Goal: Task Accomplishment & Management: Complete application form

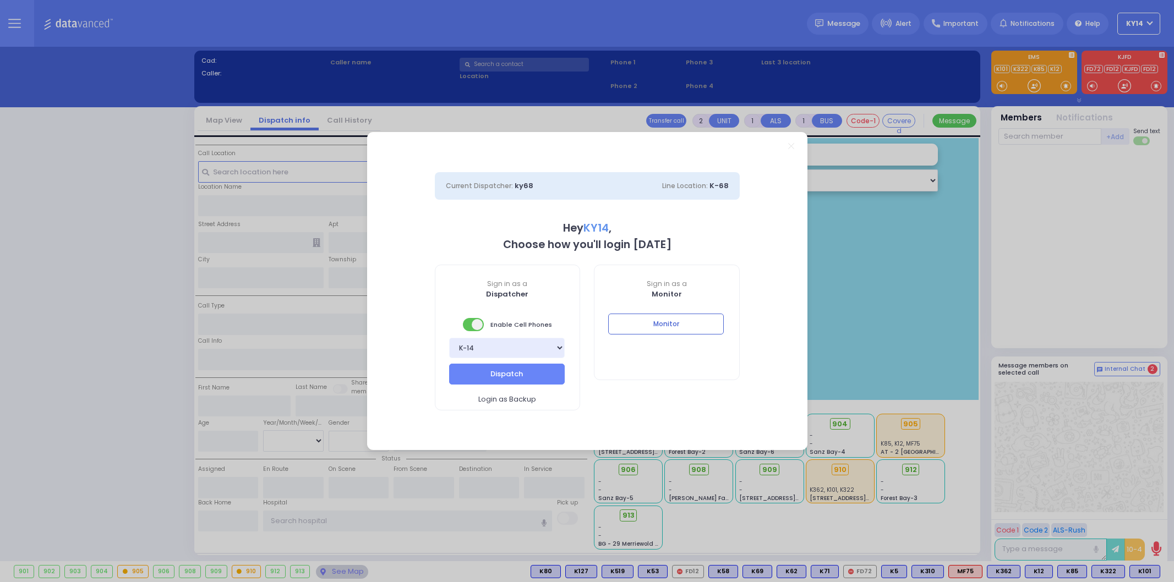
select select "2"
type input "ky14"
click at [489, 380] on button "Dispatch" at bounding box center [507, 374] width 116 height 21
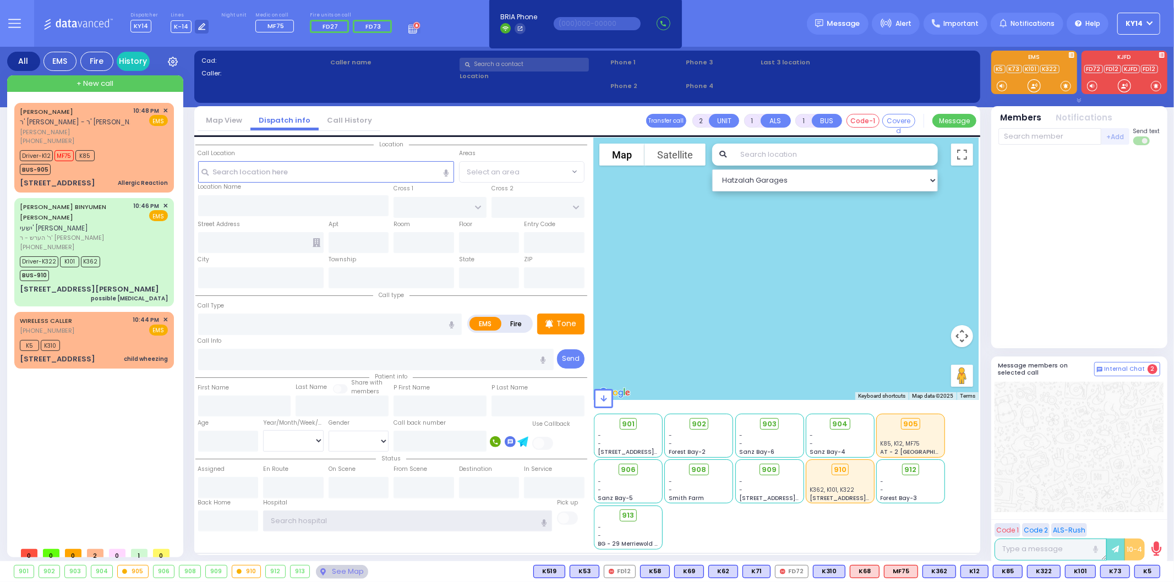
type input "ky14"
click at [163, 315] on span "✕" at bounding box center [165, 319] width 5 height 9
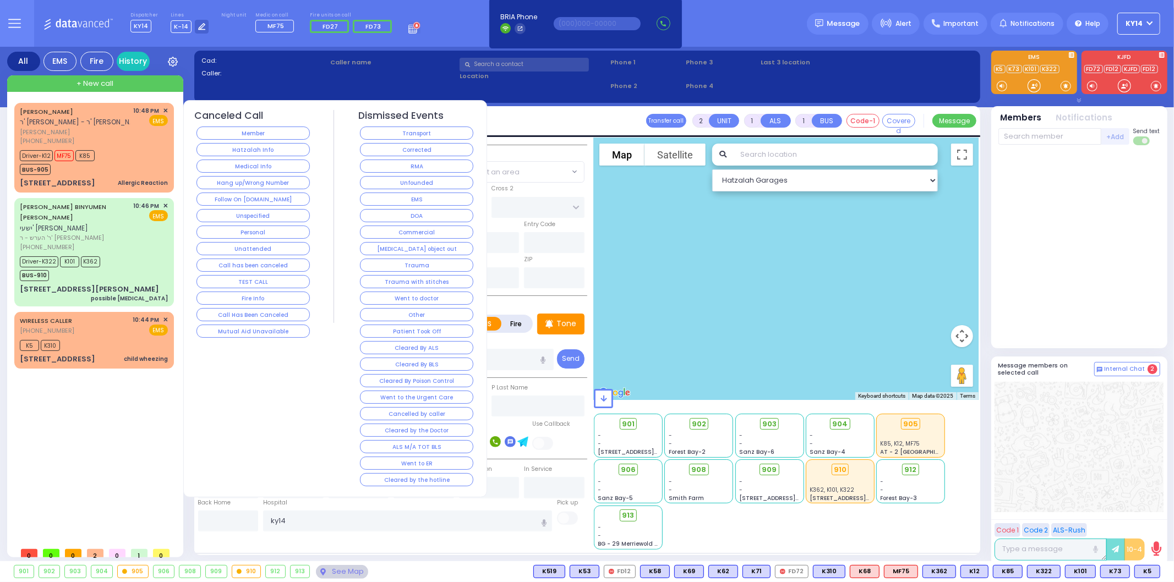
click at [419, 158] on div "RMA" at bounding box center [416, 166] width 117 height 17
click at [422, 161] on button "RMA" at bounding box center [416, 166] width 113 height 13
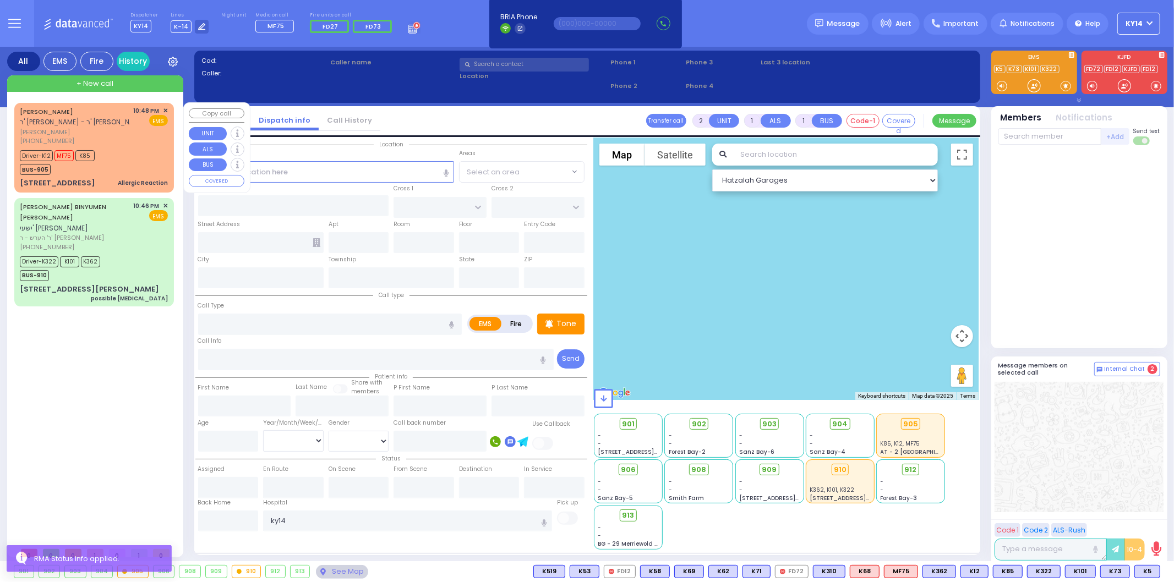
click at [123, 127] on div "SHIMON GREENFELD ר' משה יודא - ר' אברהם משה טויב שמעון גרינפעלד (845) 717-0635" at bounding box center [75, 126] width 110 height 40
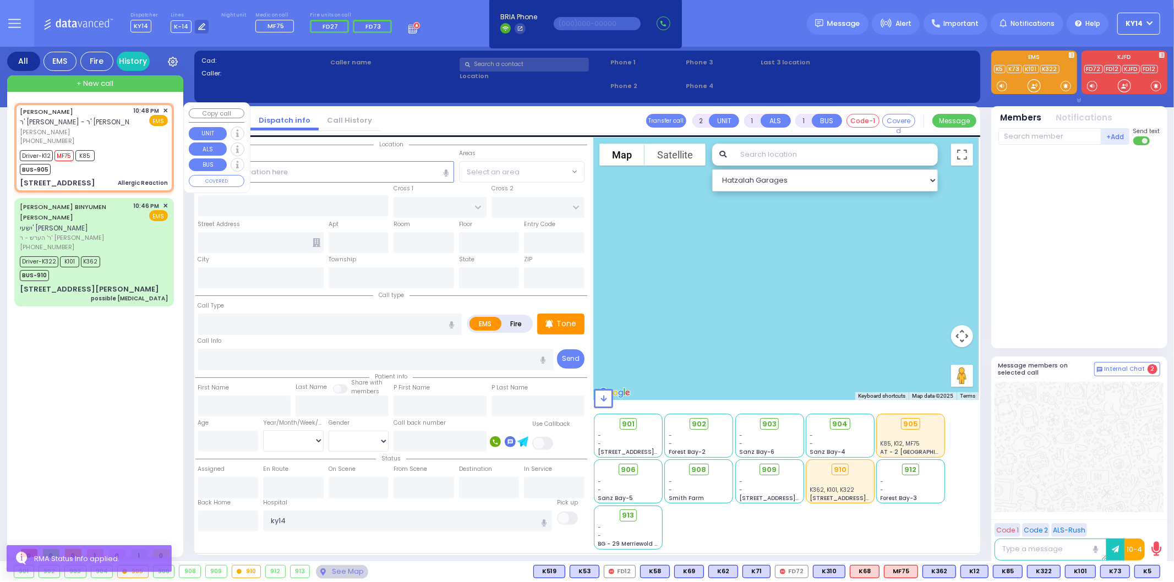
type input "6"
select select
type input "Allergic Reaction"
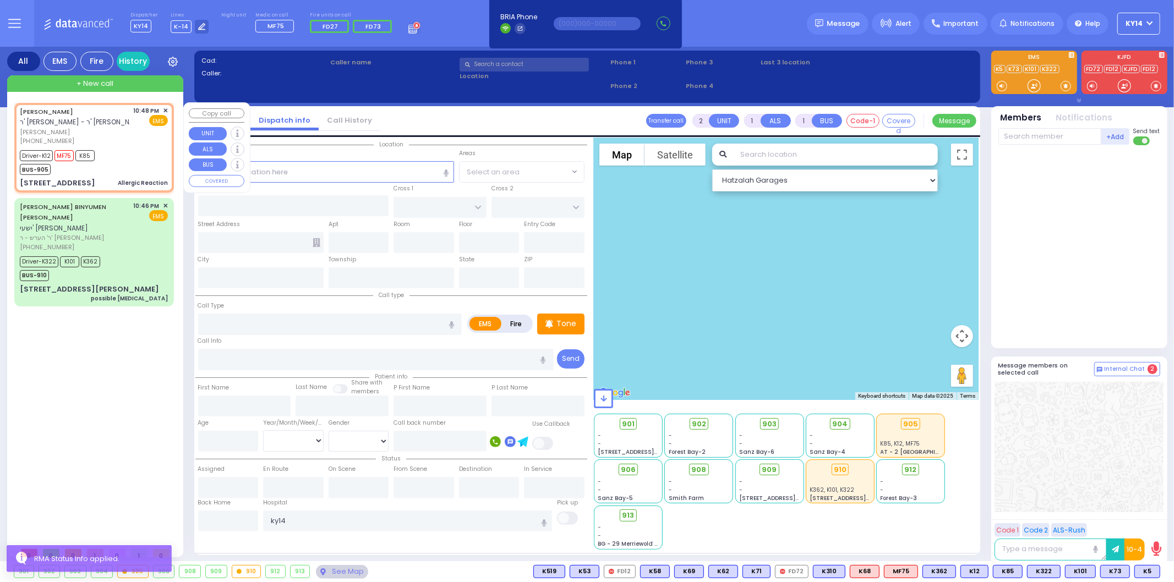
radio input "true"
type input "SHIMON"
type input "GREENFELD"
type input "Efroyem"
type input "Greenfeld"
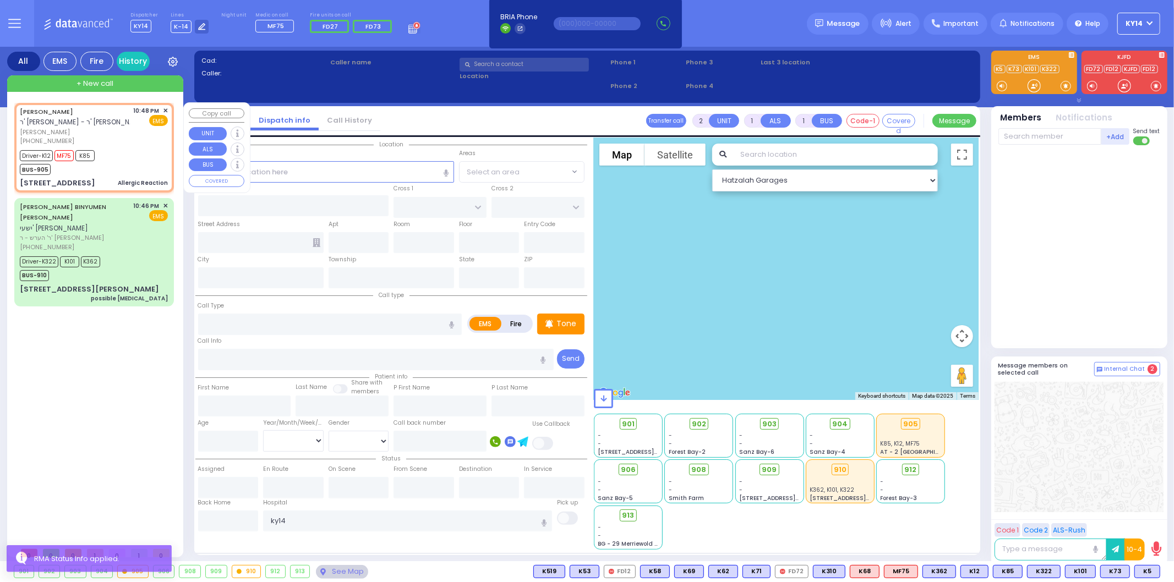
type input "1"
select select "Year"
select select "[DEMOGRAPHIC_DATA]"
type input "22:48"
type input "22:50"
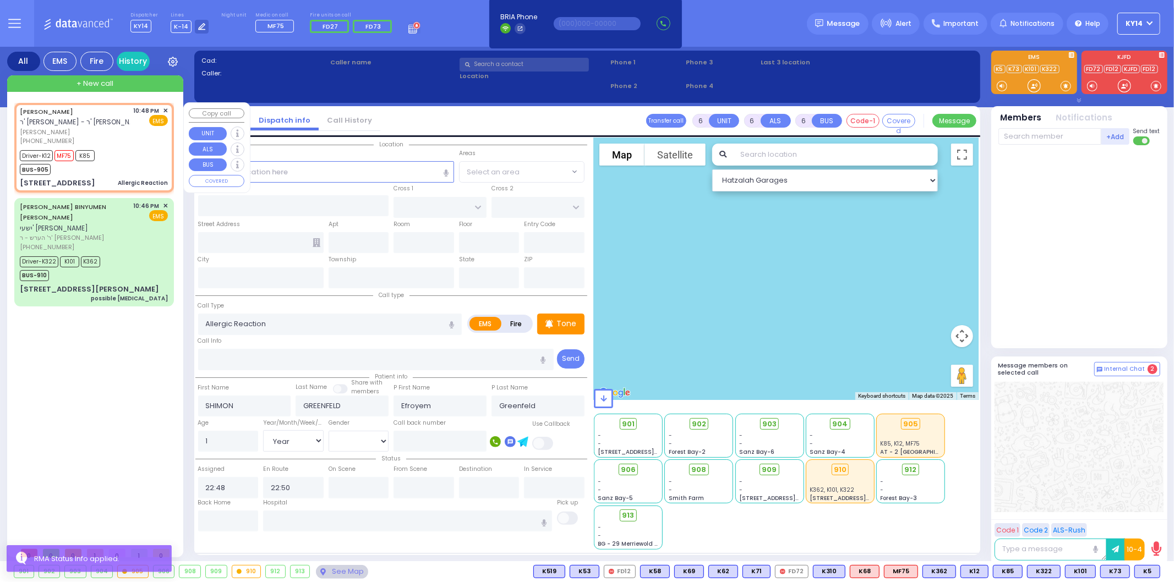
select select "Hatzalah Garages"
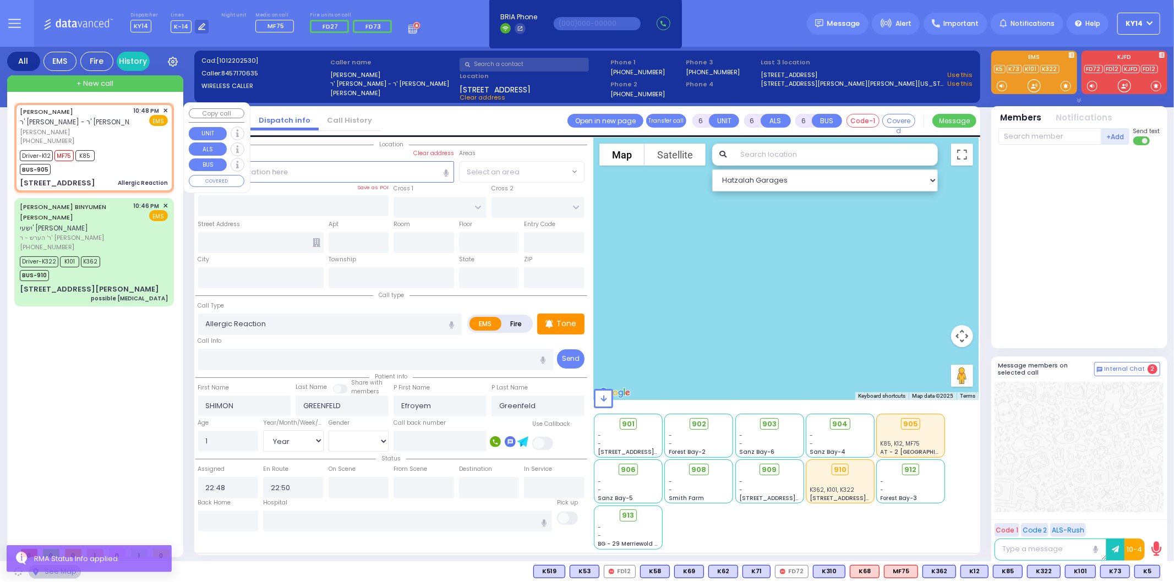
type input "BAKERTOWN RD"
type input "4 HAMASPIK WAY"
type input "004"
type input "Kiryas Joel"
type input "[US_STATE]"
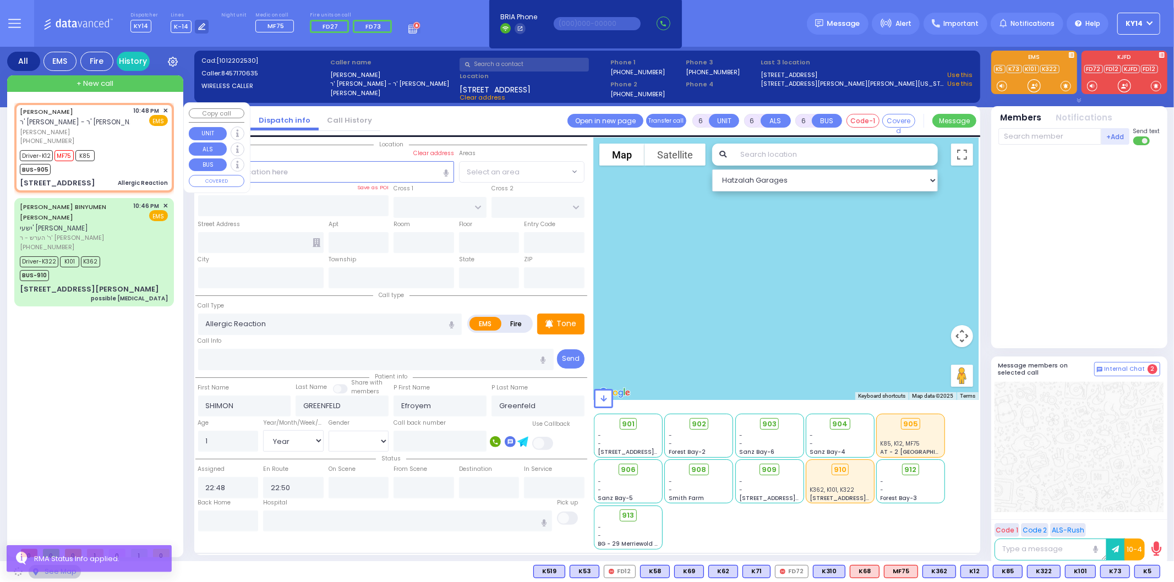
type input "10950"
click at [123, 128] on span "שמעון גרינפעלד" at bounding box center [75, 132] width 110 height 9
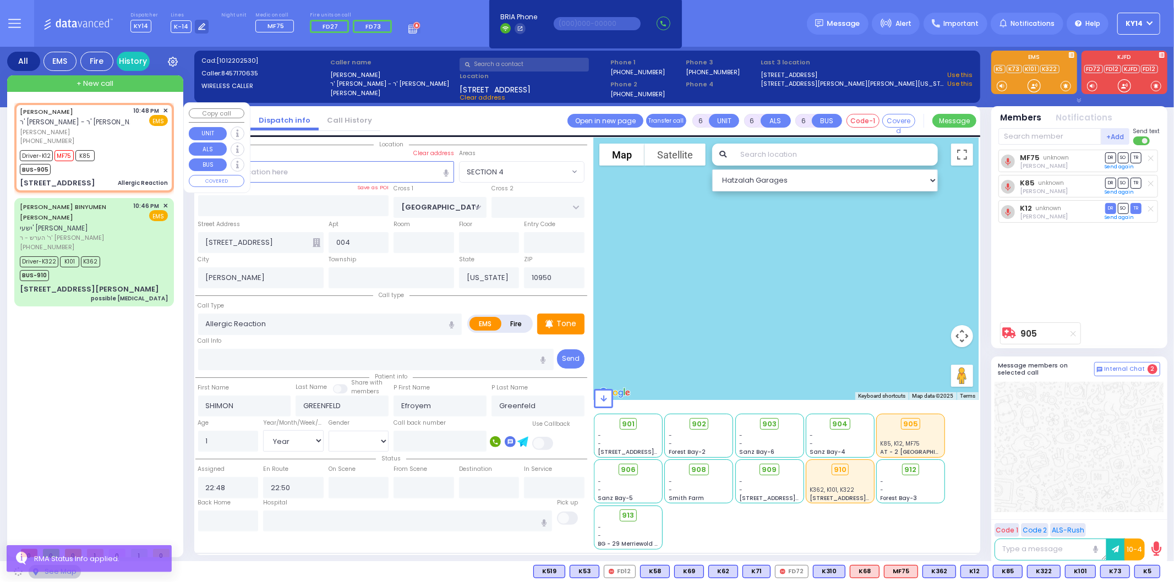
select select "SECTION 4"
select select
radio input "true"
select select "Year"
select select "[DEMOGRAPHIC_DATA]"
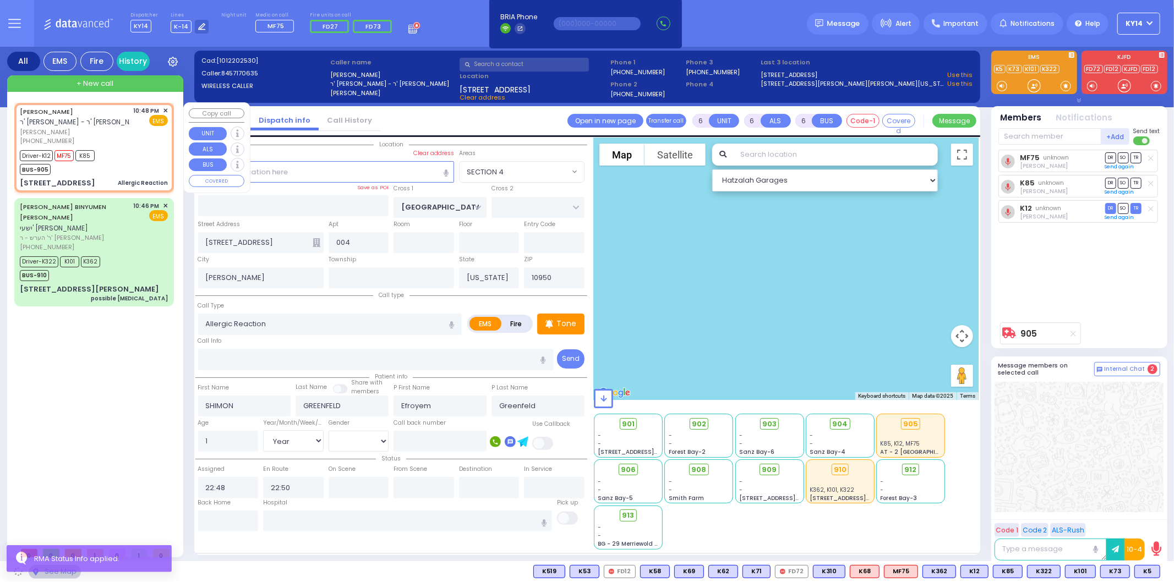
select select "Hatzalah Garages"
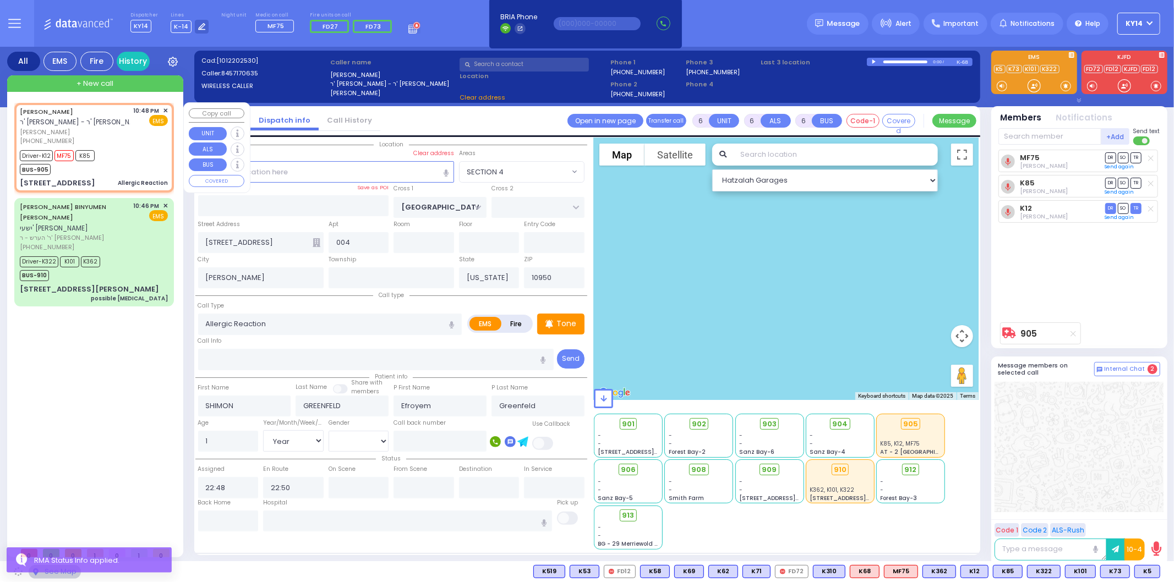
select select "SECTION 4"
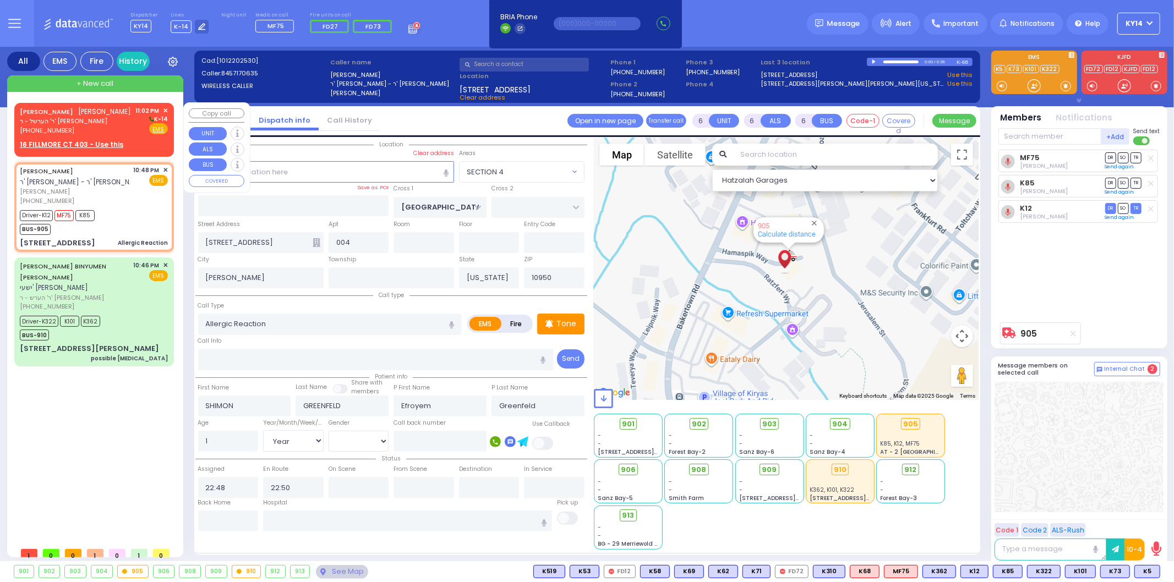
select select
radio input "true"
select select "Year"
select select "[DEMOGRAPHIC_DATA]"
select select "Hatzalah Garages"
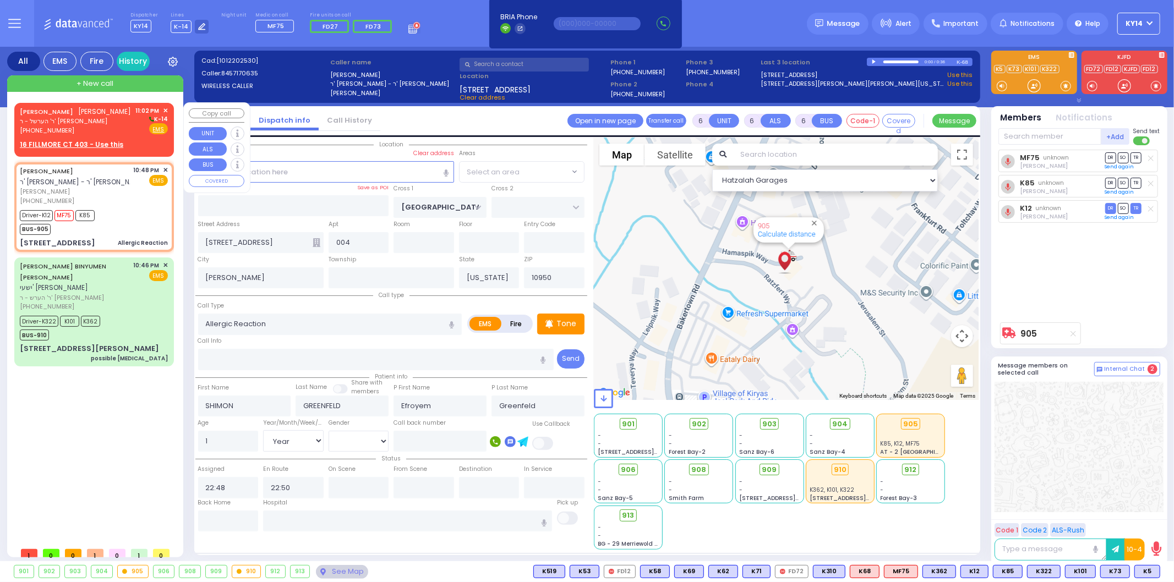
select select "SECTION 4"
click at [92, 117] on div "ISRAEL MAYER YOZEF ישראל מאיר יאזשעף" at bounding box center [76, 111] width 112 height 11
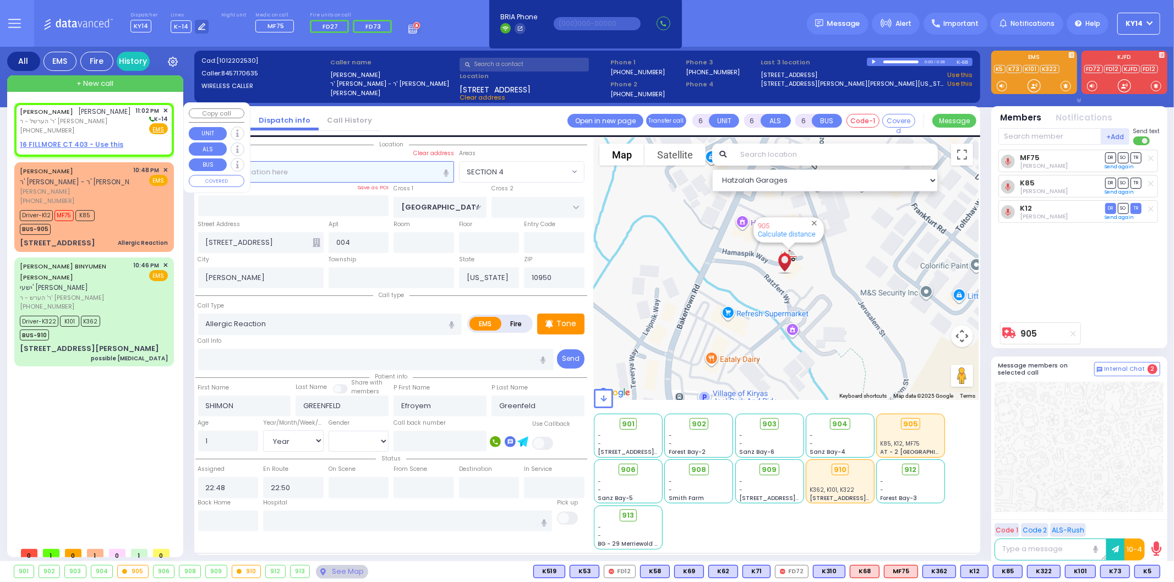
type input "2"
type input "1"
select select
radio input "true"
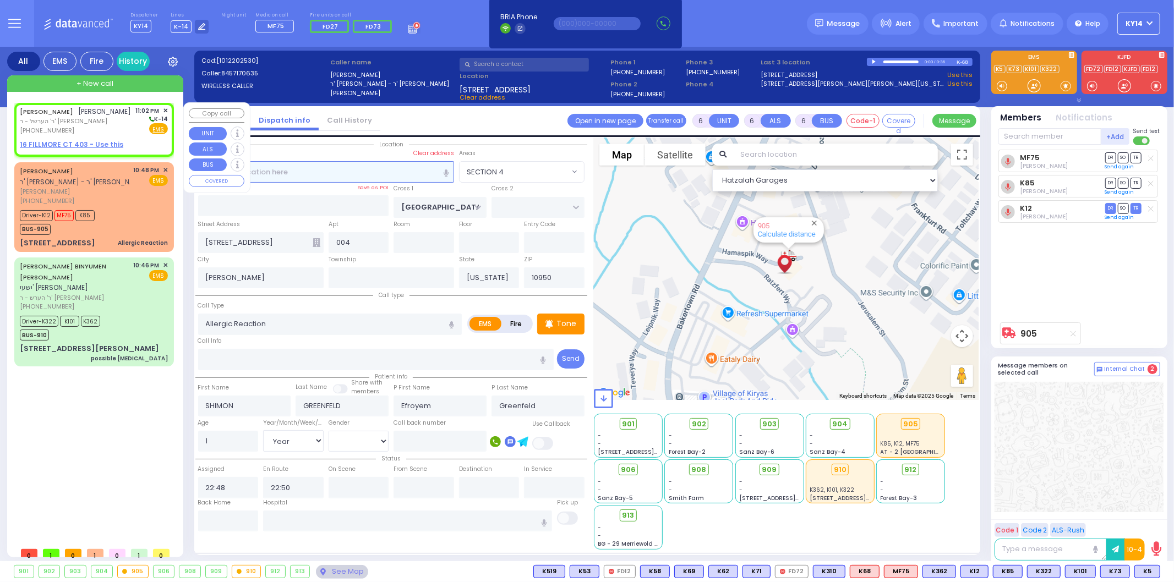
type input "[PERSON_NAME]"
type input "YOZEF"
select select
type input "23:02"
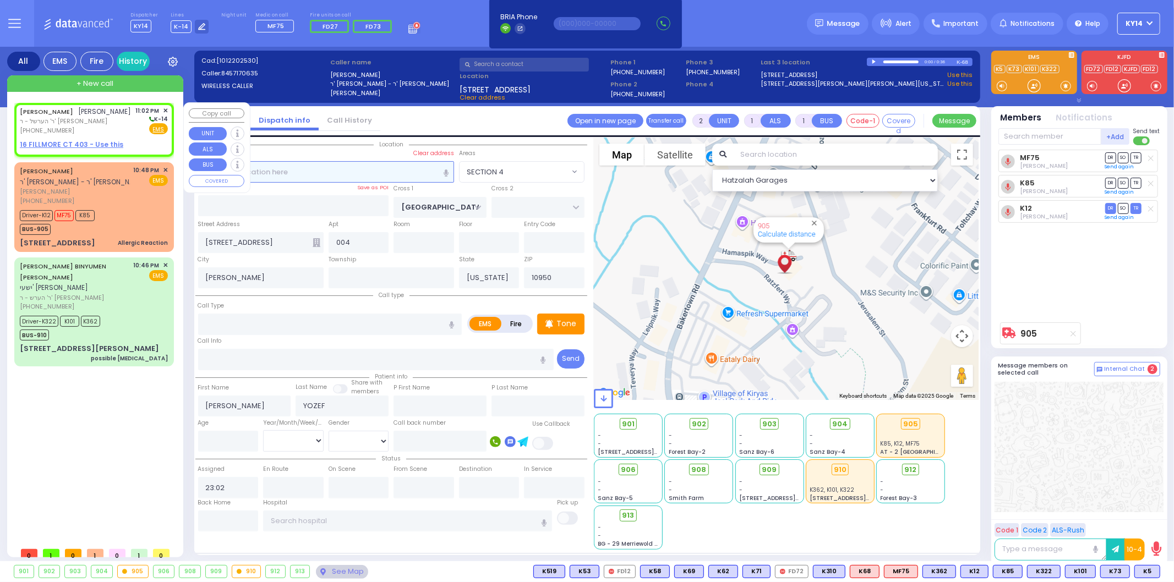
select select "Hatzalah Garages"
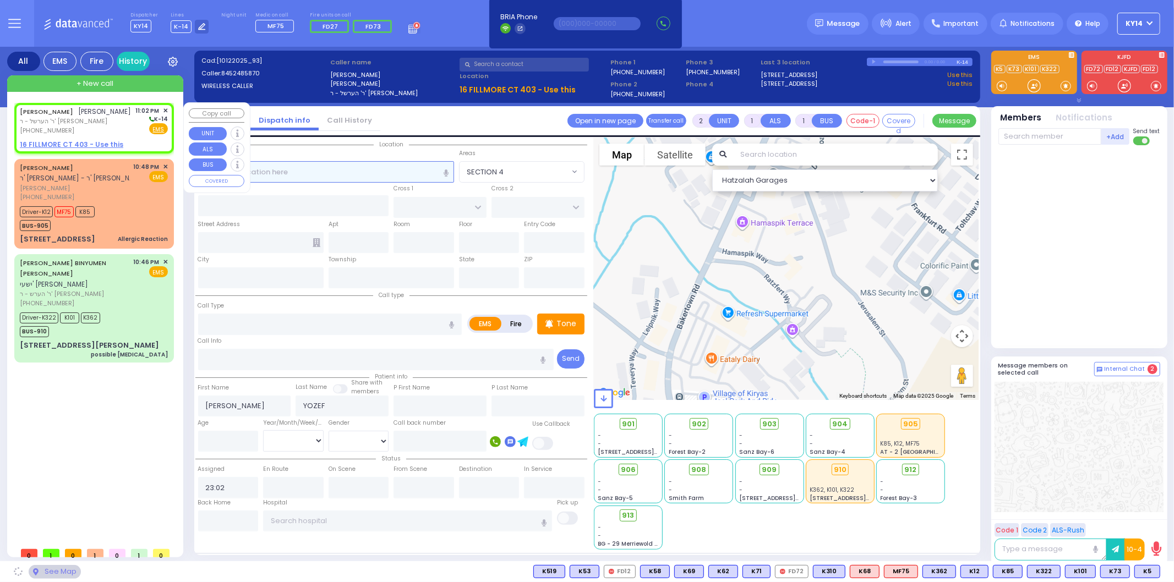
select select
radio input "true"
select select
select select "Hatzalah Garages"
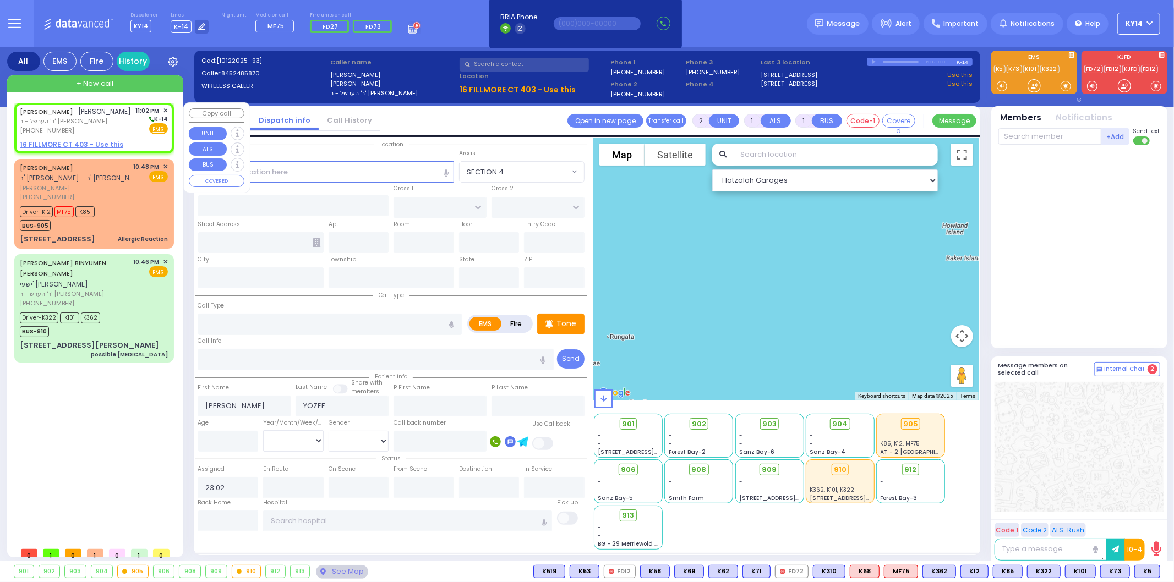
click at [57, 149] on u "16 FILLMORE CT 403 - Use this" at bounding box center [71, 144] width 103 height 9
select select
radio input "true"
select select
select select "Hatzalah Garages"
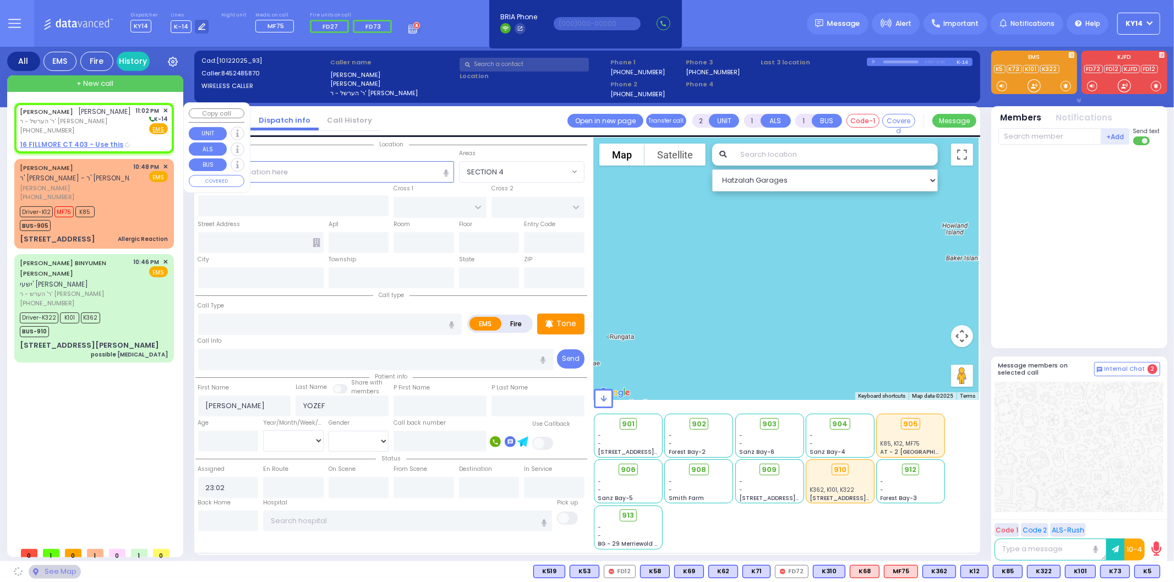
type input "KALEV WAY"
type input "TARNOPOL WAY"
type input "[STREET_ADDRESS]"
type input "403"
type input "Monroe"
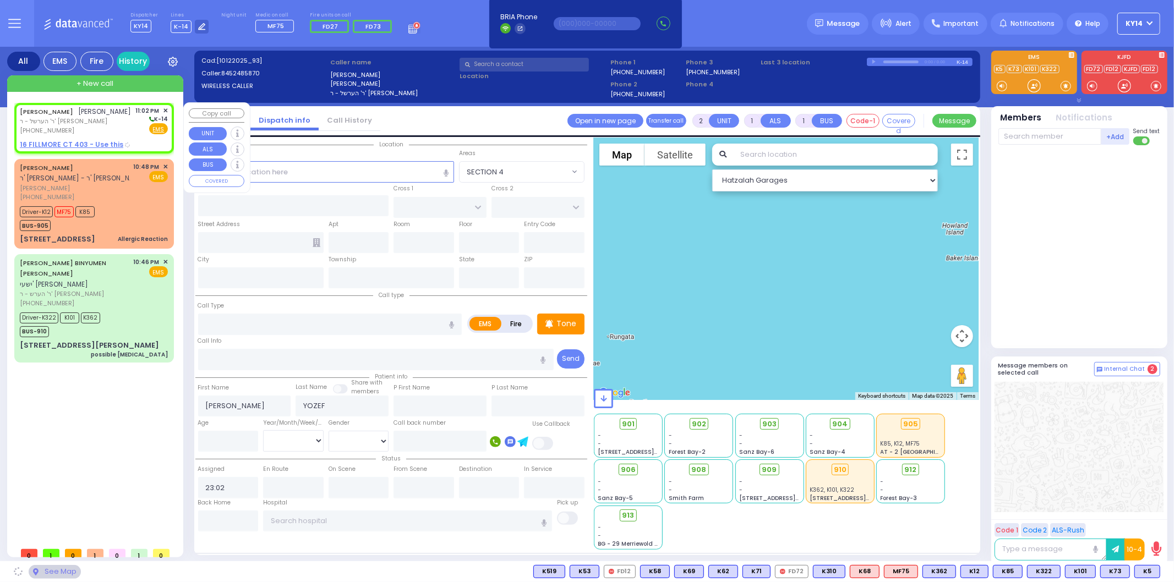
type input "[US_STATE]"
type input "10950"
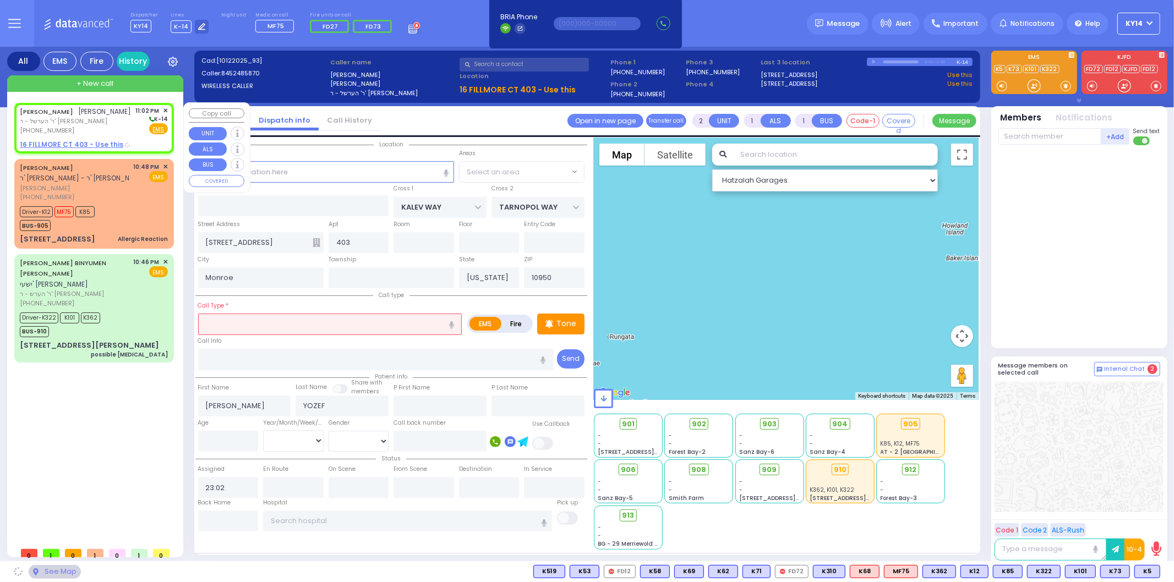
select select "SECTION 3"
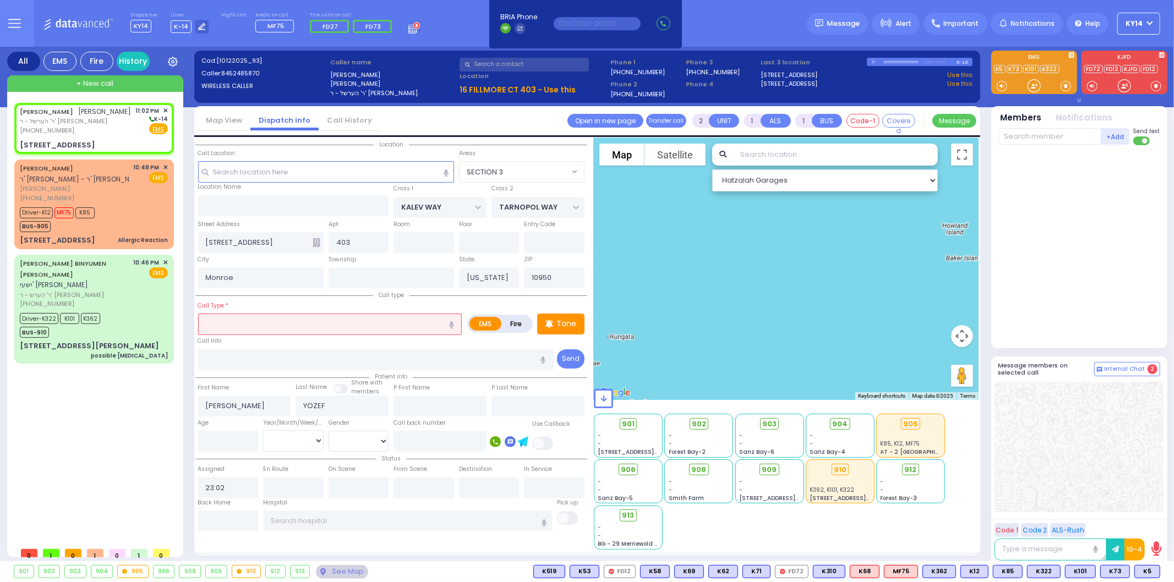
select select
radio input "true"
select select
select select "Hatzalah Garages"
select select "SECTION 3"
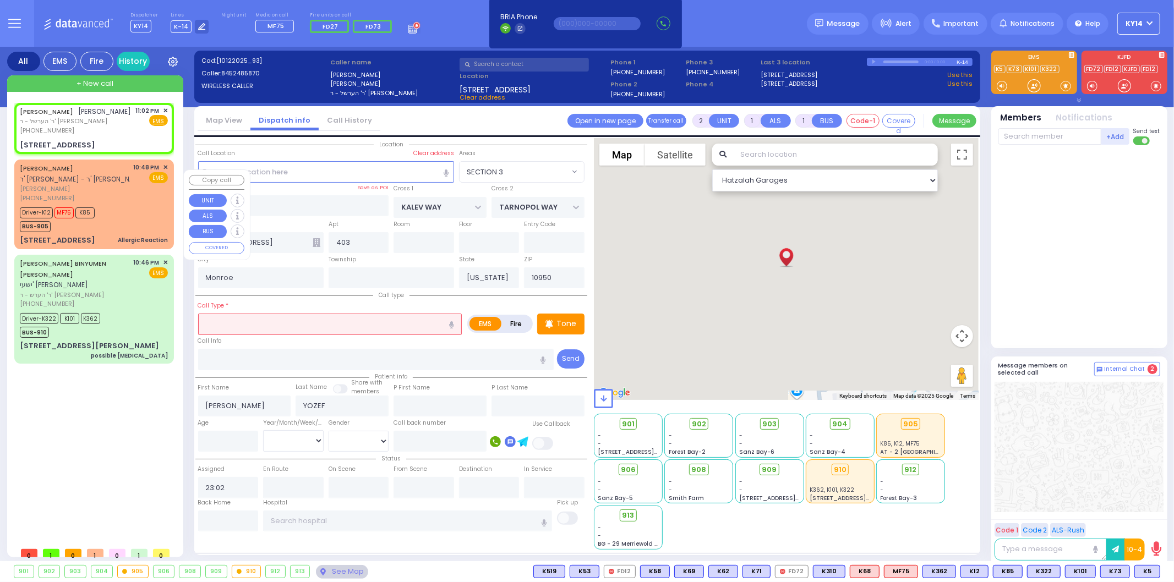
select select
radio input "true"
select select
select select "Hatzalah Garages"
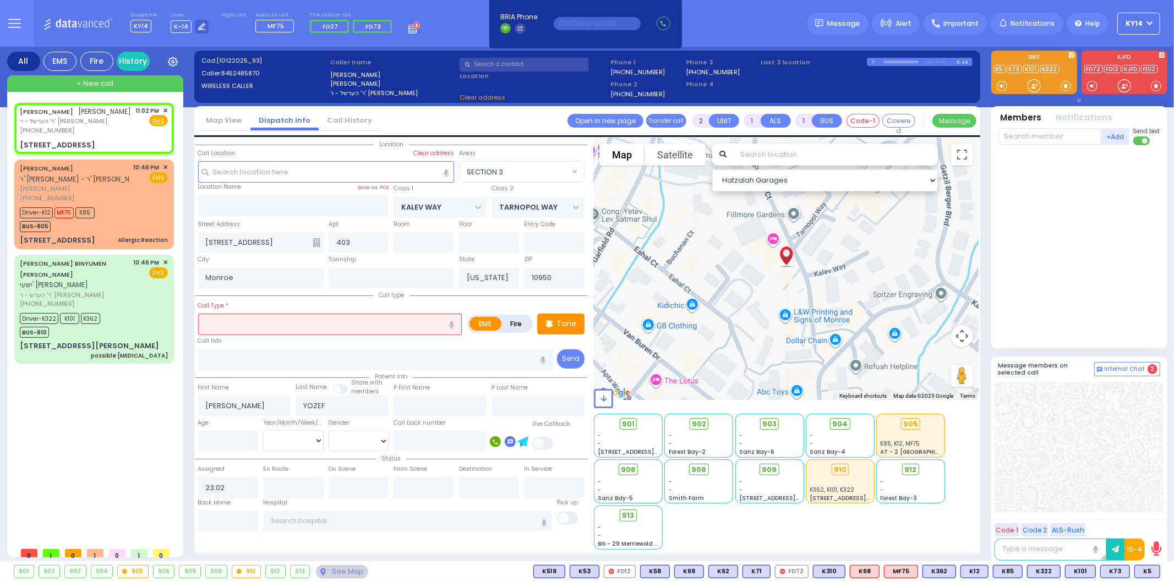
click at [281, 326] on input "text" at bounding box center [330, 324] width 264 height 21
select select "SECTION 3"
click at [450, 321] on icon "button" at bounding box center [451, 324] width 5 height 7
type input "patient fell"
select select
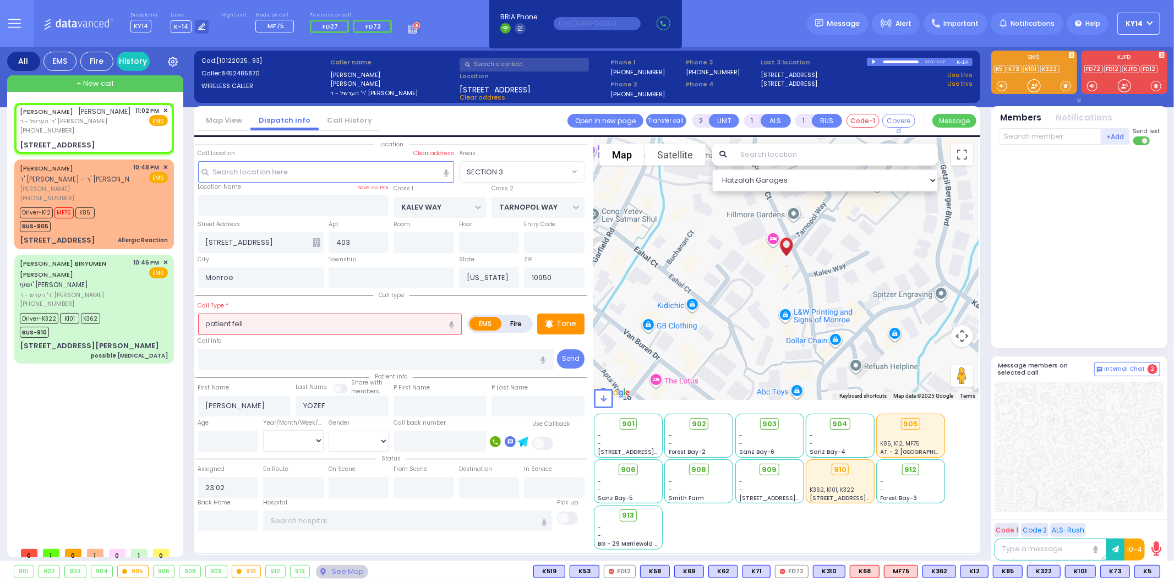
radio input "true"
select select
select select "Hatzalah Garages"
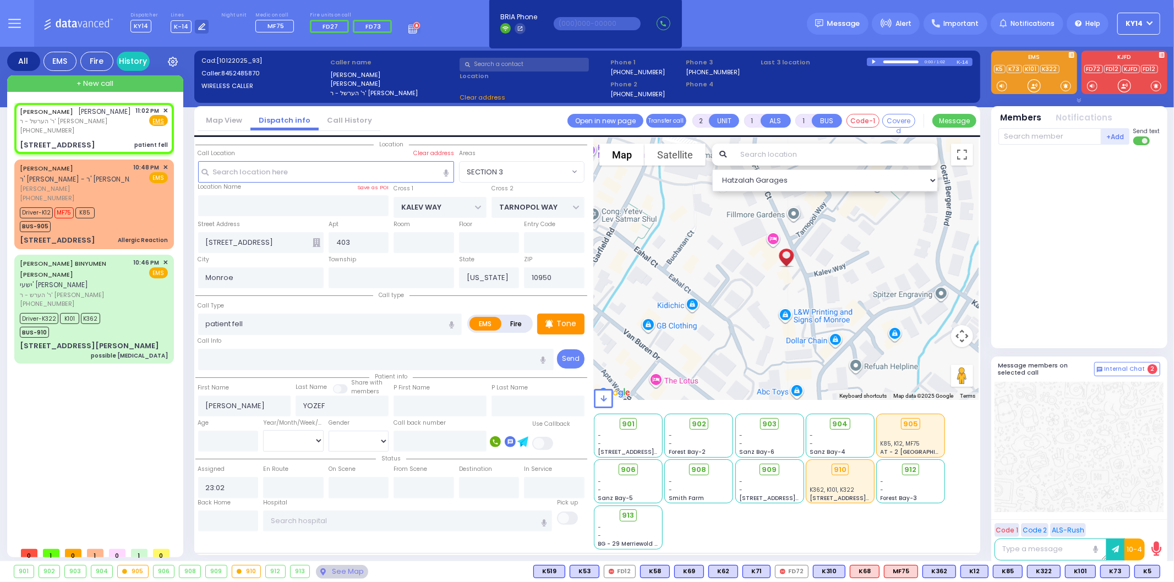
select select
radio input "true"
select select
select select "Hatzalah Garages"
select select
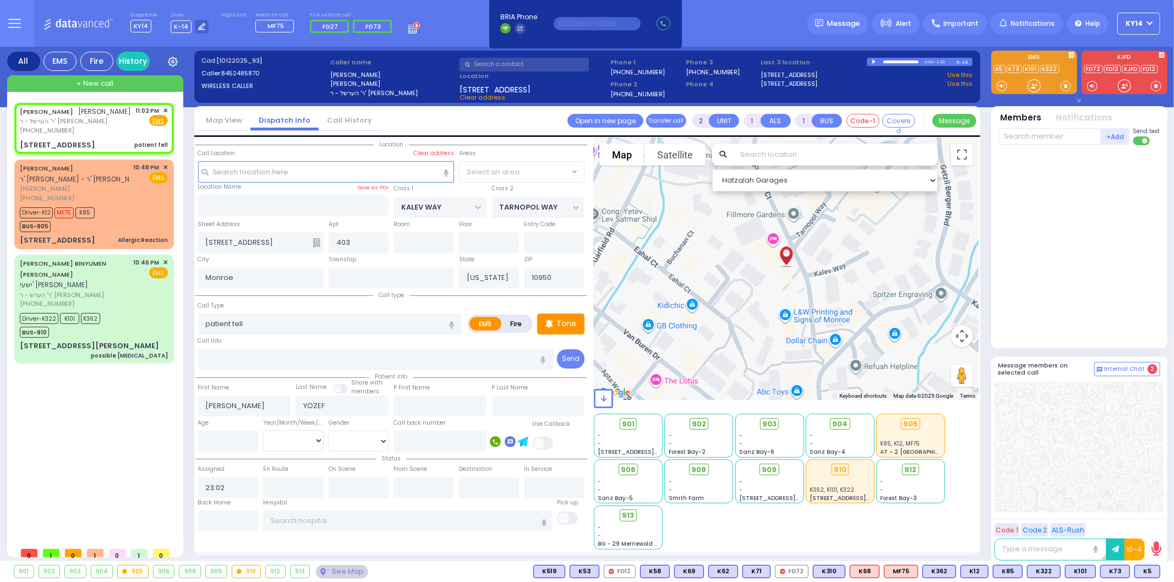
radio input "true"
select select
select select "SECTION 3"
select select "Hatzalah Garages"
select select "SECTION 3"
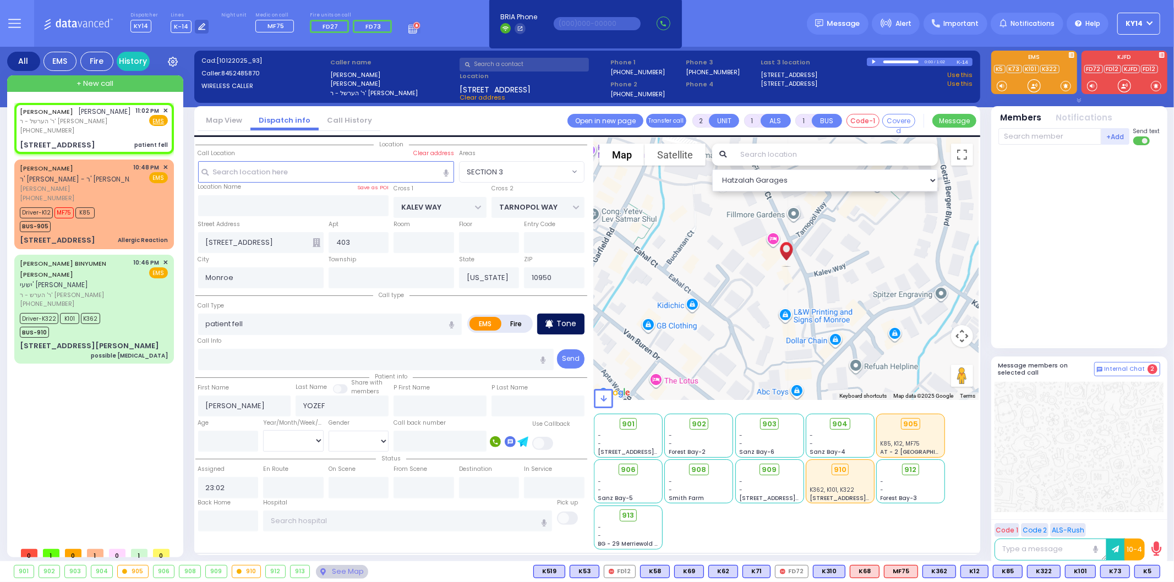
click at [574, 318] on p "Tone" at bounding box center [566, 324] width 20 height 12
click at [1150, 574] on span "K80" at bounding box center [1145, 572] width 29 height 12
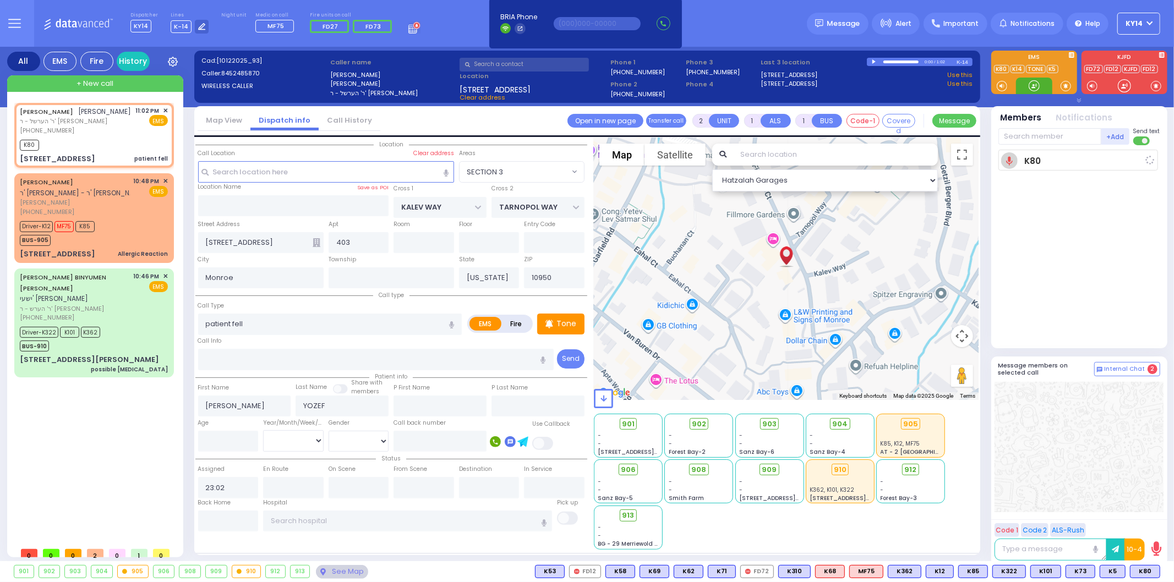
select select
radio input "true"
select select
type input "23:04"
select select "Hatzalah Garages"
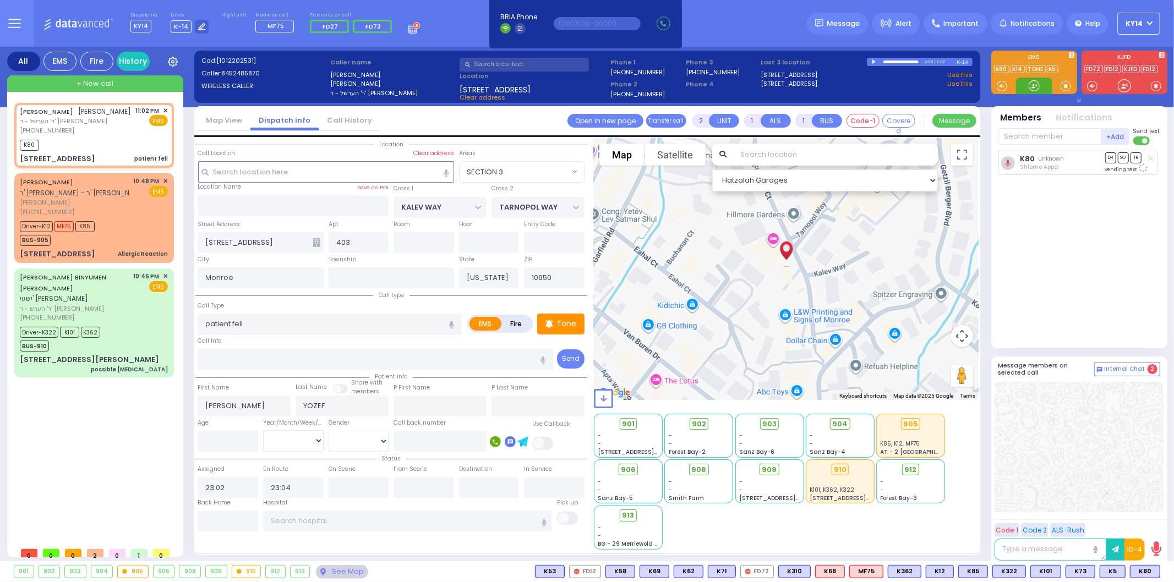
select select "SECTION 3"
click at [1142, 572] on span "K310" at bounding box center [1143, 572] width 31 height 12
select select
radio input "true"
select select
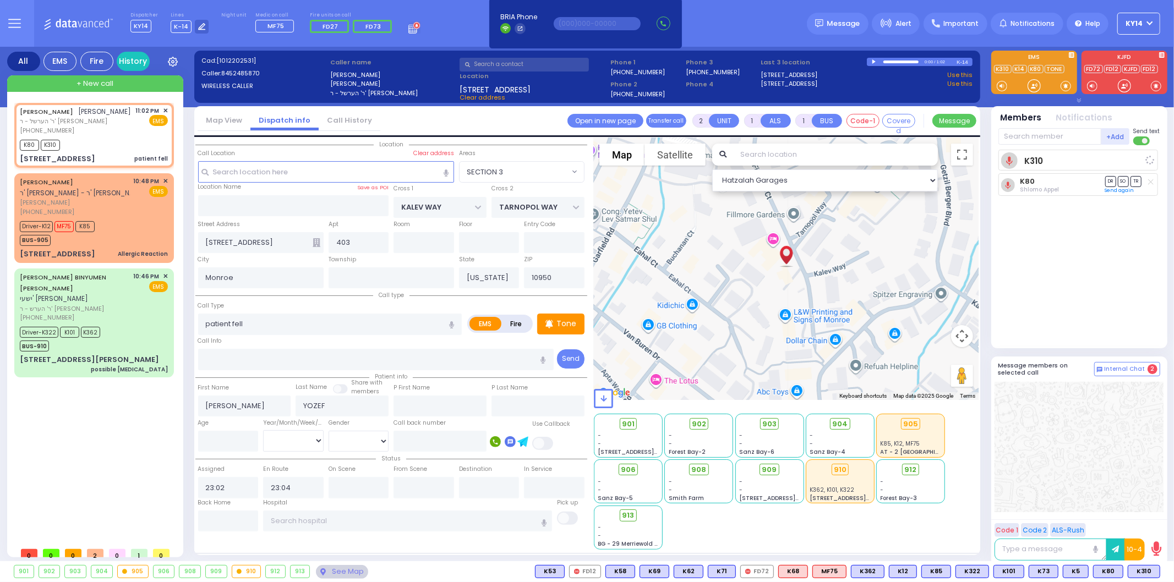
select select "Hatzalah Garages"
select select "SECTION 3"
click at [1142, 572] on span "M3" at bounding box center [1147, 572] width 26 height 12
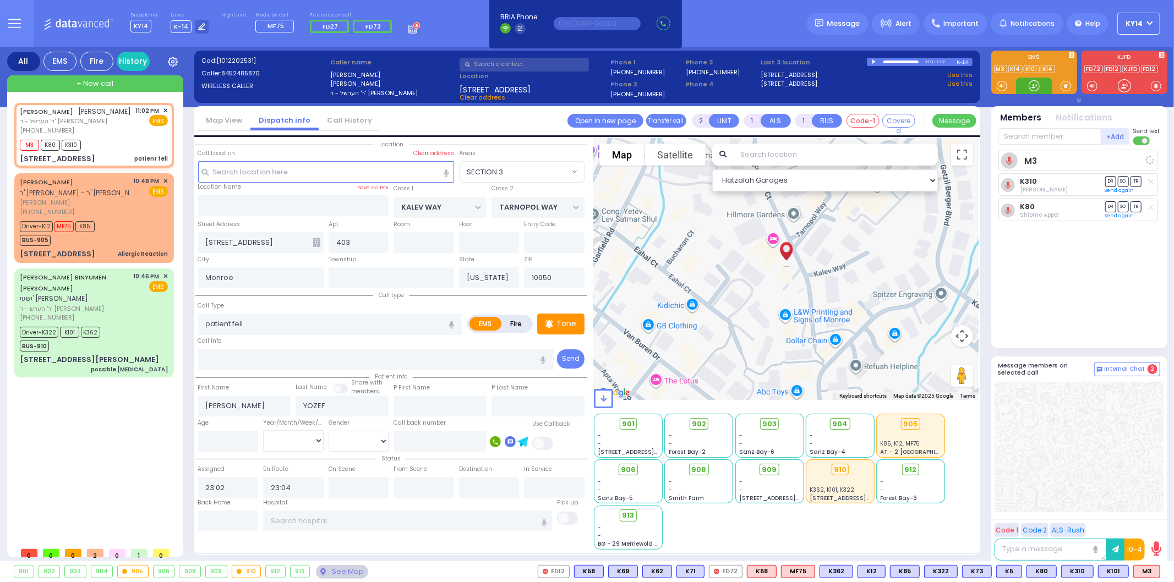
select select
radio input "true"
select select
select select "Hatzalah Garages"
select select "SECTION 3"
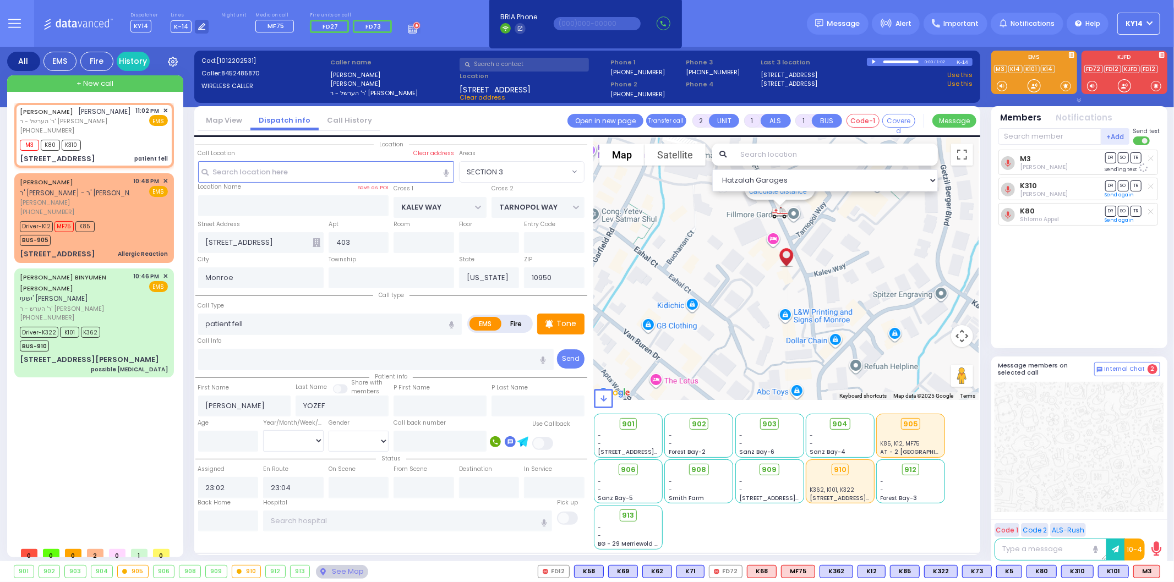
click at [1151, 159] on icon at bounding box center [1151, 158] width 6 height 6
drag, startPoint x: 111, startPoint y: 313, endPoint x: 128, endPoint y: 327, distance: 23.0
click at [113, 320] on div "[PHONE_NUMBER]" at bounding box center [75, 317] width 110 height 9
select select
radio input "true"
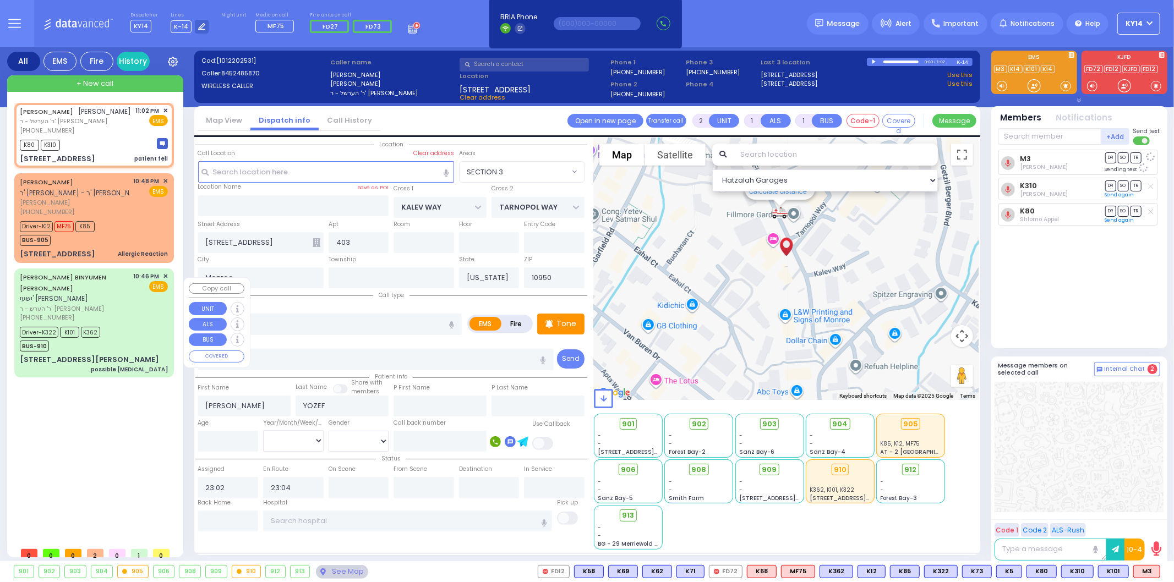
select select
select select "Hatzalah Garages"
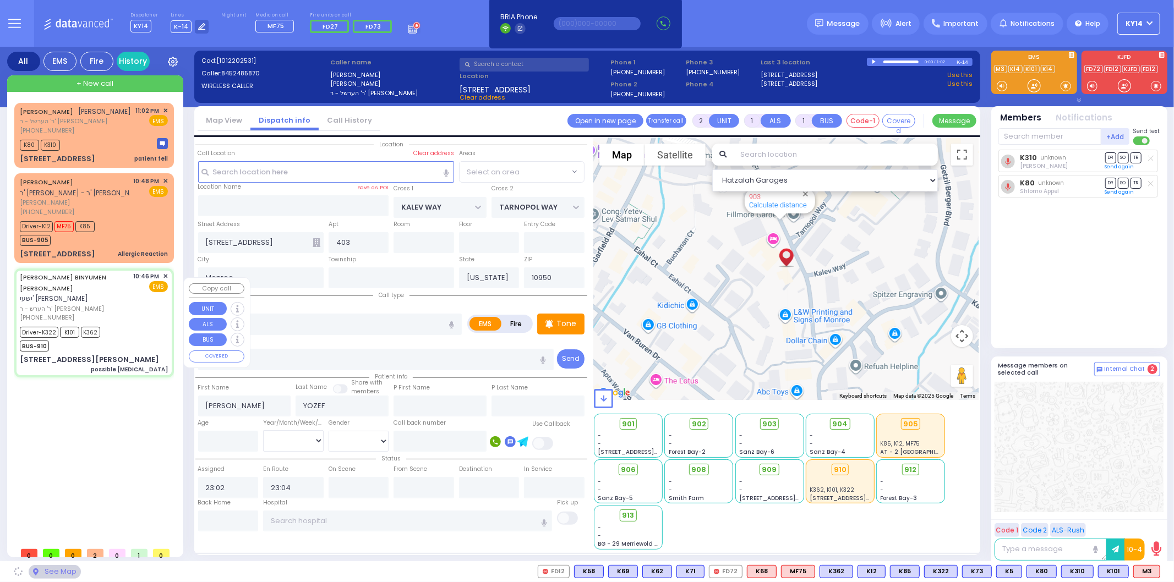
type input "possible [MEDICAL_DATA]"
radio input "true"
type input "[PERSON_NAME]"
type input "SPILLMAN"
type input "78"
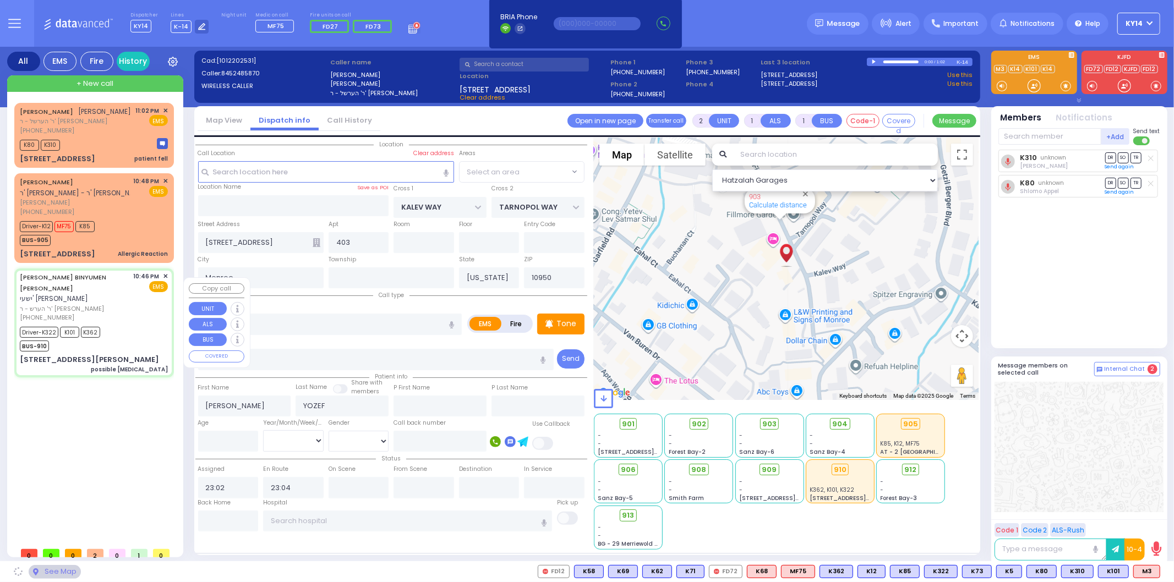
select select "Year"
select select "[DEMOGRAPHIC_DATA]"
type input "22:46"
type input "22:48"
type input "22:55"
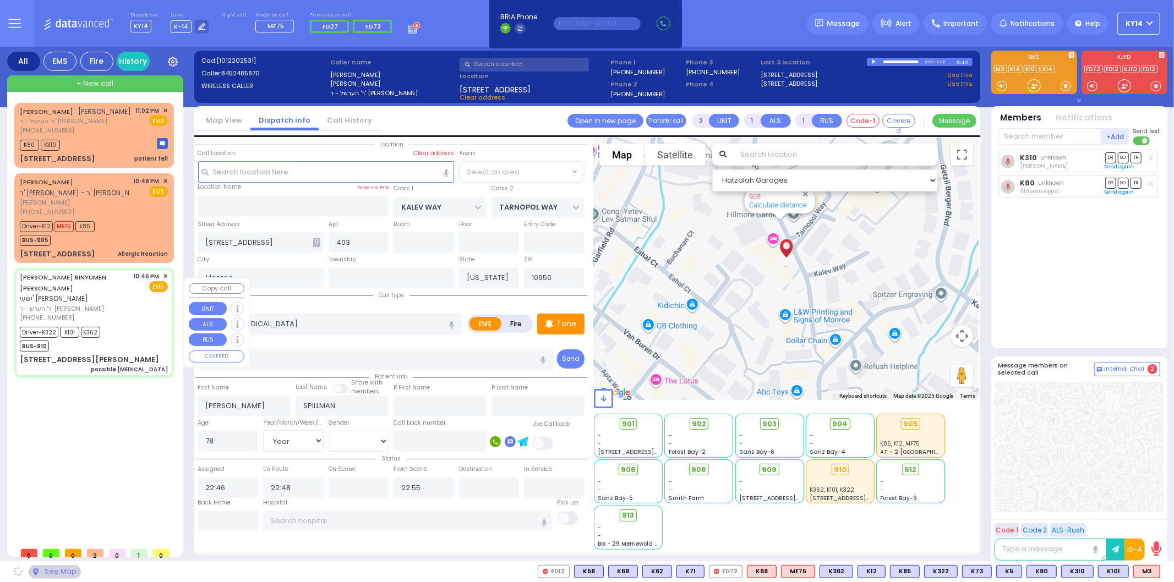
select select
select select "Hatzalah Garages"
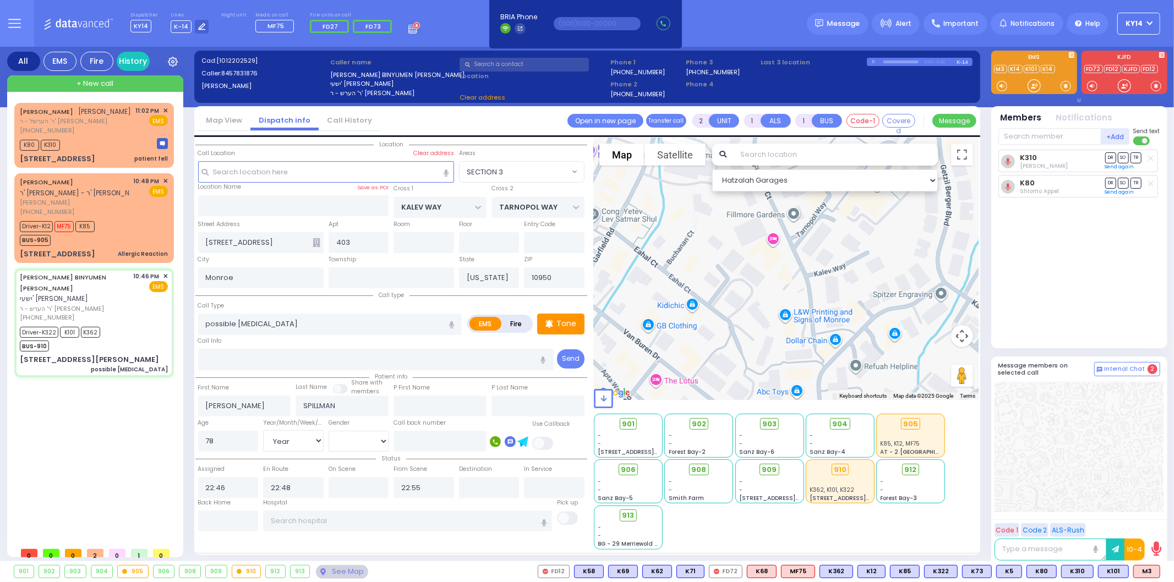
type input "PRAG BLVD"
type input "[STREET_ADDRESS][PERSON_NAME]"
type input "202"
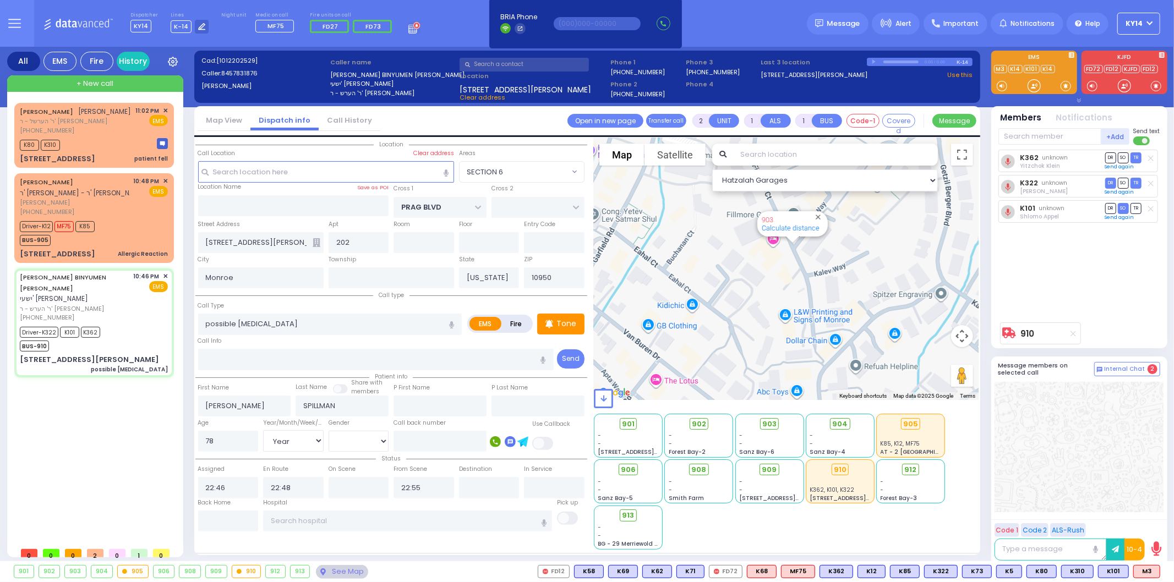
select select "SECTION 6"
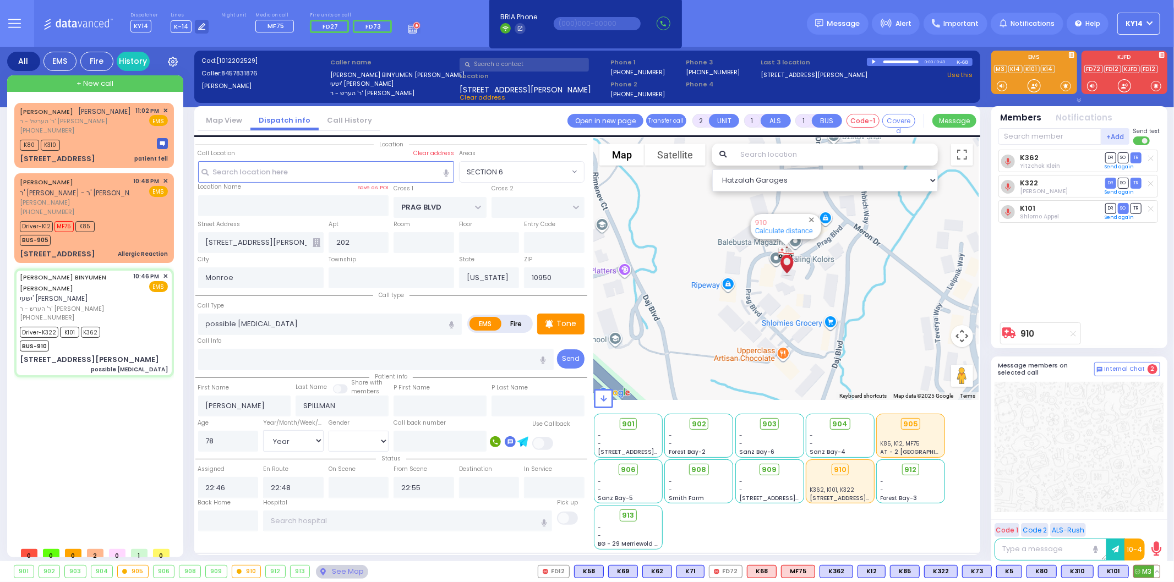
click at [1151, 571] on span "M3" at bounding box center [1147, 572] width 26 height 12
select select
radio input "true"
select select "Year"
select select "[DEMOGRAPHIC_DATA]"
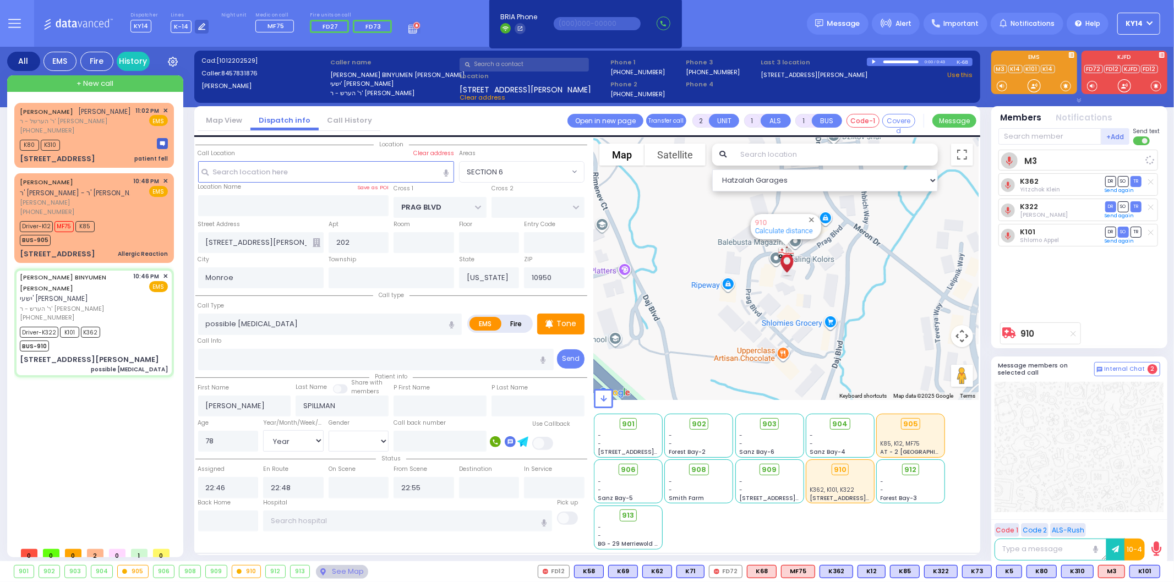
select select "Hatzalah Garages"
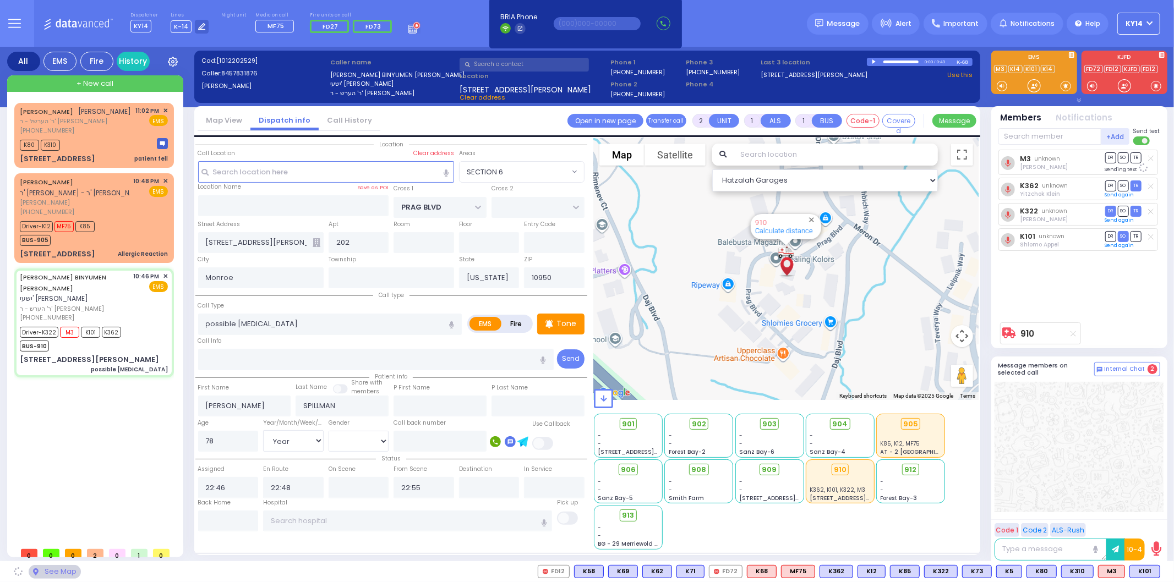
select select "SECTION 6"
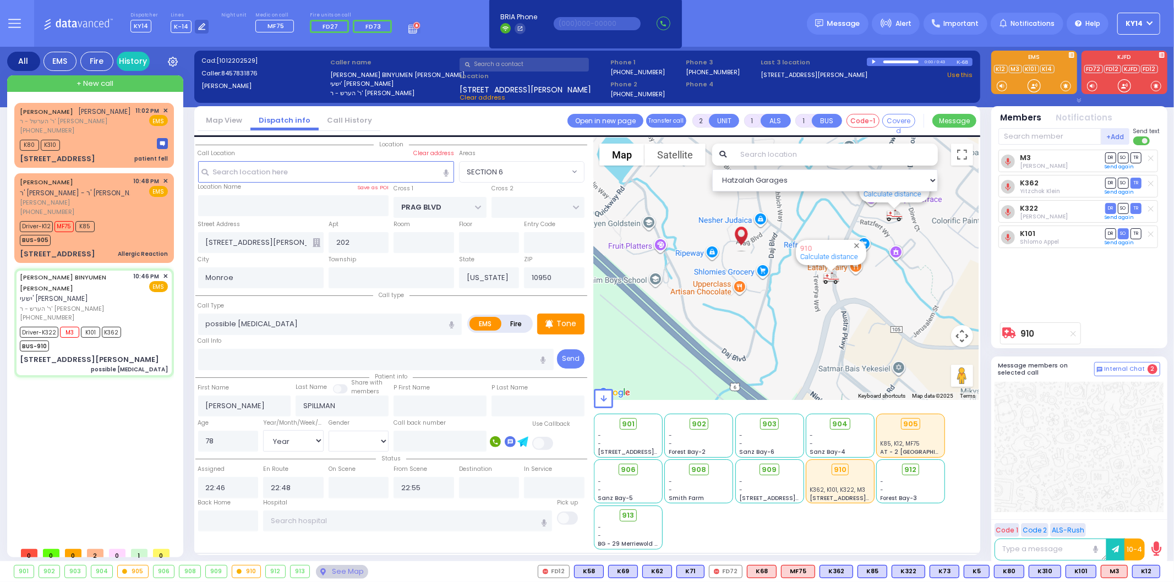
type input "6"
select select
radio input "true"
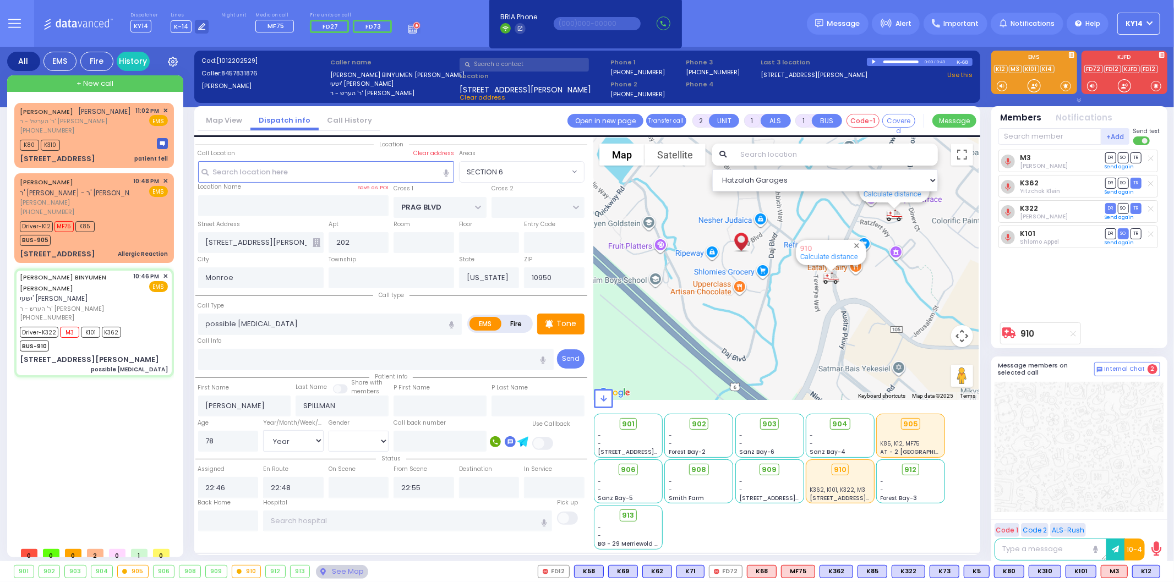
type input "Unknown"
select select "Year"
select select "[DEMOGRAPHIC_DATA]"
select select "Hatzalah Garages"
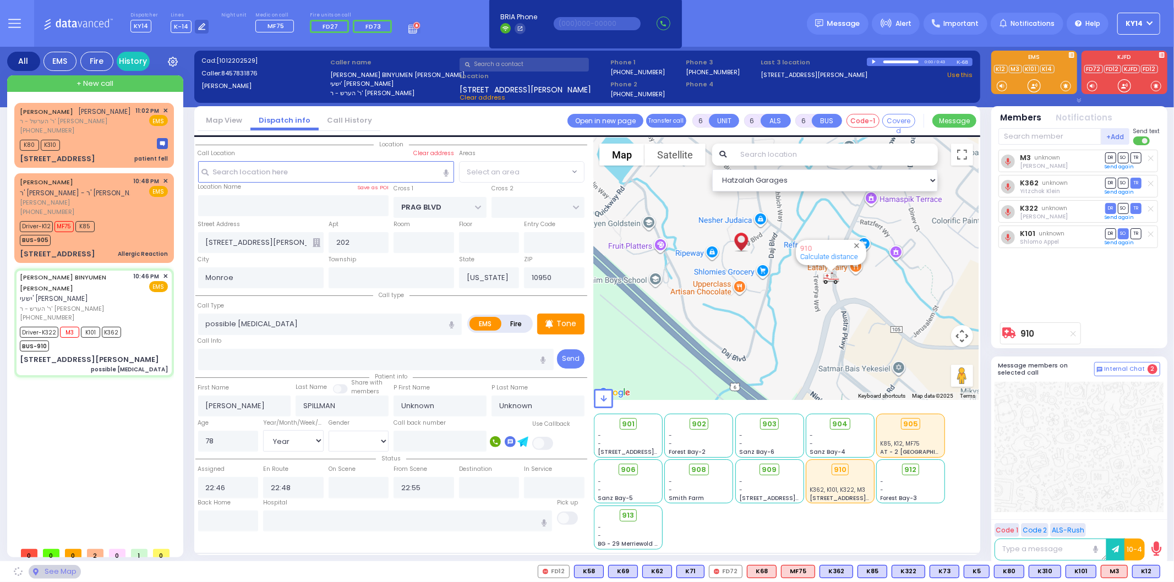
select select "SECTION 6"
select select
radio input "true"
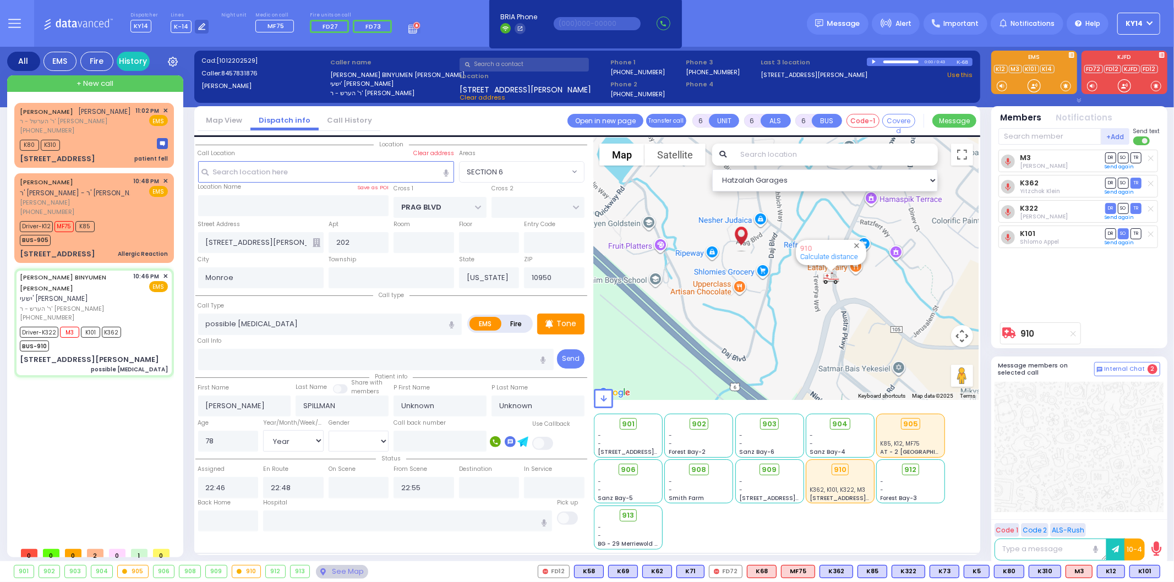
type input "[PERSON_NAME]"
select select "Year"
select select "[DEMOGRAPHIC_DATA]"
select select "Hatzalah Garages"
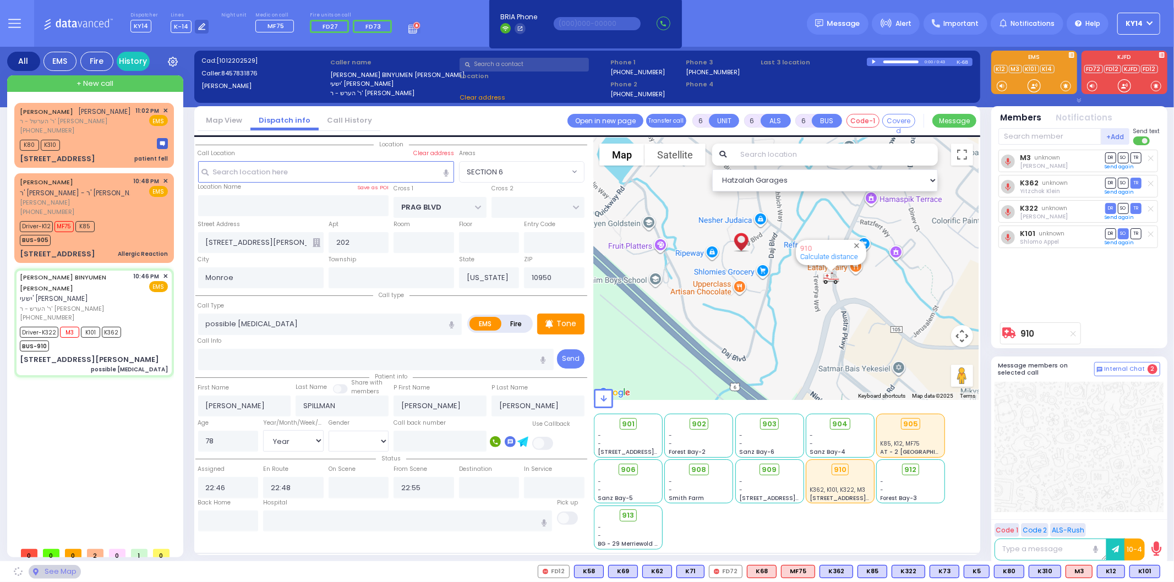
select select "SECTION 6"
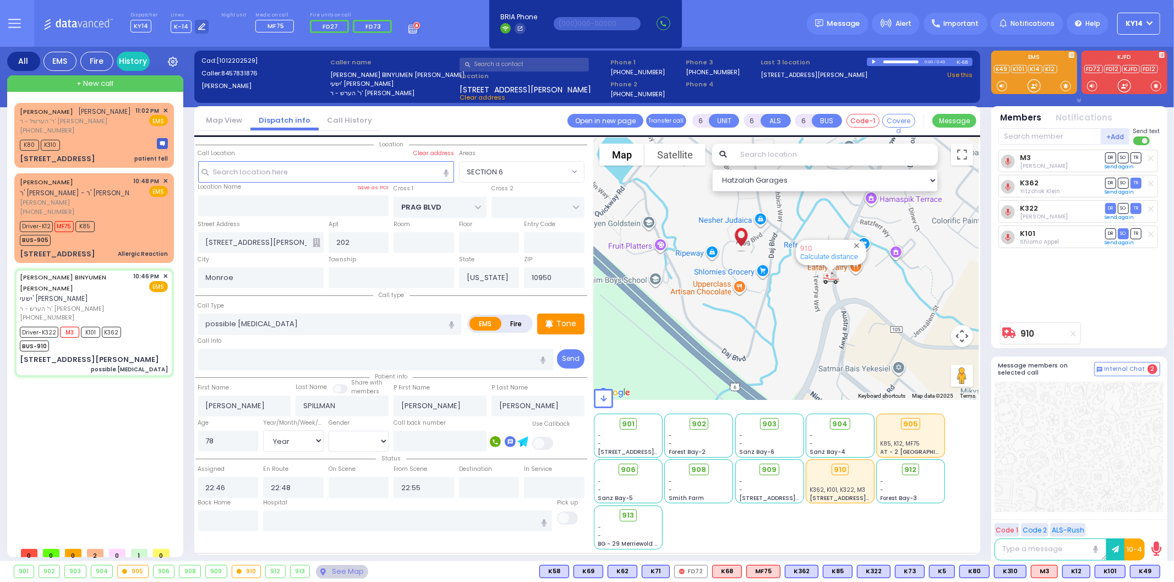
select select
radio input "true"
select select "Year"
select select "[DEMOGRAPHIC_DATA]"
select select "Hatzalah Garages"
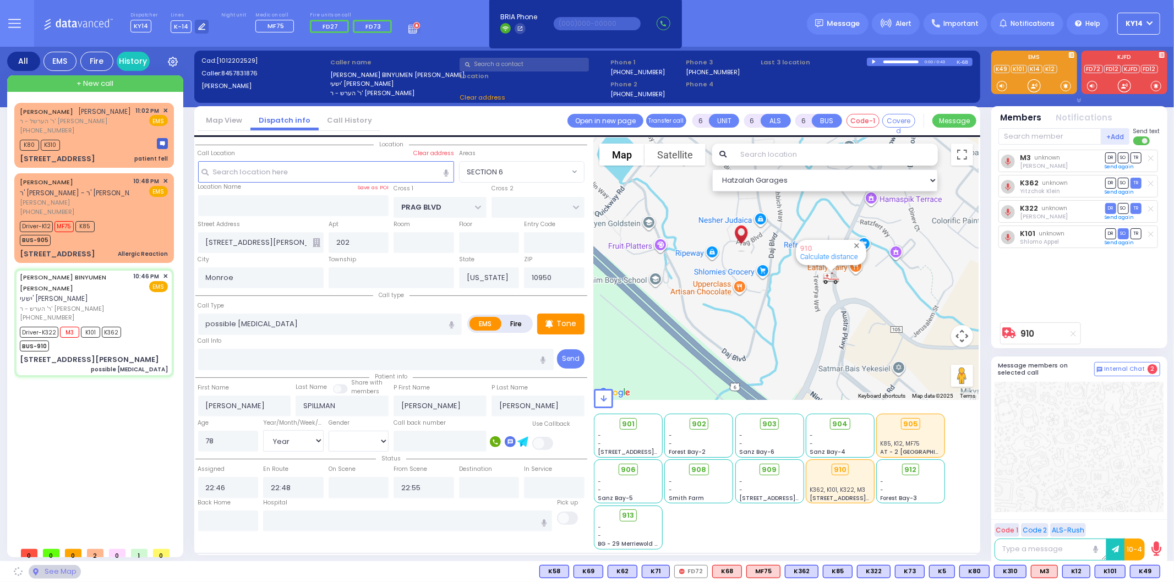
select select "SECTION 6"
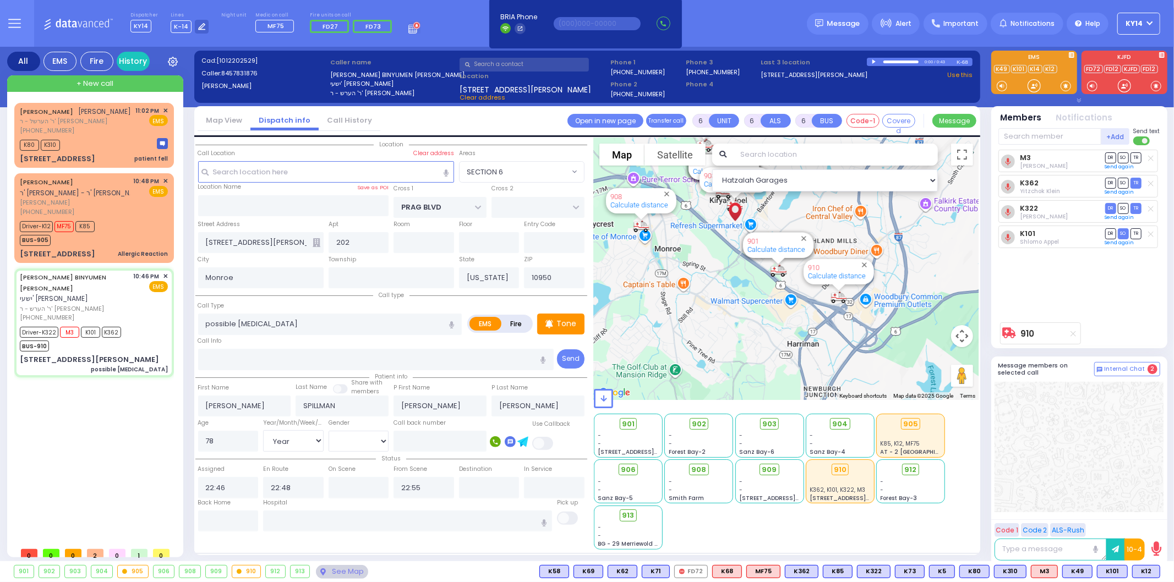
select select
radio input "true"
select select "Year"
select select "[DEMOGRAPHIC_DATA]"
select select "Hatzalah Garages"
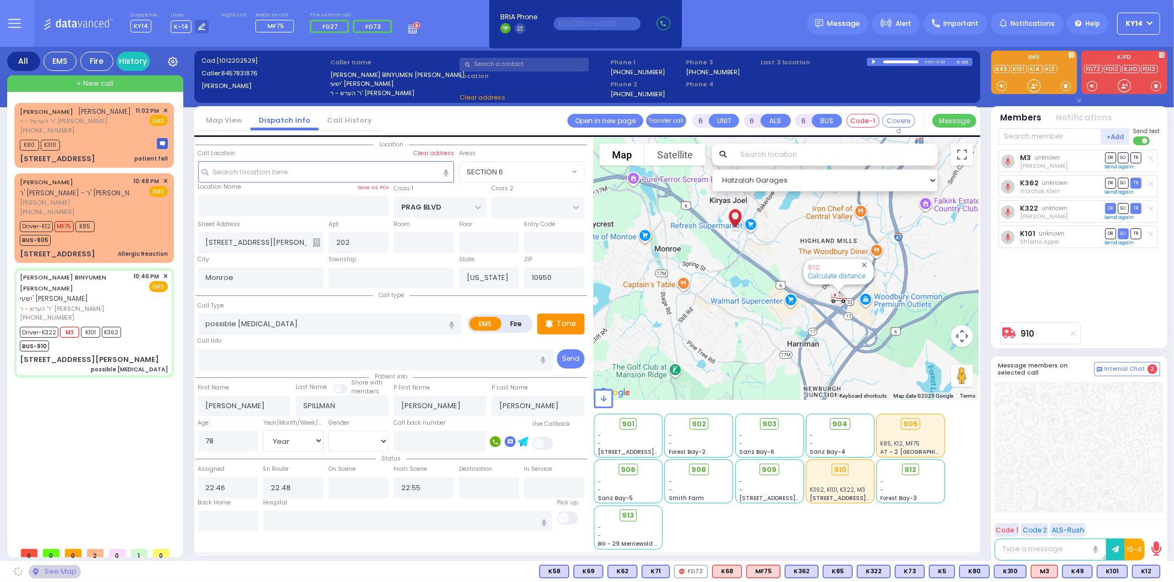
select select "SECTION 6"
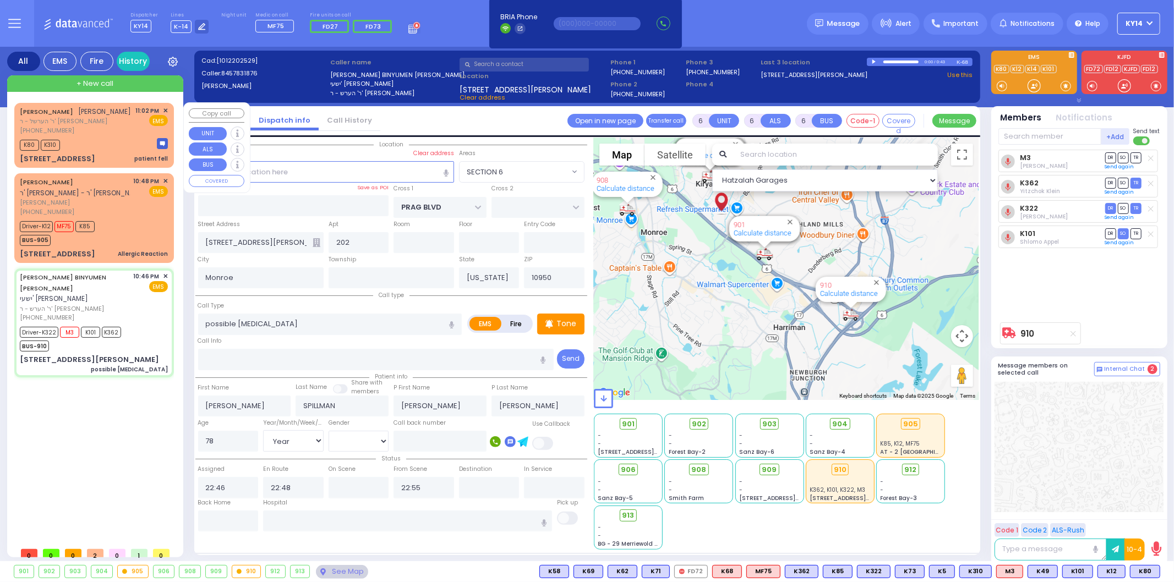
click at [113, 126] on span "ר' הערשל - ר' שאול בראך" at bounding box center [76, 121] width 112 height 9
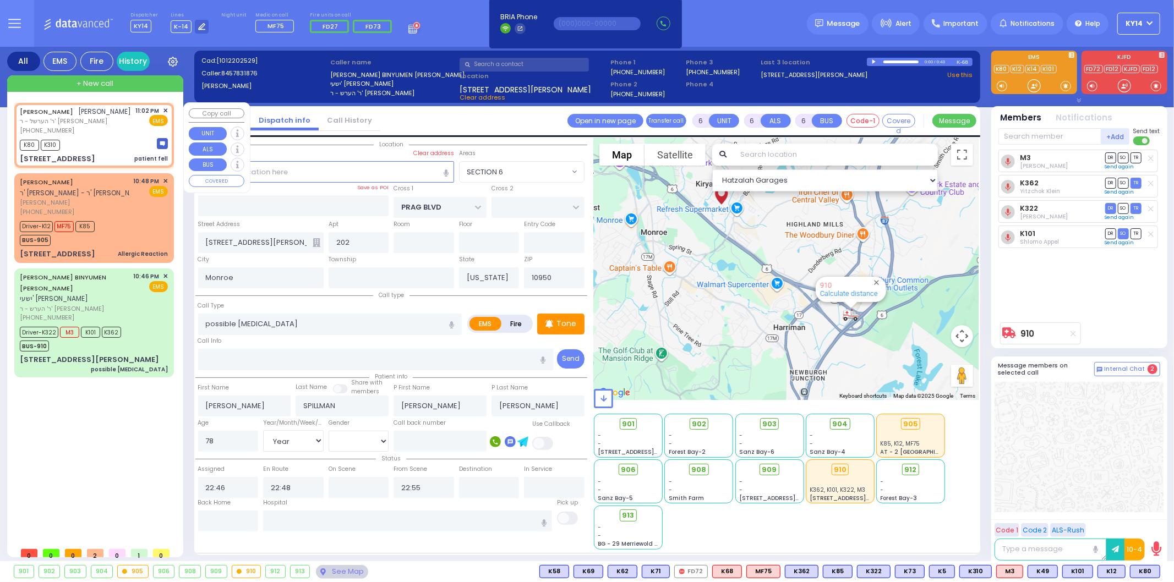
select select
type input "patient fell"
radio input "true"
type input "ISRAEL MAYER"
type input "YOZEF"
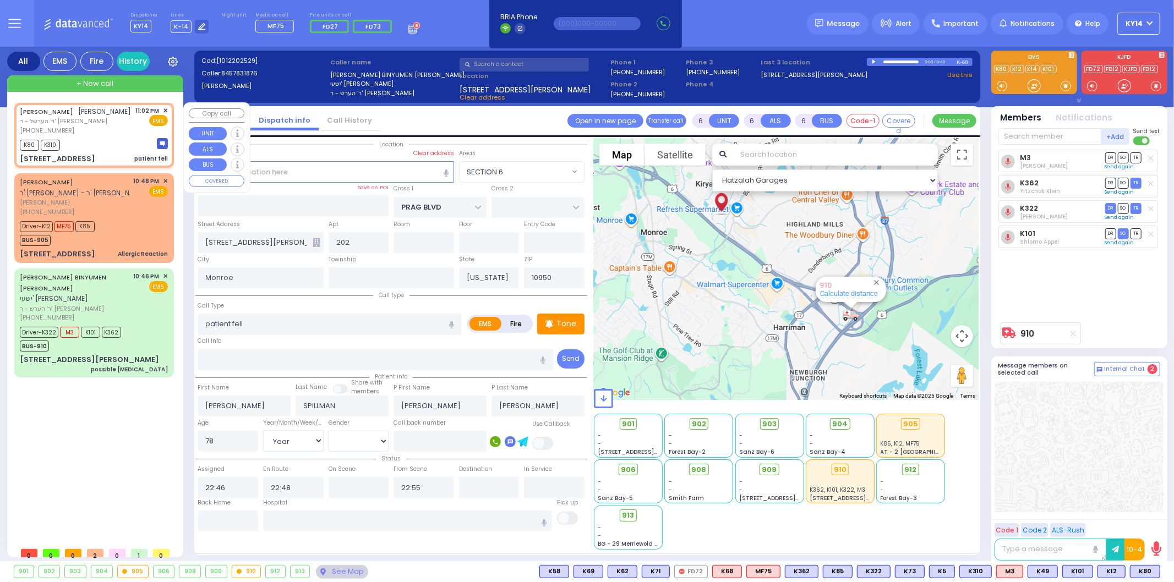
type input "Unknown"
select select "Year"
select select
type input "23:02"
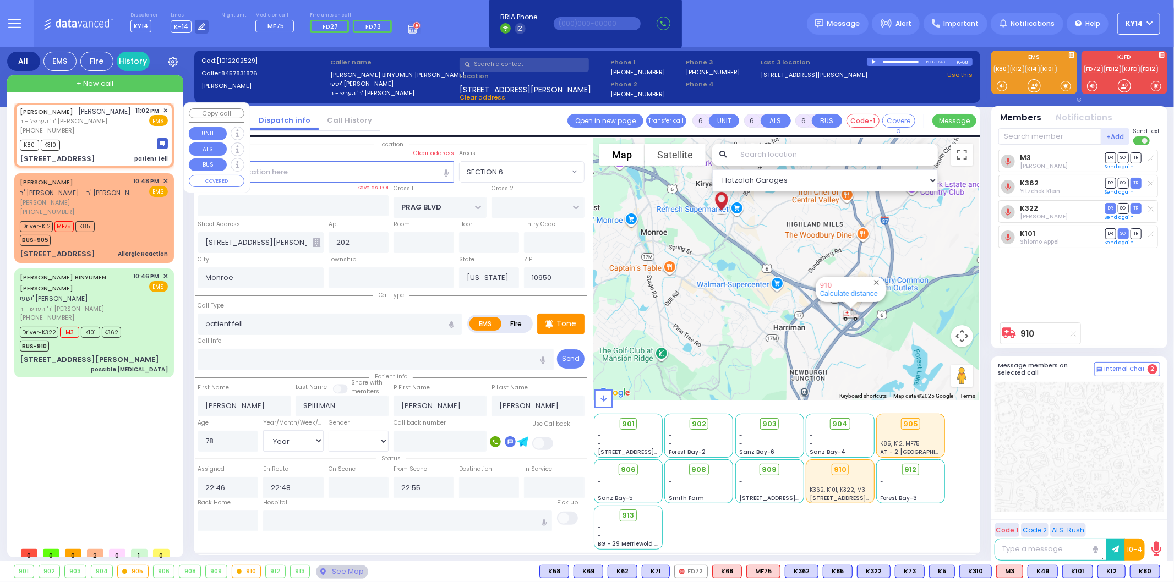
type input "23:04"
select select "Hatzalah Garages"
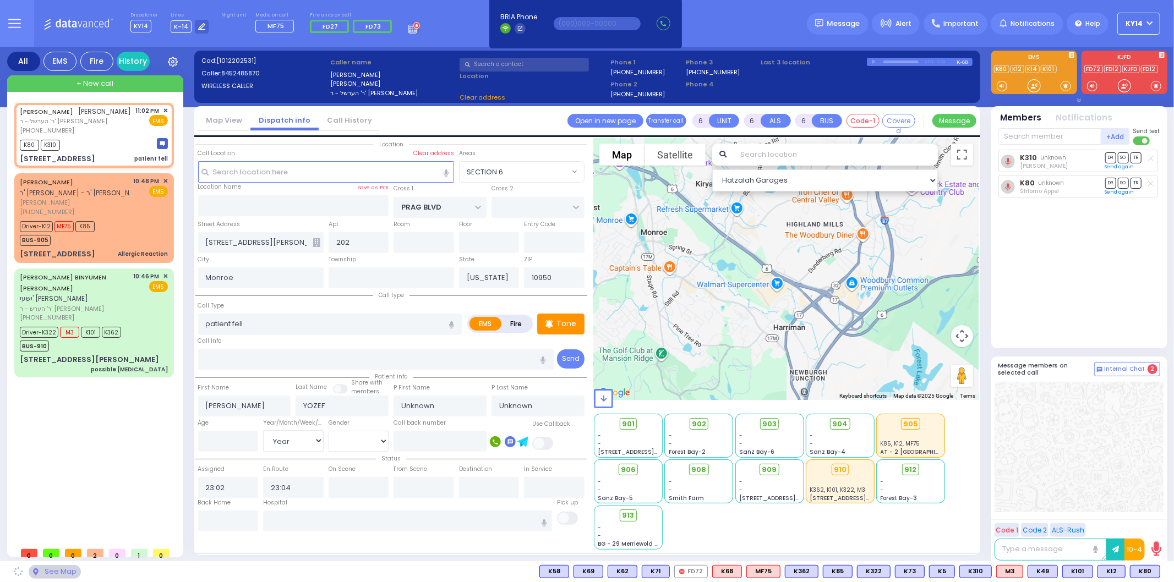
type input "KALEV WAY"
type input "TARNOPOL WAY"
type input "16 FILLMORE CT"
type input "403"
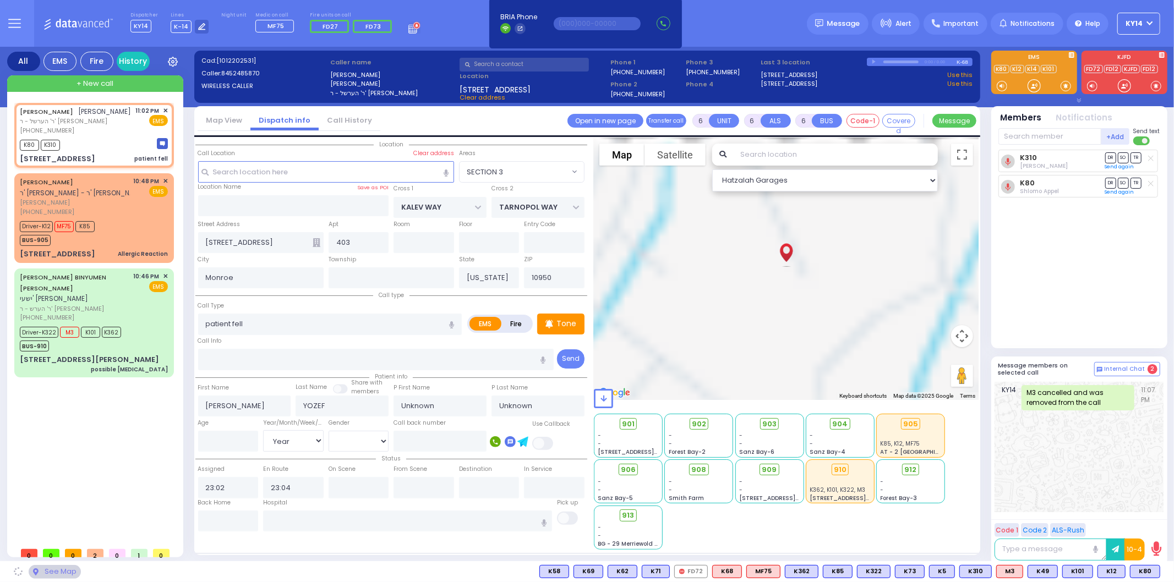
select select "SECTION 3"
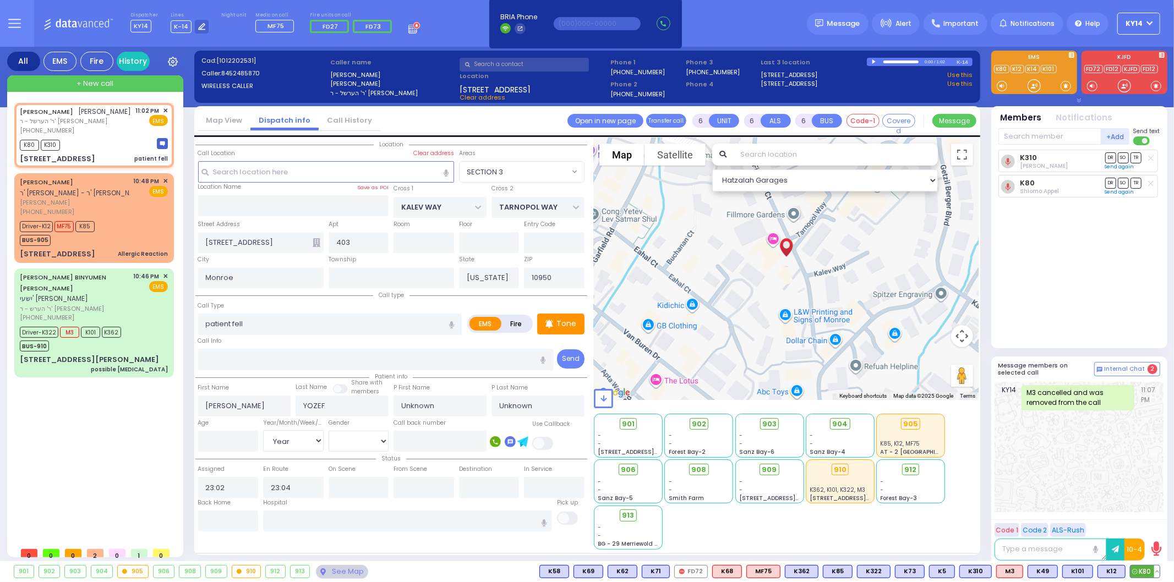
click at [1156, 572] on button at bounding box center [1157, 572] width 6 height 12
click at [1153, 521] on icon at bounding box center [1149, 523] width 12 height 12
click at [769, 425] on span "903" at bounding box center [774, 424] width 14 height 11
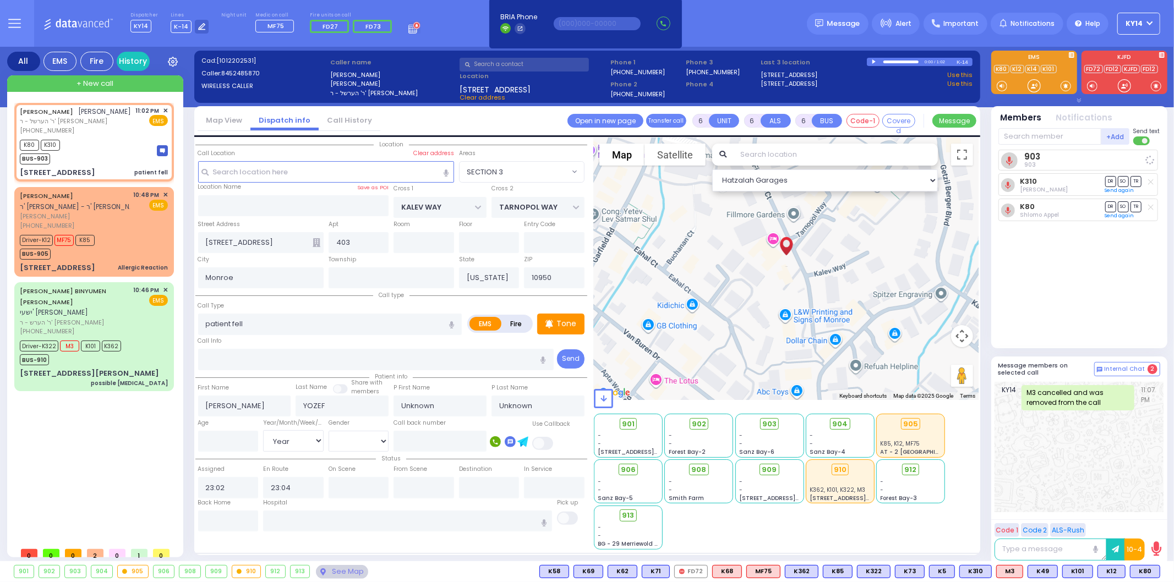
select select
radio input "true"
select select "Year"
select select "Hatzalah Garages"
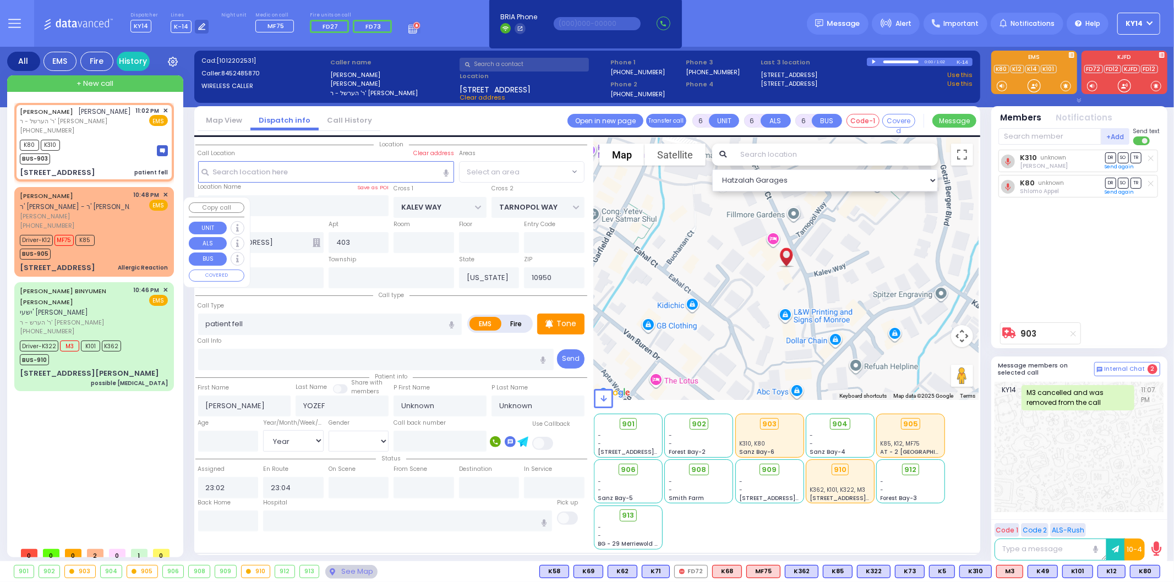
select select "SECTION 3"
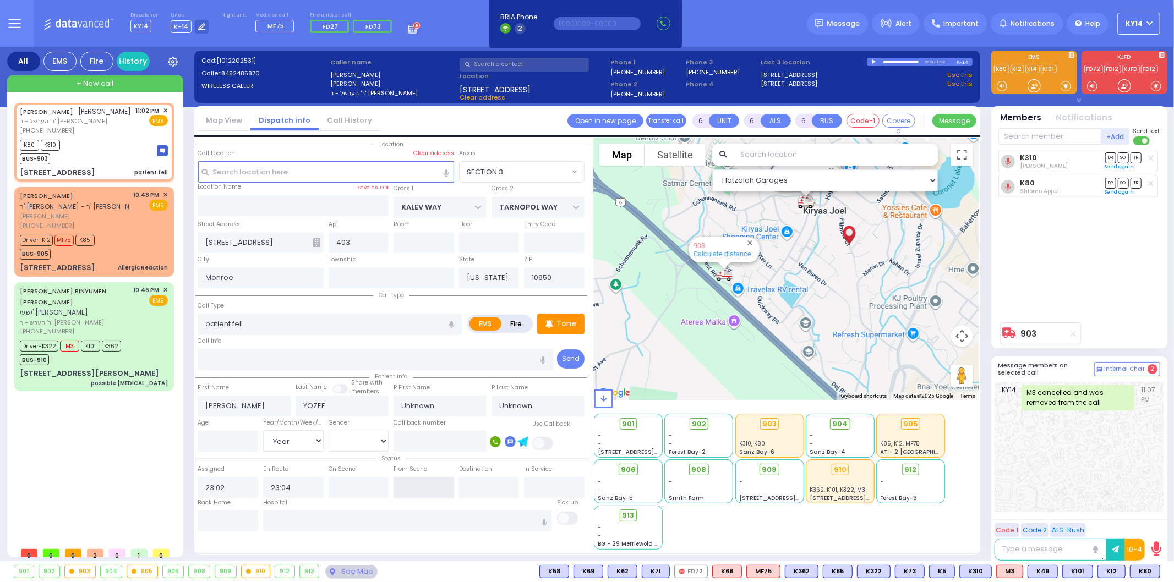
click at [424, 479] on input "text" at bounding box center [424, 487] width 61 height 21
click at [423, 479] on input "text" at bounding box center [424, 487] width 61 height 21
click at [361, 516] on input "text" at bounding box center [407, 521] width 289 height 21
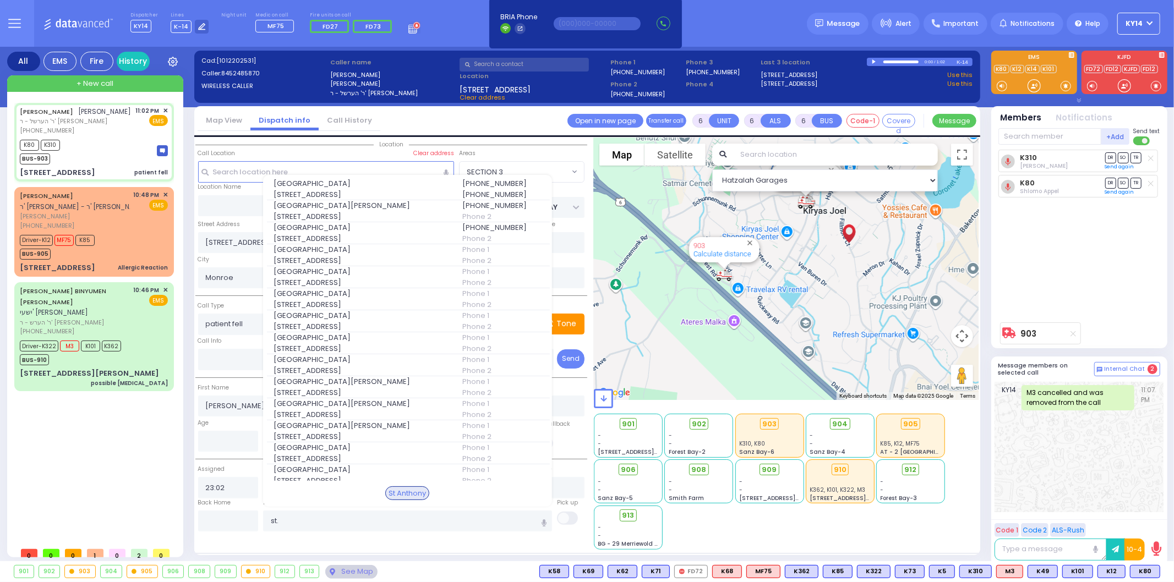
click at [367, 193] on span "15 Maple Avenue" at bounding box center [361, 194] width 175 height 11
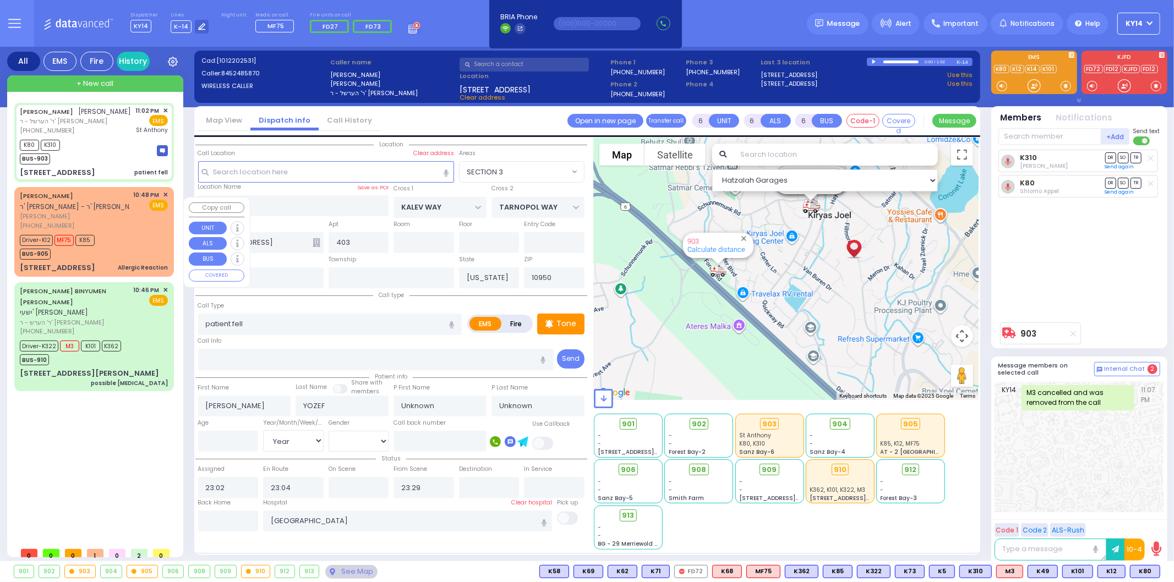
click at [111, 231] on div "(845) 717-0635" at bounding box center [75, 225] width 110 height 9
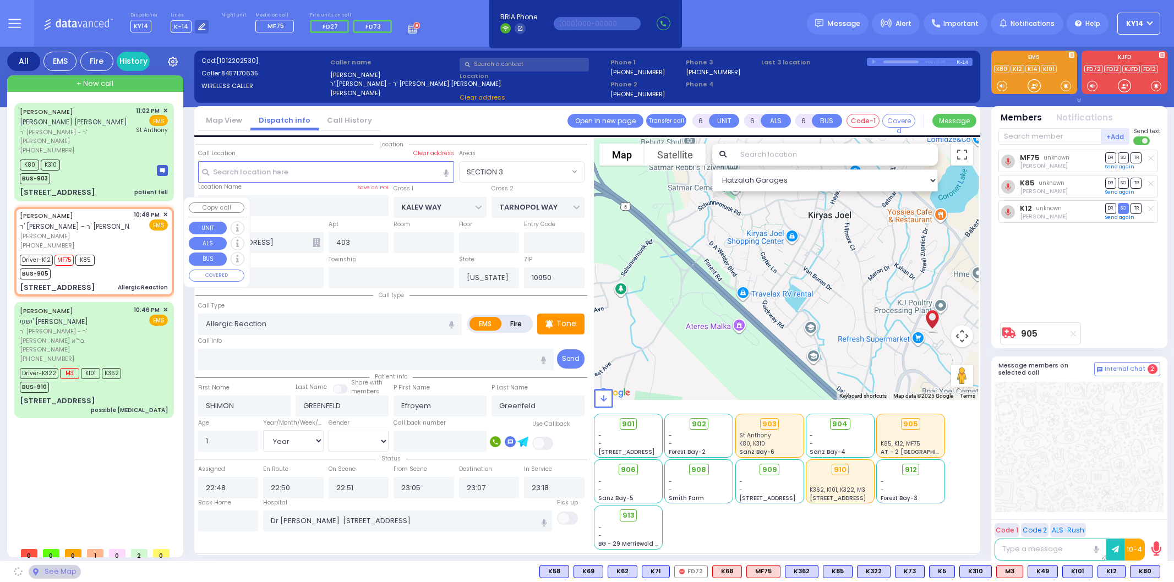
select select
select select "Year"
select select "[DEMOGRAPHIC_DATA]"
type input "[GEOGRAPHIC_DATA]"
type input "[STREET_ADDRESS]"
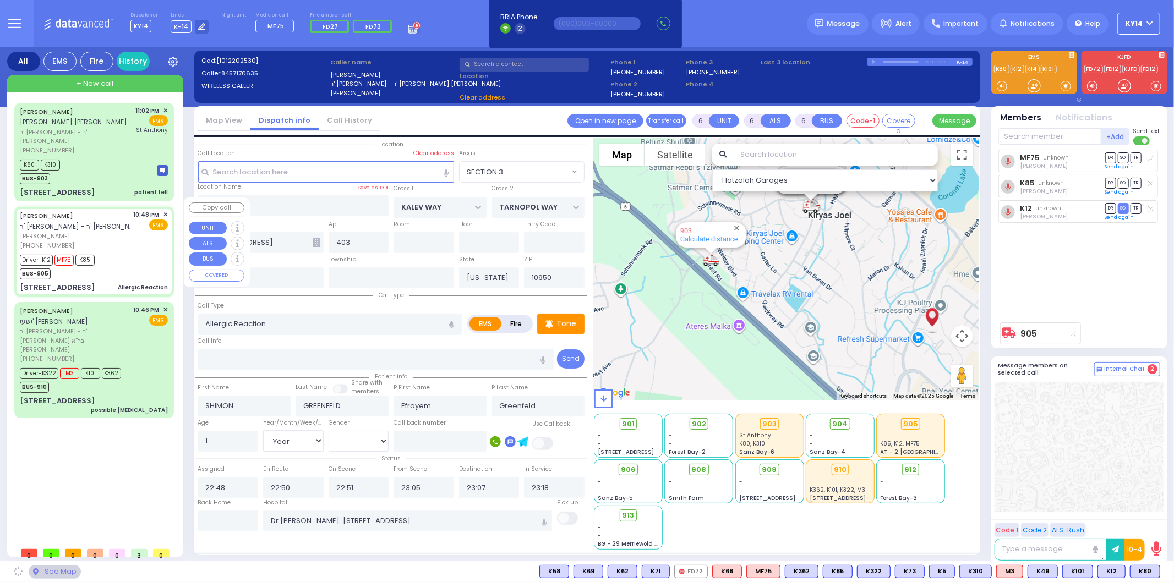
type input "004"
type input "[PERSON_NAME]"
select select "SECTION 4"
radio input "true"
select select "Year"
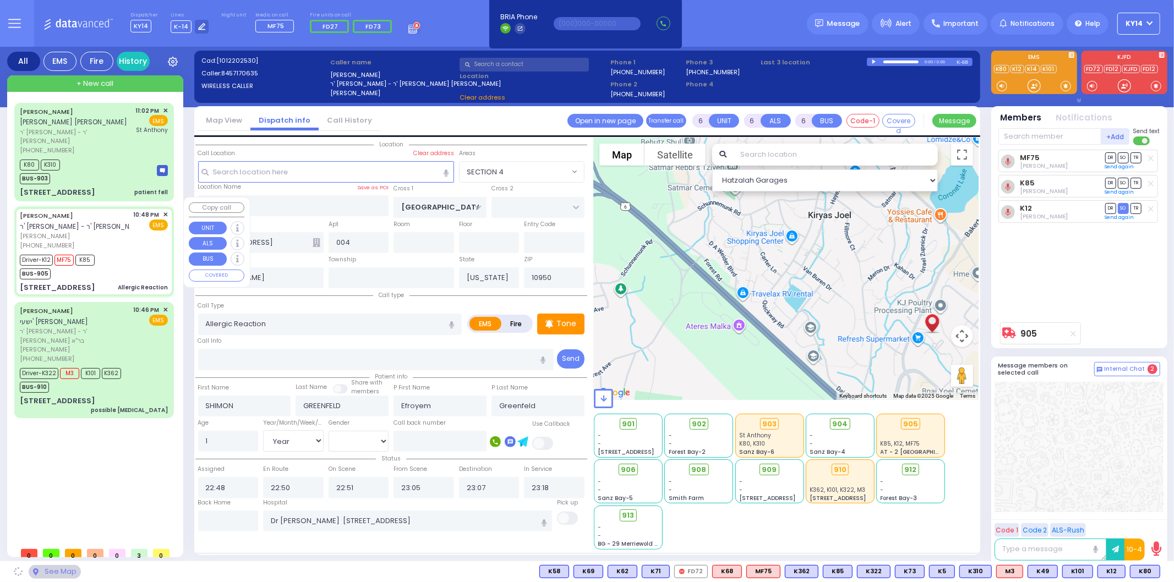
select select "[DEMOGRAPHIC_DATA]"
select select "Hatzalah Garages"
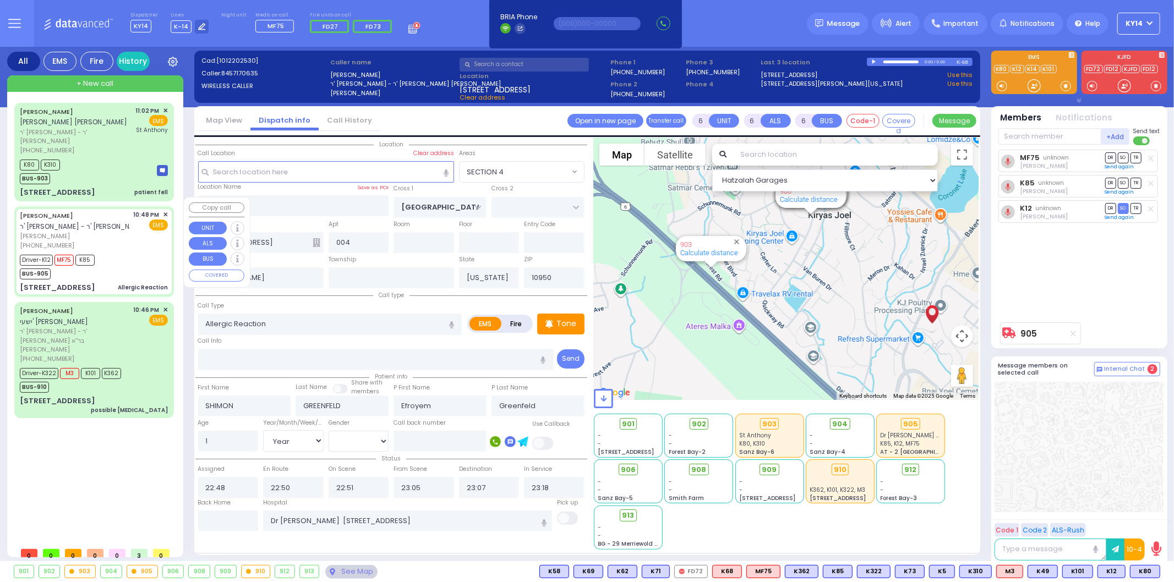
select select "SECTION 4"
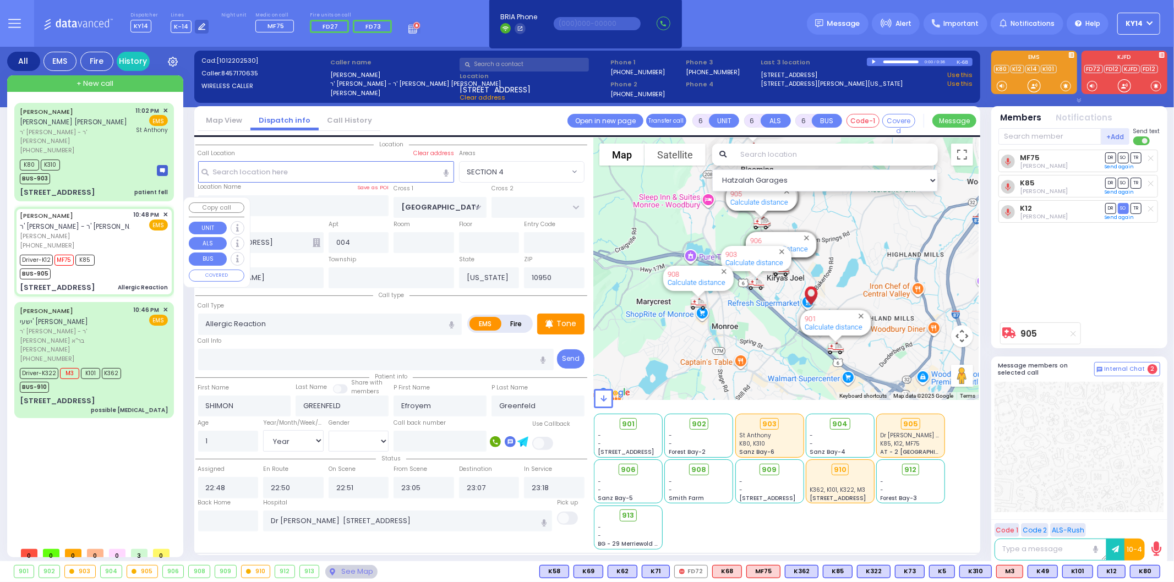
click at [166, 210] on span "✕" at bounding box center [165, 214] width 5 height 9
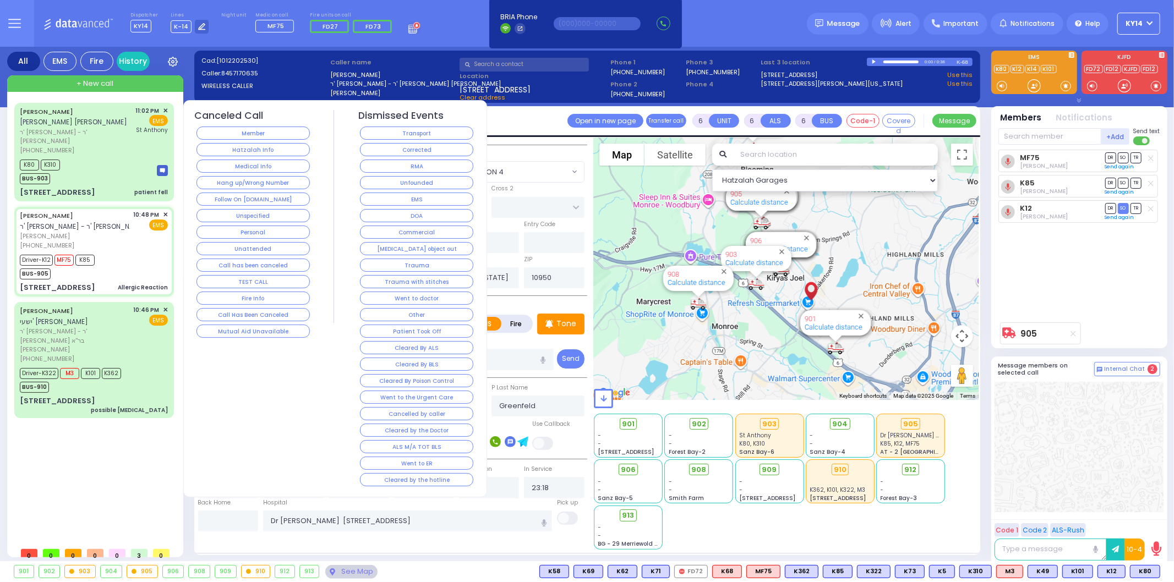
click at [136, 252] on div "Driver-K12 MF75 K85 BUS-905" at bounding box center [94, 266] width 148 height 28
select select
radio input "true"
select select "Year"
select select "[DEMOGRAPHIC_DATA]"
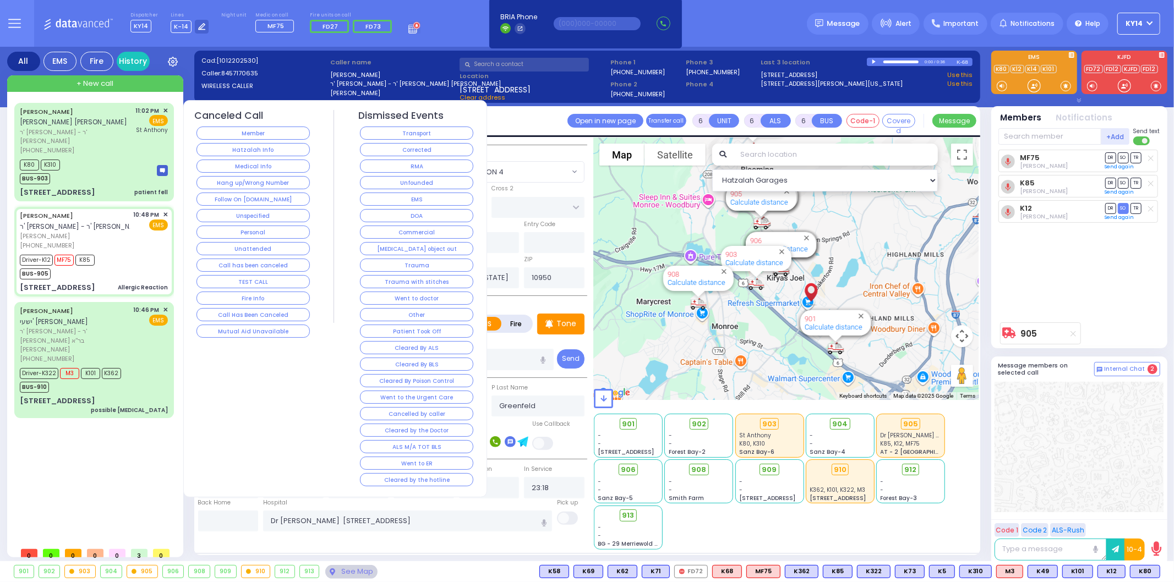
select select "Hatzalah Garages"
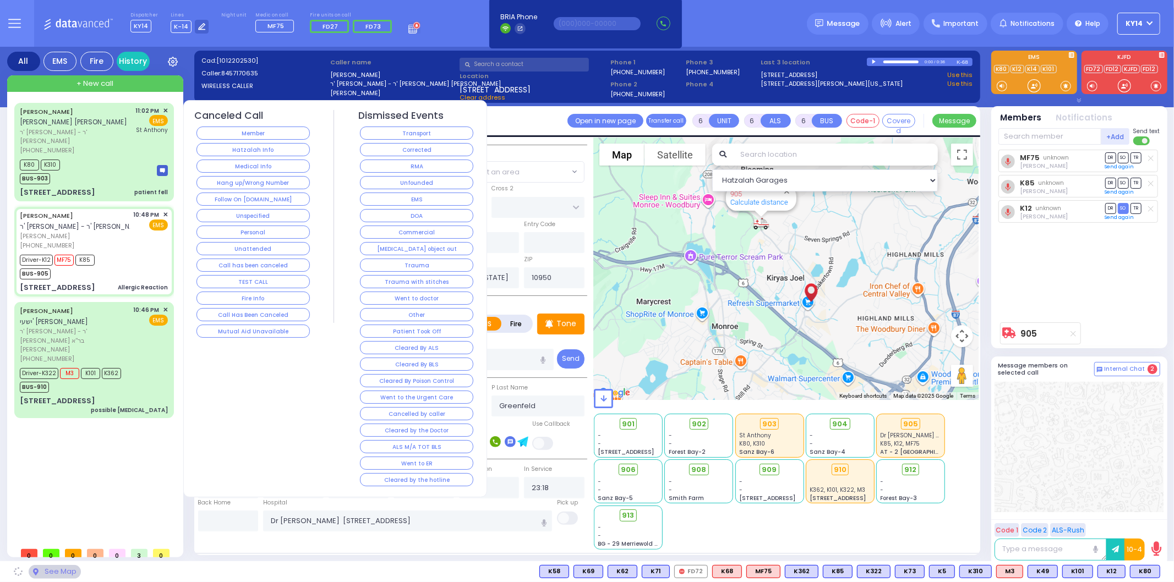
select select "SECTION 4"
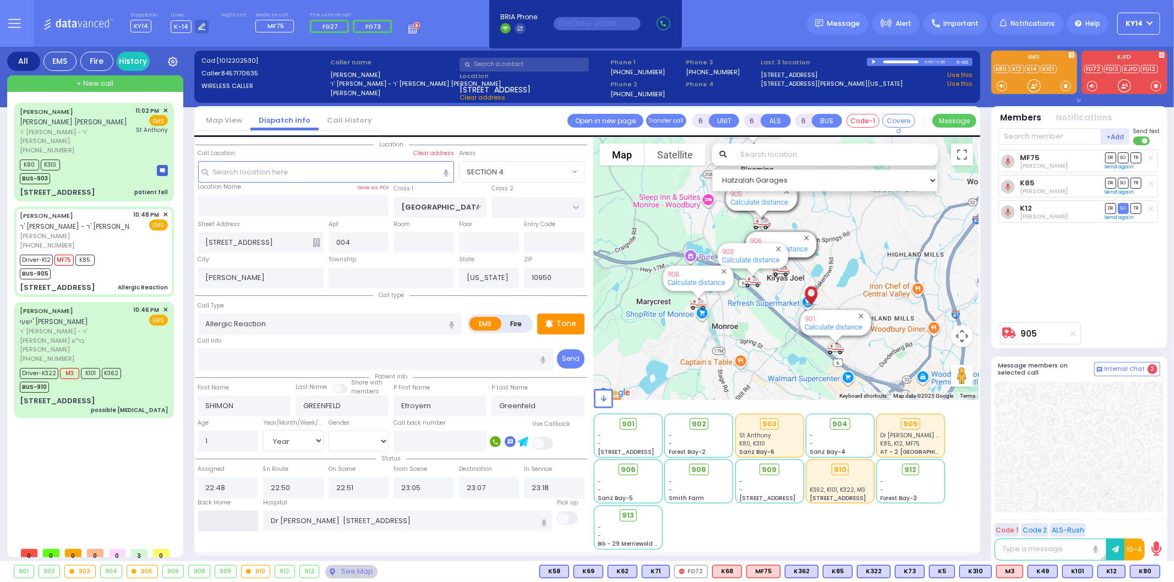
click at [248, 521] on input "text" at bounding box center [228, 521] width 61 height 21
type input "23:30"
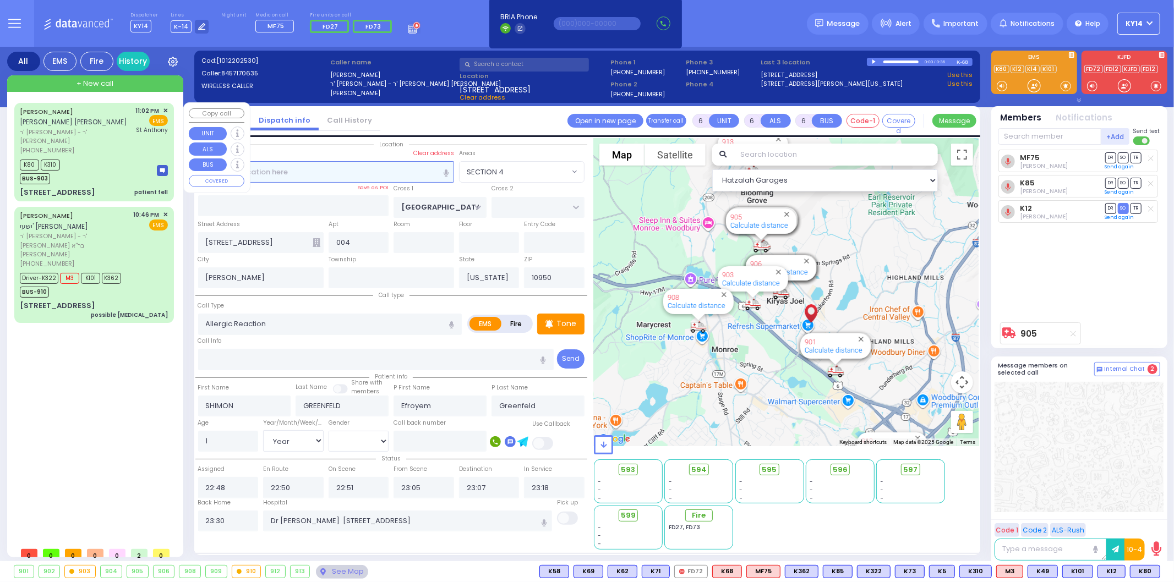
select select
radio input "true"
select select
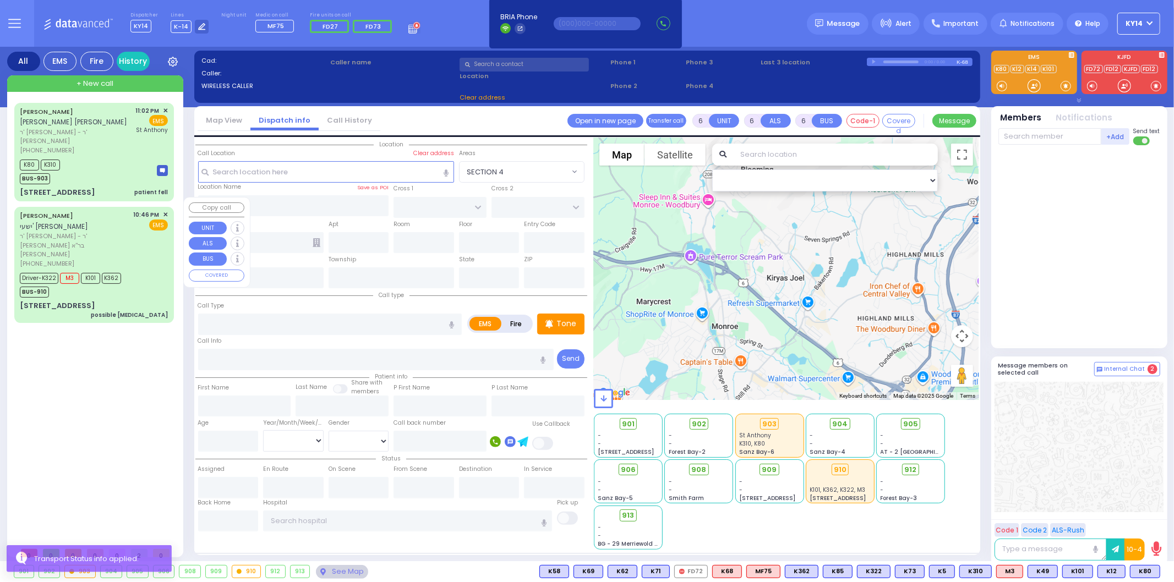
click at [112, 259] on div "[PHONE_NUMBER]" at bounding box center [75, 263] width 110 height 9
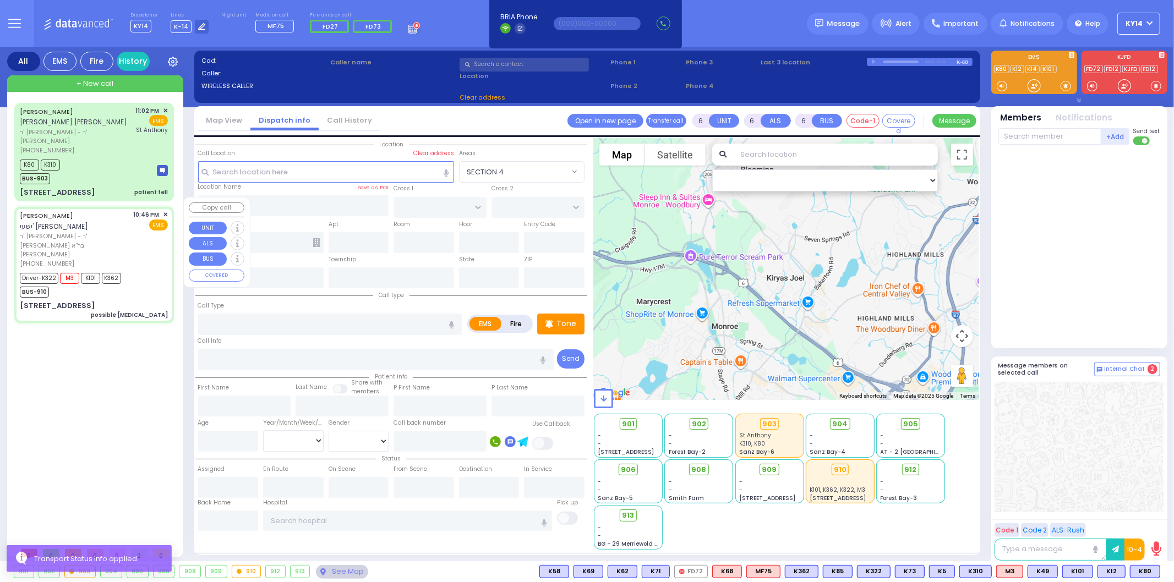
select select
type input "possible [MEDICAL_DATA]"
radio input "true"
type input "YESHAYA BINYUMEN"
type input "SPILLMAN"
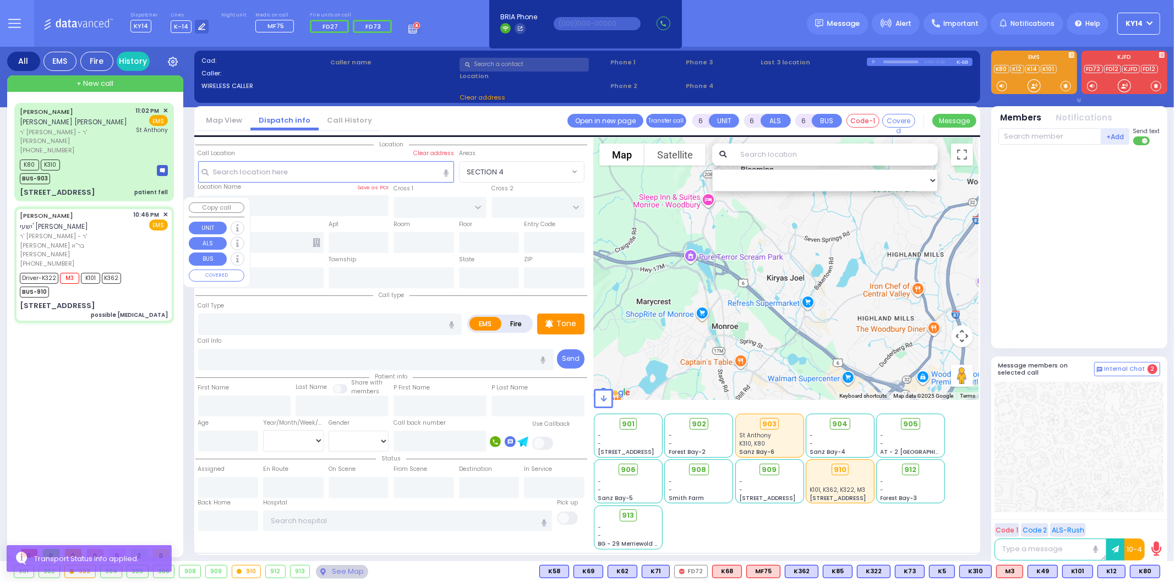
type input "Alexander"
type input "Schwartz"
type input "78"
select select "Year"
select select "[DEMOGRAPHIC_DATA]"
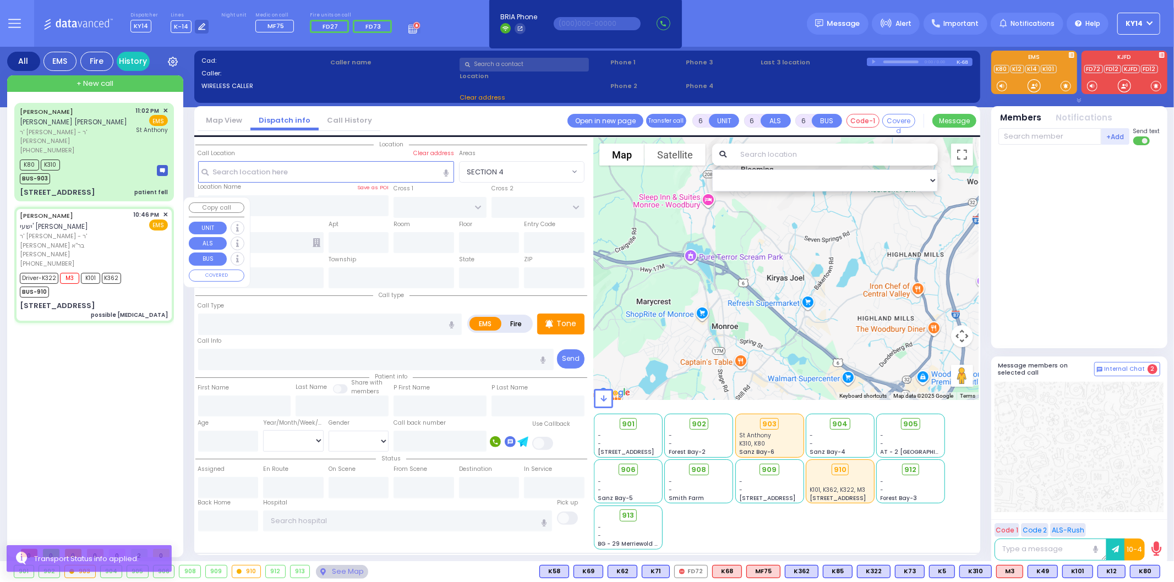
type input "22:46"
type input "22:48"
type input "22:55"
select select "Hatzalah Garages"
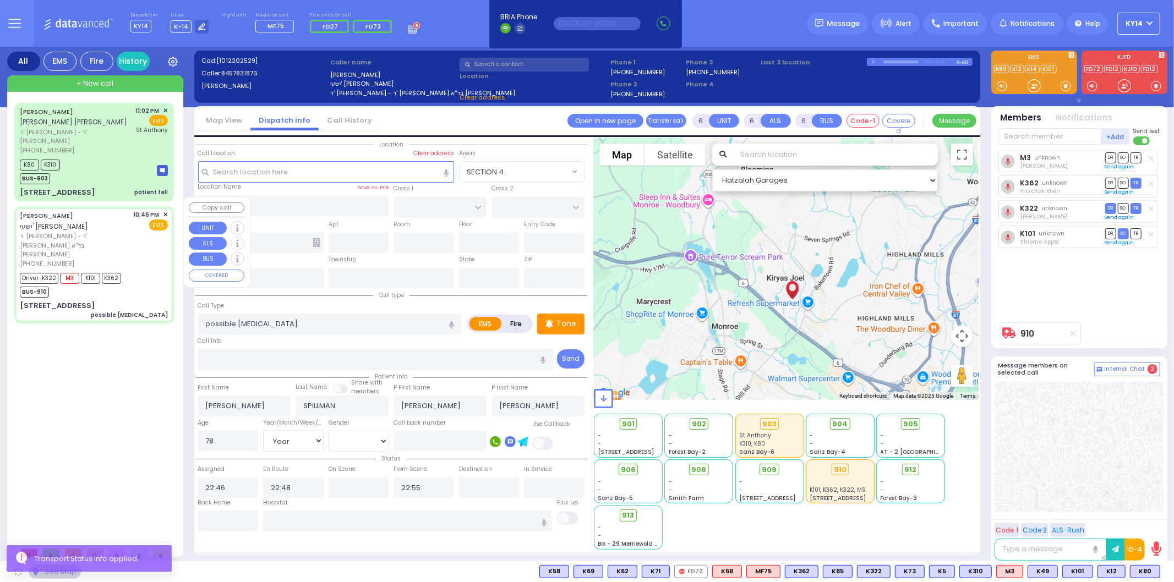
type input "PRAG BLVD"
type input "2 YOEL KLEIN BLVD"
type input "202"
type input "Monroe"
type input "[US_STATE]"
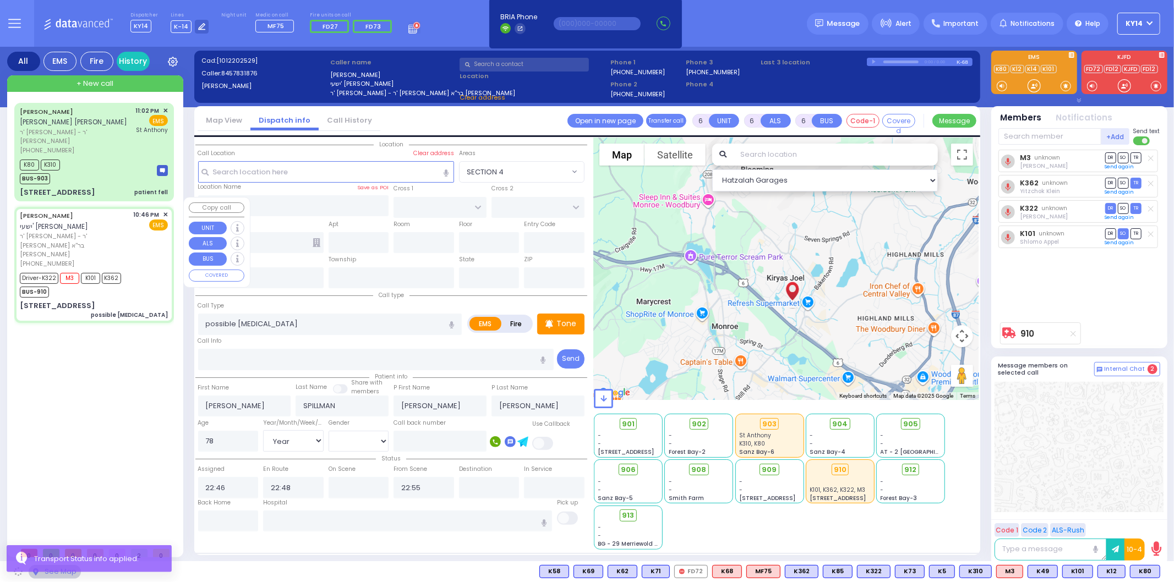
type input "10950"
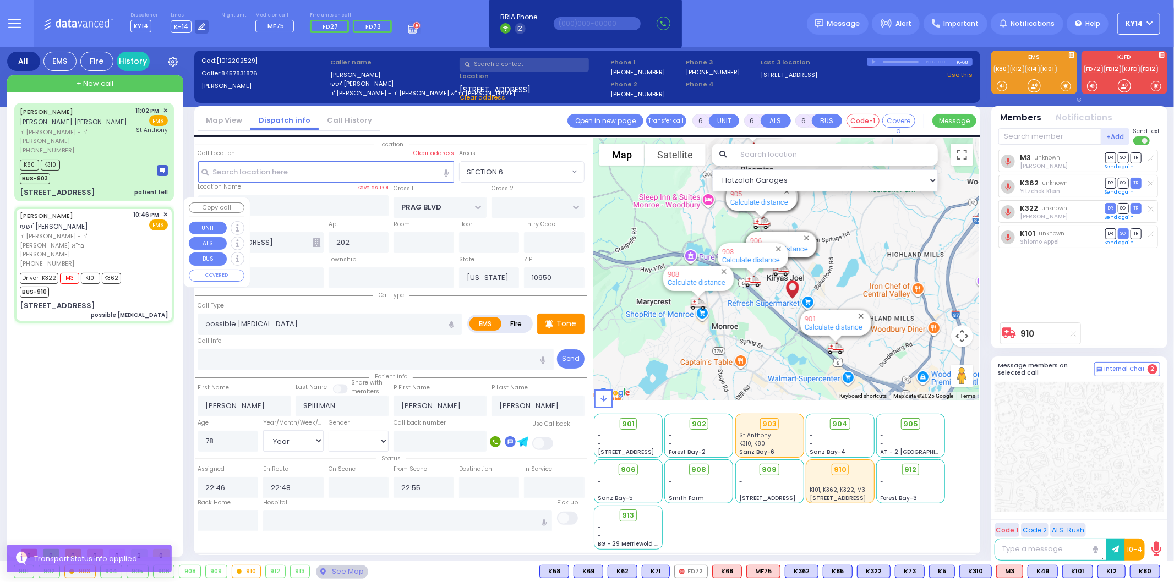
select select "SECTION 6"
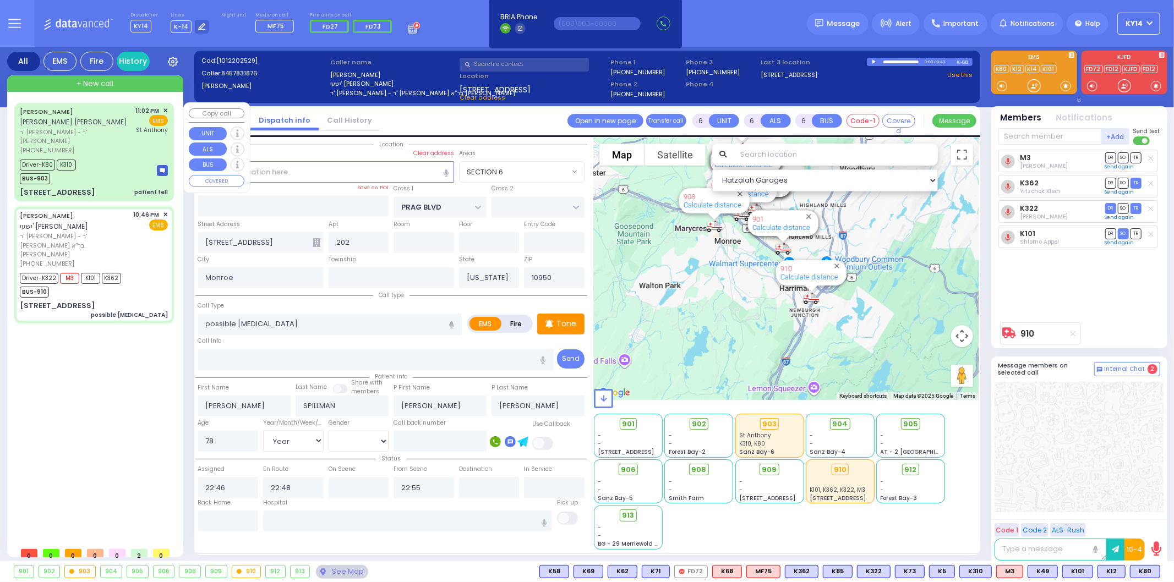
click at [119, 146] on div "[PHONE_NUMBER]" at bounding box center [76, 150] width 112 height 9
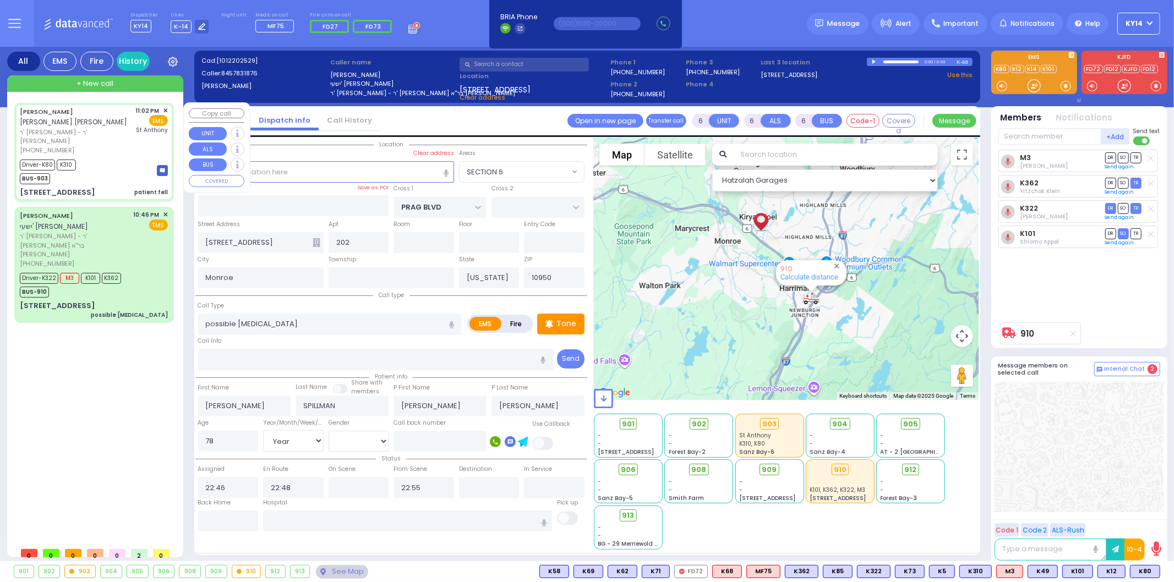
select select
type input "patient fell"
radio input "true"
type input "[PERSON_NAME]"
type input "YOZEF"
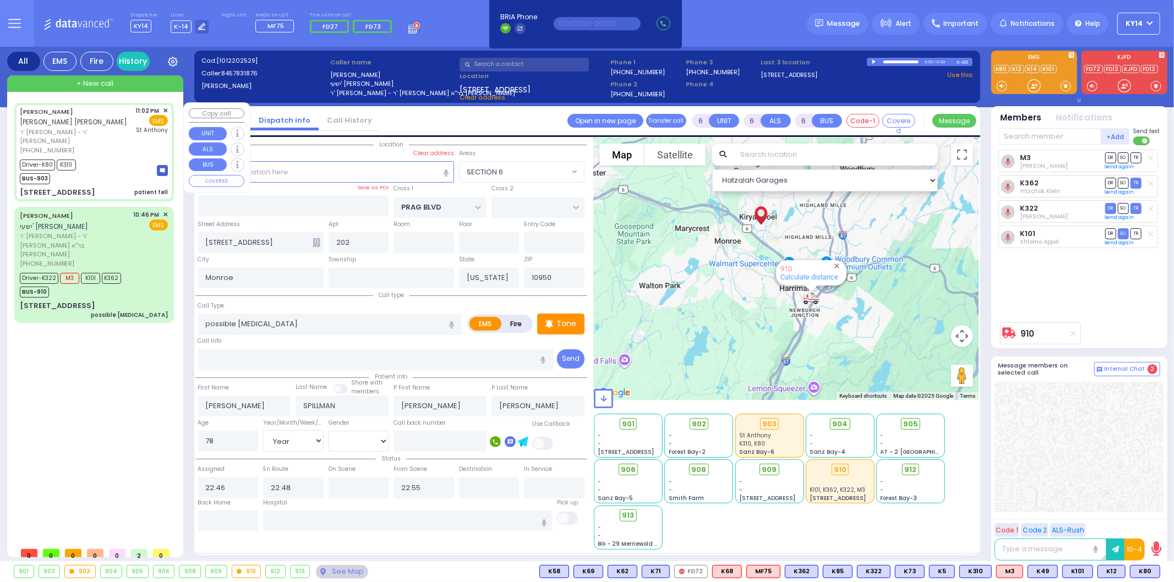
type input "Unknown"
select select "Year"
select select
type input "23:02"
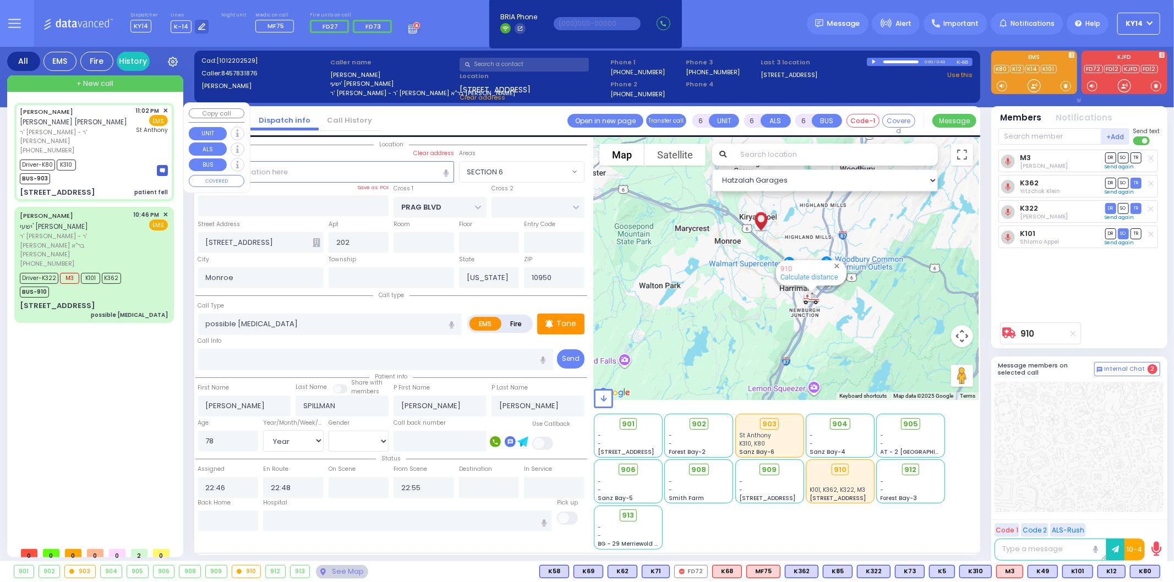
type input "23:04"
type input "23:06"
type input "23:29"
type input "[GEOGRAPHIC_DATA]"
select select "Hatzalah Garages"
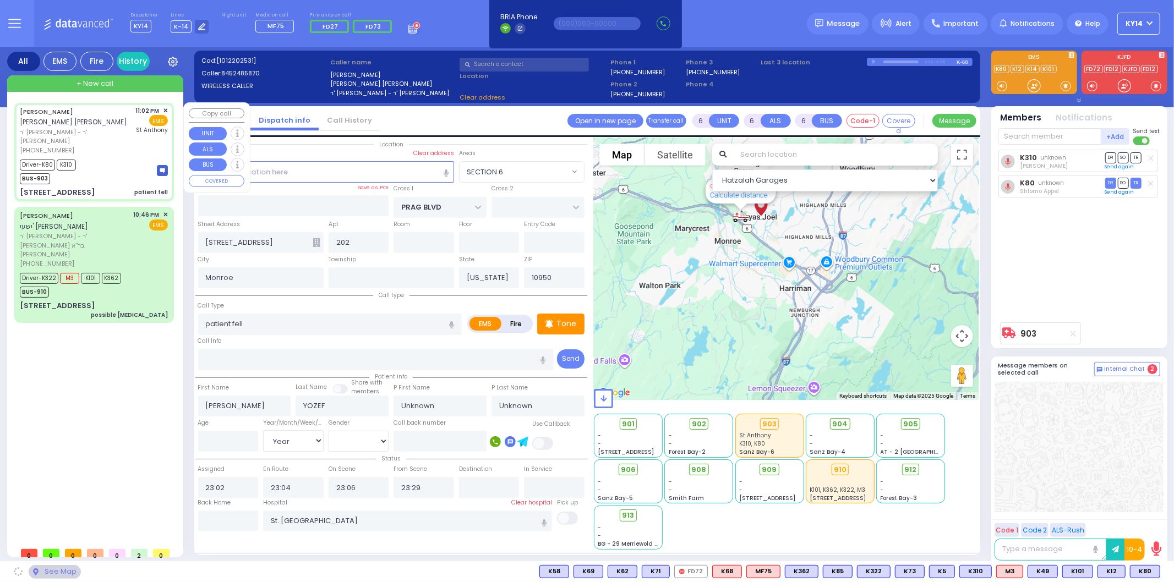
type input "KALEV WAY"
type input "TARNOPOL WAY"
type input "[STREET_ADDRESS]"
type input "403"
select select "SECTION 3"
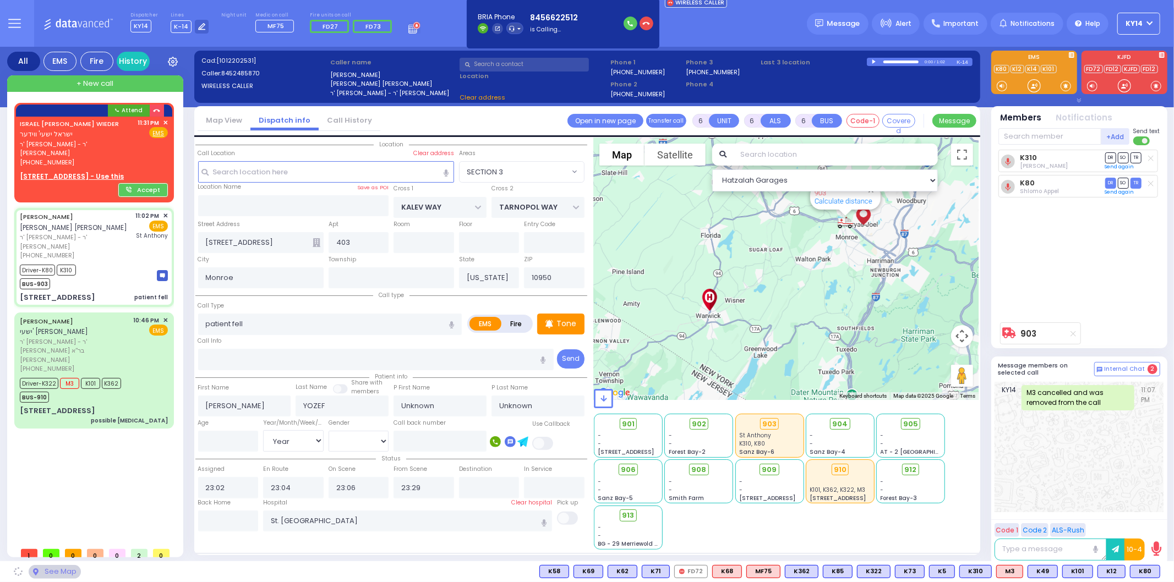
select select
radio input "true"
type input "[PERSON_NAME]"
type input "28"
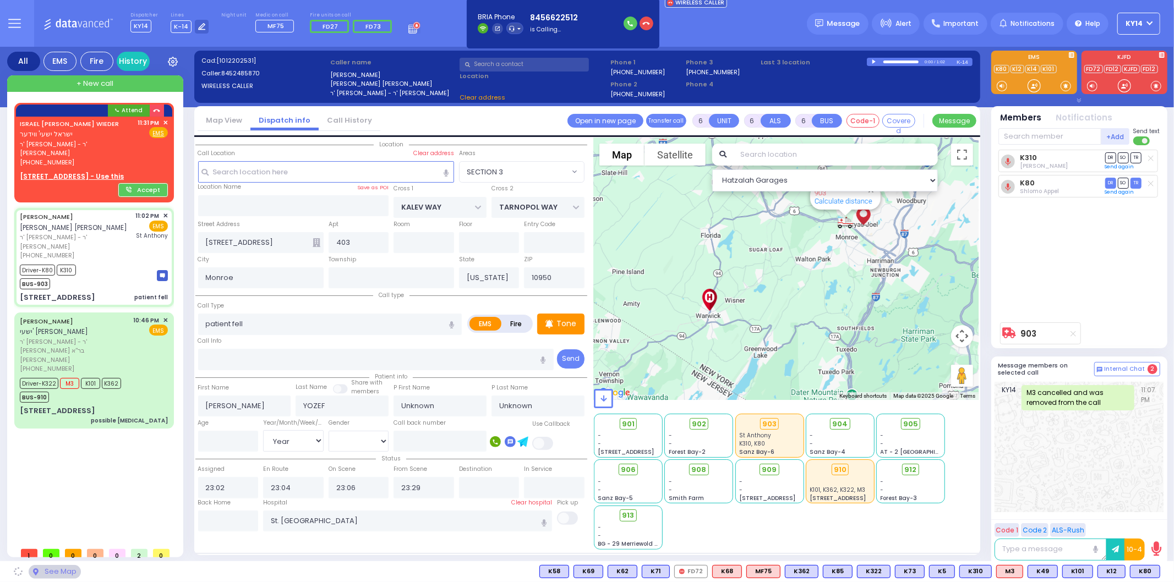
select select "Year"
select select "[DEMOGRAPHIC_DATA]"
select select "Hatzalah Garages"
select select "SECTION 3"
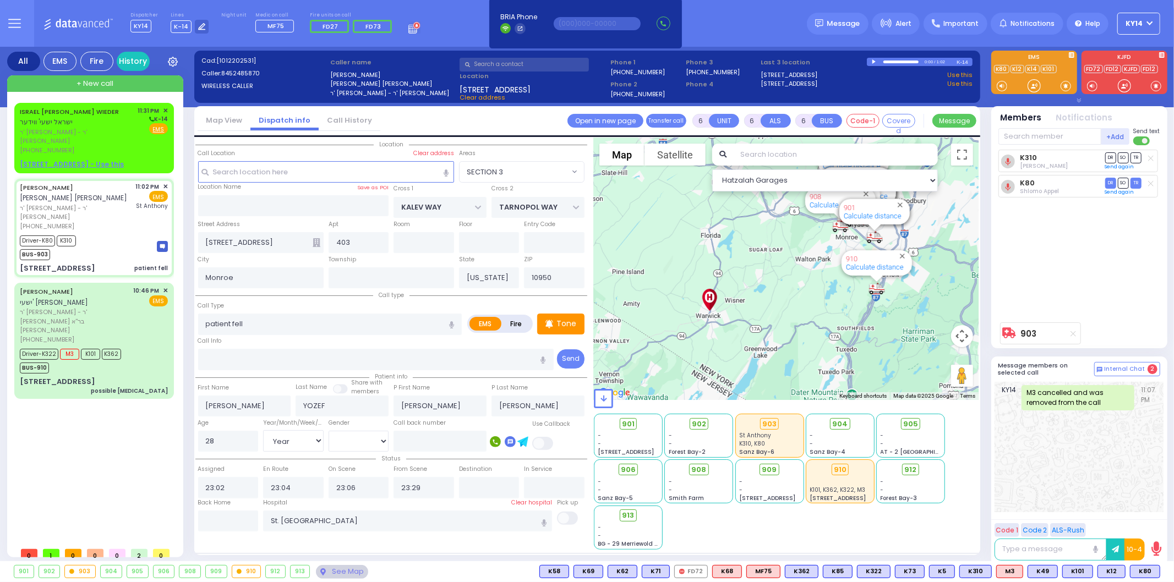
click at [105, 84] on span "+ New call" at bounding box center [95, 83] width 37 height 11
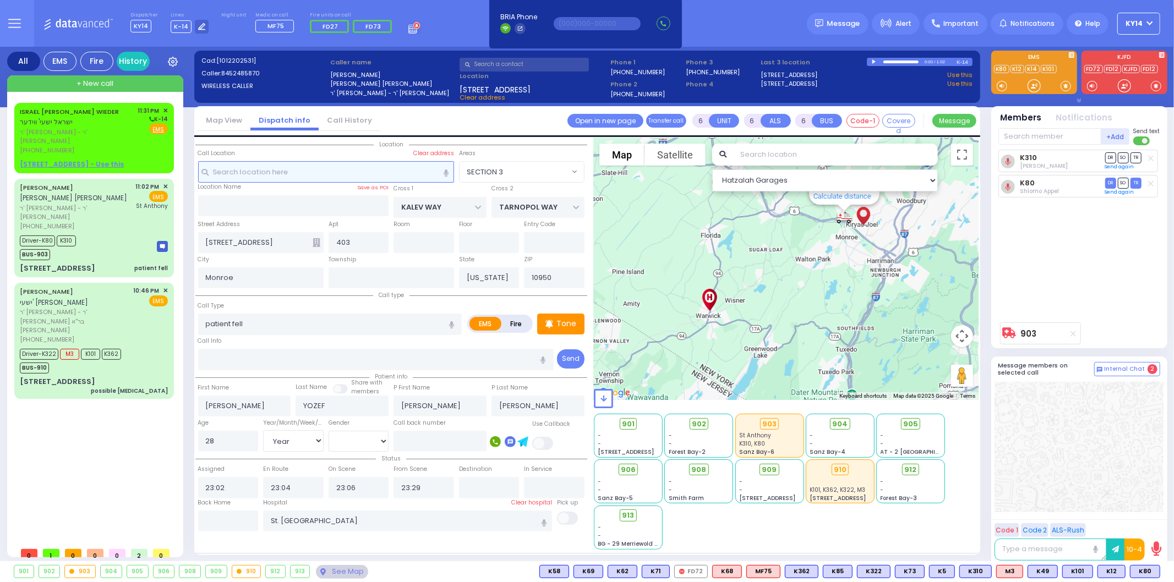
type input "2"
type input "1"
select select
radio input "true"
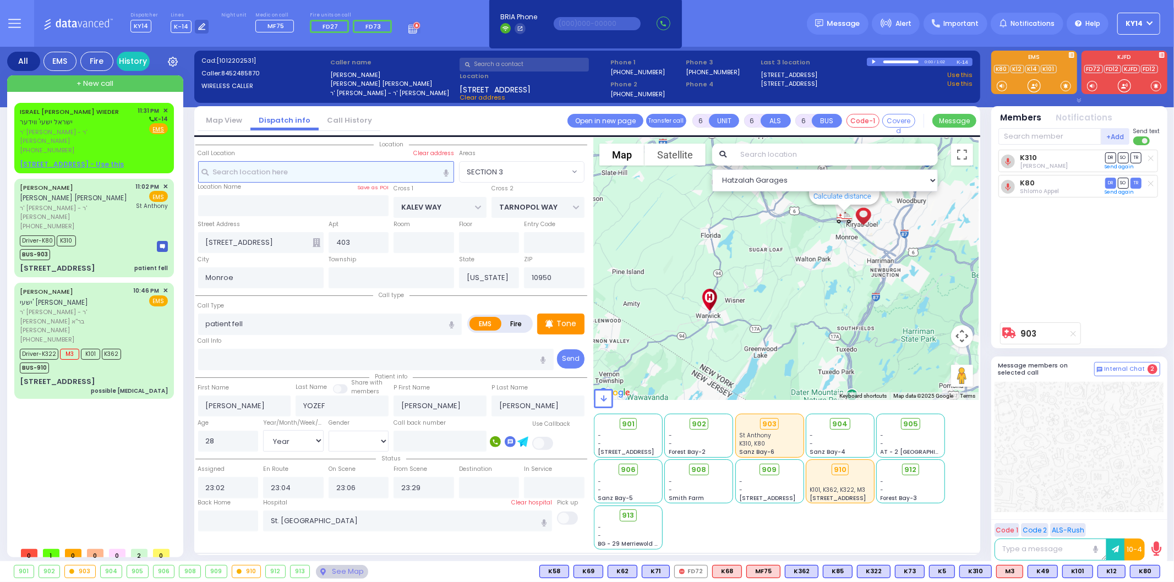
select select
type input "23:31"
select select "Hatzalah Garages"
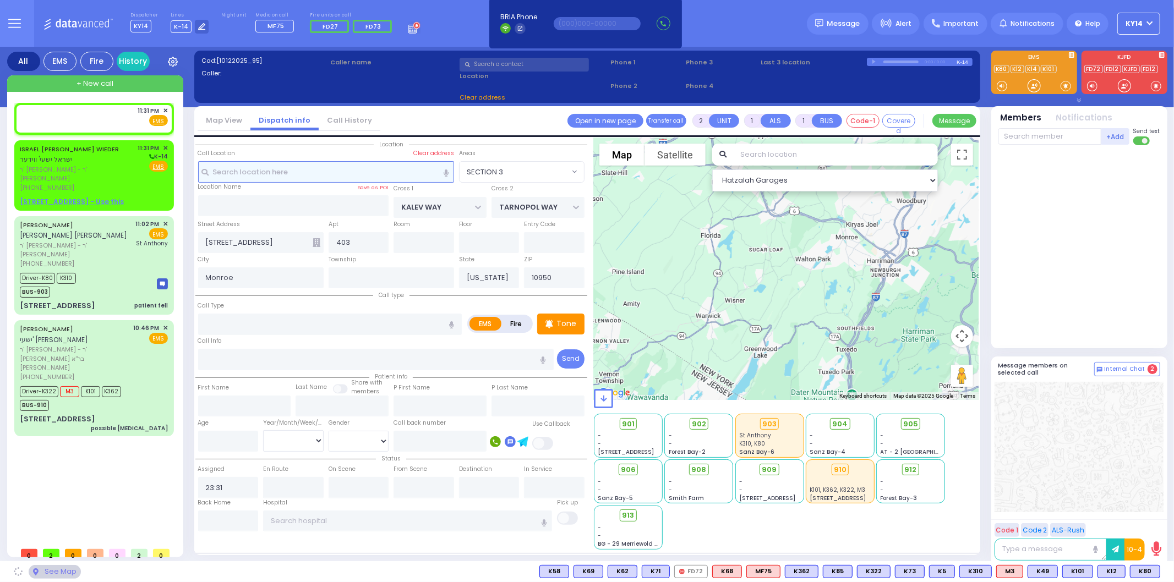
select select
radio input "true"
select select
select select "Hatzalah Garages"
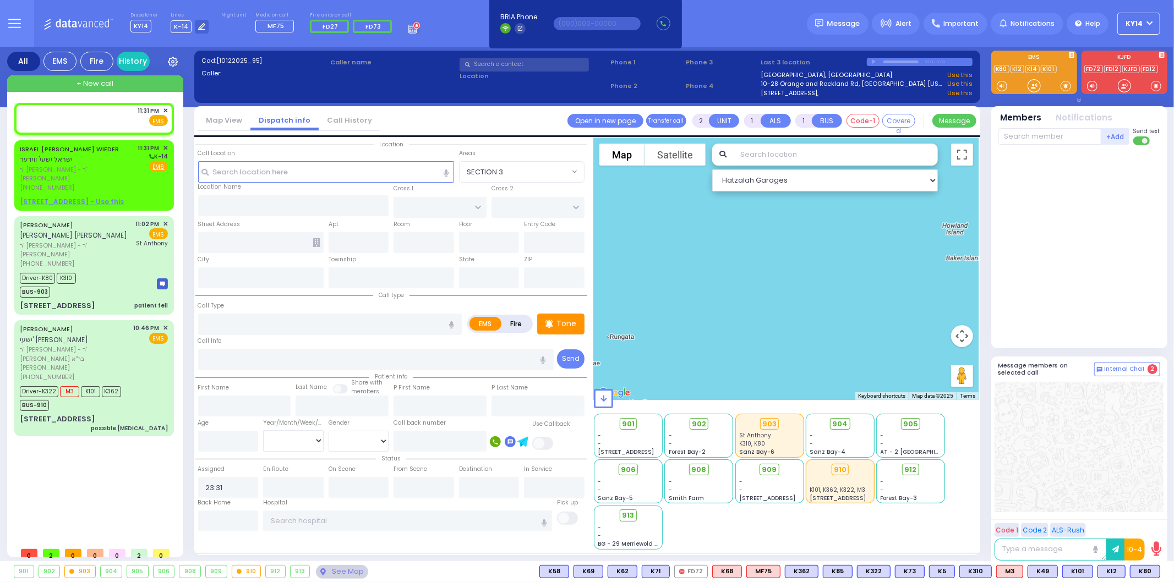
click at [563, 58] on div "just took the line & start dispatching. You will be logged out in BRIA Phone He…" at bounding box center [585, 23] width 200 height 72
click at [521, 61] on input "text" at bounding box center [524, 65] width 129 height 14
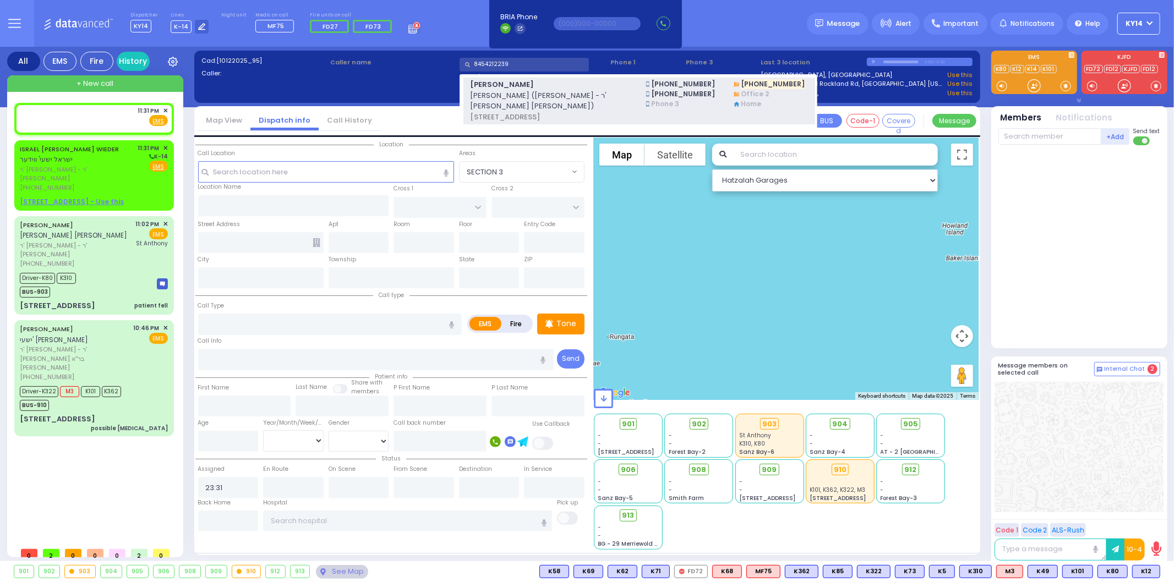
type input "8454212239"
click at [574, 89] on span "[PERSON_NAME]" at bounding box center [551, 84] width 162 height 11
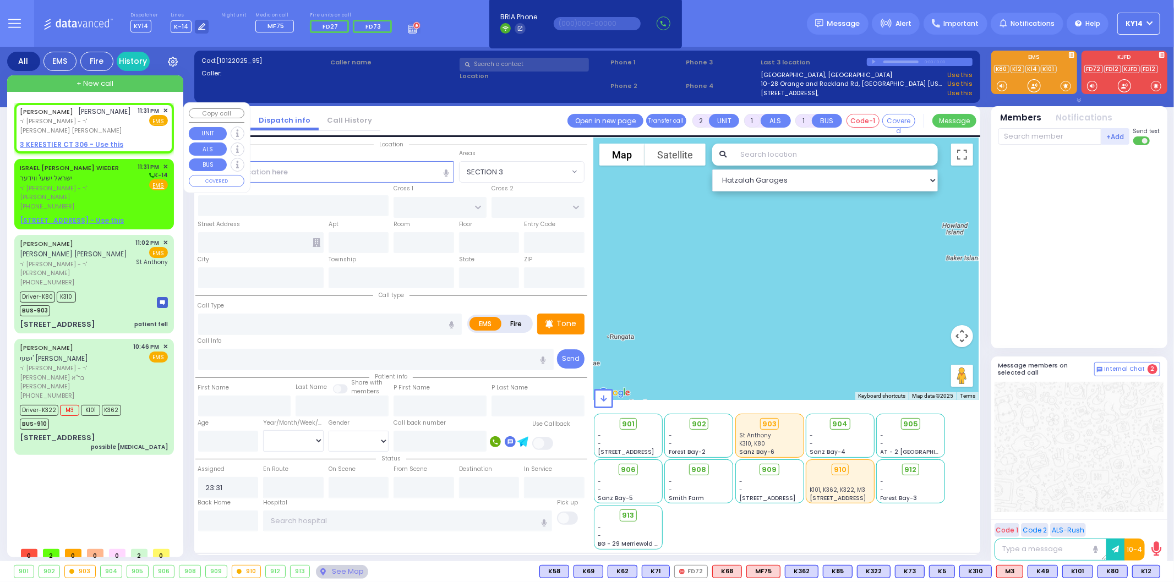
select select
radio input "true"
type input "SHLOME JOEL"
type input "GOLDSTEIN"
select select
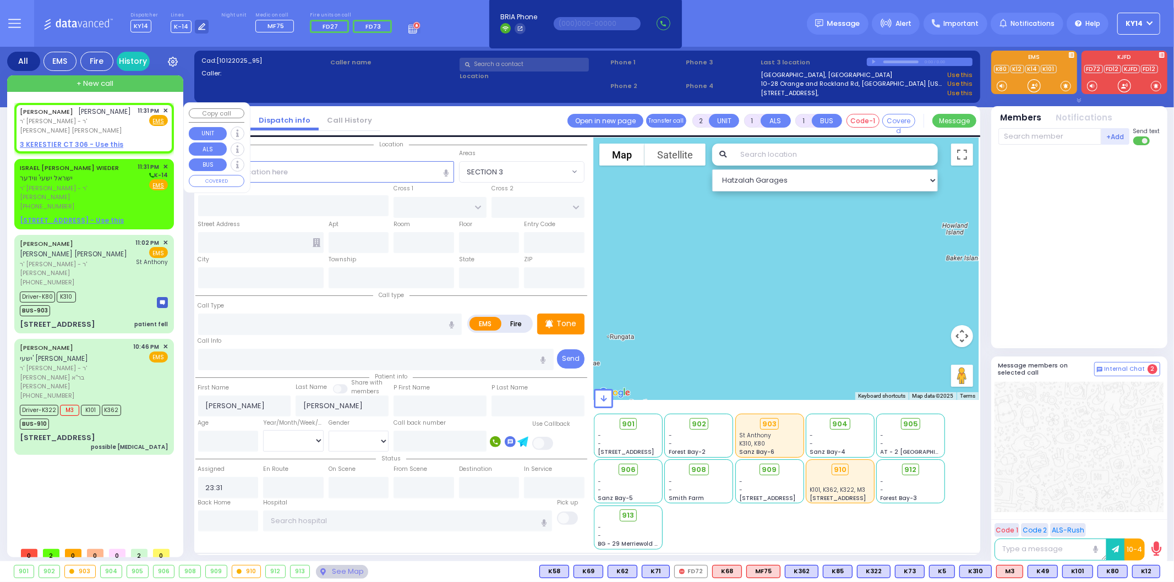
select select "Hatzalah Garages"
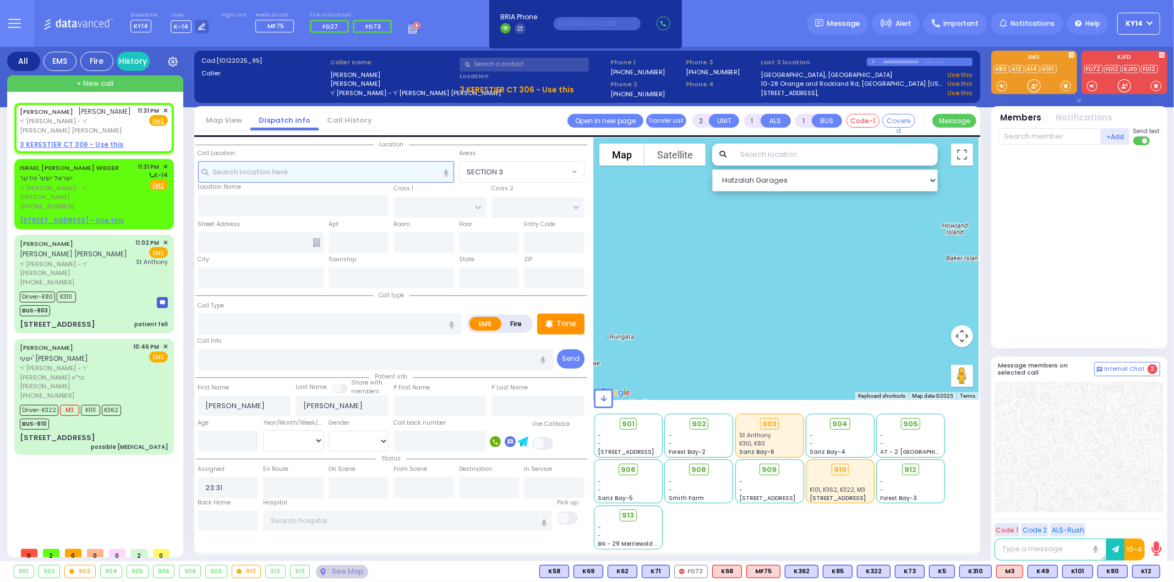
click at [340, 172] on input "text" at bounding box center [326, 171] width 256 height 21
click at [289, 173] on input "text" at bounding box center [326, 171] width 256 height 21
type input "y"
click at [106, 189] on span "ר' יעקב - ר' [PERSON_NAME]" at bounding box center [77, 193] width 114 height 18
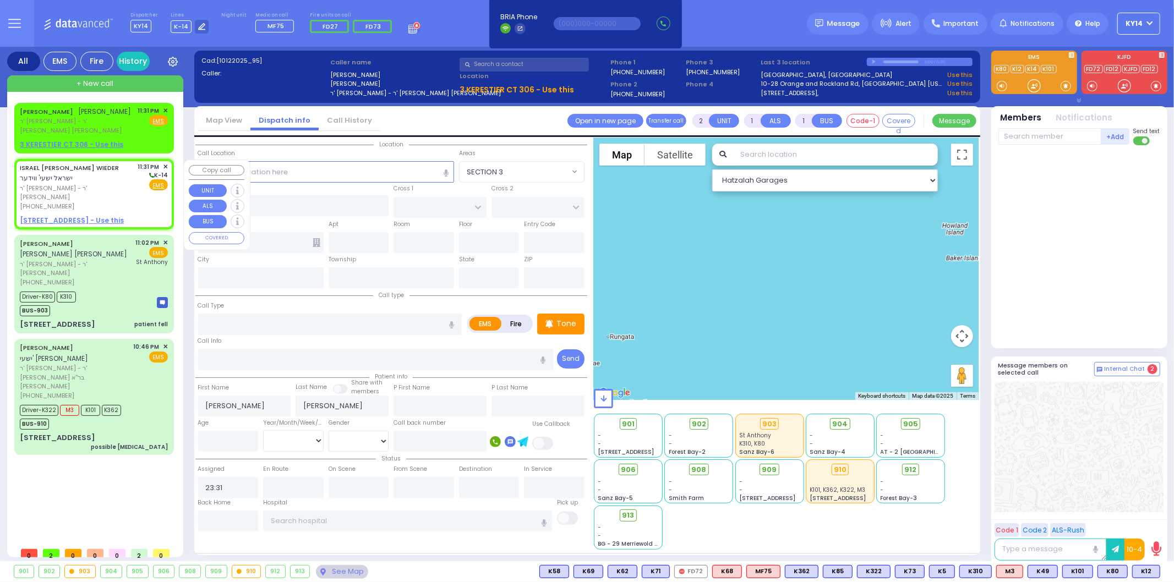
select select
radio input "true"
type input "ISRAEL YESHAYA"
type input "WIEDER"
select select
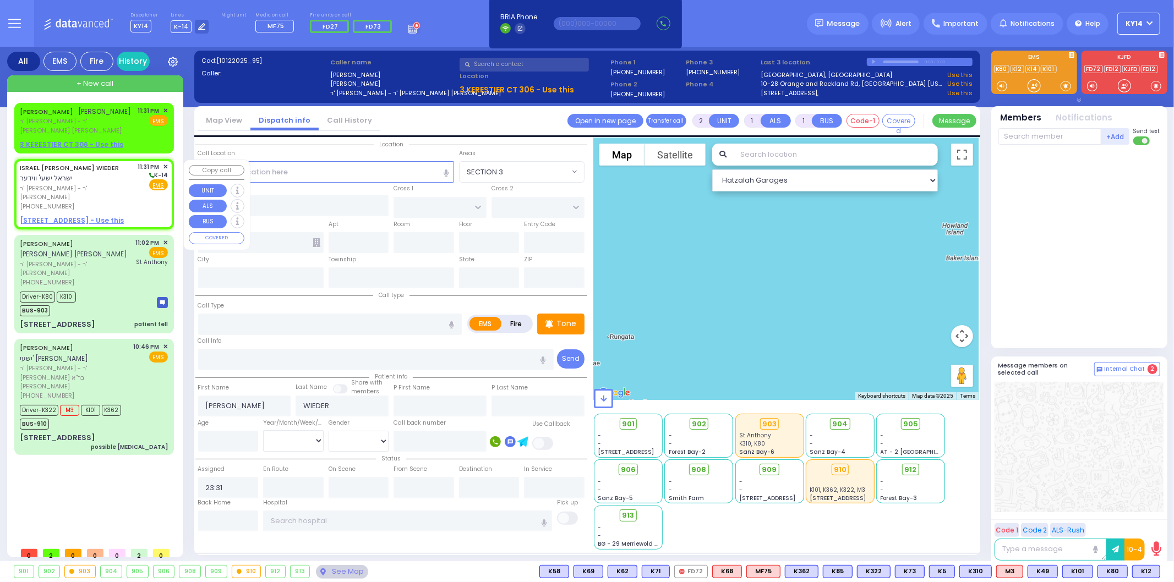
select select "Hatzalah Garages"
click at [232, 438] on input "number" at bounding box center [228, 441] width 61 height 21
type input "6"
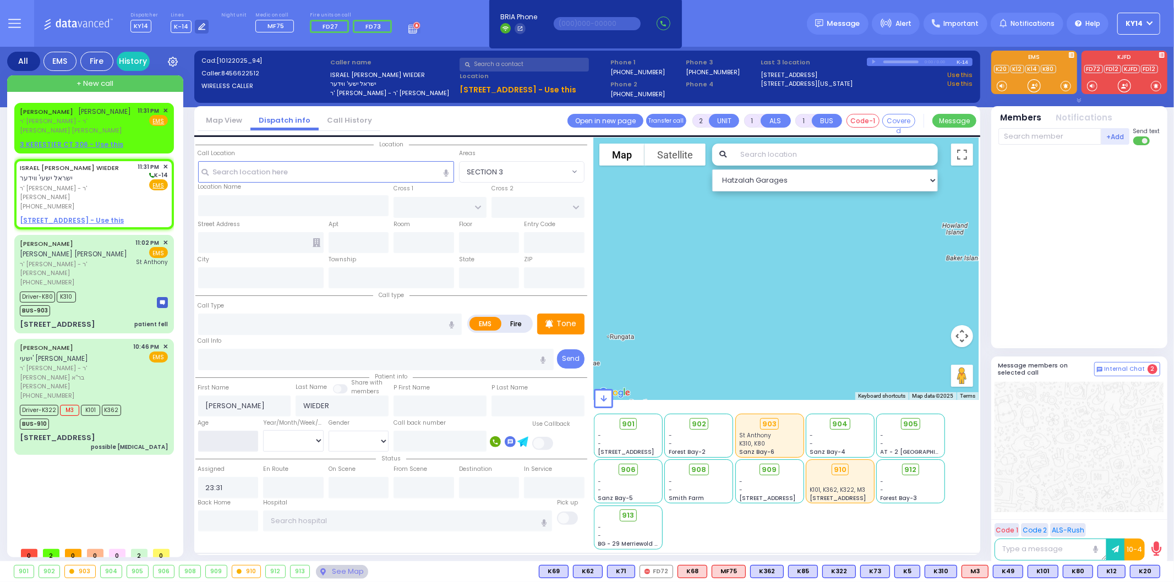
click at [228, 444] on input "number" at bounding box center [228, 441] width 61 height 21
type input "5"
click at [312, 441] on select "Year Month Week Day" at bounding box center [293, 440] width 61 height 21
select select
radio input "true"
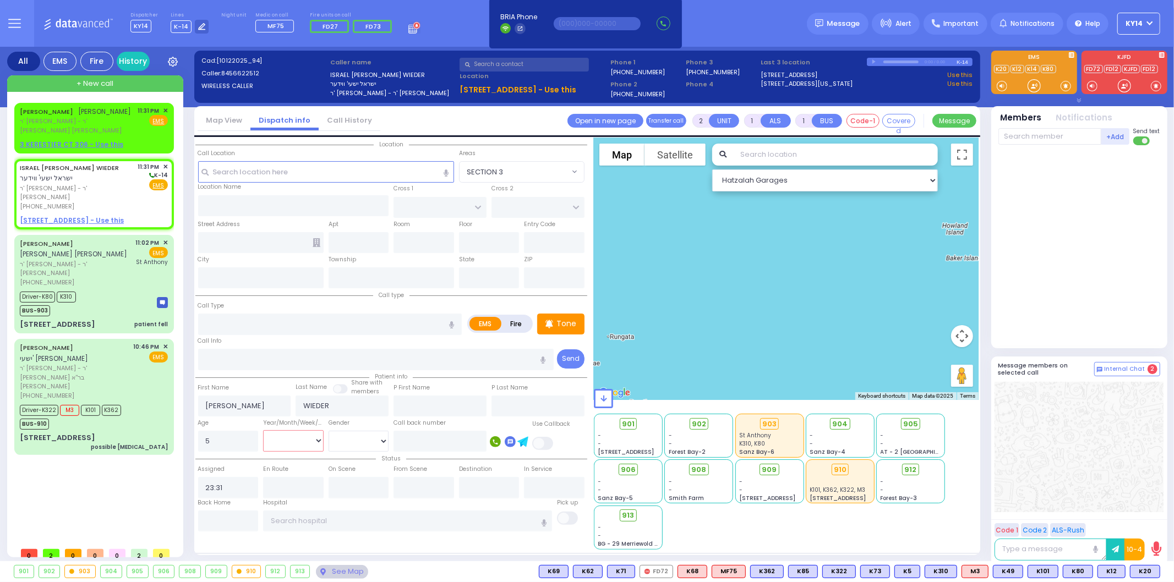
select select
select select "Hatzalah Garages"
select select "Year"
click at [263, 430] on select "Year Month Week Day" at bounding box center [293, 440] width 61 height 21
click at [347, 432] on select "Male Female" at bounding box center [359, 441] width 61 height 21
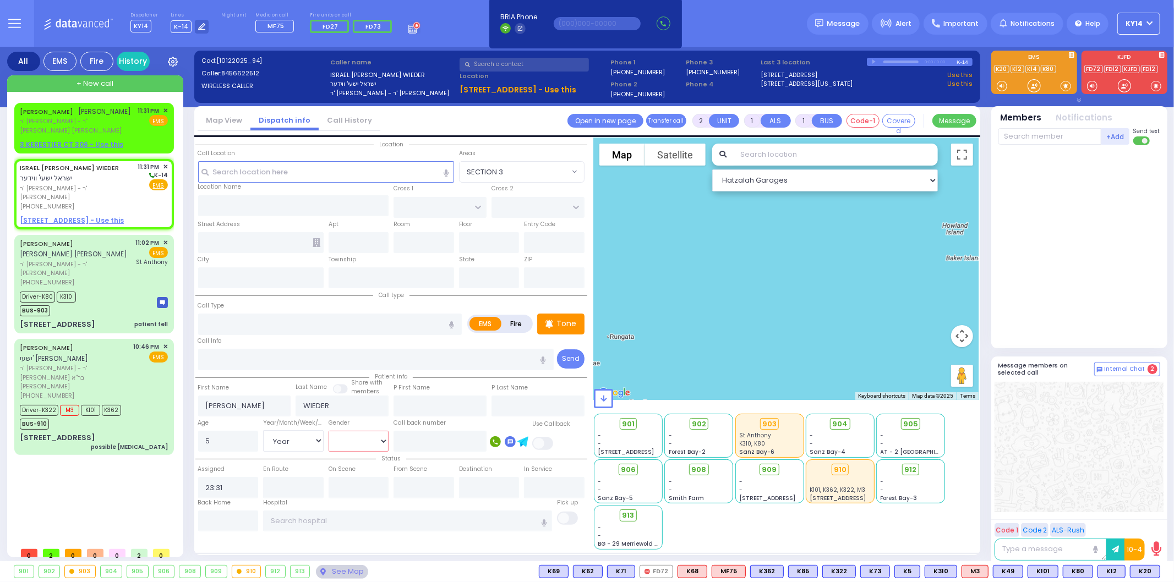
select select
radio input "true"
select select "Year"
select select "Hatzalah Garages"
select select "[DEMOGRAPHIC_DATA]"
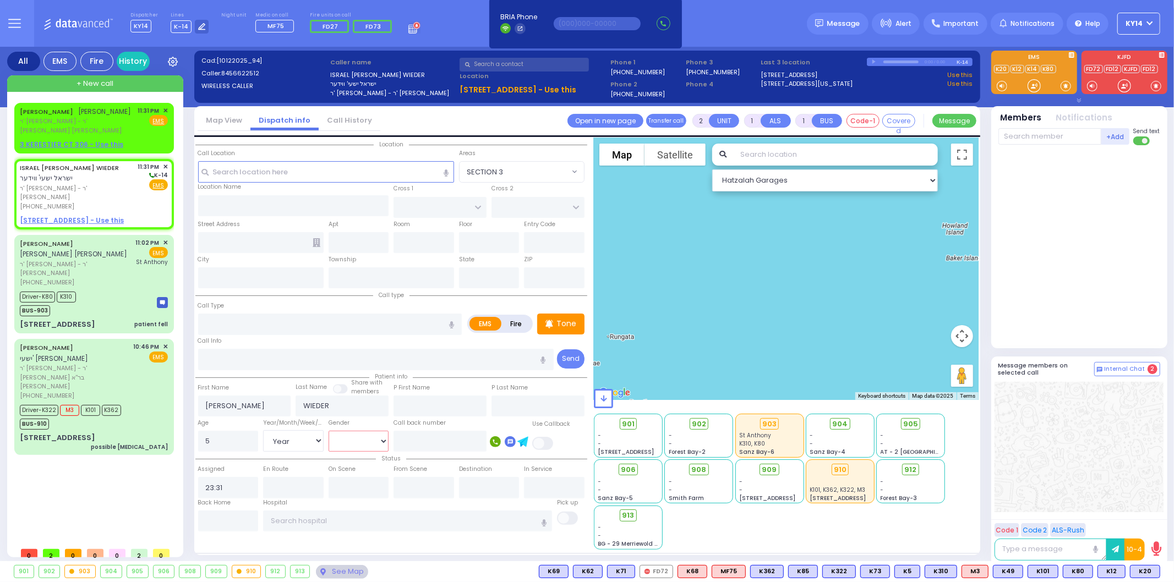
click at [329, 431] on select "Male Female" at bounding box center [359, 441] width 61 height 21
select select
radio input "true"
select select "Year"
select select "[DEMOGRAPHIC_DATA]"
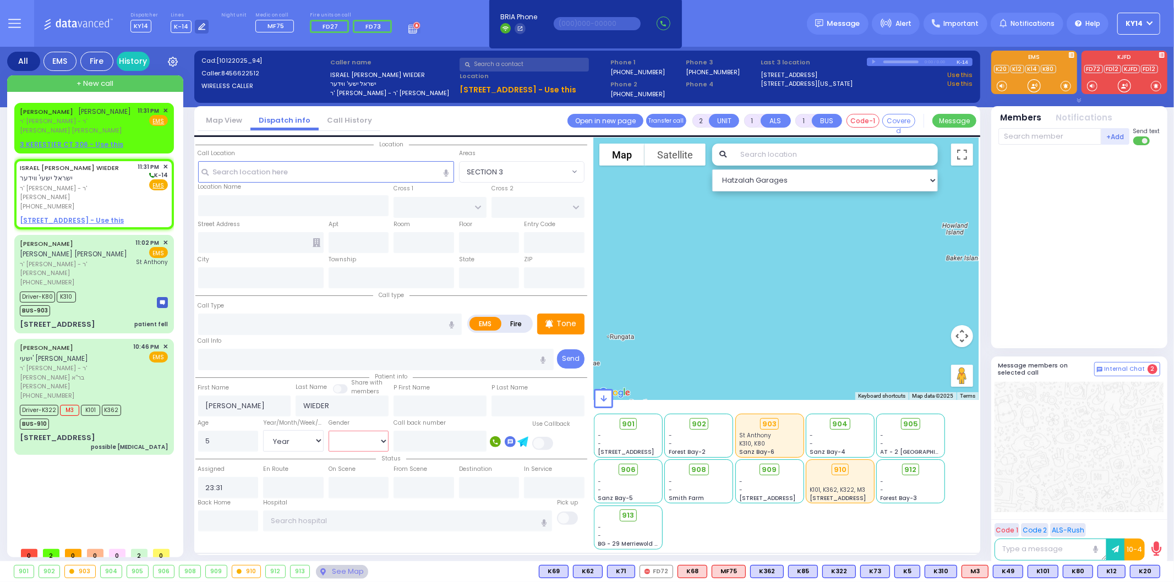
select select "Hatzalah Garages"
click at [57, 216] on u "1 BEER SHAVA ST 204 - Use this" at bounding box center [72, 220] width 104 height 9
select select
radio input "true"
select select "Year"
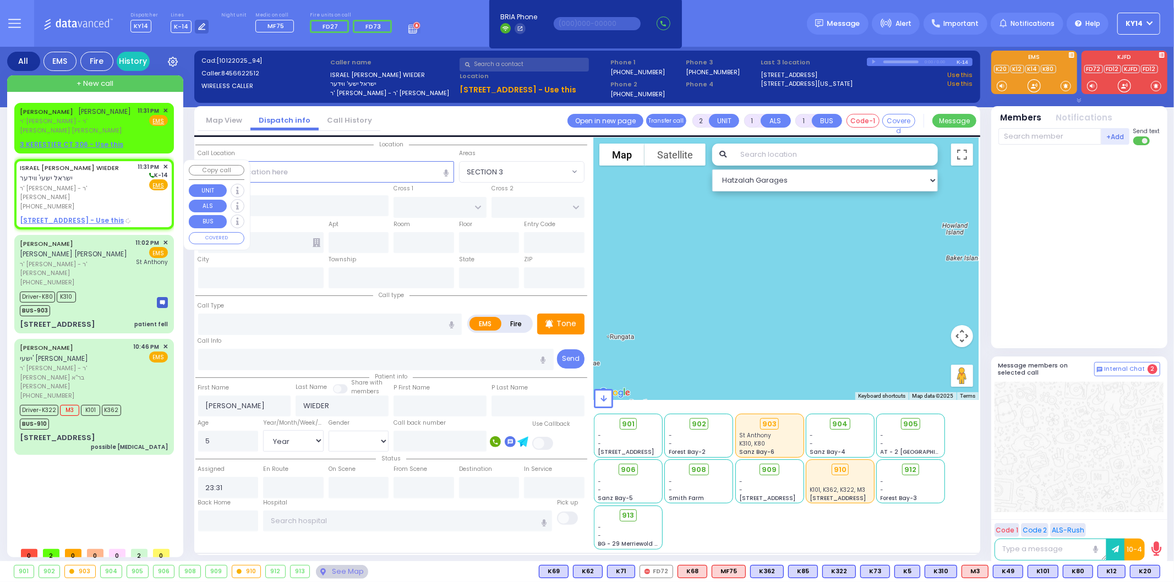
select select "[DEMOGRAPHIC_DATA]"
select select "Hatzalah Garages"
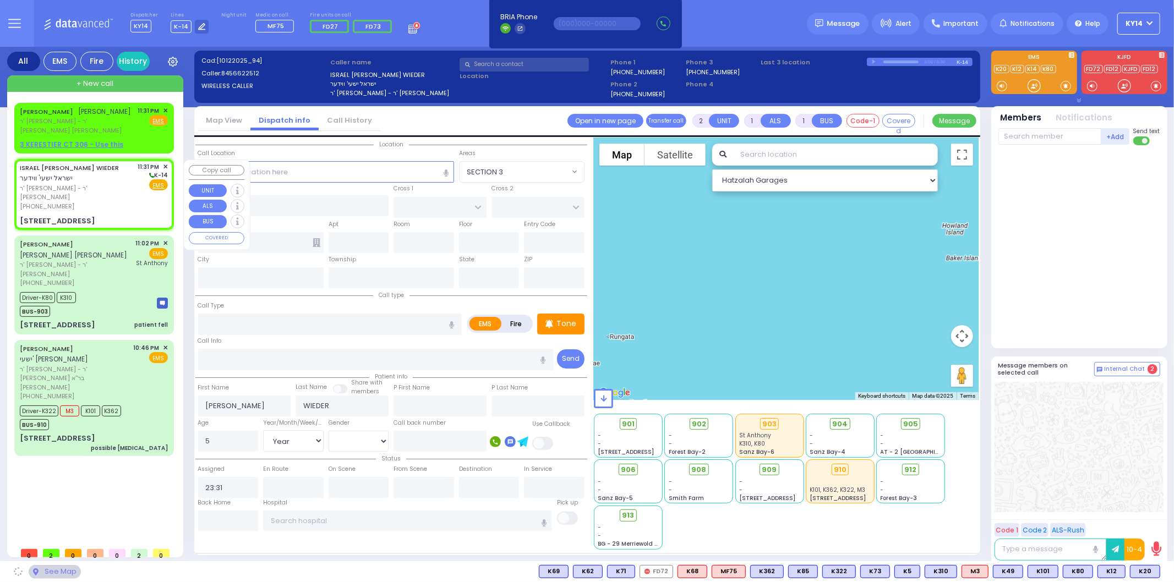
select select
radio input "true"
select select "Year"
select select "[DEMOGRAPHIC_DATA]"
select select "Hatzalah Garages"
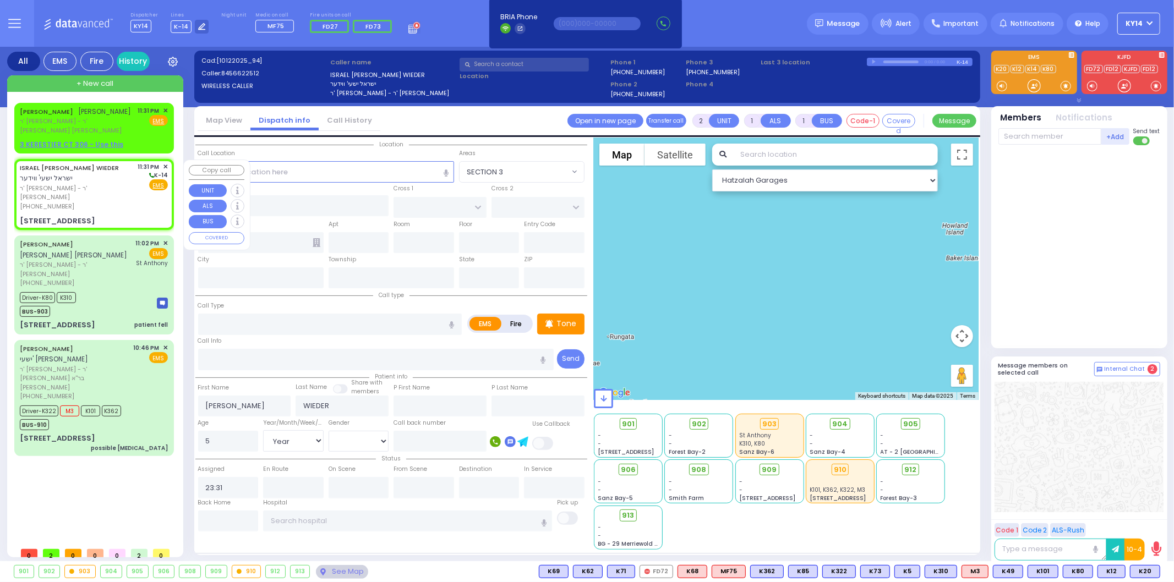
select select
radio input "true"
select select "Year"
select select "[DEMOGRAPHIC_DATA]"
type input "S.M. ROSMER RD"
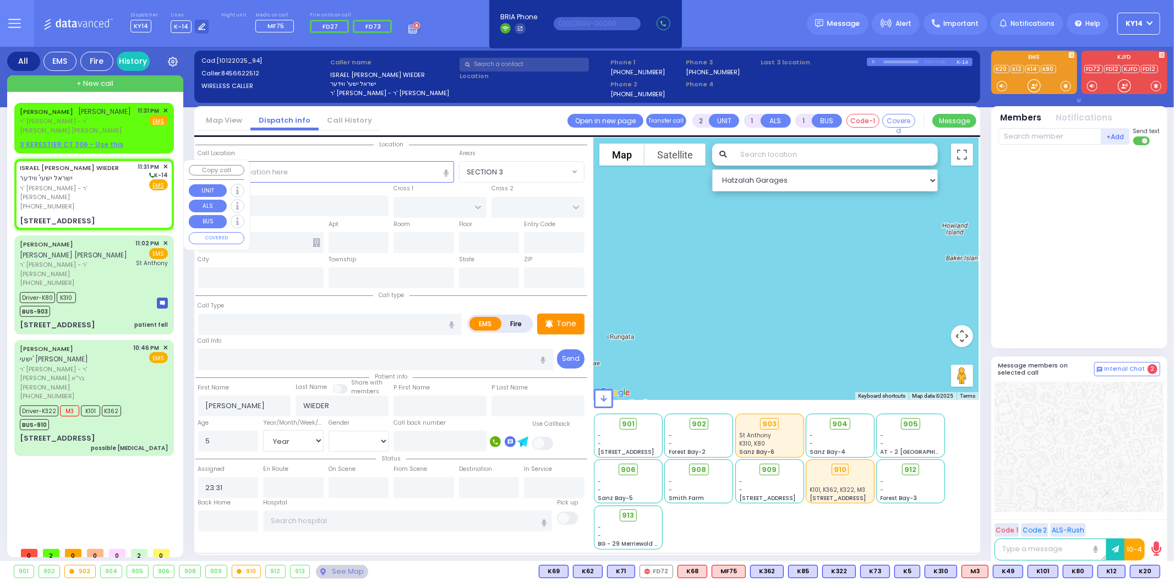
type input "BEER SHAVA ST"
type input "1 BEER SHAVA ST"
type input "204"
type input "Kiryas Joel"
type input "[US_STATE]"
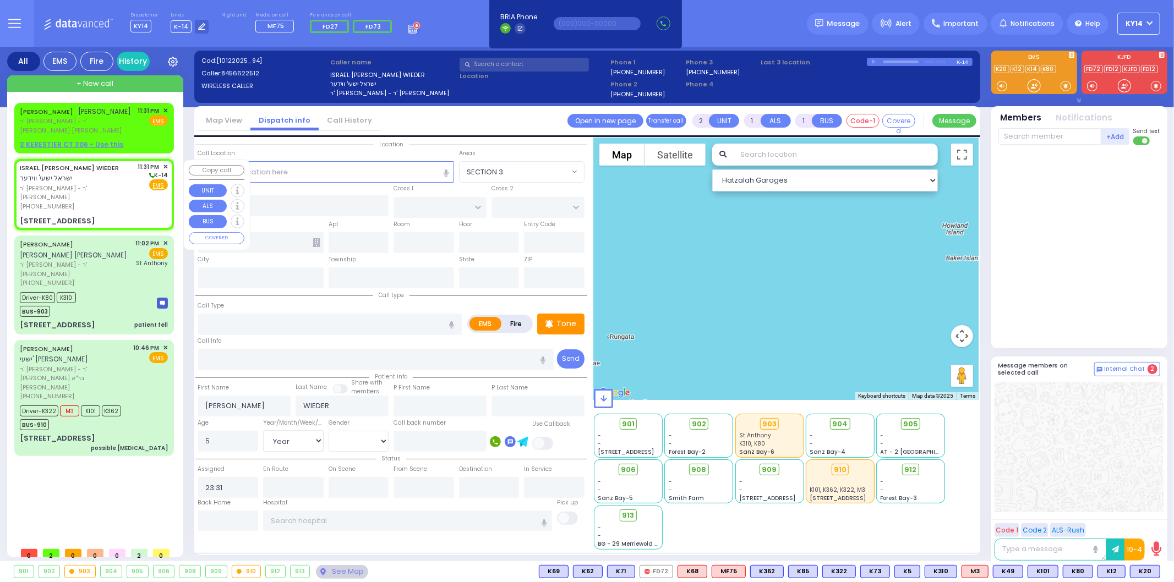
type input "10950"
select select "Hatzalah Garages"
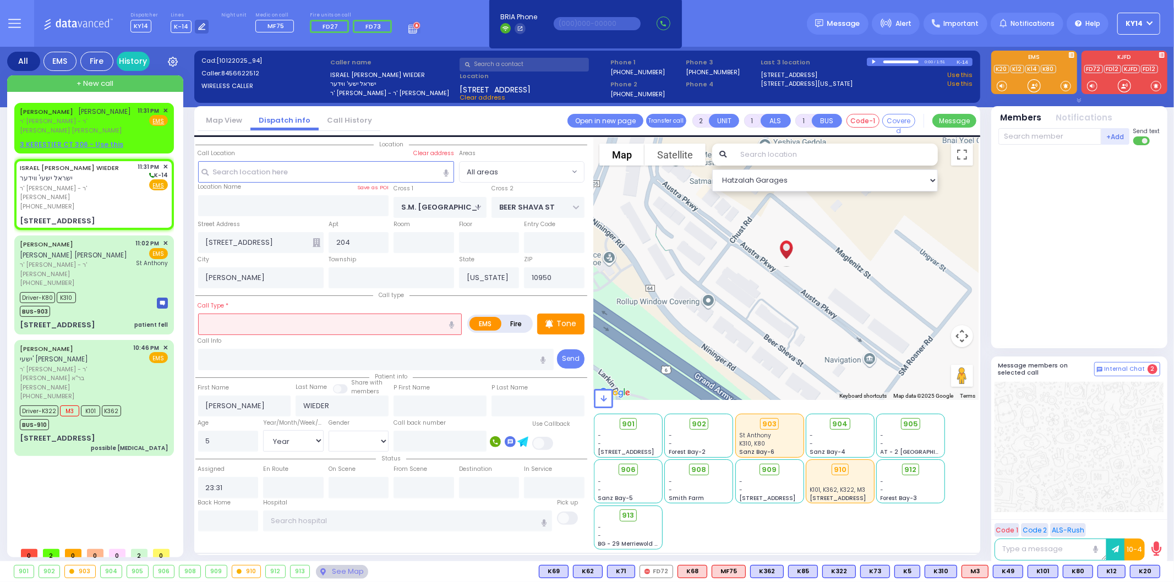
click at [276, 183] on div "Location Name Save as POI" at bounding box center [293, 189] width 191 height 12
click at [262, 166] on input "text" at bounding box center [326, 171] width 256 height 21
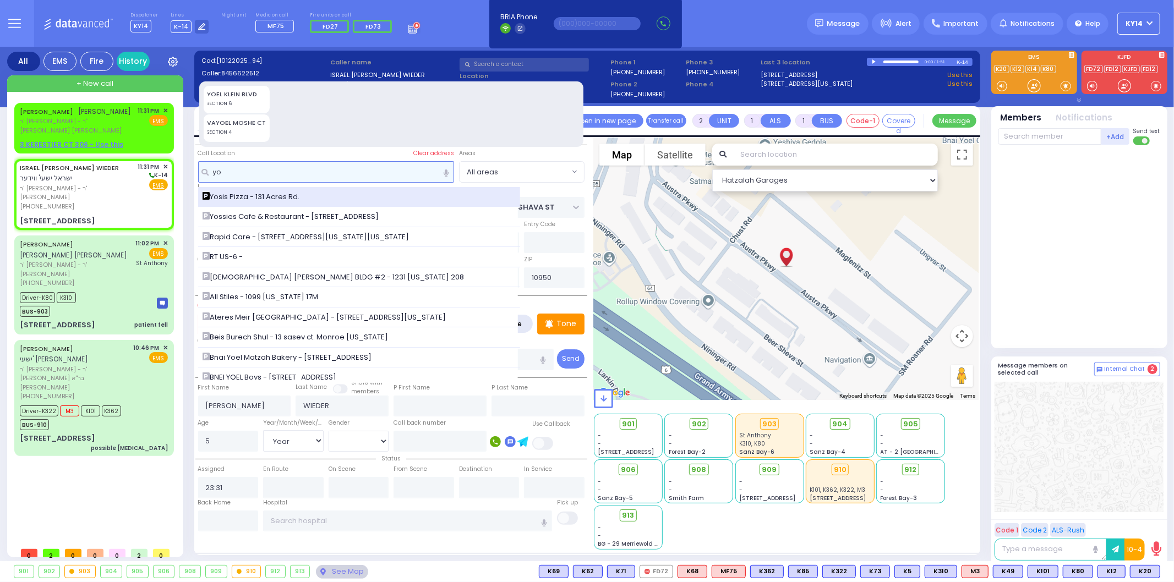
type input "yo"
click at [239, 198] on span "Yosis Pizza - 131 Acres Rd." at bounding box center [253, 197] width 101 height 11
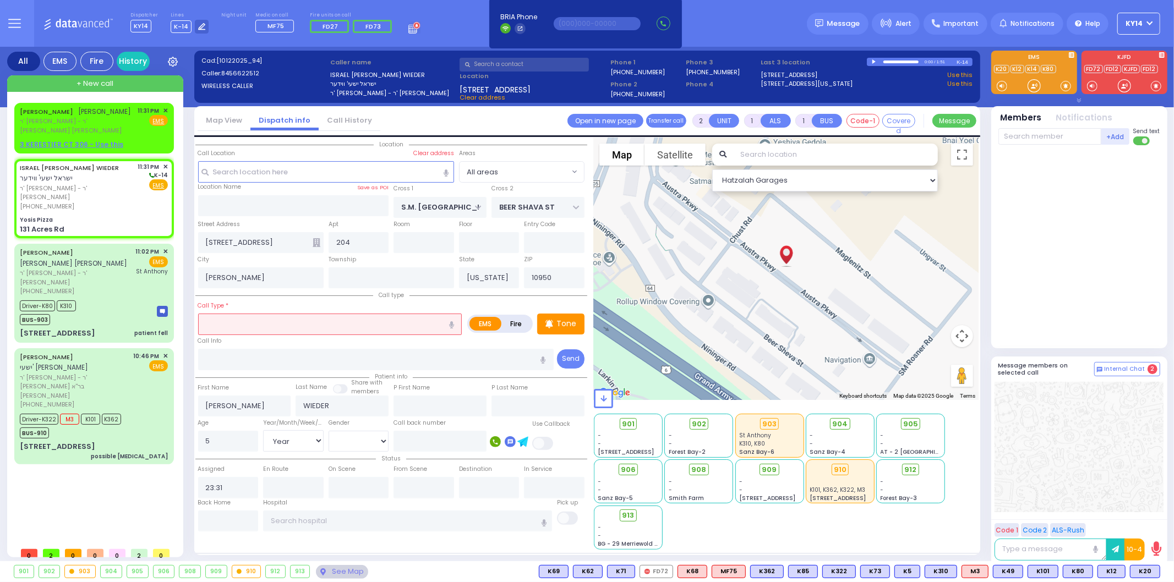
select select
radio input "true"
select select "Year"
select select "[DEMOGRAPHIC_DATA]"
select select "Hatzalah Garages"
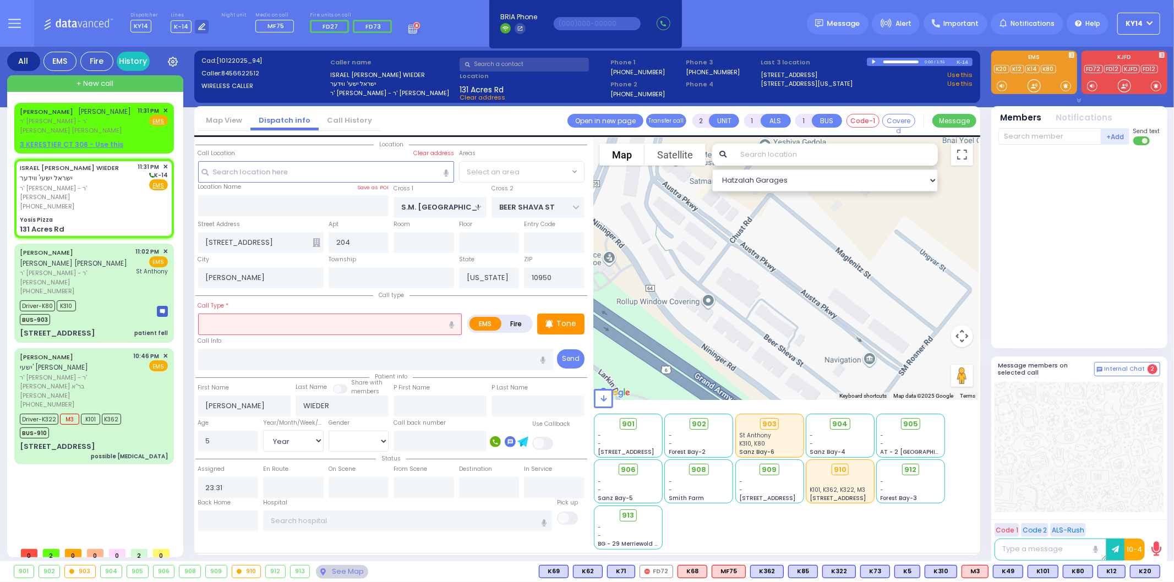
type input "Yosis Pizza"
type input "[PERSON_NAME] DR"
type input "AMSTERDAM WAY"
type input "131 Acres Rd"
select select "SECTION 4"
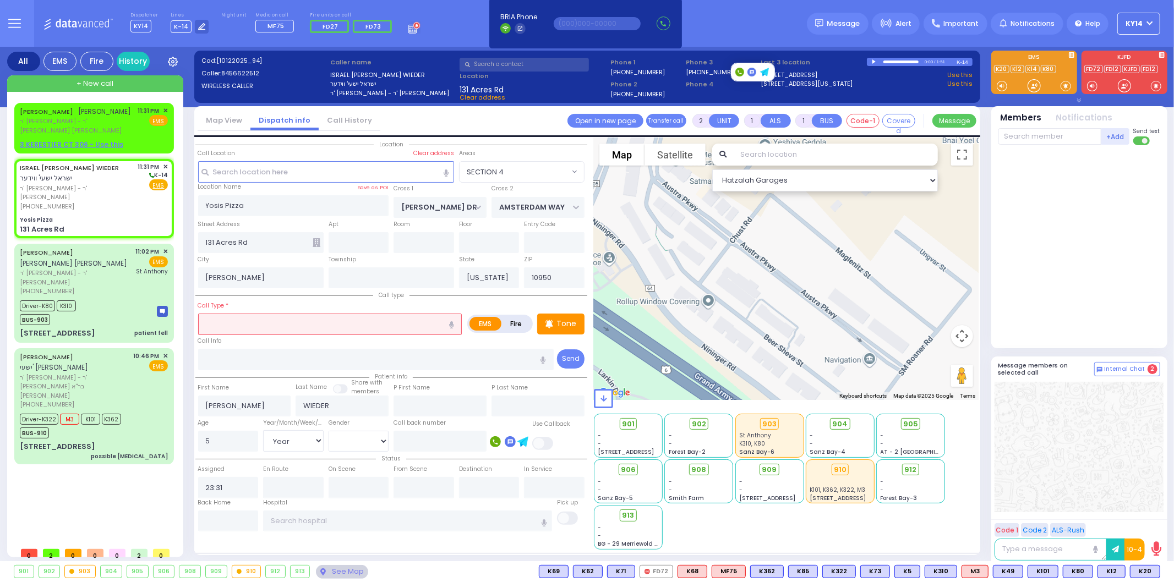
click at [713, 70] on label "[PHONE_NUMBER]" at bounding box center [713, 72] width 54 height 8
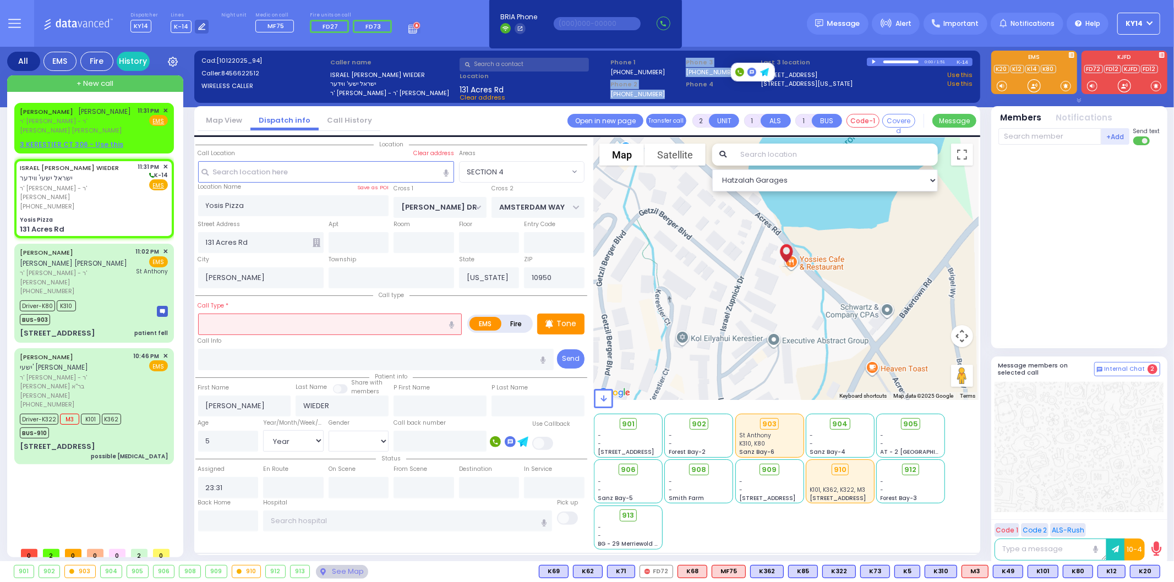
drag, startPoint x: 728, startPoint y: 68, endPoint x: 683, endPoint y: 69, distance: 44.6
click at [678, 69] on div "Select a call" at bounding box center [609, 81] width 302 height 50
copy div "Phone 2 845-662-2512 Phone 3 845-662-7198"
click at [427, 439] on input "text" at bounding box center [440, 441] width 93 height 21
paste input "Phone 2 845-662-2512 Phone 3 845-662-7198"
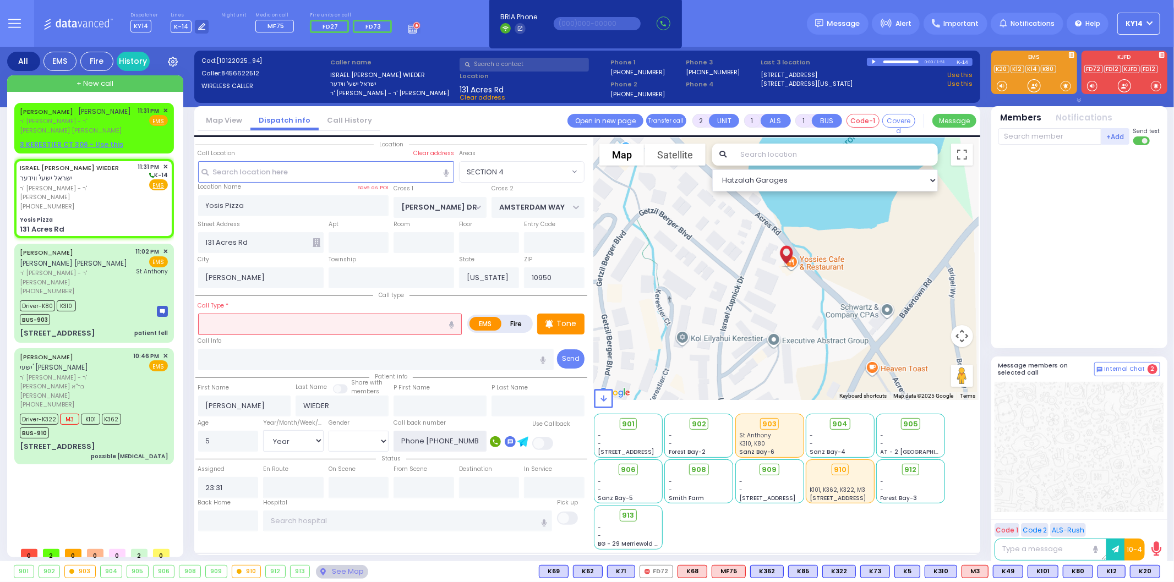
drag, startPoint x: 430, startPoint y: 436, endPoint x: 369, endPoint y: 436, distance: 60.5
click at [369, 436] on div "Age 5 Year/Month/Week/Day Year Month Week Day Male Female" at bounding box center [391, 434] width 392 height 35
click at [429, 439] on input "Phone 2 845-662-2512 Phone 3 845-662-7198" at bounding box center [440, 441] width 93 height 21
click at [431, 439] on input "Phone 2 845-662-2512 Phone 3 845-662-7198" at bounding box center [440, 441] width 93 height 21
drag, startPoint x: 433, startPoint y: 436, endPoint x: 391, endPoint y: 437, distance: 41.8
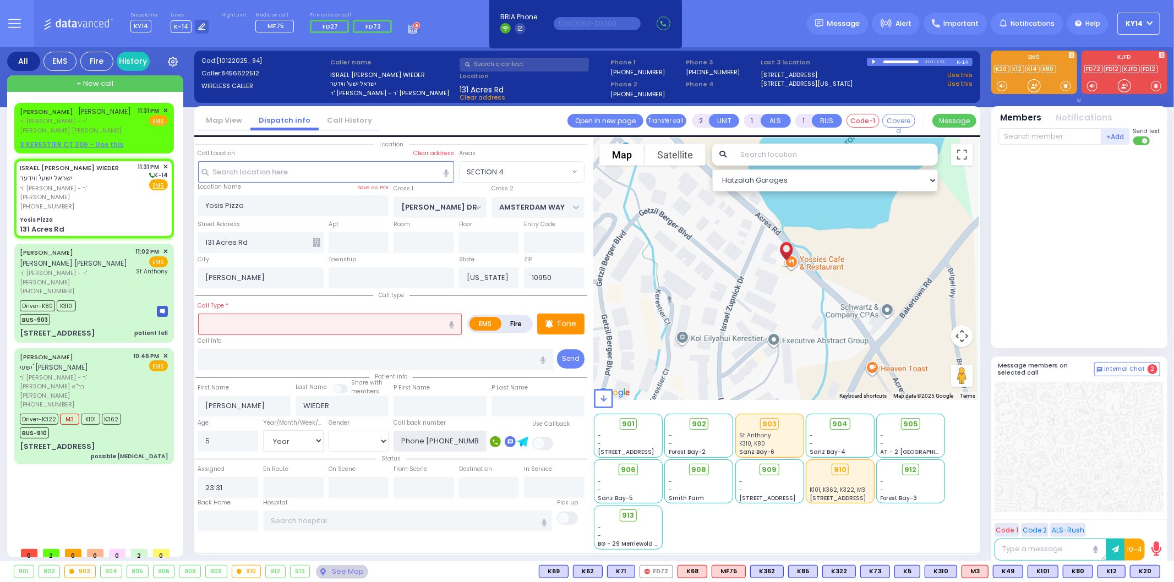
click at [391, 437] on div "Call back number Phone 2 845-662-2512 Phone 3 845-662-7198" at bounding box center [440, 434] width 98 height 35
drag, startPoint x: 451, startPoint y: 437, endPoint x: 538, endPoint y: 435, distance: 87.0
click at [538, 435] on div "Age 5 Year/Month/Week/Day Year Month Week Day Male Female" at bounding box center [391, 434] width 392 height 35
type input "[PHONE_NUMBER]"
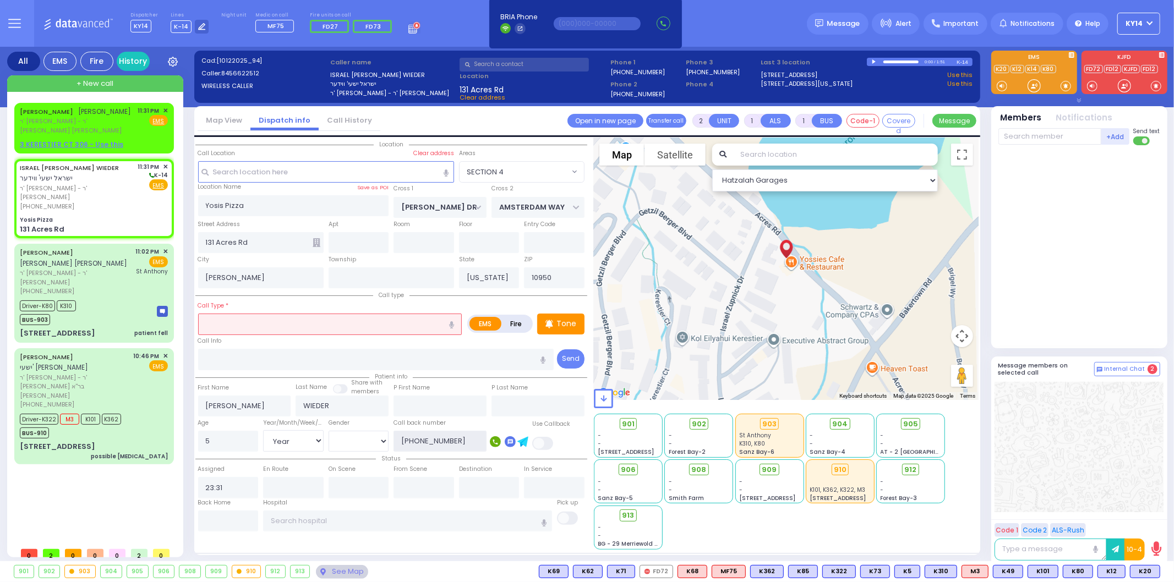
scroll to position [0, 0]
drag, startPoint x: 460, startPoint y: 435, endPoint x: 342, endPoint y: 445, distance: 118.2
click at [342, 445] on div "Age 5 Year/Month/Week/Day Year Month Week Day Male Female 845-662-2512" at bounding box center [391, 434] width 392 height 35
click at [116, 128] on span "ר' וואלף - ר' [PERSON_NAME]" at bounding box center [77, 126] width 114 height 18
select select
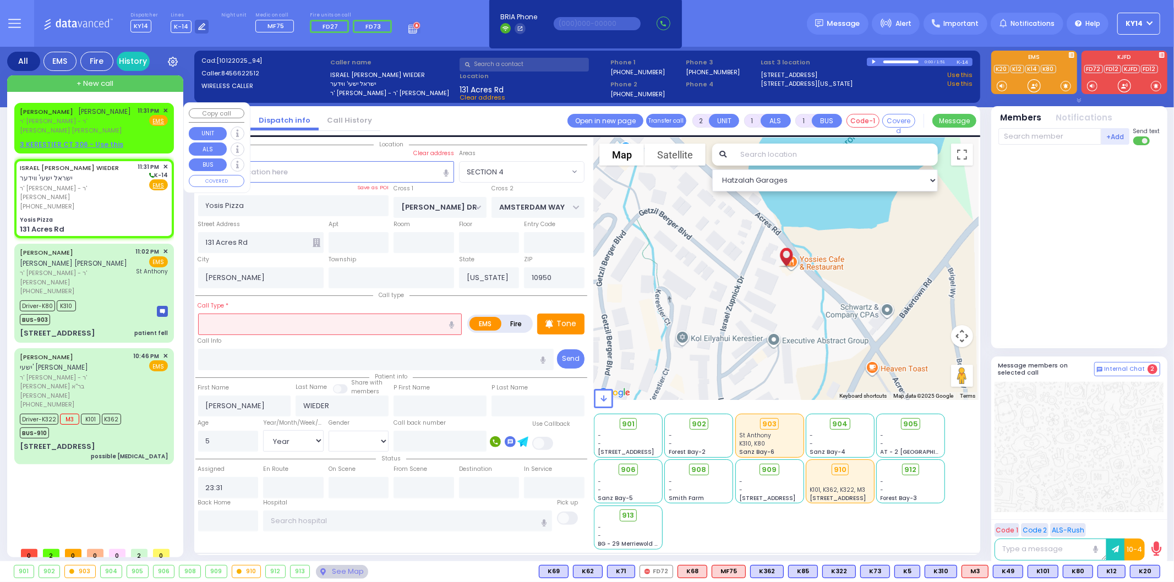
radio input "true"
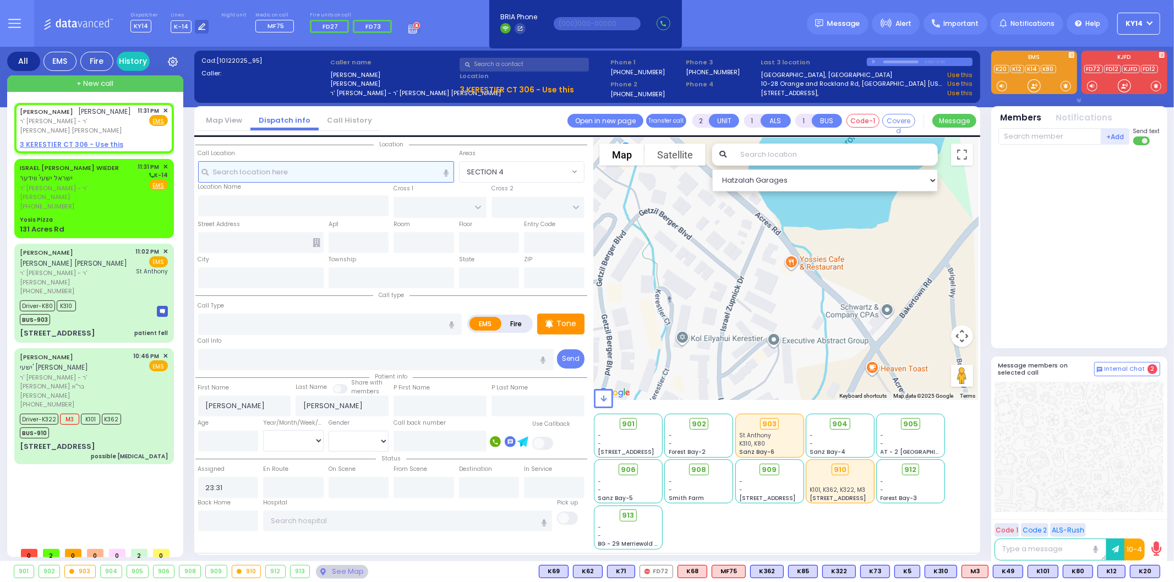
click at [294, 168] on input "text" at bounding box center [326, 171] width 256 height 21
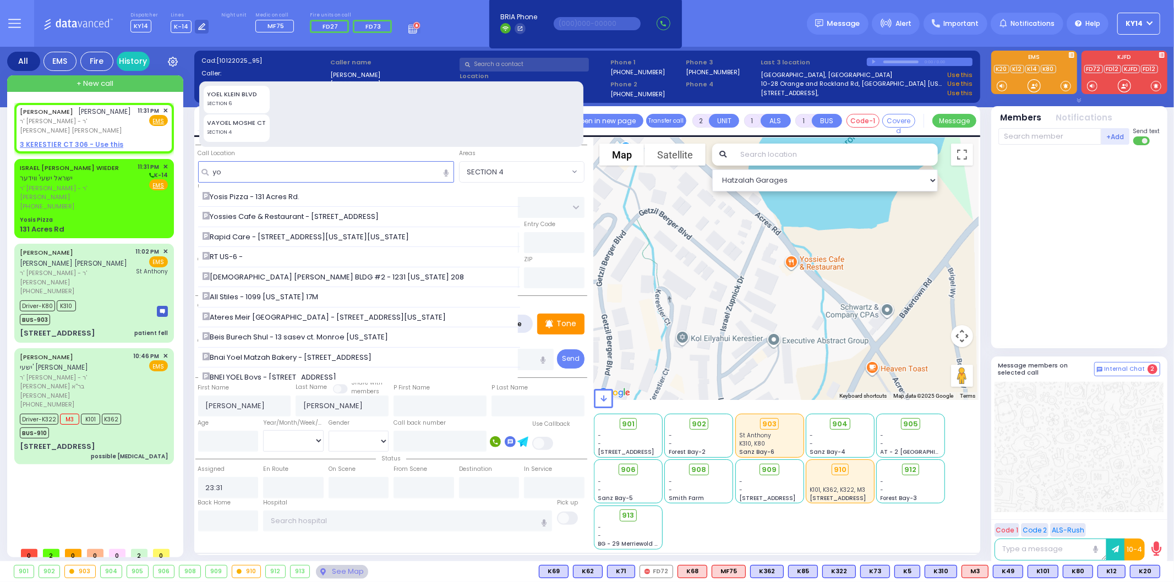
click at [252, 195] on span "Yosis Pizza - 131 Acres Rd." at bounding box center [253, 197] width 101 height 11
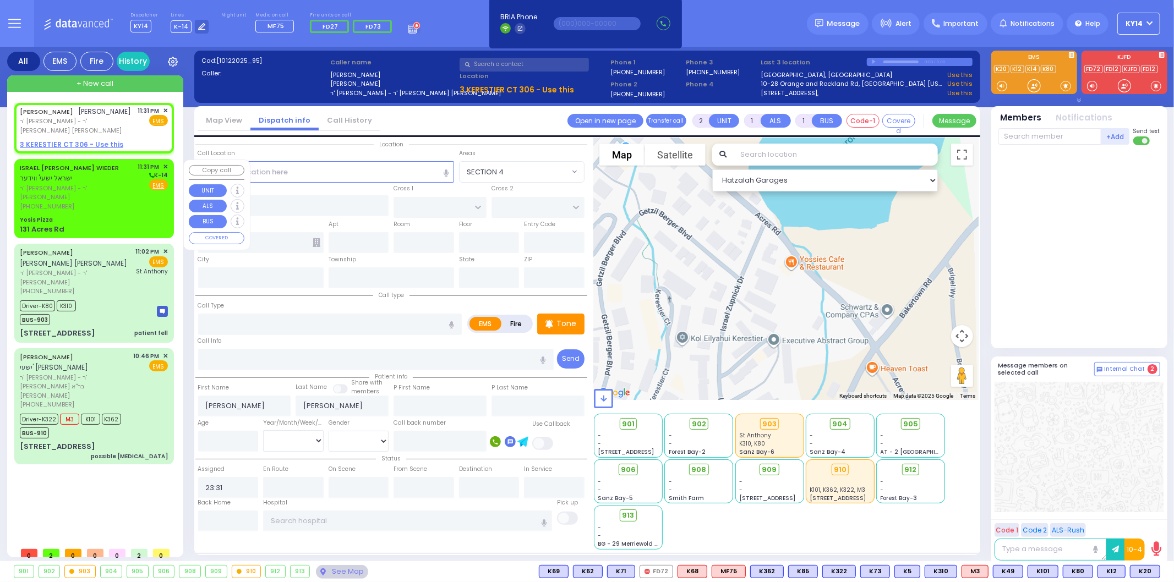
click at [133, 202] on div "[PHONE_NUMBER]" at bounding box center [77, 206] width 114 height 9
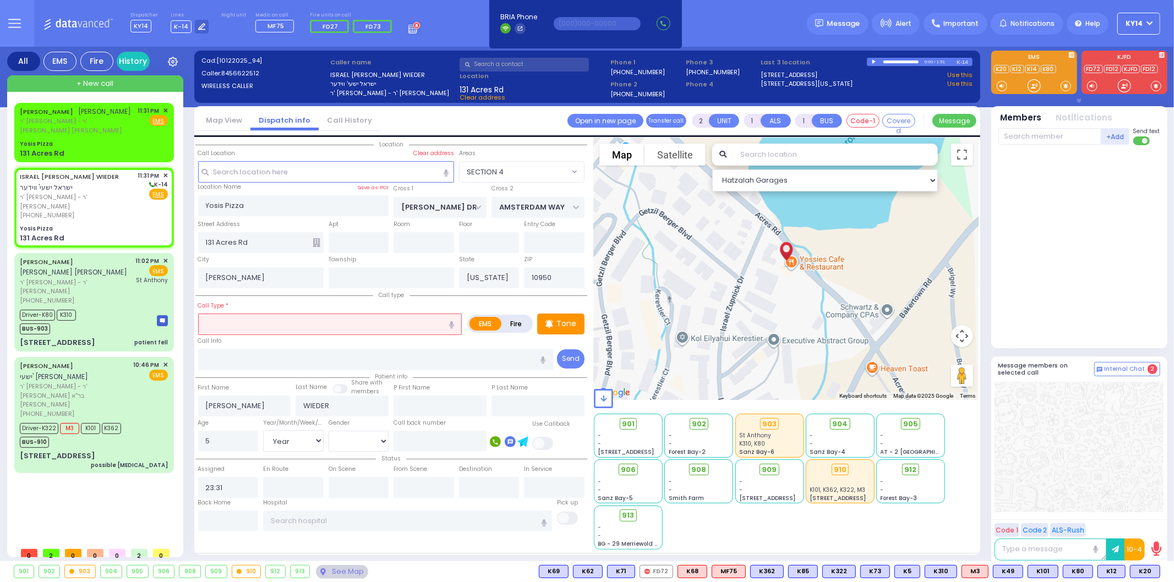
click at [466, 96] on span "Clear address" at bounding box center [483, 97] width 46 height 9
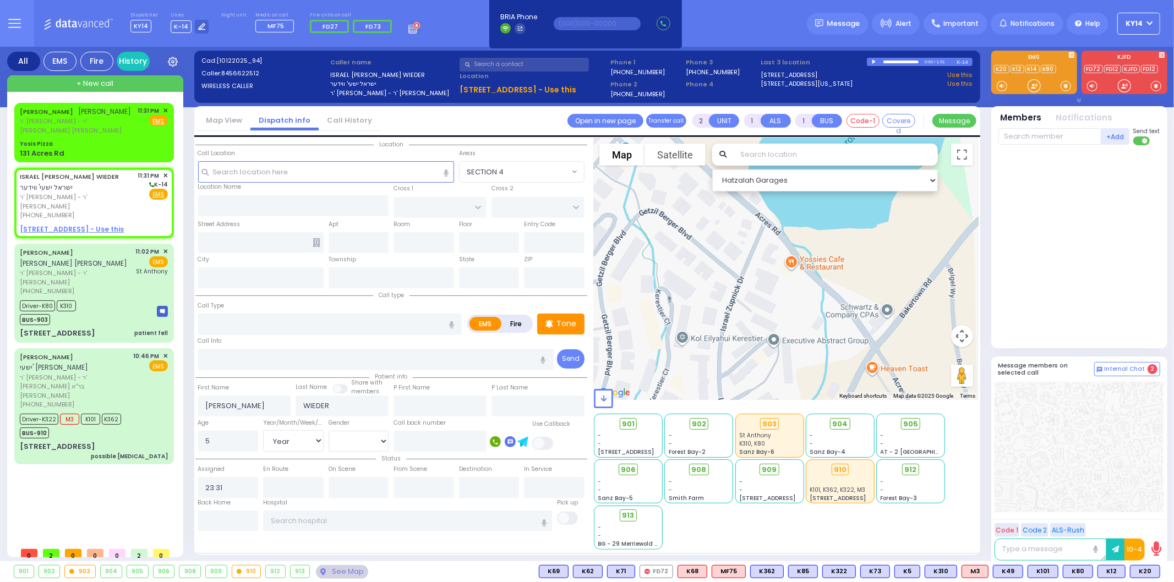
click at [516, 87] on u "1 BEER SHAVA ST 204 - Use this" at bounding box center [518, 89] width 117 height 11
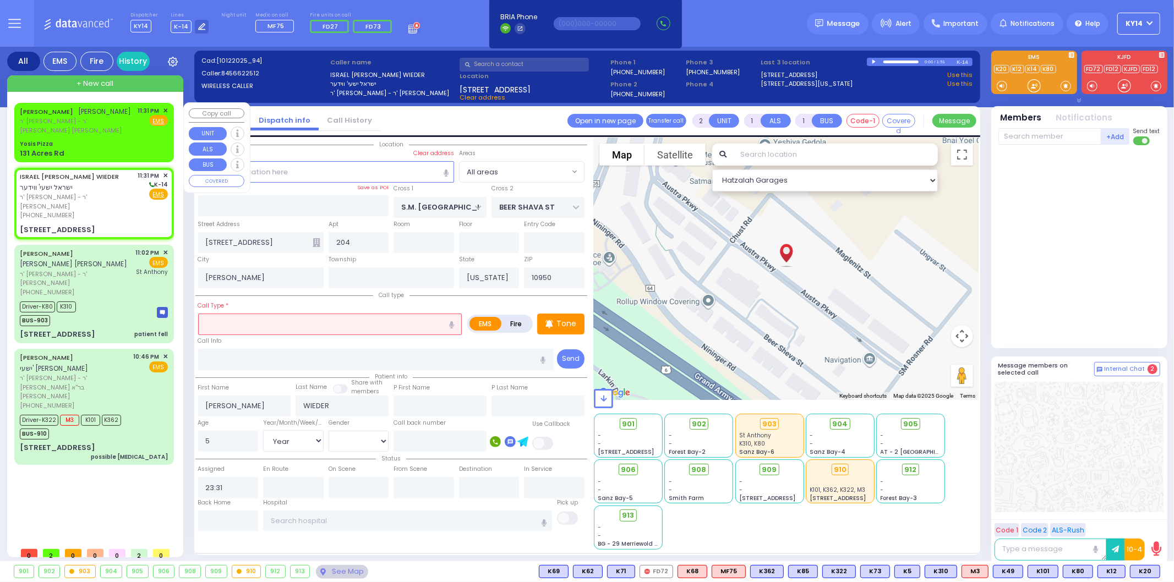
click at [92, 136] on div "SHLOME JOEL GOLDSTEIN שלמה יואל גאלדשטיין ר' וואלף - ר' אברהם דוד גליק 11:31 PM…" at bounding box center [94, 133] width 155 height 56
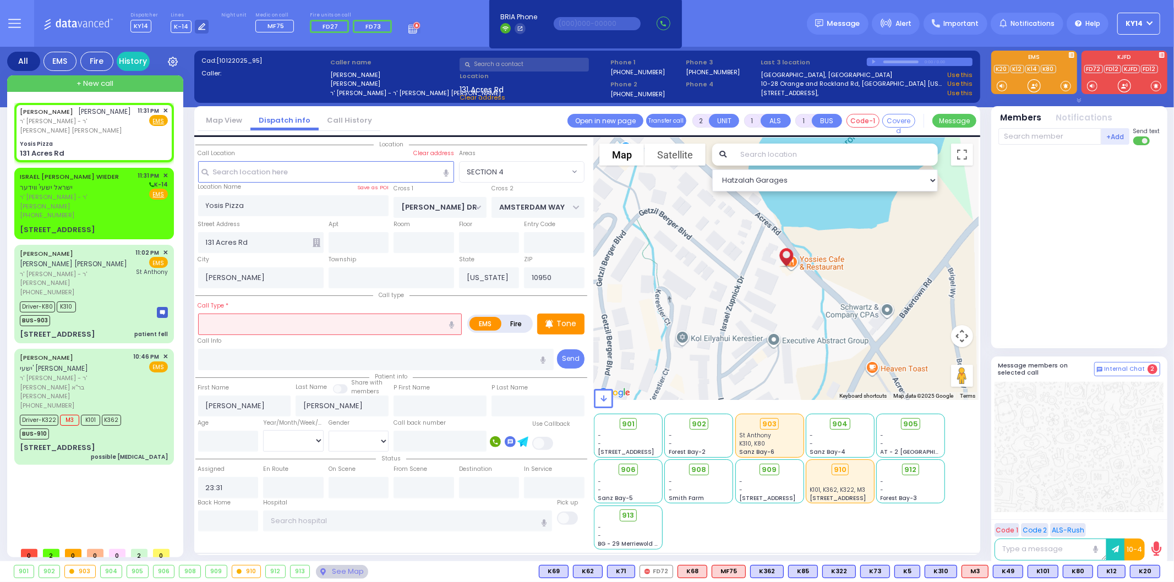
click at [452, 325] on icon "button" at bounding box center [451, 324] width 5 height 7
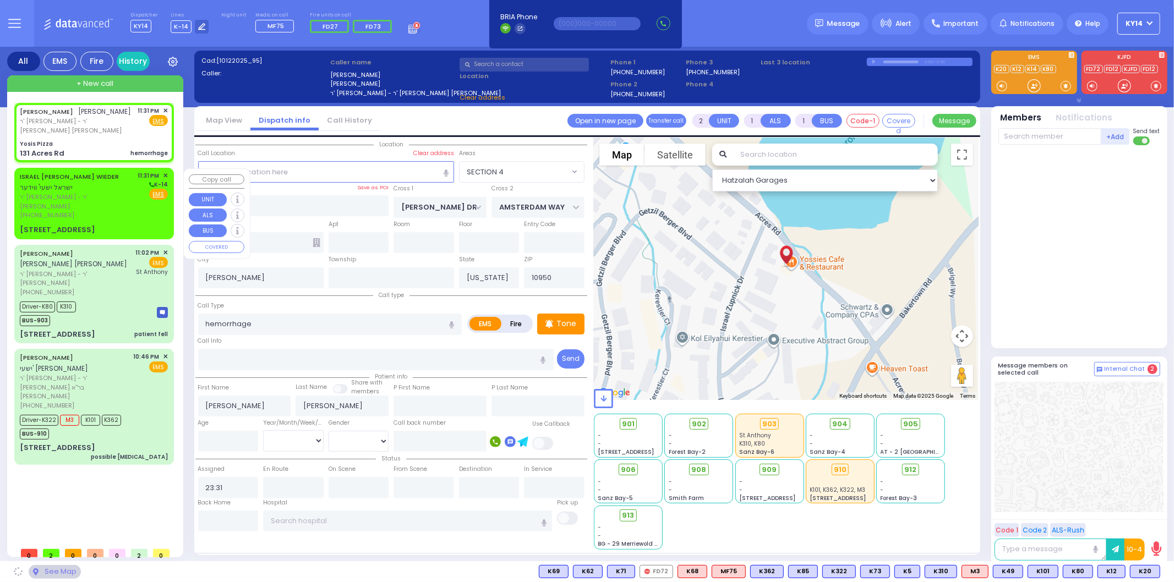
click at [90, 187] on div "ISRAEL YESHAYA WIEDER ישראל ישעי' ווידער" at bounding box center [77, 181] width 114 height 21
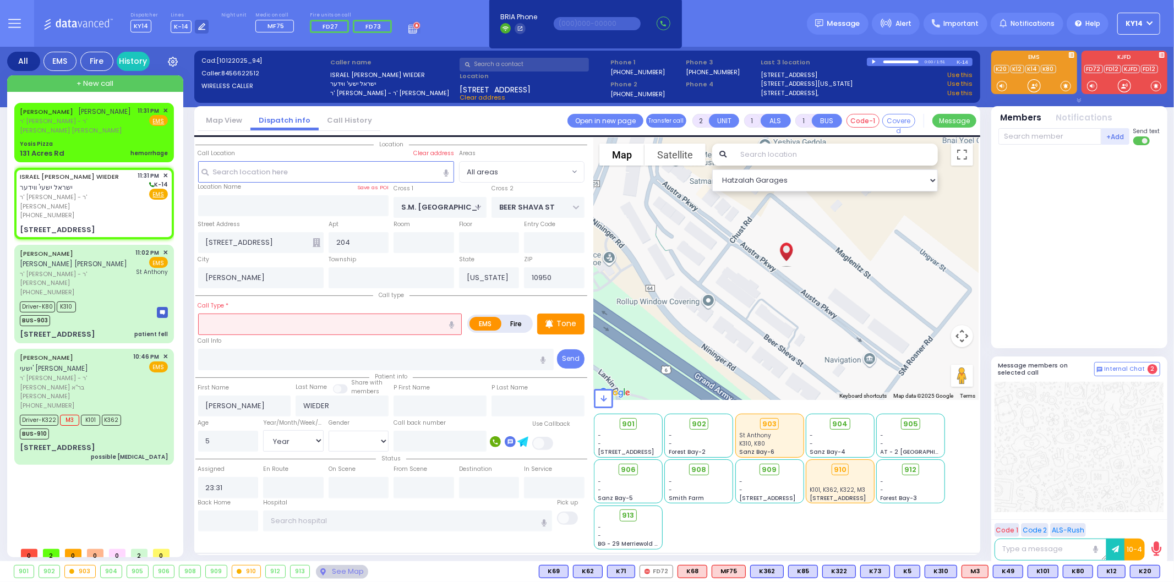
click at [406, 324] on input "text" at bounding box center [330, 324] width 264 height 21
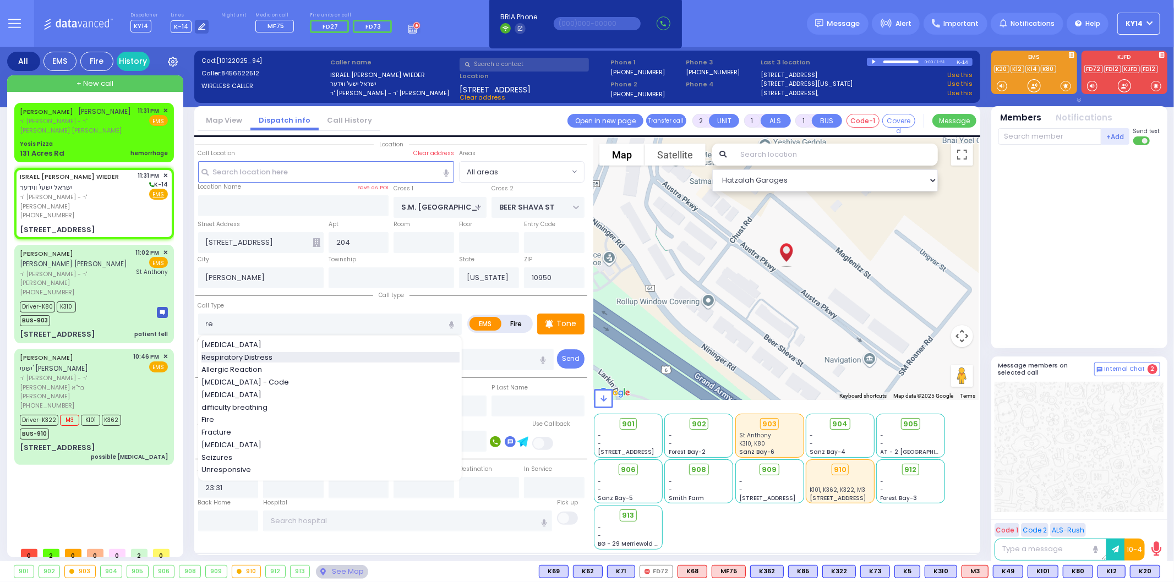
click at [260, 354] on span "Respiratory Distress" at bounding box center [238, 357] width 75 height 11
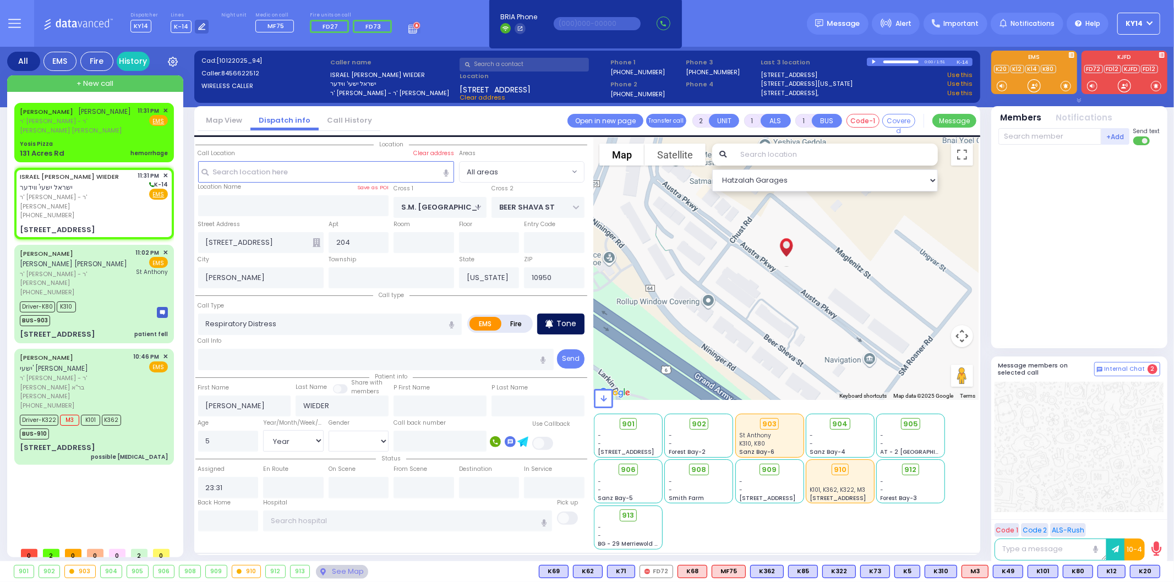
click at [555, 319] on div "Tone" at bounding box center [560, 324] width 47 height 21
click at [103, 128] on span "ר' וואלף - ר' [PERSON_NAME]" at bounding box center [77, 126] width 114 height 18
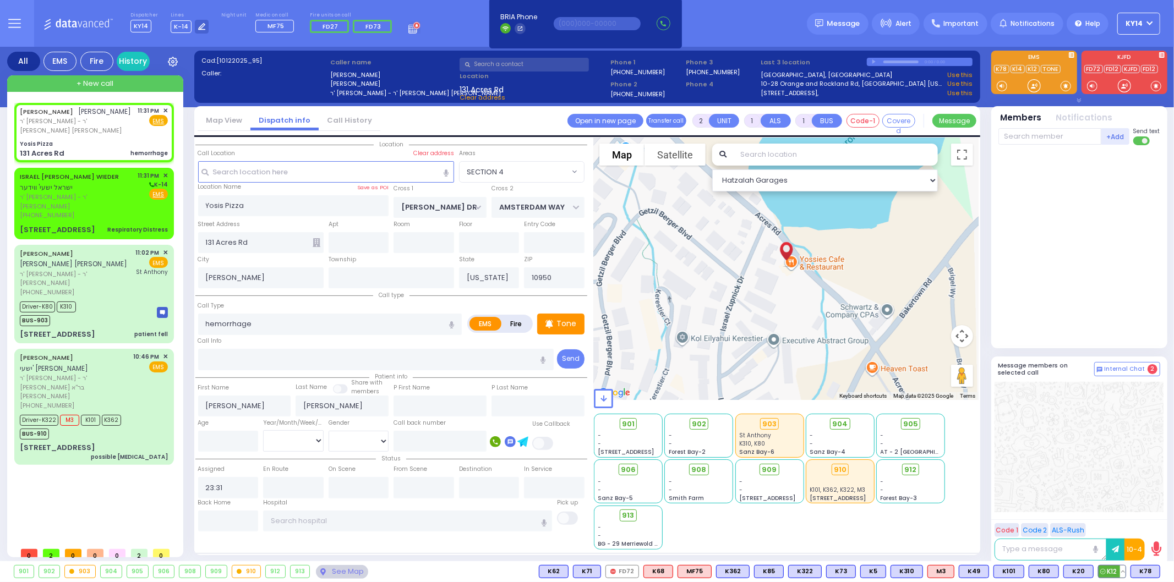
click at [1110, 573] on span "K12" at bounding box center [1112, 572] width 27 height 12
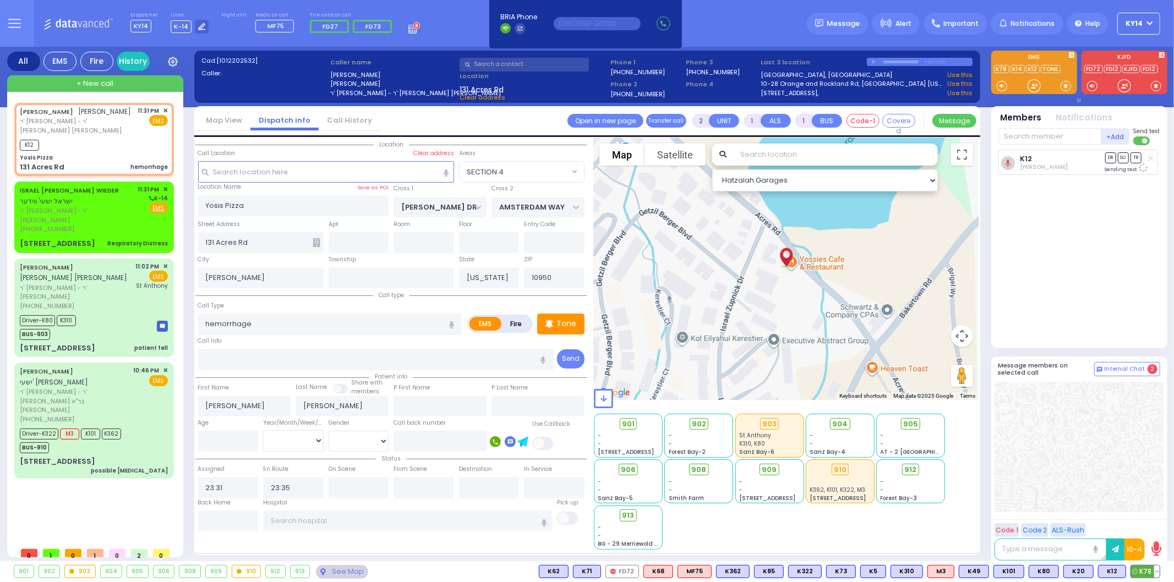
click at [1147, 574] on span "K78" at bounding box center [1145, 572] width 29 height 12
click at [1138, 574] on circle at bounding box center [1137, 571] width 5 height 5
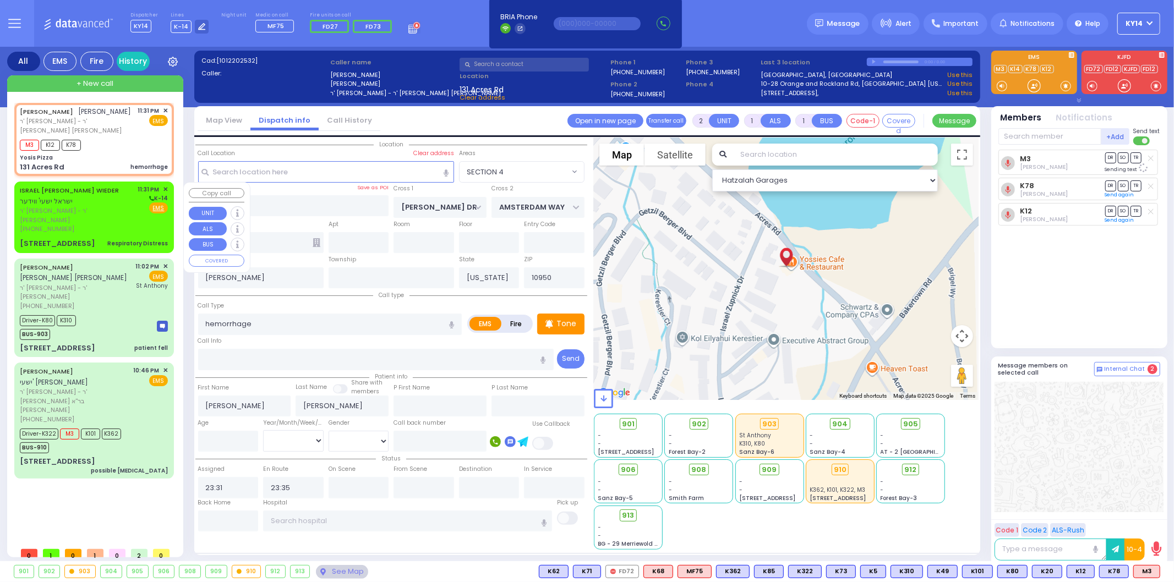
click at [113, 225] on div "[PHONE_NUMBER]" at bounding box center [77, 229] width 114 height 9
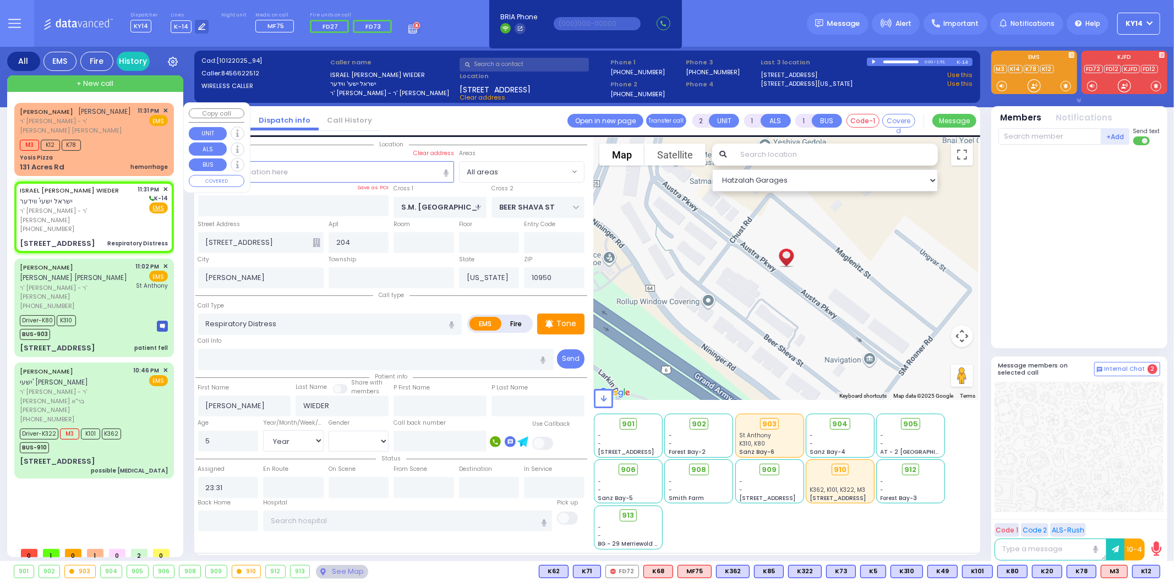
click at [107, 130] on span "ר' וואלף - ר' [PERSON_NAME]" at bounding box center [77, 126] width 114 height 18
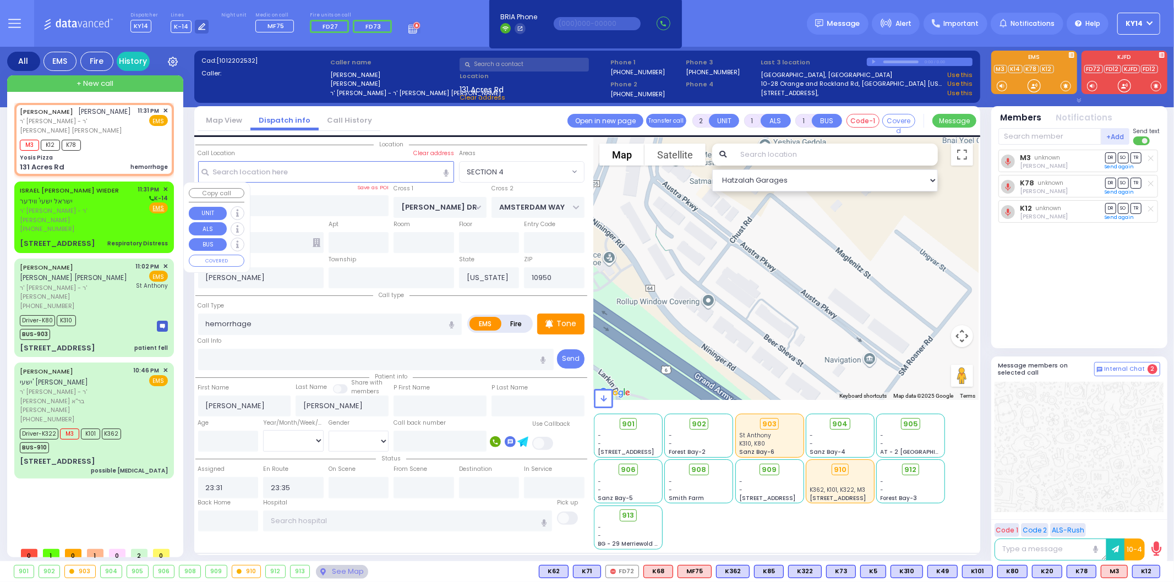
click at [91, 208] on span "ר' יעקב - ר' [PERSON_NAME]" at bounding box center [77, 215] width 114 height 18
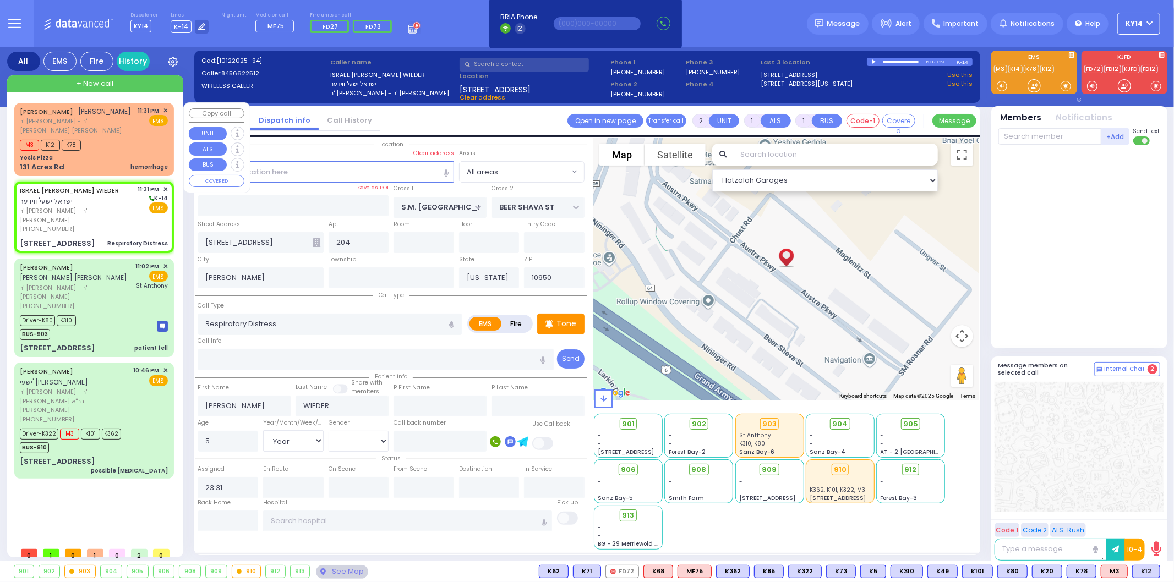
click at [112, 140] on div "M3 K12 K78" at bounding box center [94, 144] width 148 height 14
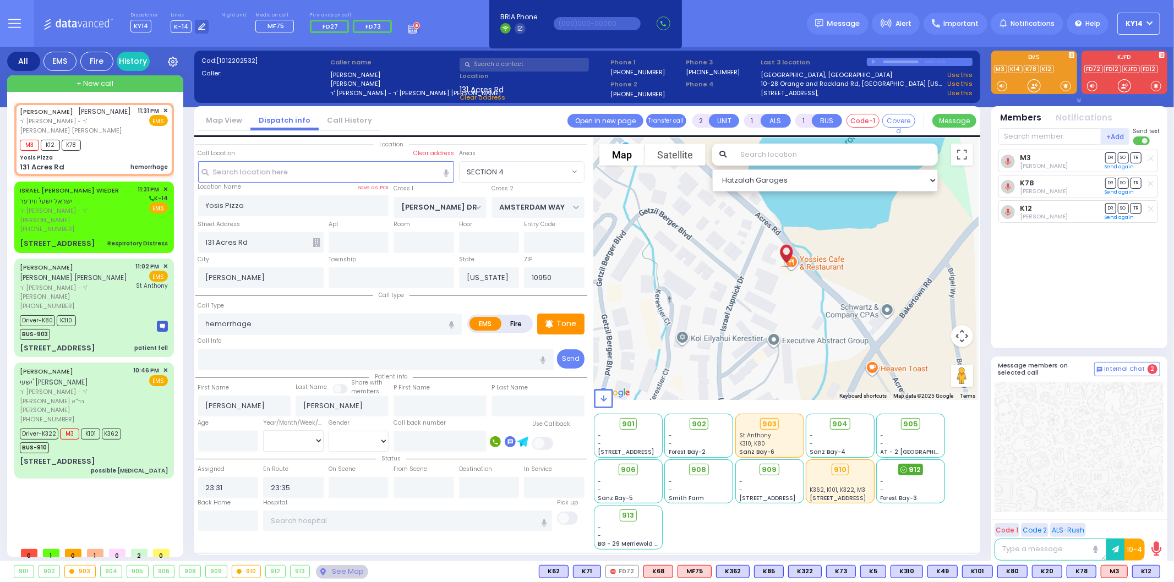
click at [910, 471] on span "912" at bounding box center [915, 470] width 12 height 11
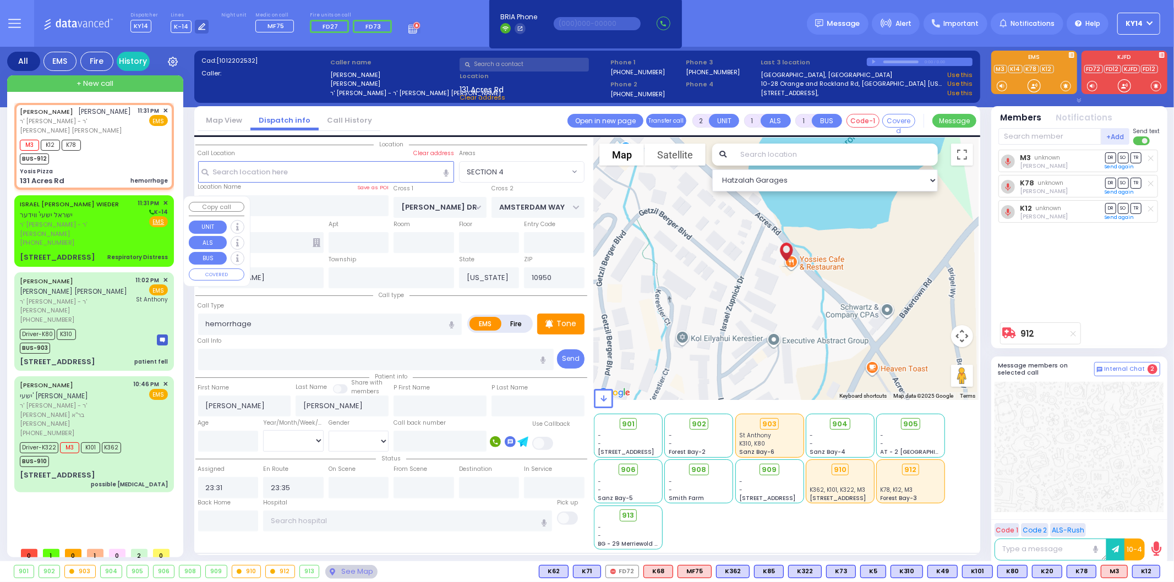
click at [97, 218] on div "ISRAEL YESHAYA WIEDER ישראל ישעי' ווידער" at bounding box center [77, 209] width 114 height 21
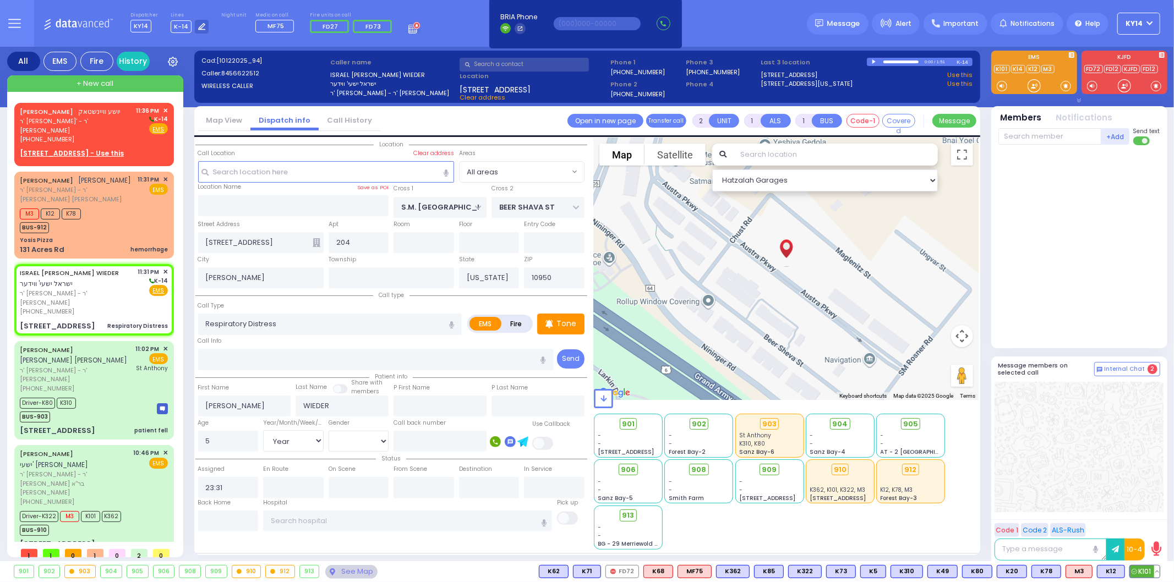
click at [1146, 572] on span "K101" at bounding box center [1145, 572] width 30 height 12
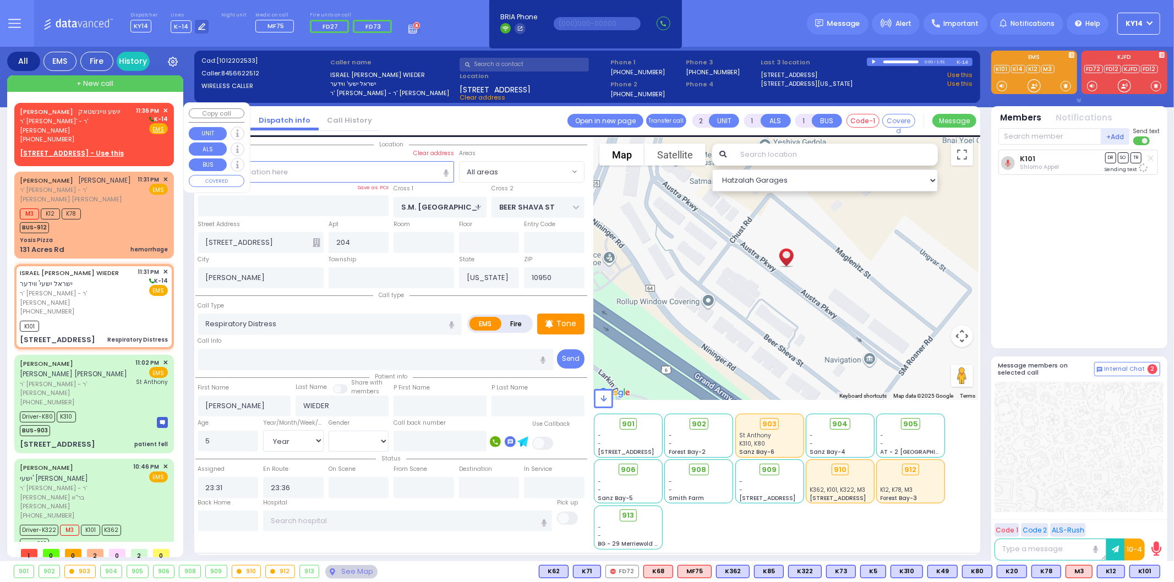
click at [121, 120] on span "ר' [PERSON_NAME]' - ר' [PERSON_NAME]" at bounding box center [76, 126] width 113 height 18
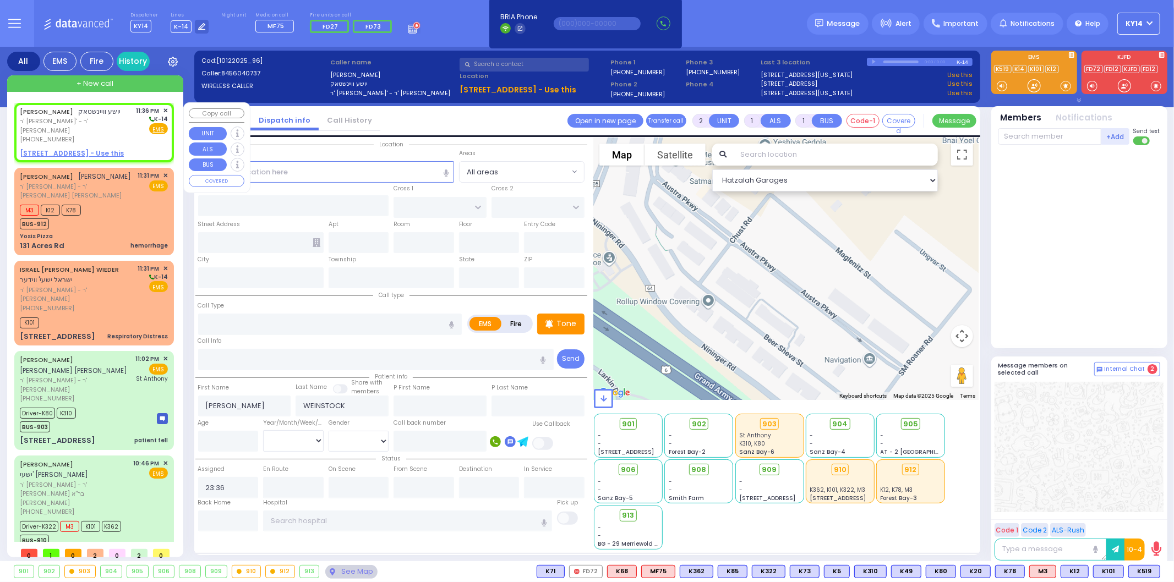
click at [52, 149] on u "17 ZENTA RD 201 - Use this" at bounding box center [72, 153] width 104 height 9
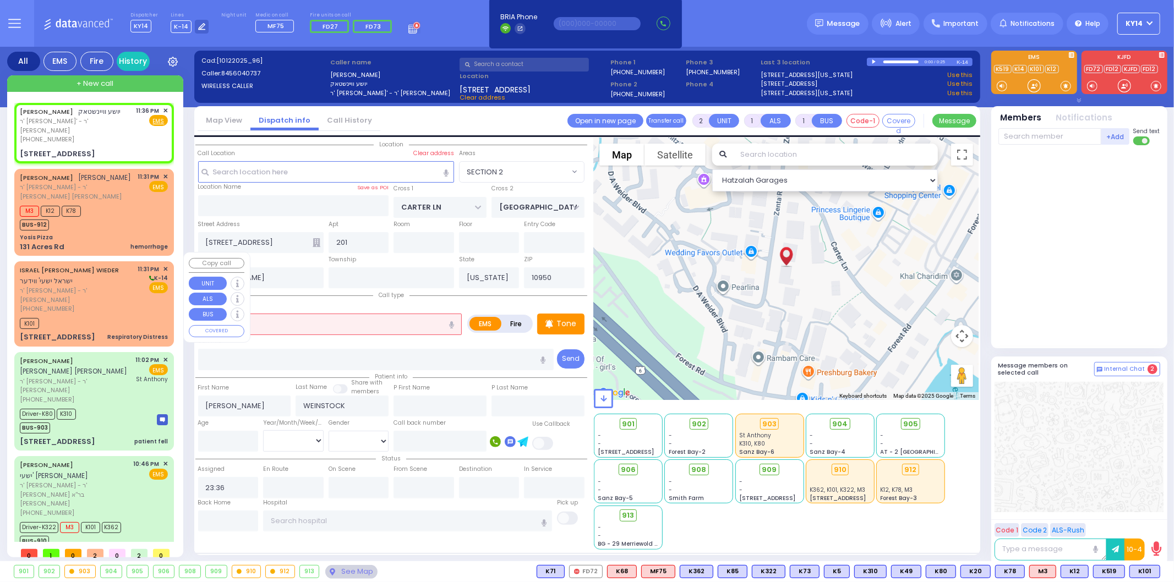
click at [134, 286] on span "ר' יעקב - ר' [PERSON_NAME]" at bounding box center [77, 295] width 114 height 18
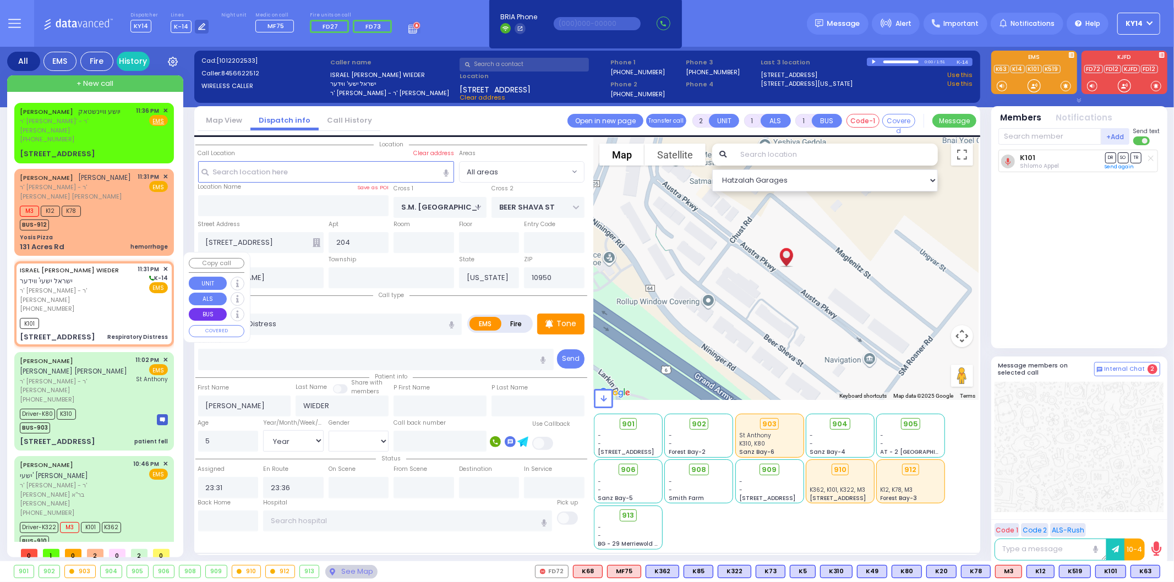
drag, startPoint x: 106, startPoint y: 291, endPoint x: 193, endPoint y: 312, distance: 89.4
click at [106, 304] on div "[PHONE_NUMBER]" at bounding box center [77, 308] width 114 height 9
drag, startPoint x: 1075, startPoint y: 572, endPoint x: 1117, endPoint y: 561, distance: 43.8
click at [0, 0] on span "K519" at bounding box center [0, 0] width 0 height 0
click at [1143, 575] on span "K63" at bounding box center [1145, 572] width 29 height 12
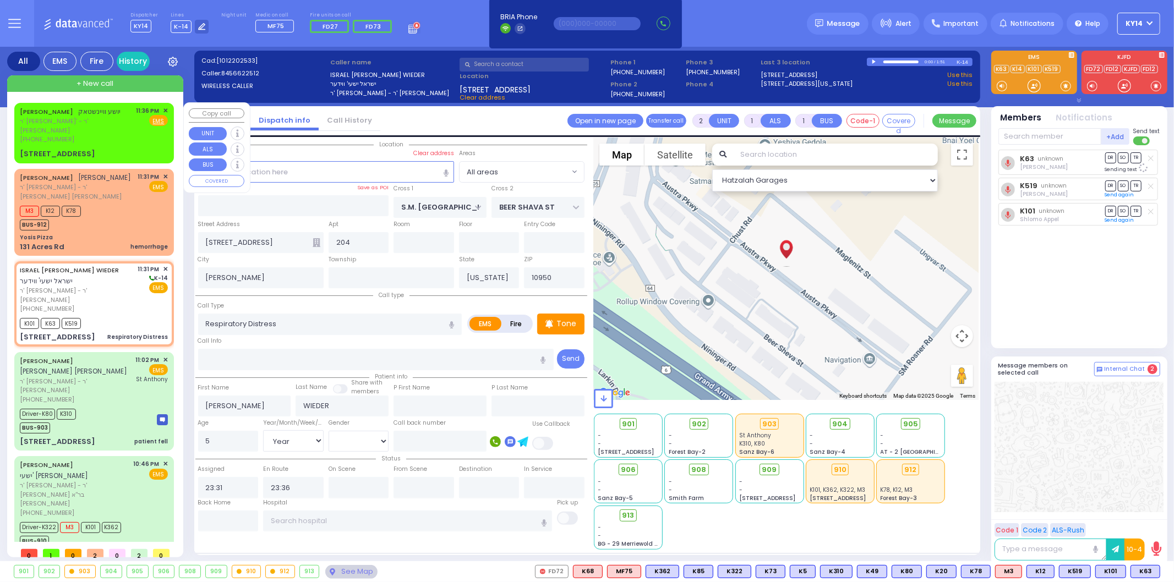
click at [97, 135] on div "[PHONE_NUMBER]" at bounding box center [76, 139] width 113 height 9
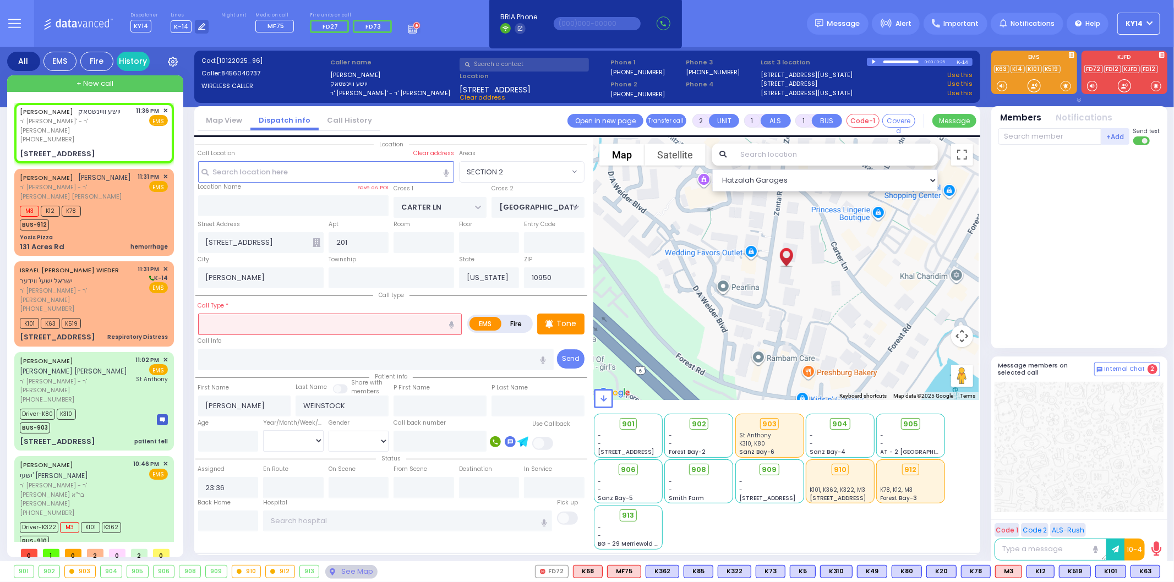
drag, startPoint x: 452, startPoint y: 324, endPoint x: 447, endPoint y: 325, distance: 5.6
click at [450, 323] on icon "button" at bounding box center [451, 324] width 5 height 7
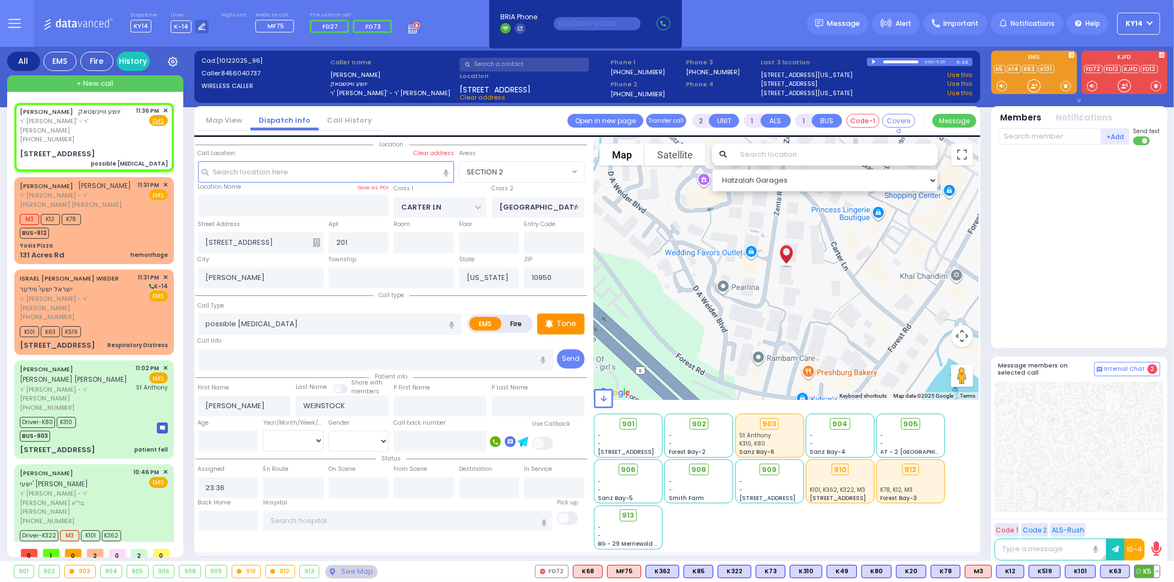
click at [1141, 575] on icon at bounding box center [1139, 572] width 6 height 6
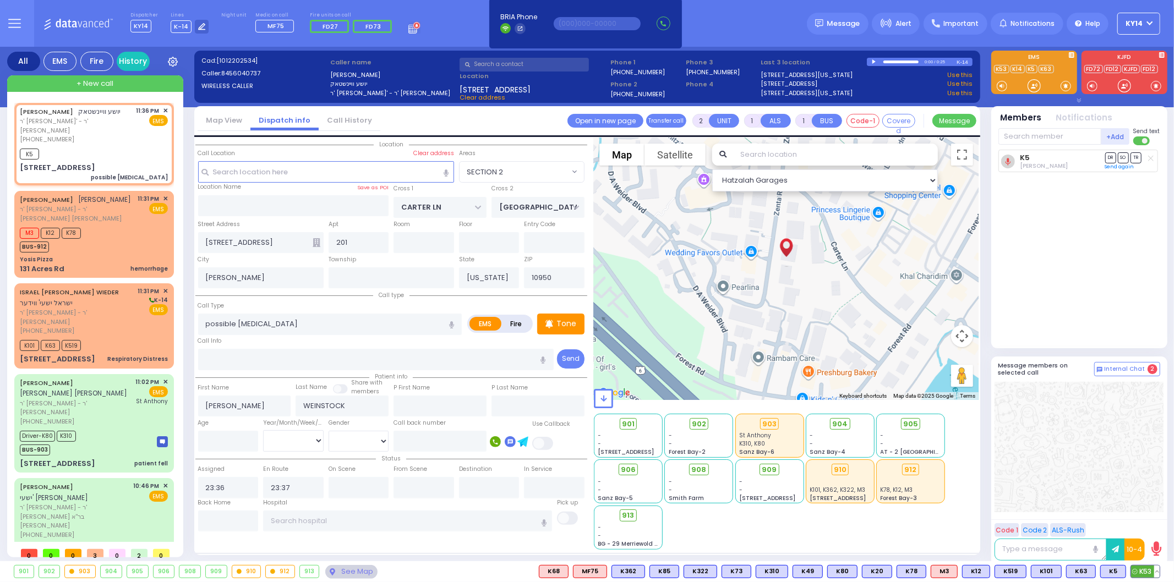
click at [1146, 570] on span "K53" at bounding box center [1145, 572] width 29 height 12
click at [629, 465] on span "906" at bounding box center [632, 470] width 15 height 11
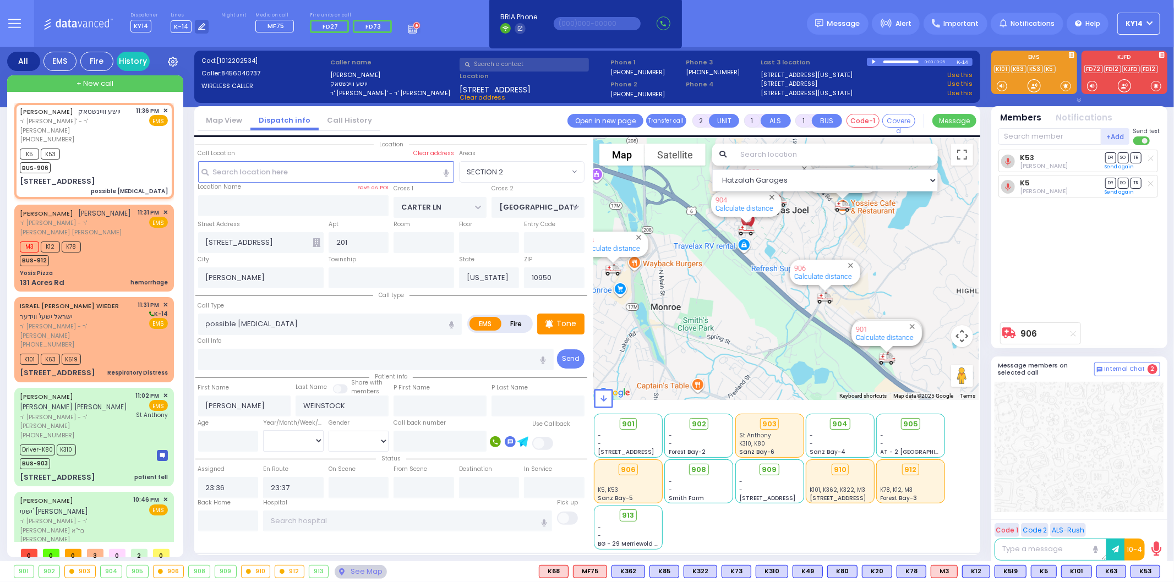
click at [1074, 331] on icon at bounding box center [1074, 334] width 6 height 6
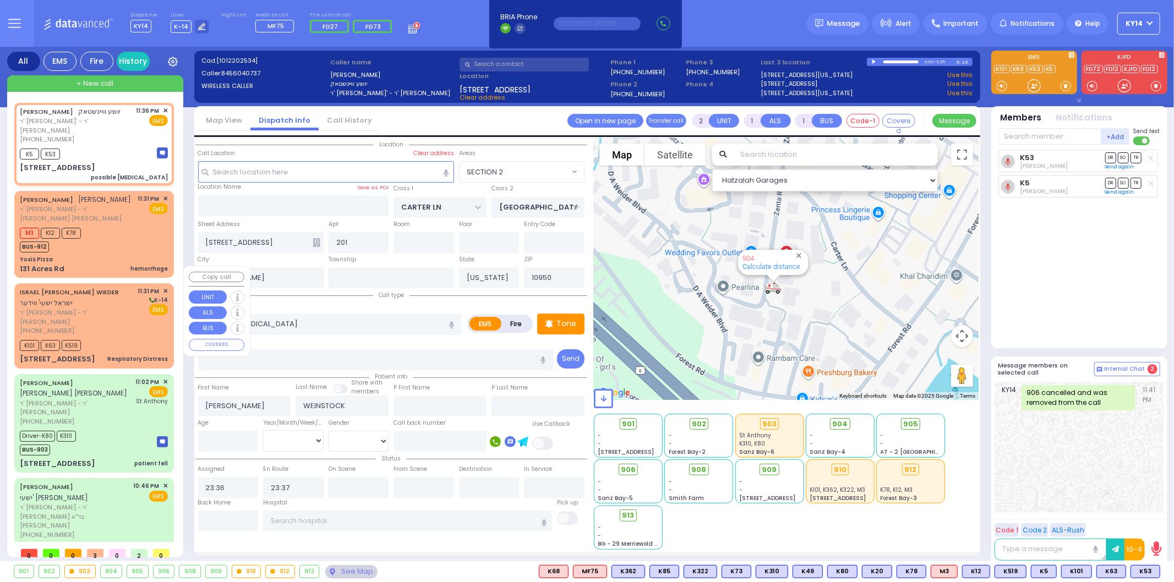
click at [122, 310] on div "ISRAEL YESHAYA WIEDER ישראל ישעי' ווידער ר' יעקב - ר' מרדכי פריעדמאן (845) 662-…" at bounding box center [94, 325] width 155 height 81
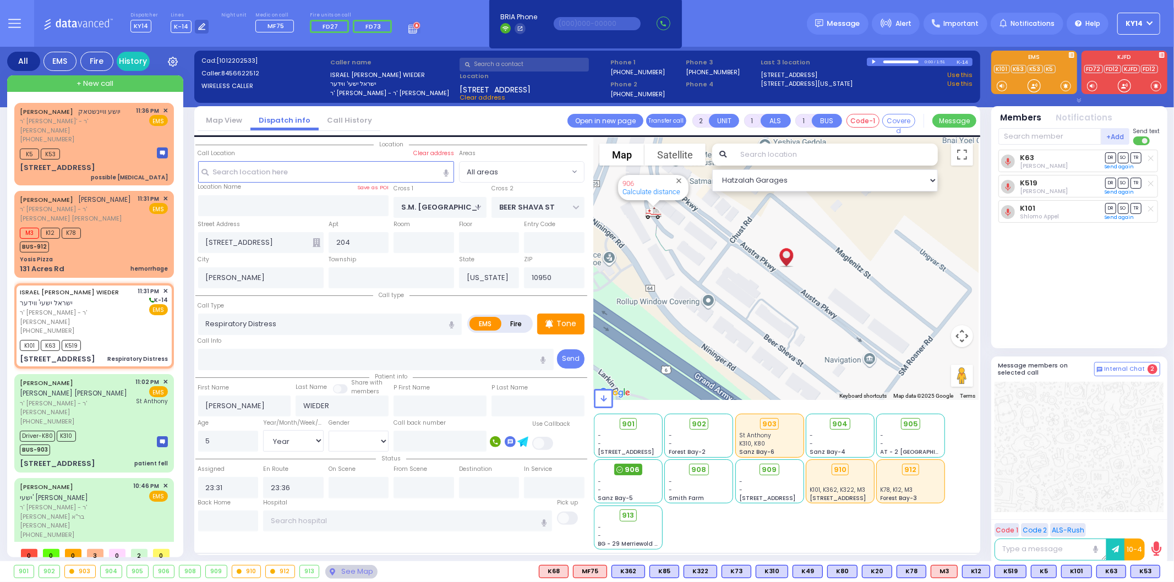
click at [636, 468] on span "906" at bounding box center [632, 470] width 15 height 11
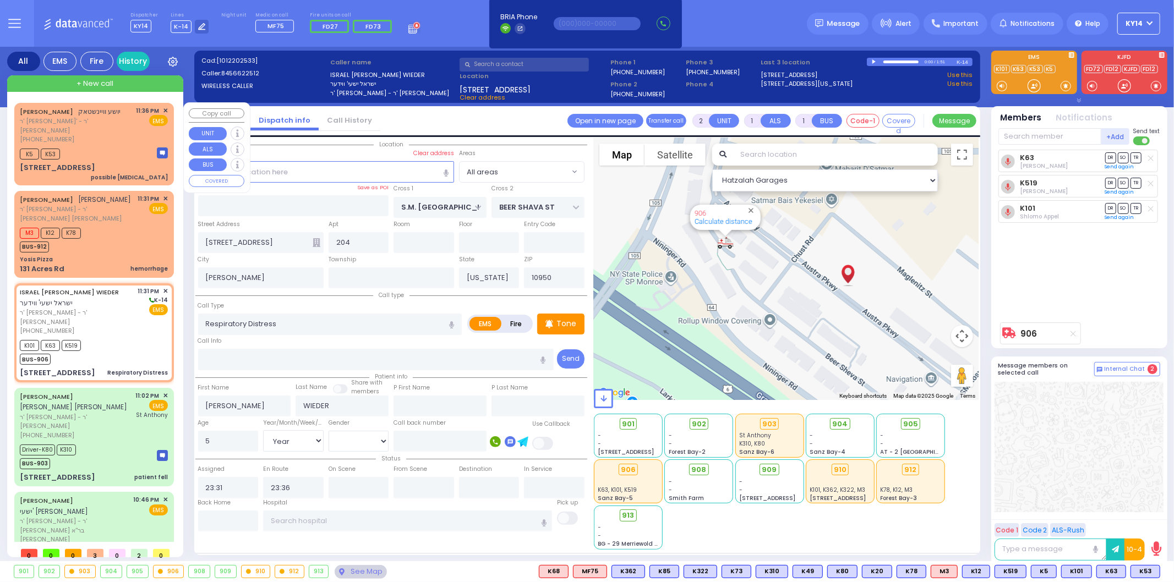
click at [101, 146] on div "K5 K53" at bounding box center [94, 153] width 148 height 14
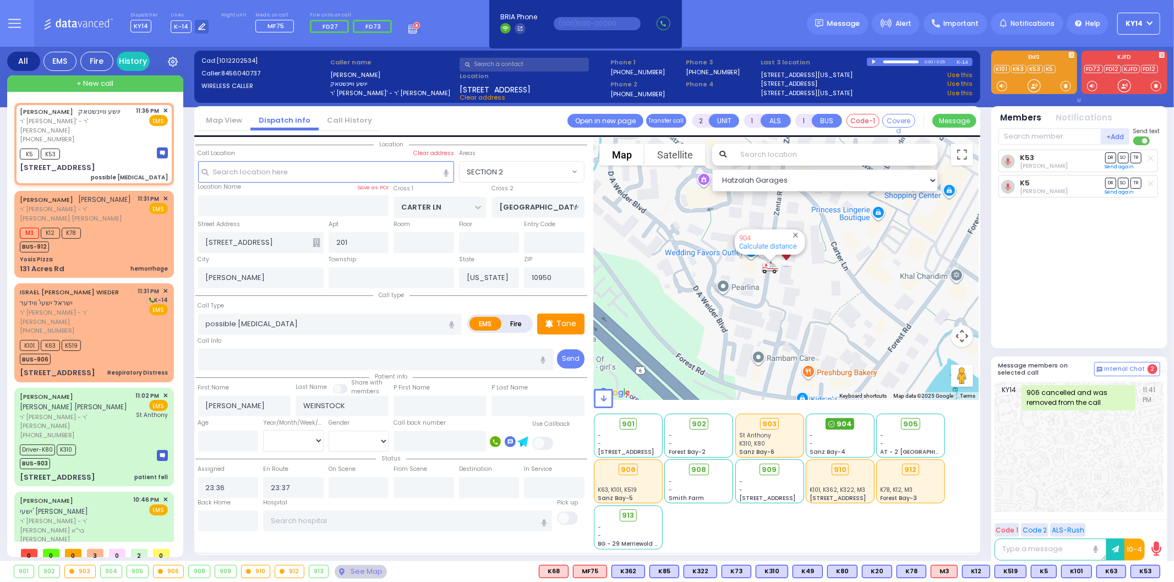
click at [844, 423] on span "904" at bounding box center [844, 424] width 15 height 11
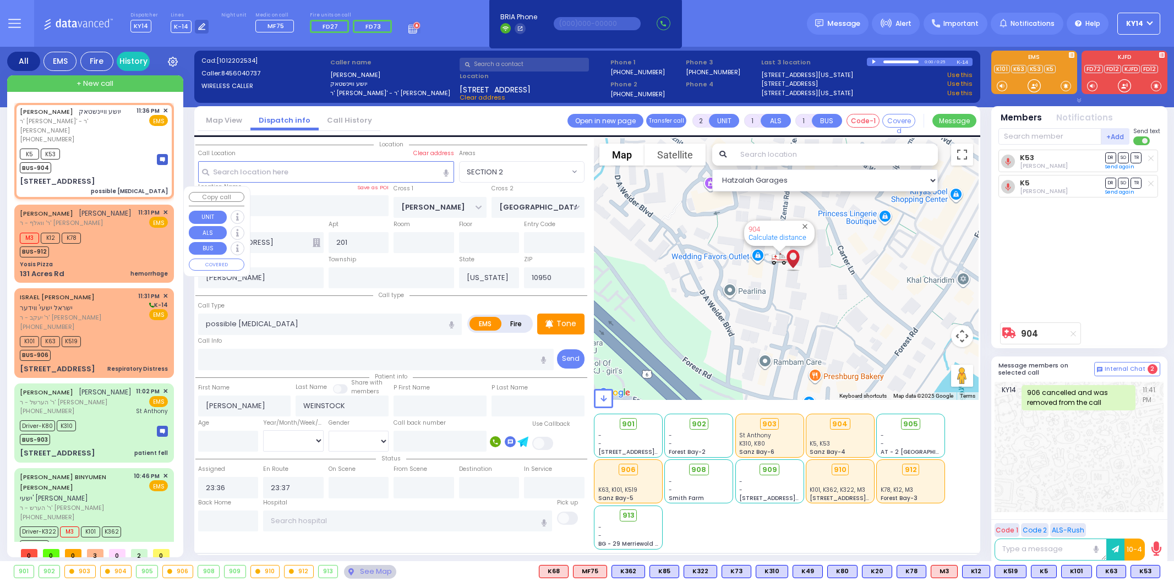
select select "SECTION 2"
select select
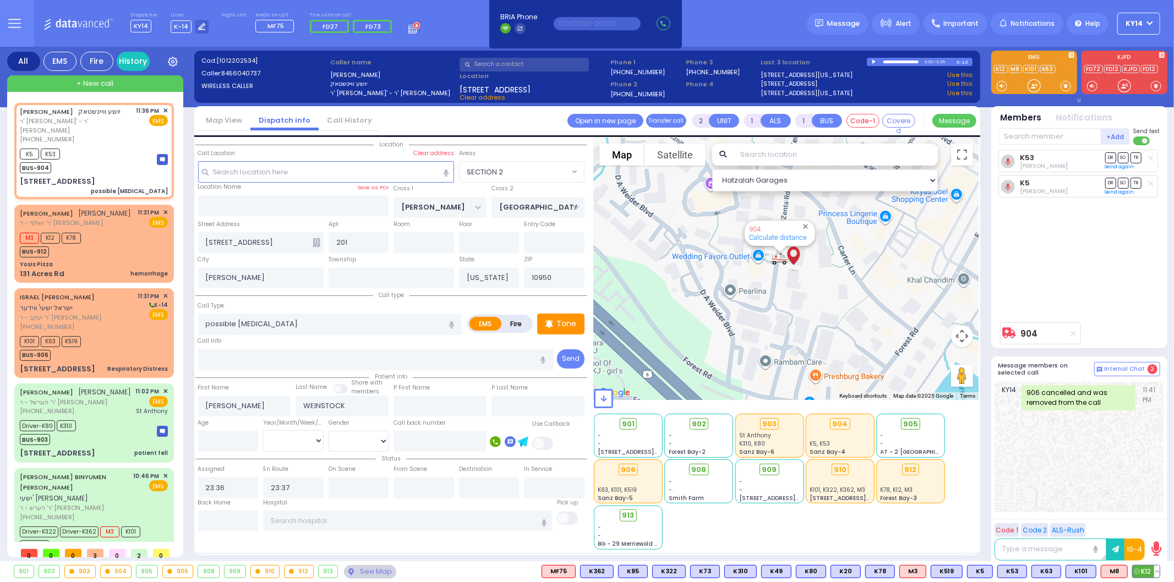
click at [1160, 572] on div "K12 K12" at bounding box center [1146, 571] width 28 height 13
click at [1159, 572] on button at bounding box center [1157, 572] width 6 height 12
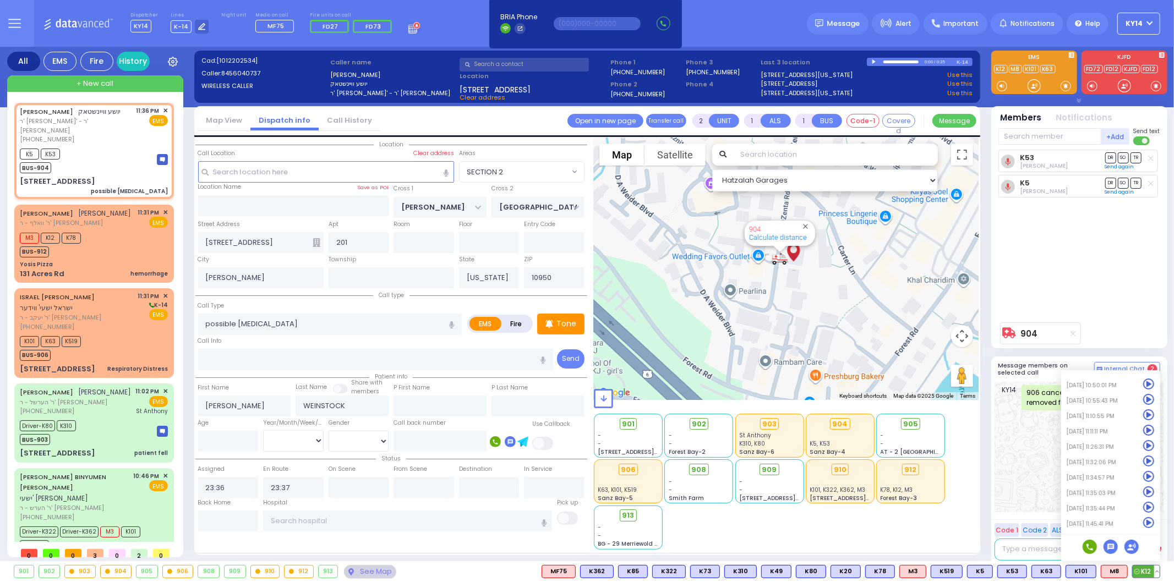
click at [1149, 525] on icon at bounding box center [1149, 523] width 12 height 12
click at [99, 230] on div "M3 K12 K78 BUS-912" at bounding box center [94, 244] width 148 height 28
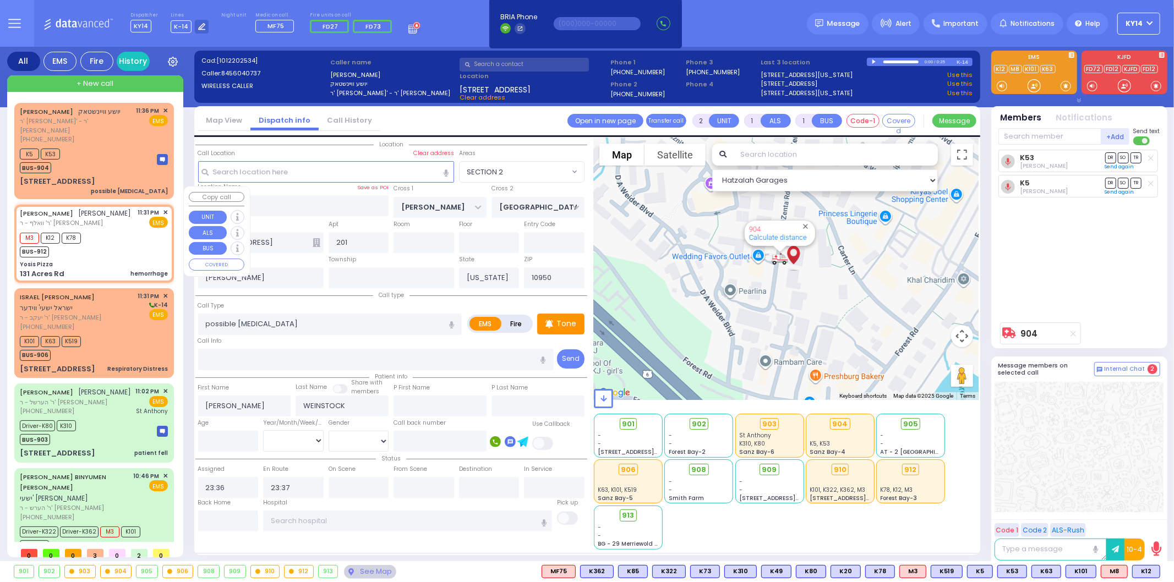
type input "6"
select select
type input "hemorrhage"
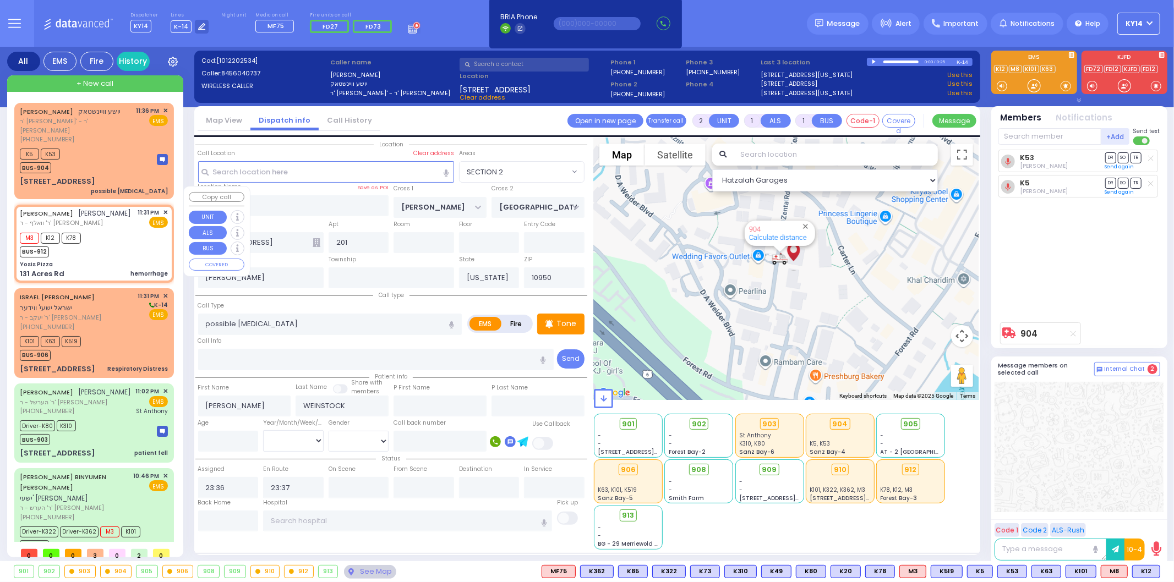
radio input "true"
type input "SHLOME JOEL"
type input "GOLDSTEIN"
type input "Unknown"
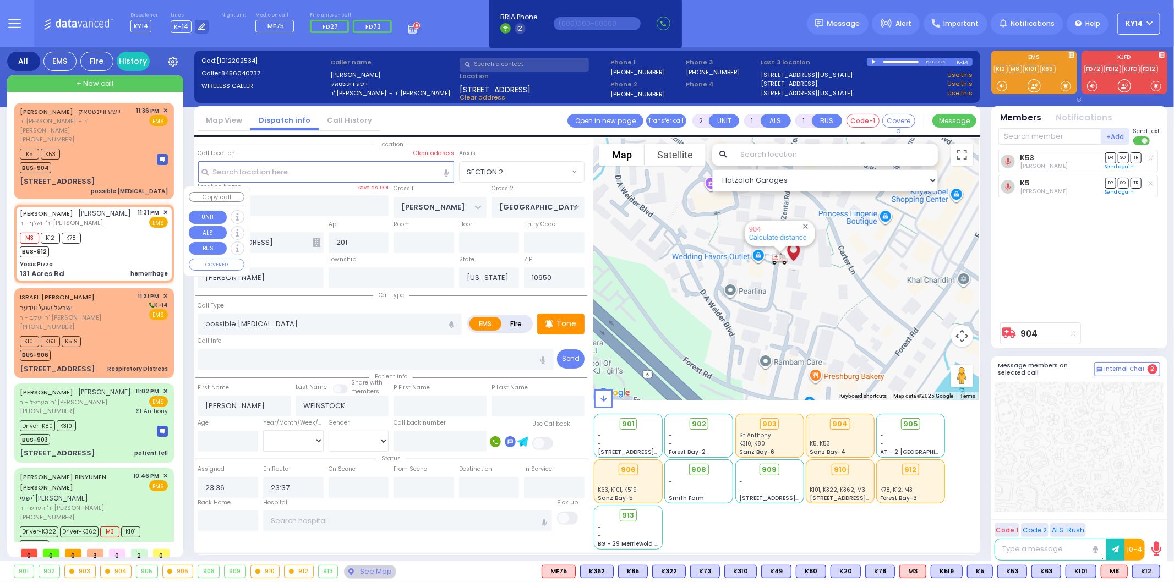
select select "Year"
type input "23:31"
type input "23:35"
select select "Hatzalah Garages"
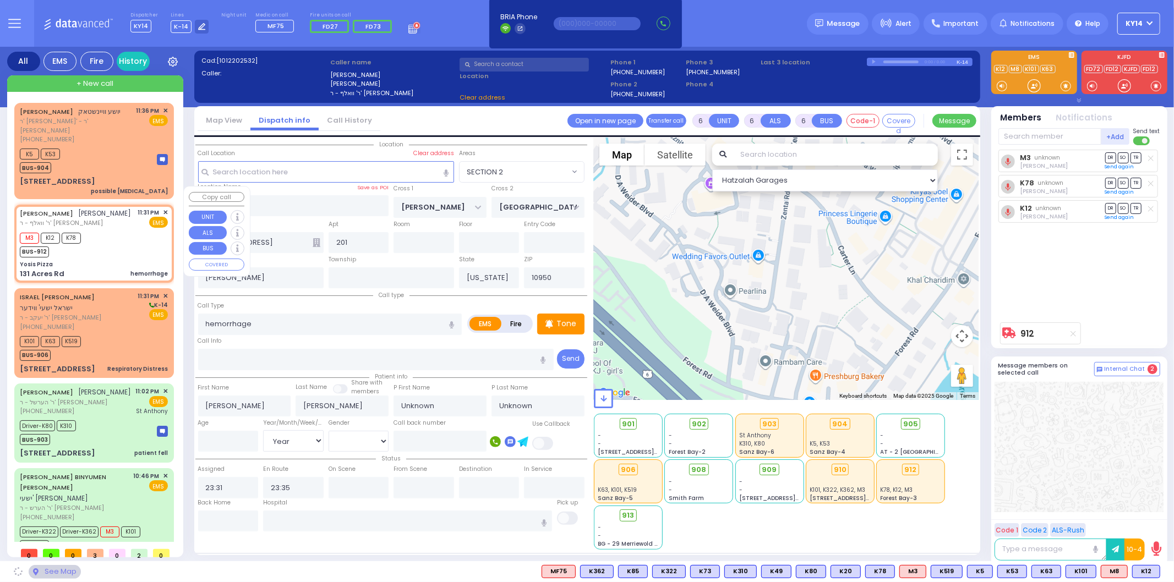
type input "Yosis Pizza"
type input "ISRAEL ZUPNICK DR"
type input "AMSTERDAM WAY"
type input "131 Acres Rd"
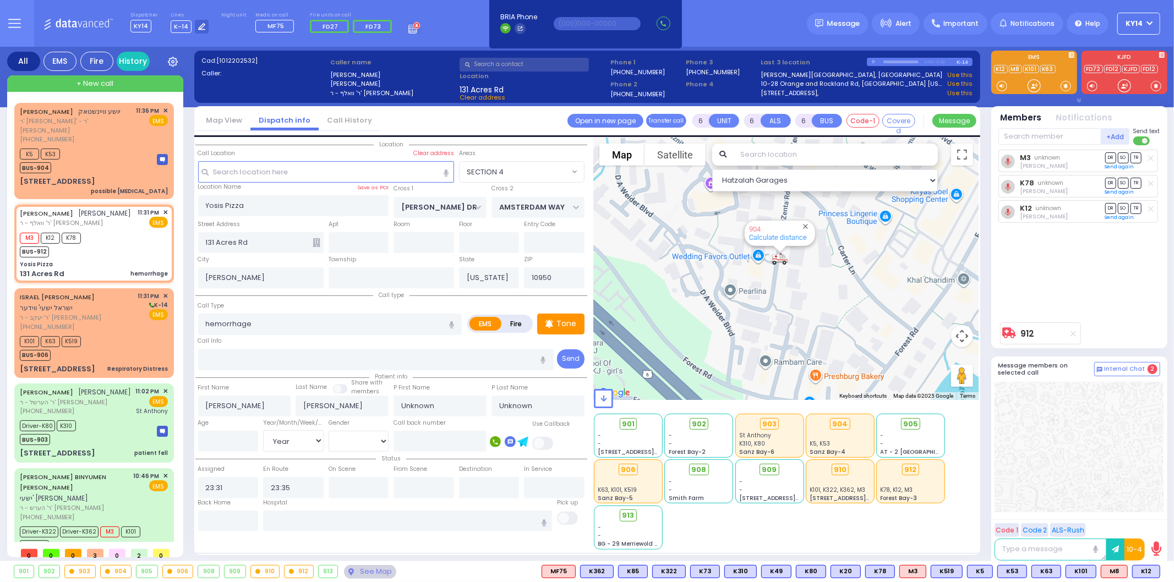
select select "SECTION 4"
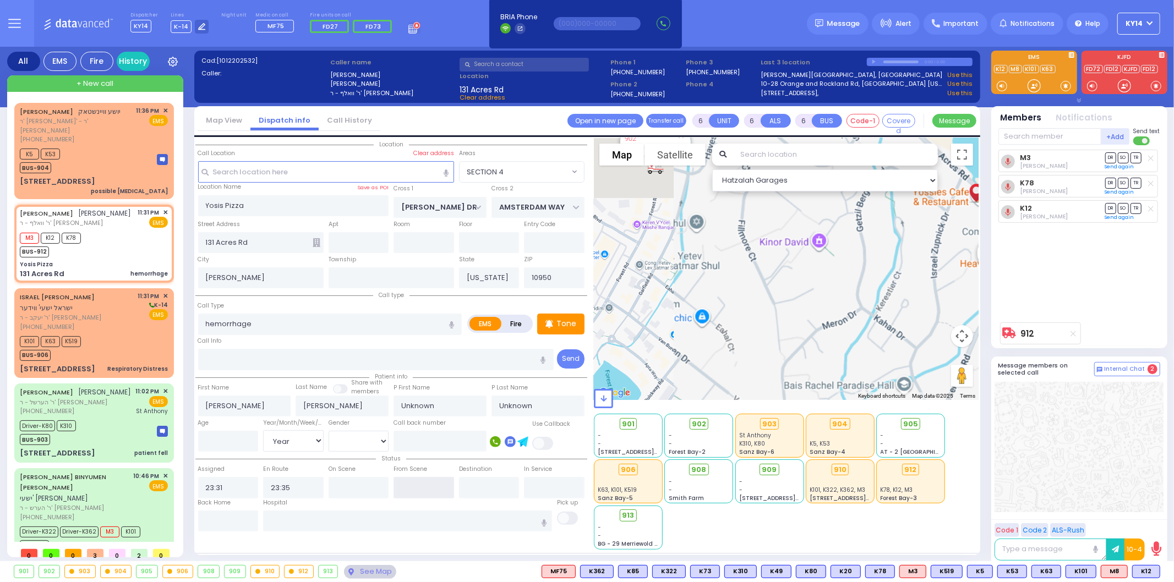
click at [421, 483] on input "text" at bounding box center [424, 487] width 61 height 21
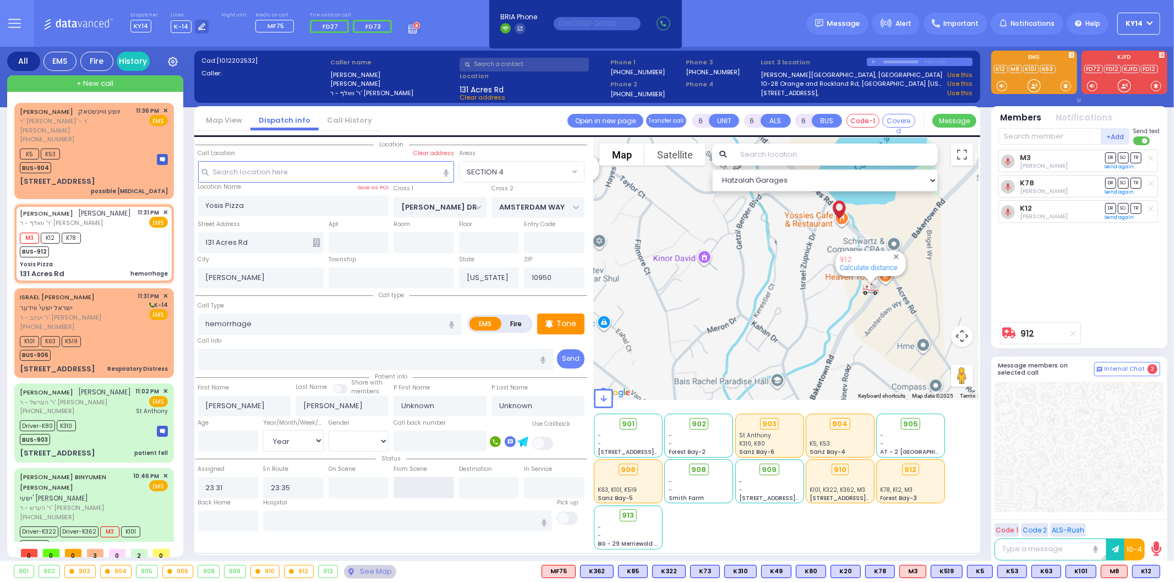
click at [421, 484] on input "text" at bounding box center [424, 487] width 61 height 21
type input "23:46"
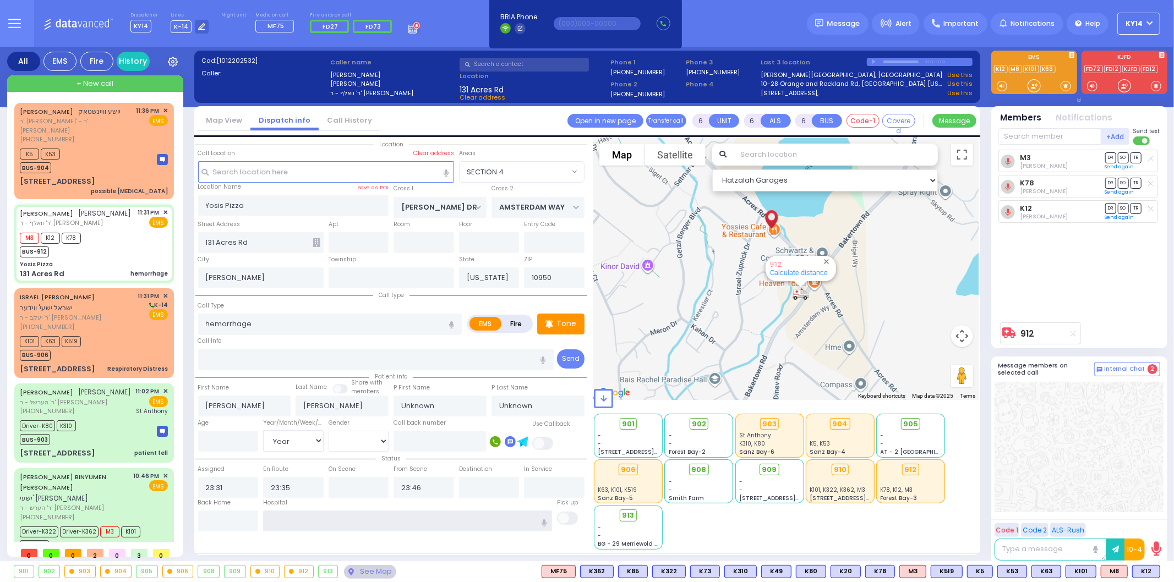
click at [404, 520] on input "text" at bounding box center [407, 521] width 289 height 21
select select
radio input "true"
select select "Year"
select select "Hatzalah Garages"
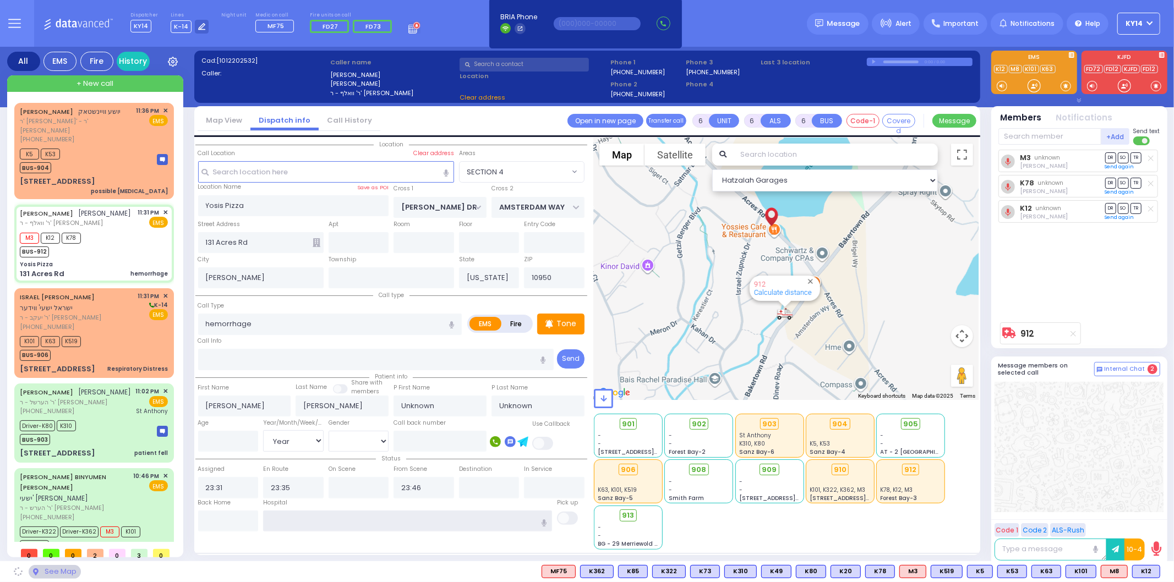
select select "SECTION 4"
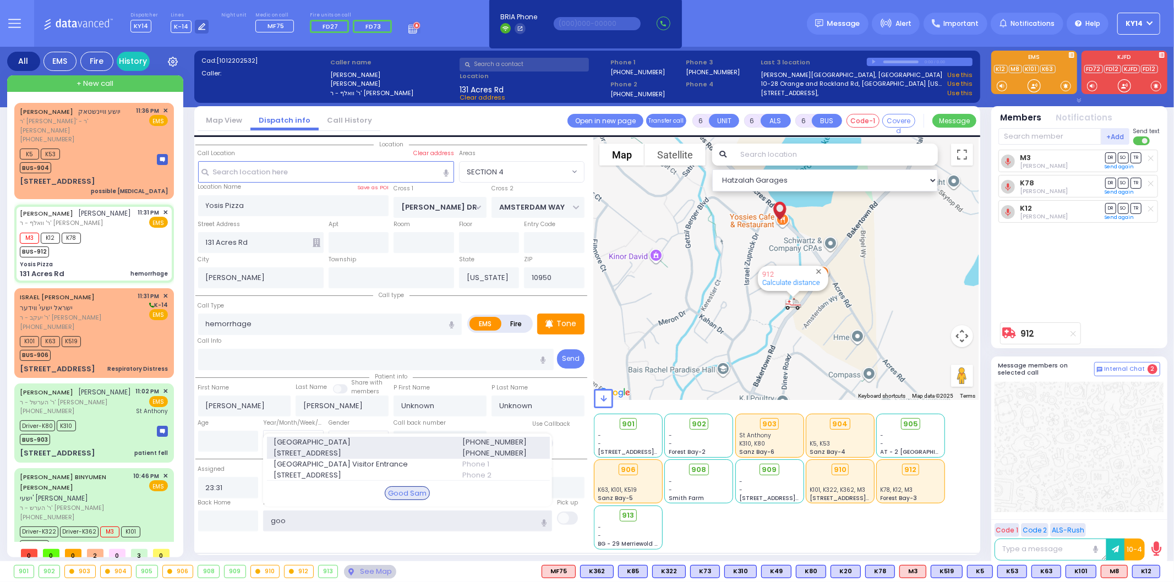
type input "goo"
click at [386, 448] on span "[STREET_ADDRESS]" at bounding box center [361, 453] width 175 height 11
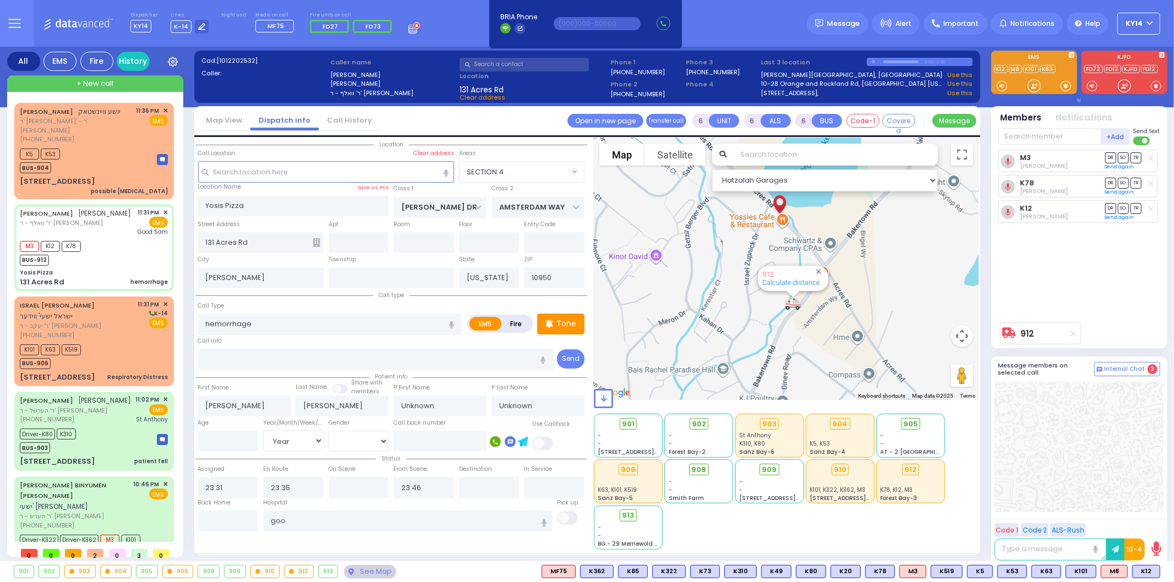
select select
radio input "true"
select select "Year"
type input "[GEOGRAPHIC_DATA]"
select select "Hatzalah Garages"
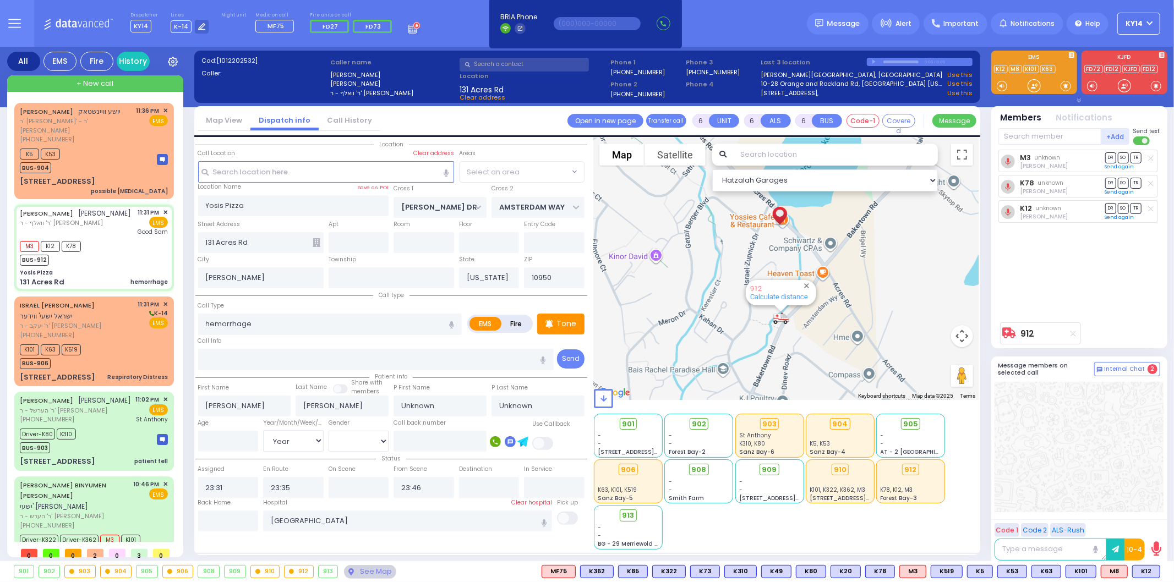
select select "SECTION 4"
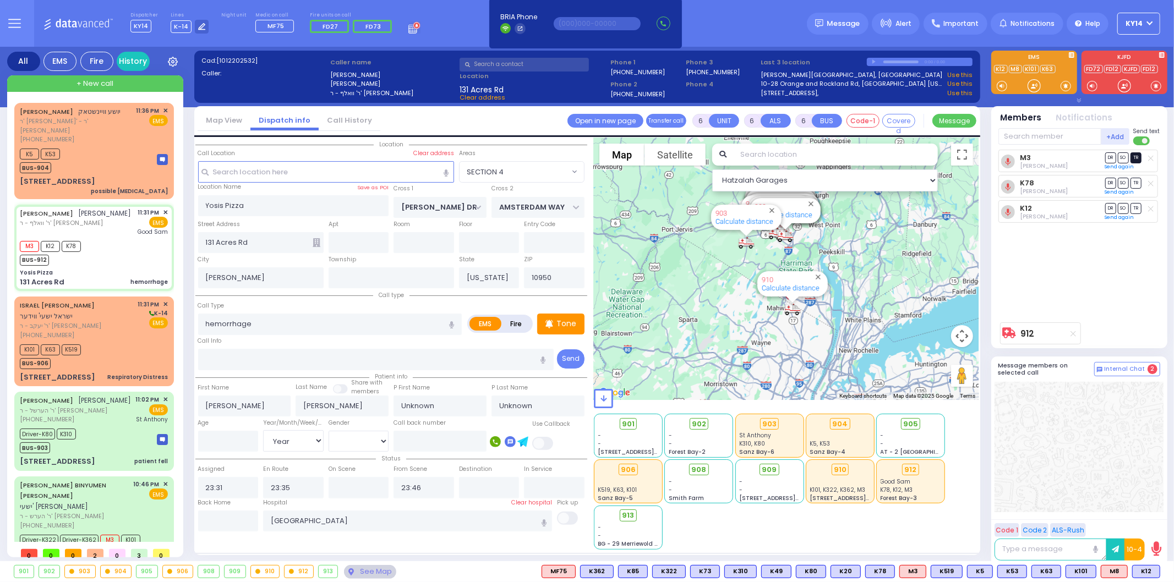
click at [1135, 156] on span "TR" at bounding box center [1136, 157] width 11 height 10
select select
radio input "true"
select select "Year"
select select "Hatzalah Garages"
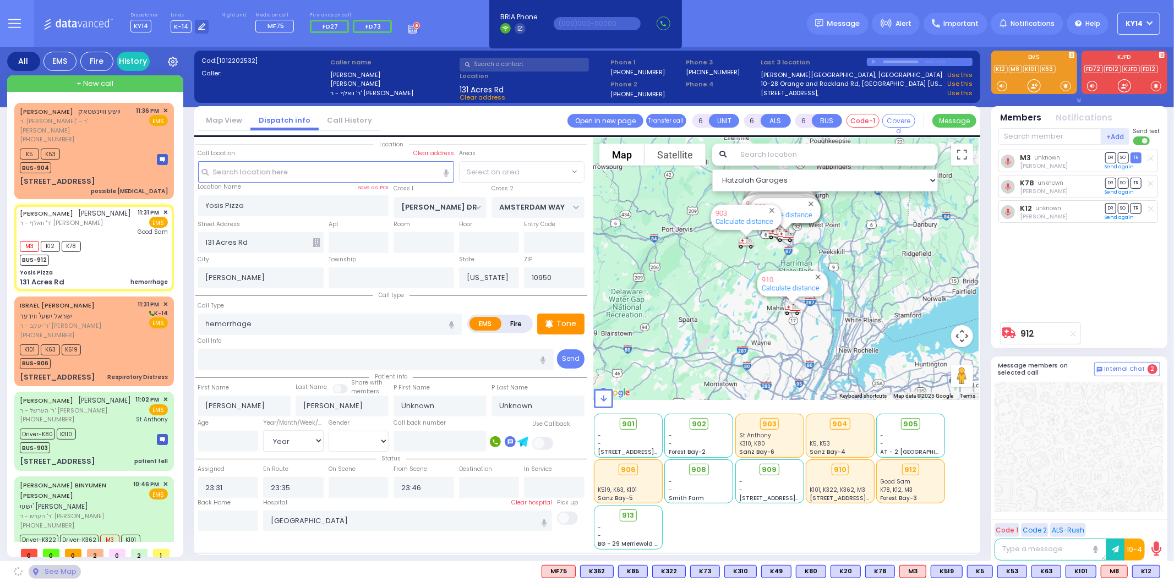
select select "SECTION 4"
click at [1110, 207] on span "DR" at bounding box center [1110, 208] width 11 height 10
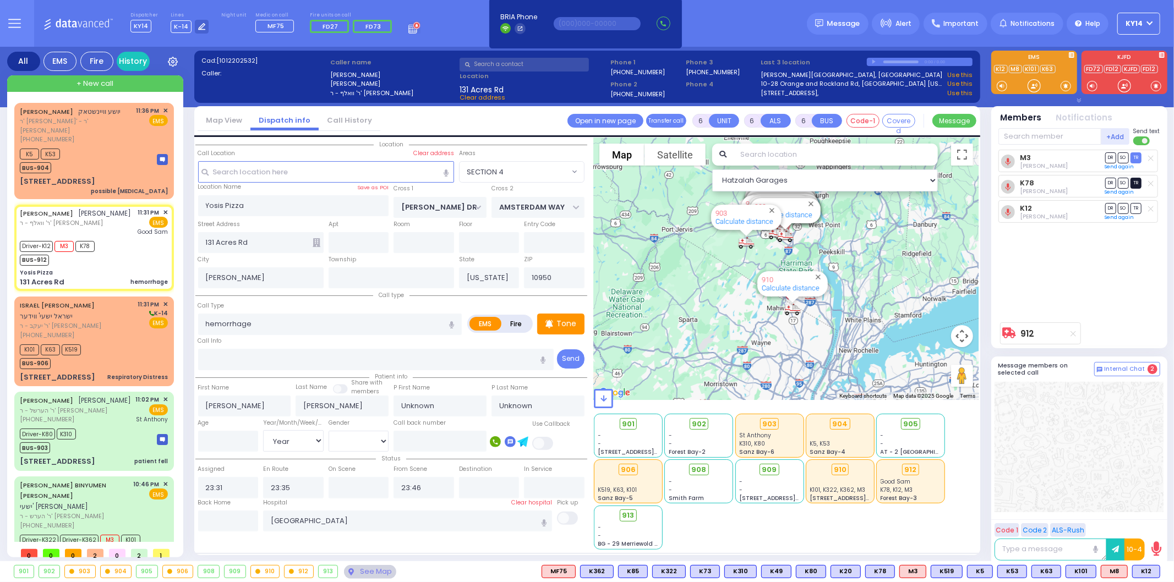
select select
radio input "true"
select select "Year"
select select "Hatzalah Garages"
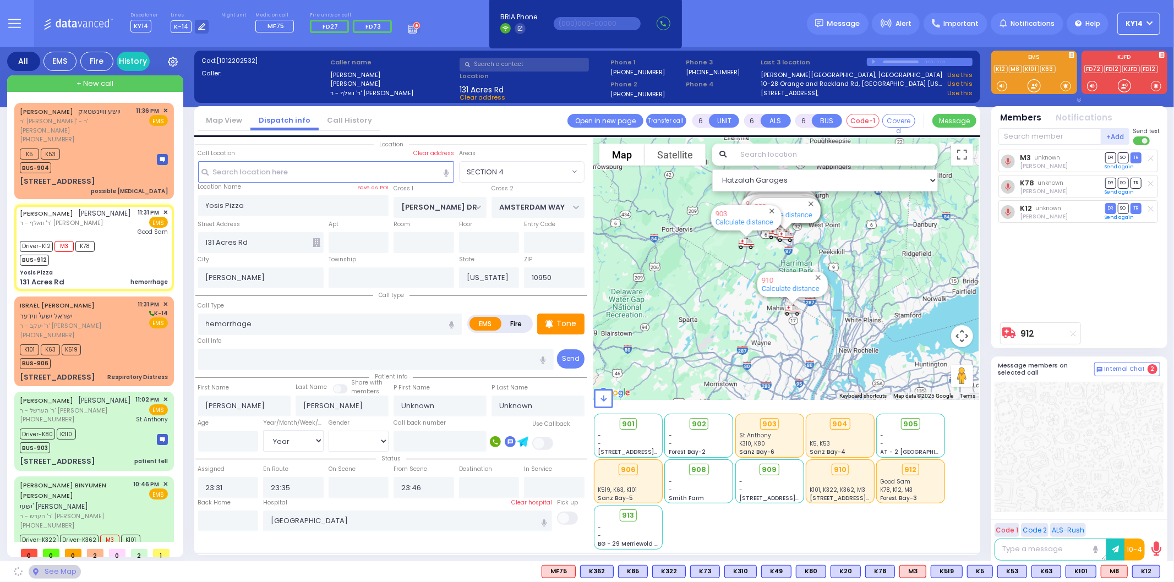
select select "SECTION 4"
click at [1134, 181] on span "TR" at bounding box center [1136, 183] width 11 height 10
select select
radio input "true"
select select "Year"
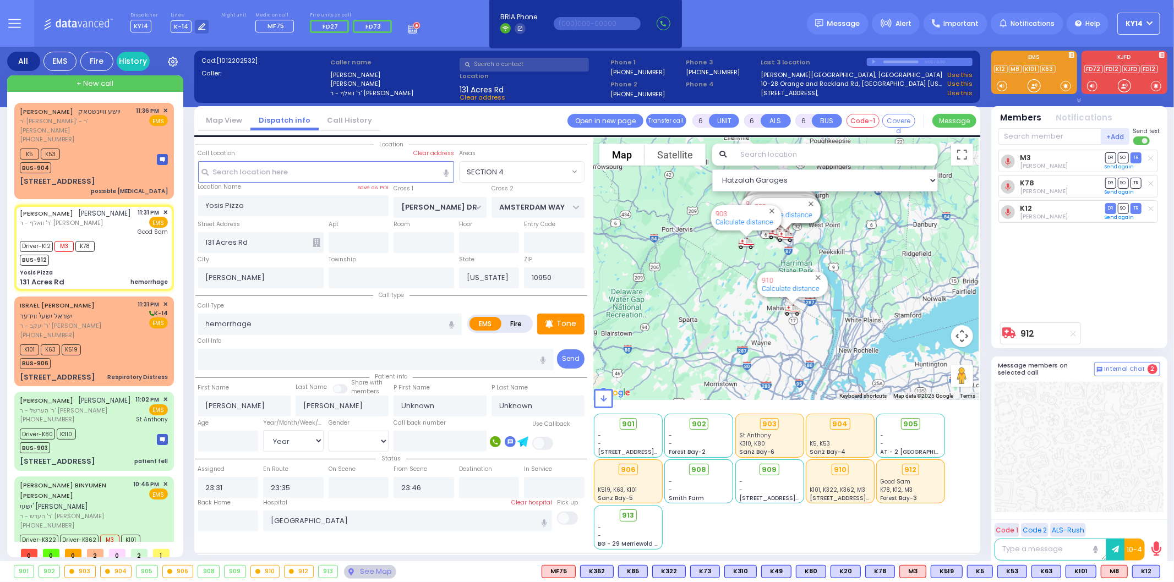
select select "Hatzalah Garages"
select select "SECTION 4"
click at [107, 331] on div "[PHONE_NUMBER]" at bounding box center [77, 335] width 114 height 9
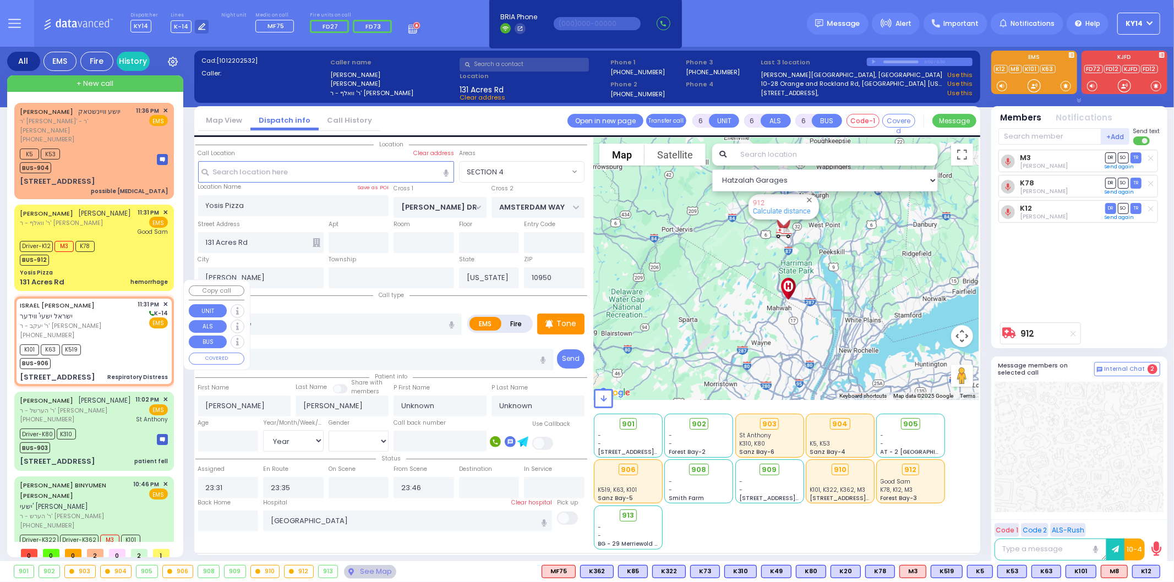
type input "2"
type input "1"
select select
type input "Respiratory Distress"
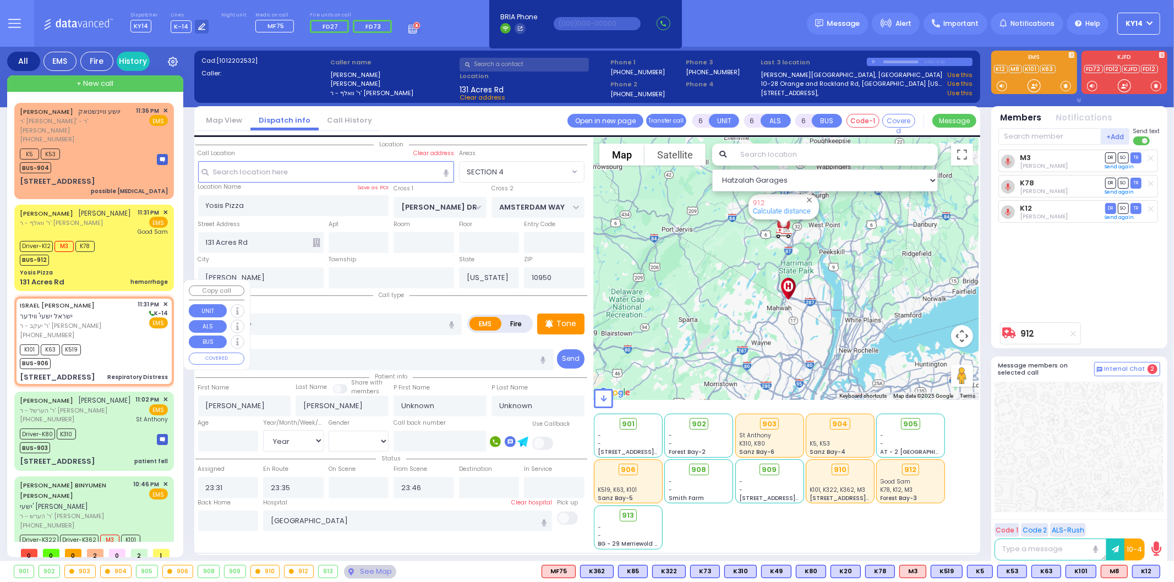
radio input "true"
type input "ISRAEL YESHAYA"
type input "WIEDER"
type input "5"
select select "Year"
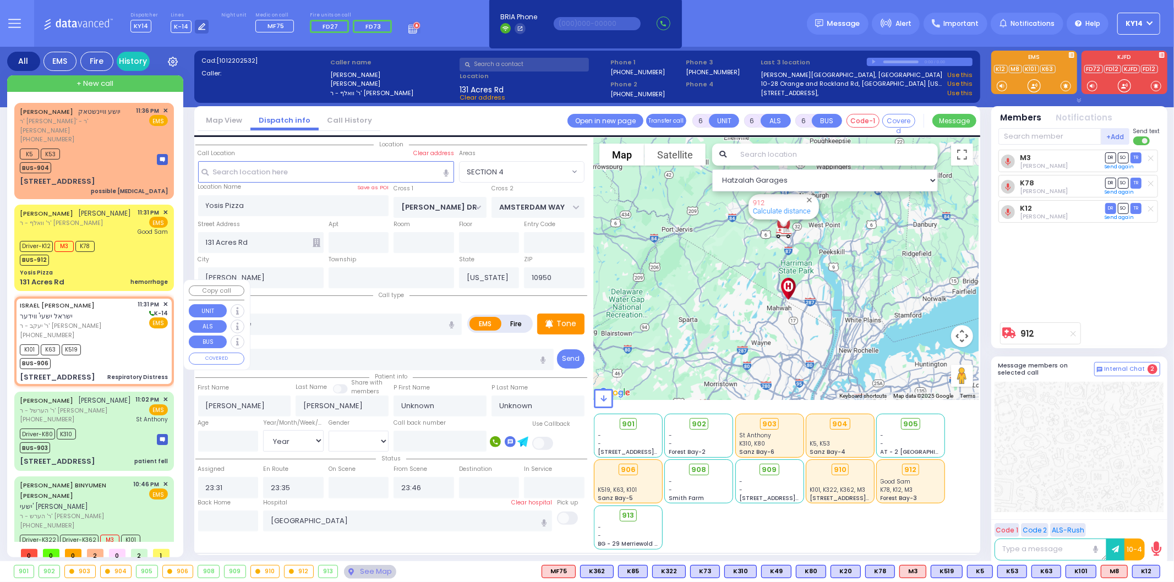
select select "[DEMOGRAPHIC_DATA]"
type input "23:36"
select select "Hatzalah Garages"
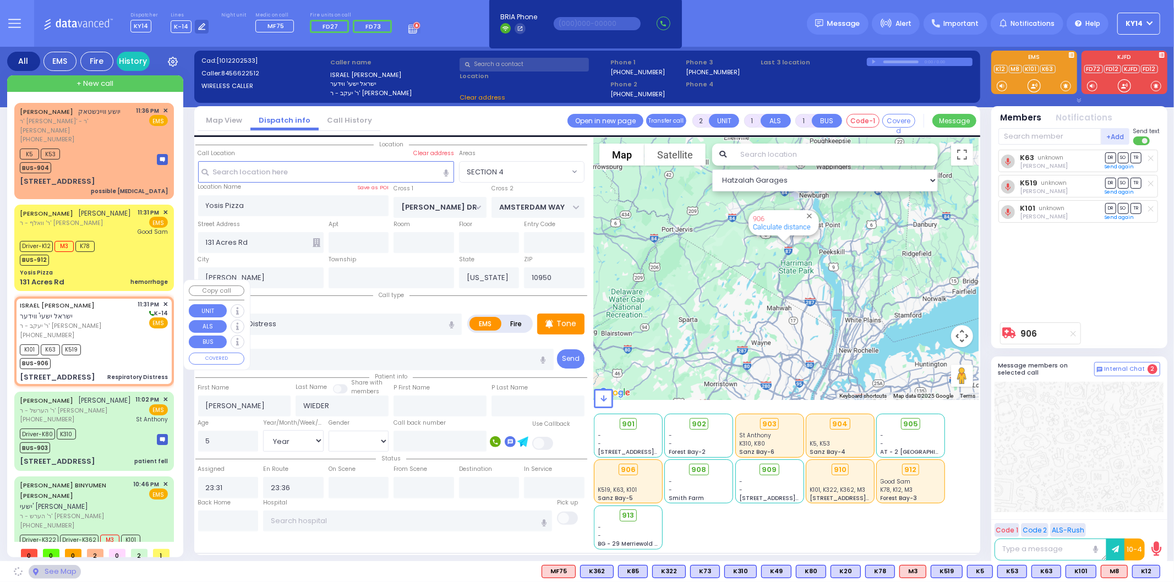
type input "S.M. ROSMER RD"
type input "BEER SHAVA ST"
type input "1 BEER SHAVA ST"
type input "204"
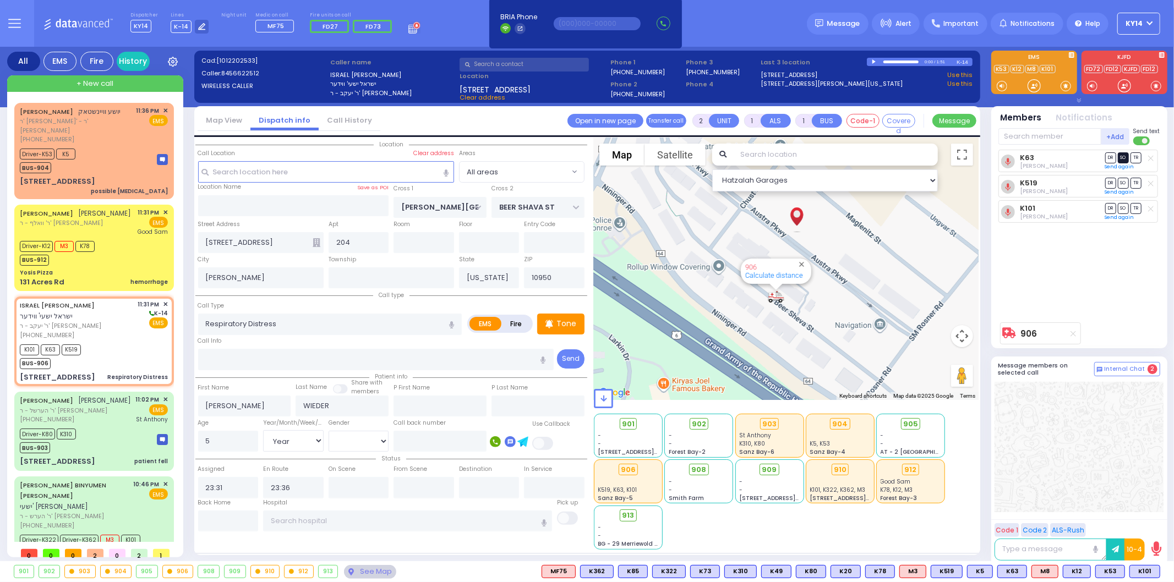
click at [1121, 156] on span "SO" at bounding box center [1123, 157] width 11 height 10
select select
radio input "true"
select select "Year"
select select "[DEMOGRAPHIC_DATA]"
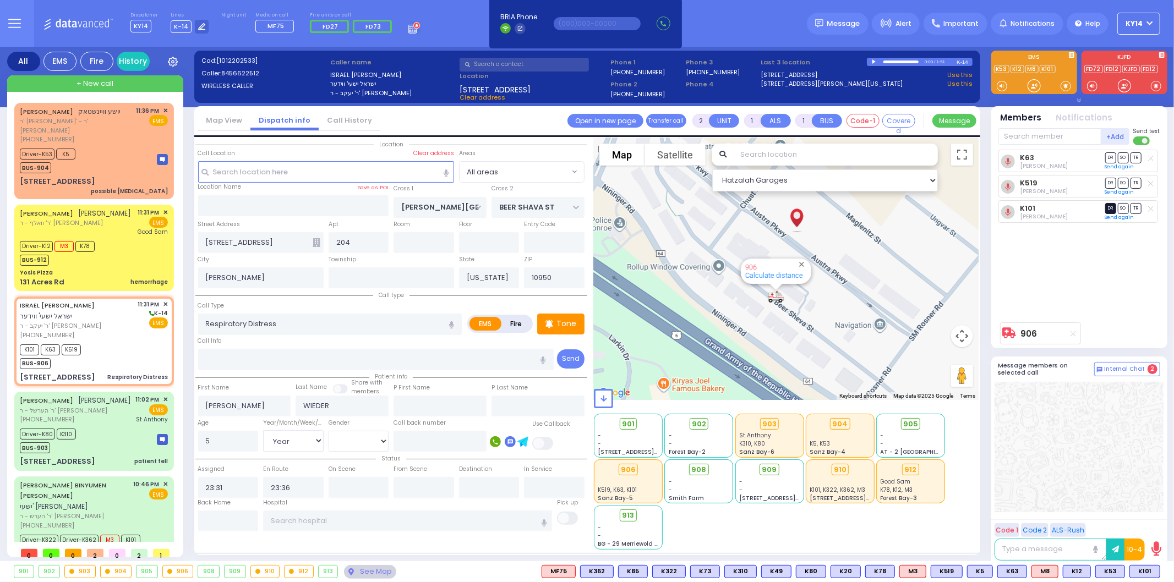
select select "Hatzalah Garages"
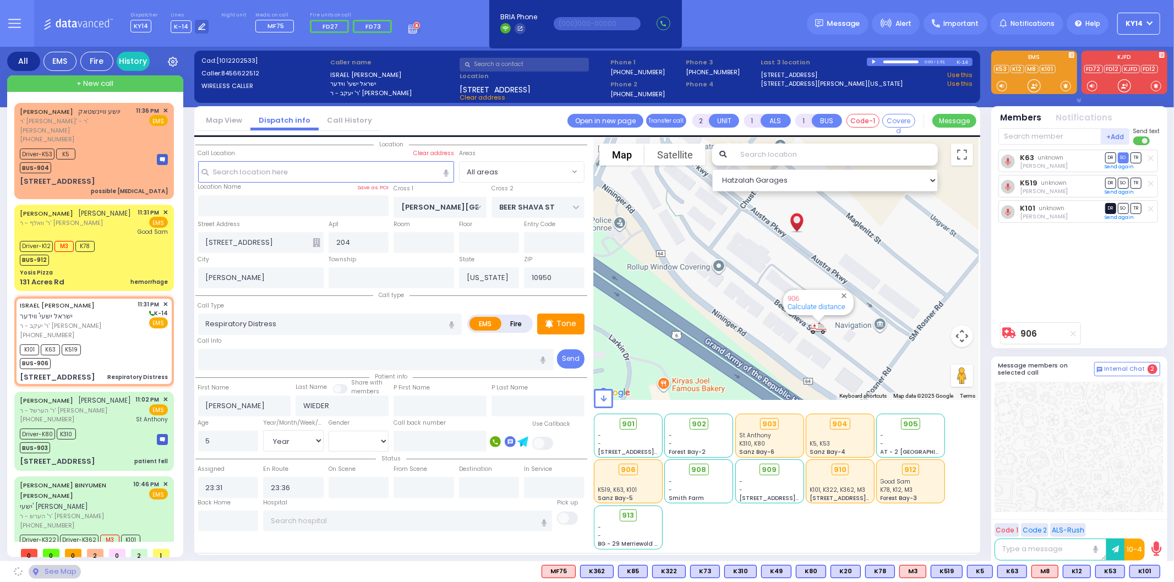
click at [1107, 211] on span "DR" at bounding box center [1110, 208] width 11 height 10
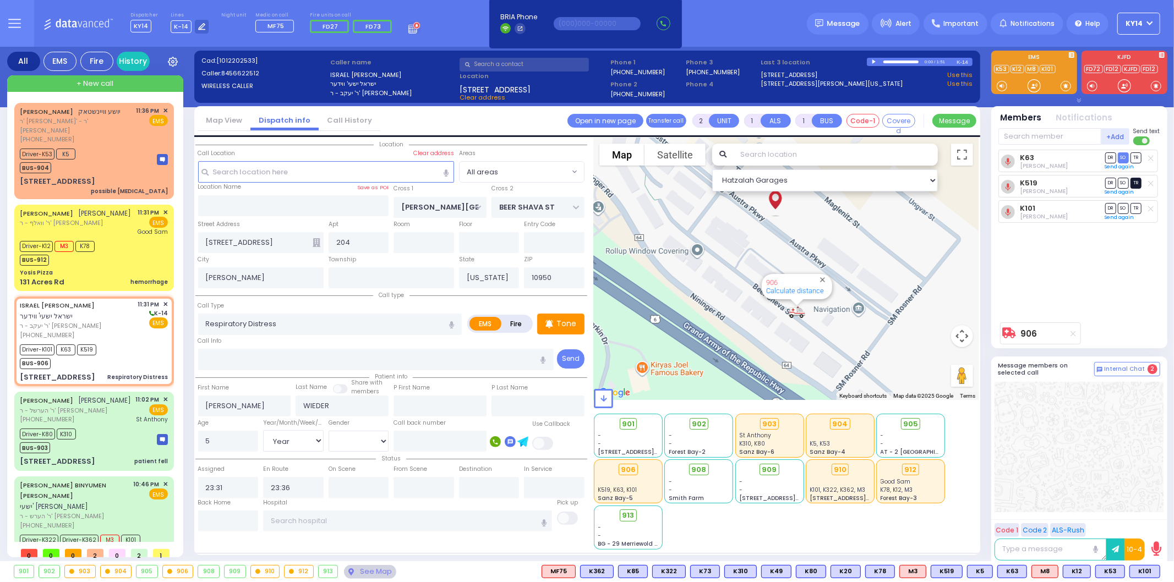
select select
radio input "true"
select select "Year"
select select "[DEMOGRAPHIC_DATA]"
select select "Hatzalah Garages"
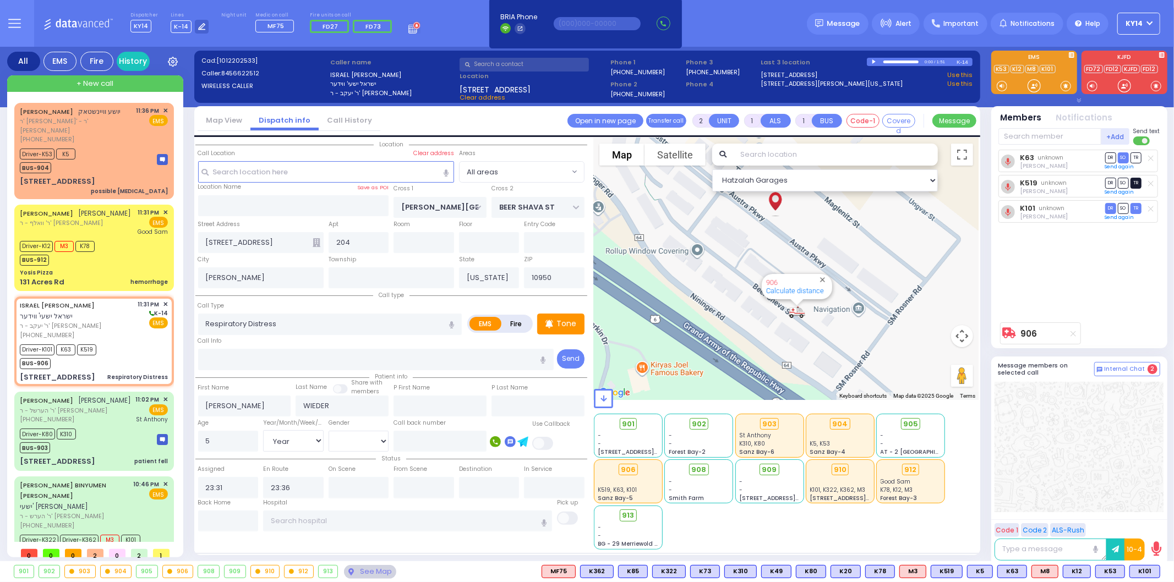
click at [1136, 183] on span "TR" at bounding box center [1136, 183] width 11 height 10
select select
radio input "true"
select select "Year"
select select "[DEMOGRAPHIC_DATA]"
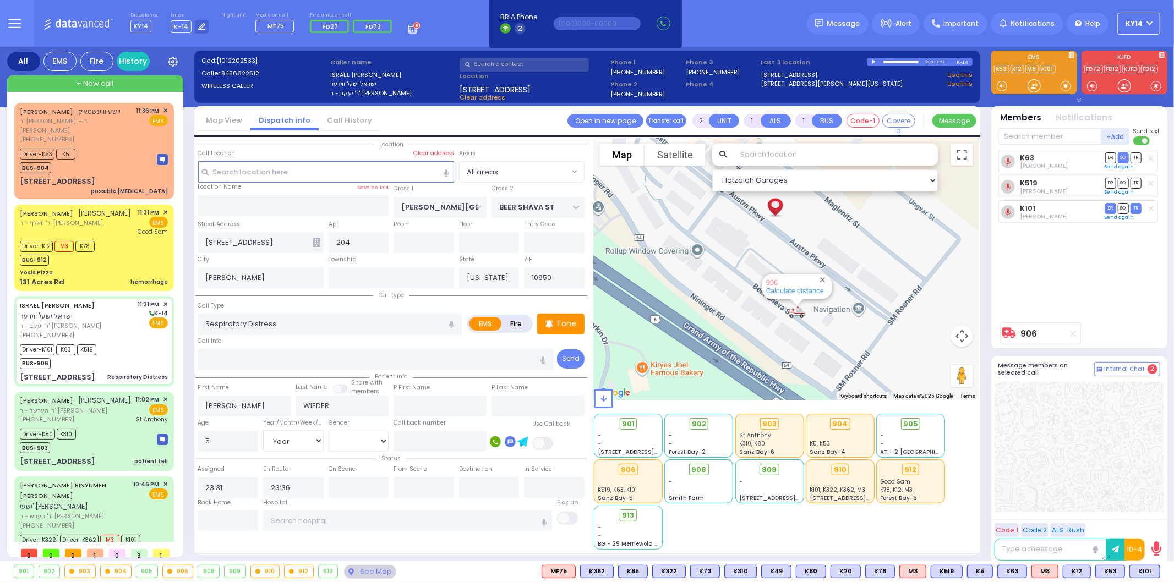
type input "23:52"
select select "Hatzalah Garages"
click at [378, 524] on input "text" at bounding box center [407, 521] width 289 height 21
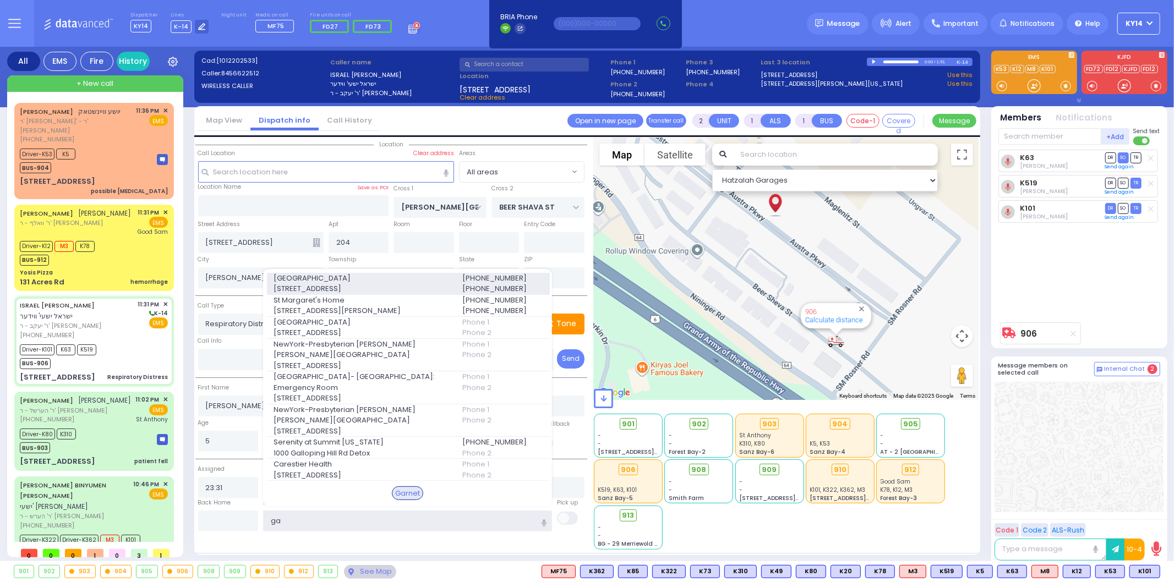
type input "ga"
click at [440, 283] on span "[STREET_ADDRESS]" at bounding box center [361, 288] width 175 height 11
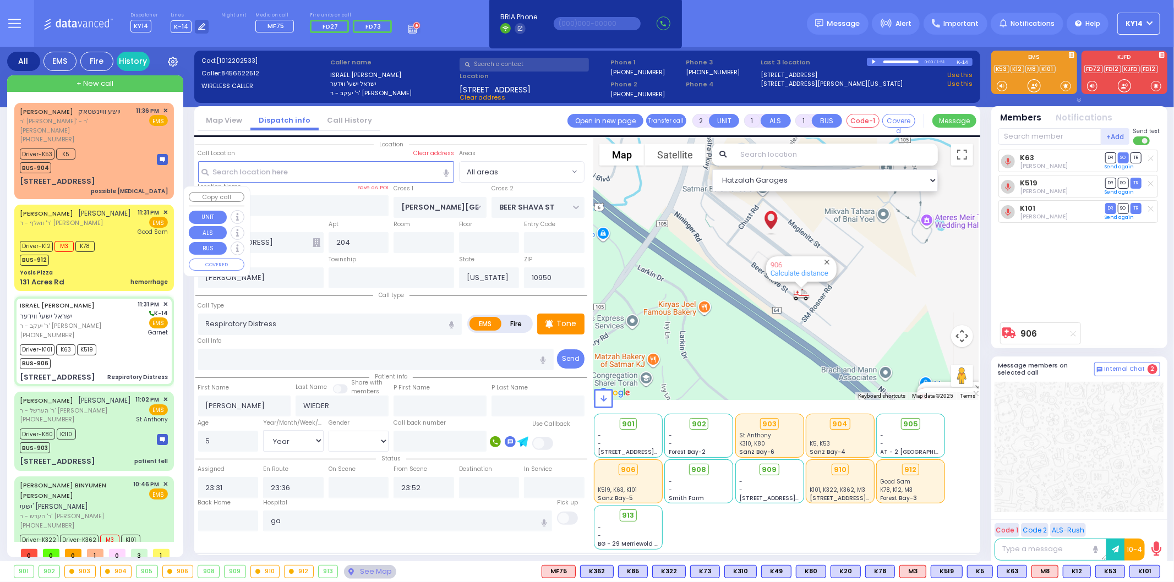
select select
radio input "true"
select select "Year"
select select "[DEMOGRAPHIC_DATA]"
type input "[GEOGRAPHIC_DATA]"
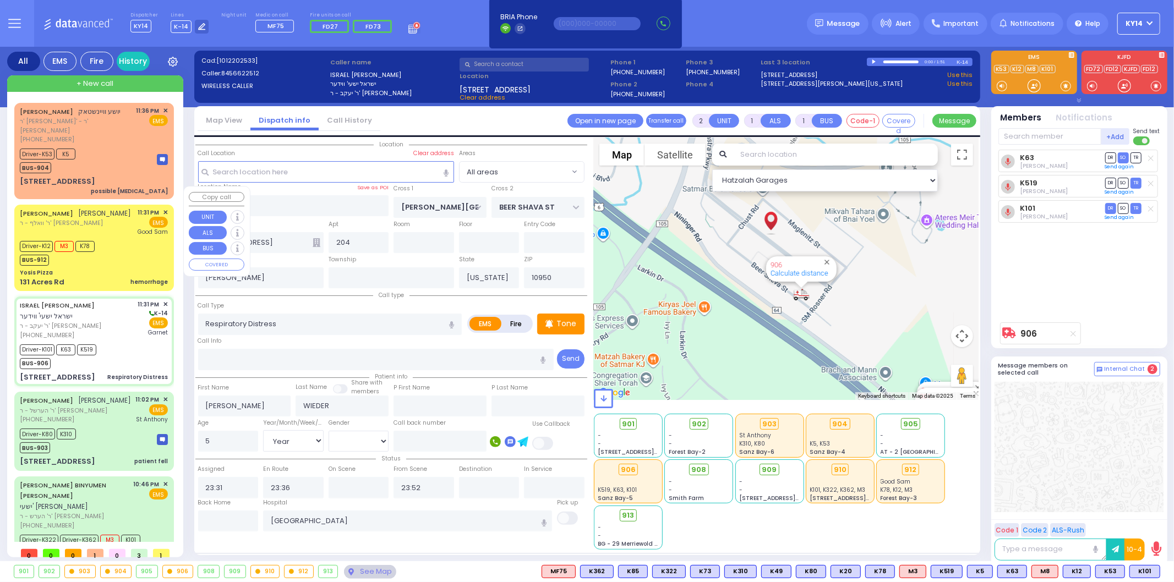
select select "Hatzalah Garages"
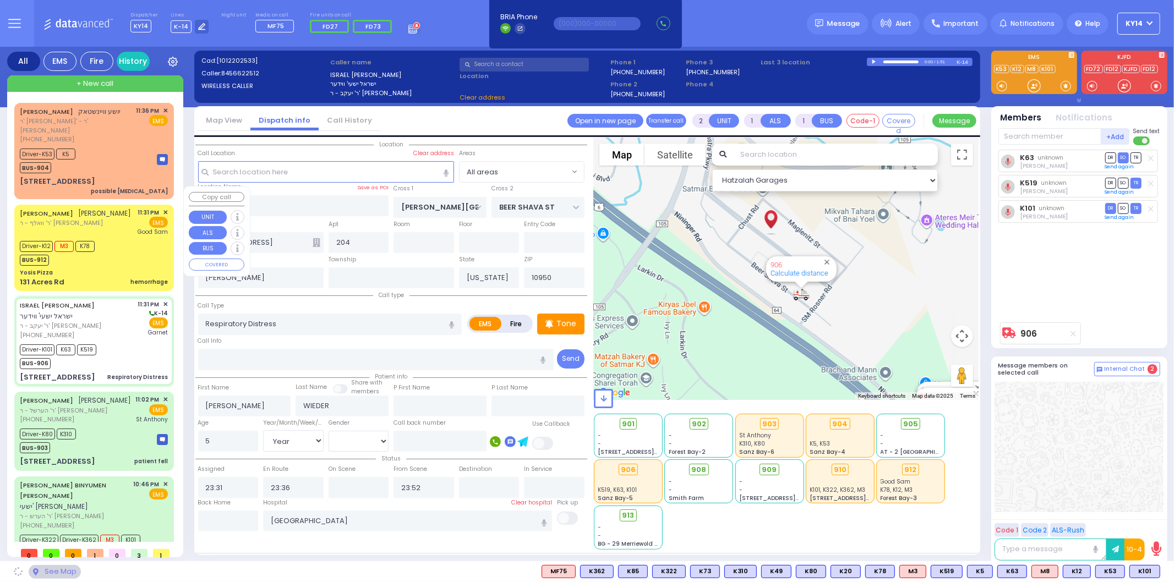
select select
radio input "true"
select select "Year"
select select "[DEMOGRAPHIC_DATA]"
select select "Hatzalah Garages"
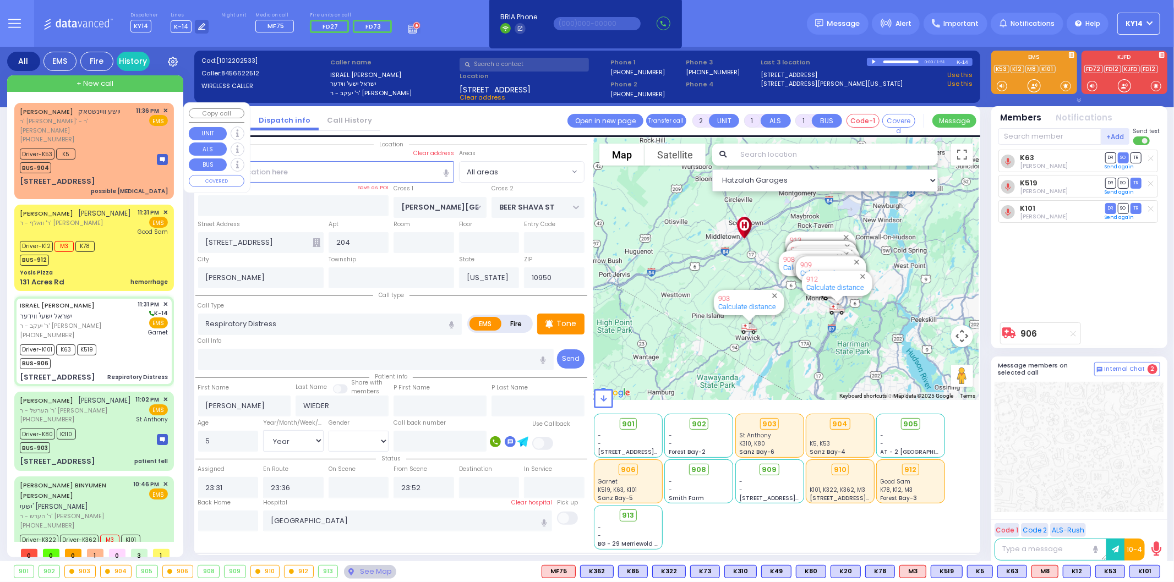
click at [116, 146] on div "Driver-K53 K5 BUS-904" at bounding box center [94, 160] width 148 height 28
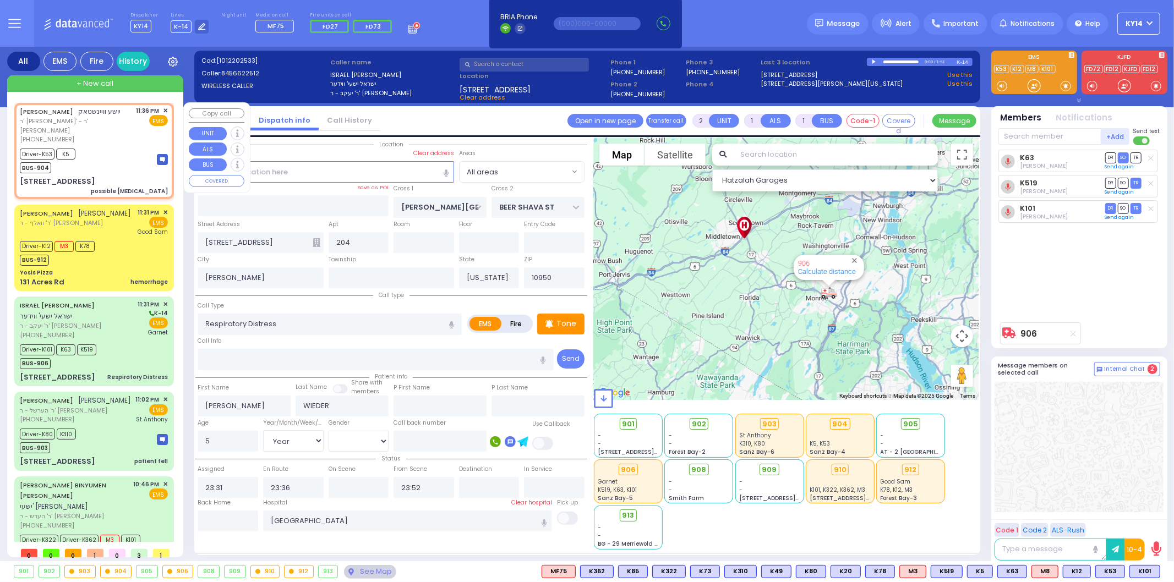
type input "6"
select select
type input "possible [MEDICAL_DATA]"
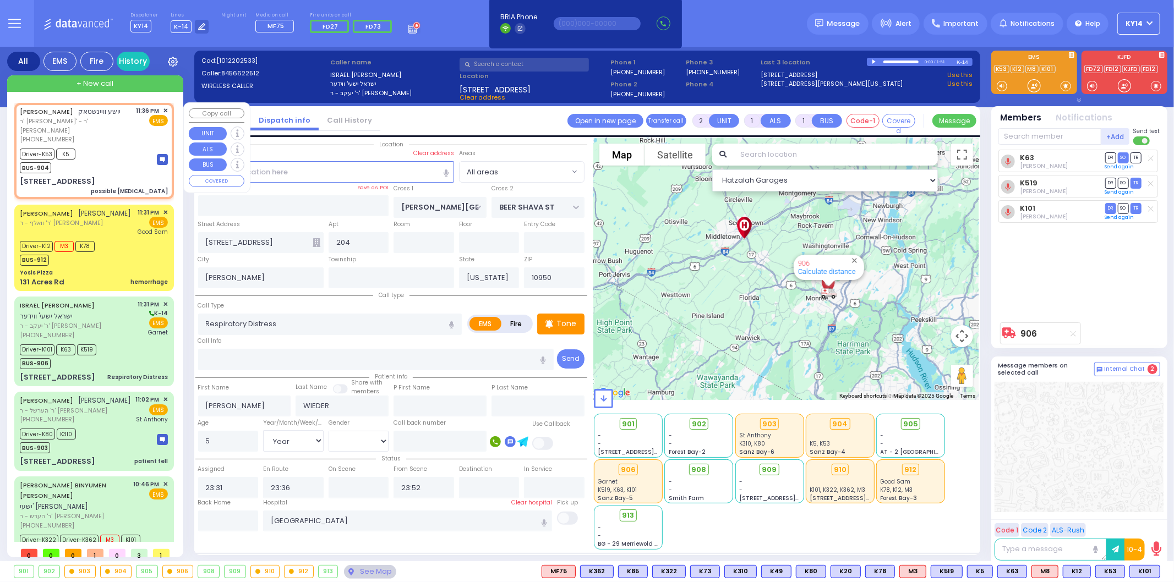
radio input "true"
type input "JOSHUA"
type input "WEINSTOCK"
type input "Unknown"
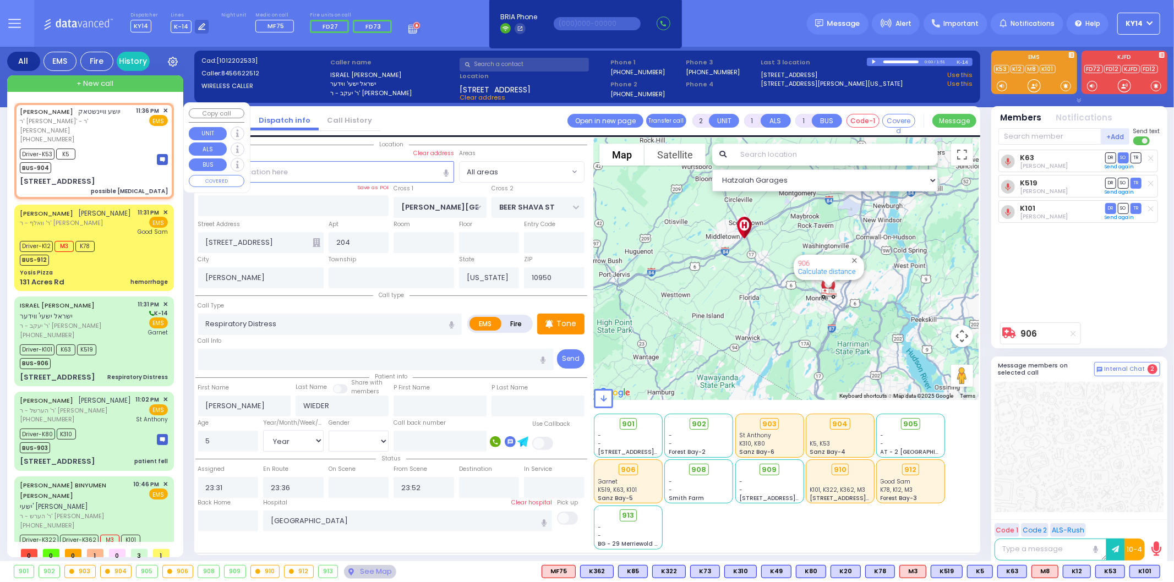
select select "Year"
select select
type input "23:36"
type input "23:37"
type input "23:51"
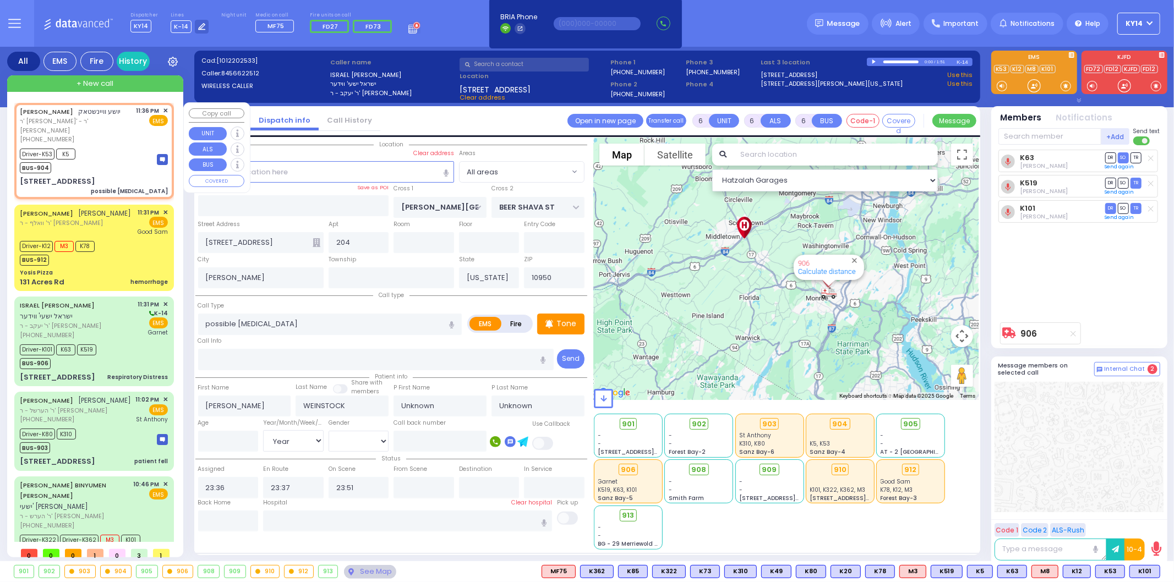
select select "Hatzalah Garages"
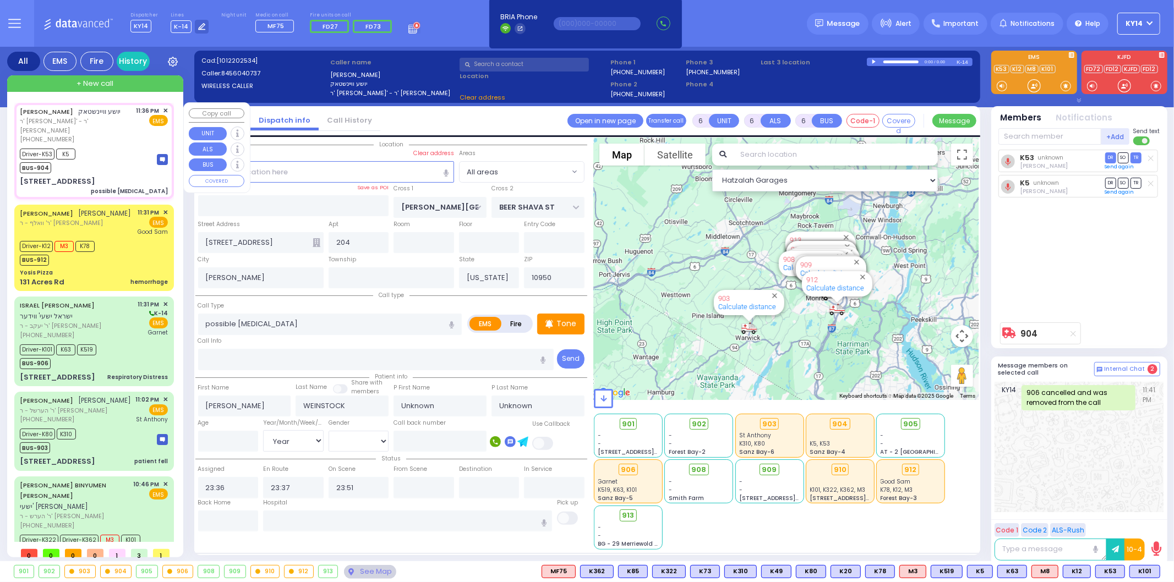
type input "CARTER LN"
type input "KOSNITZ RD"
type input "17 ZENTA RD"
type input "201"
select select
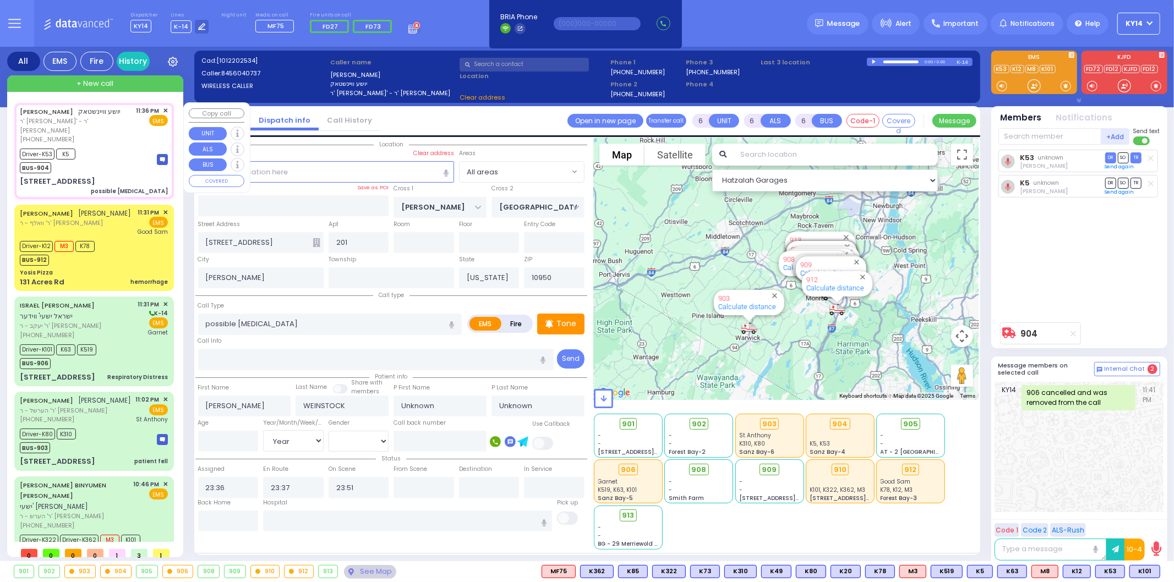
radio input "true"
select select "Year"
select select "Hatzalah Garages"
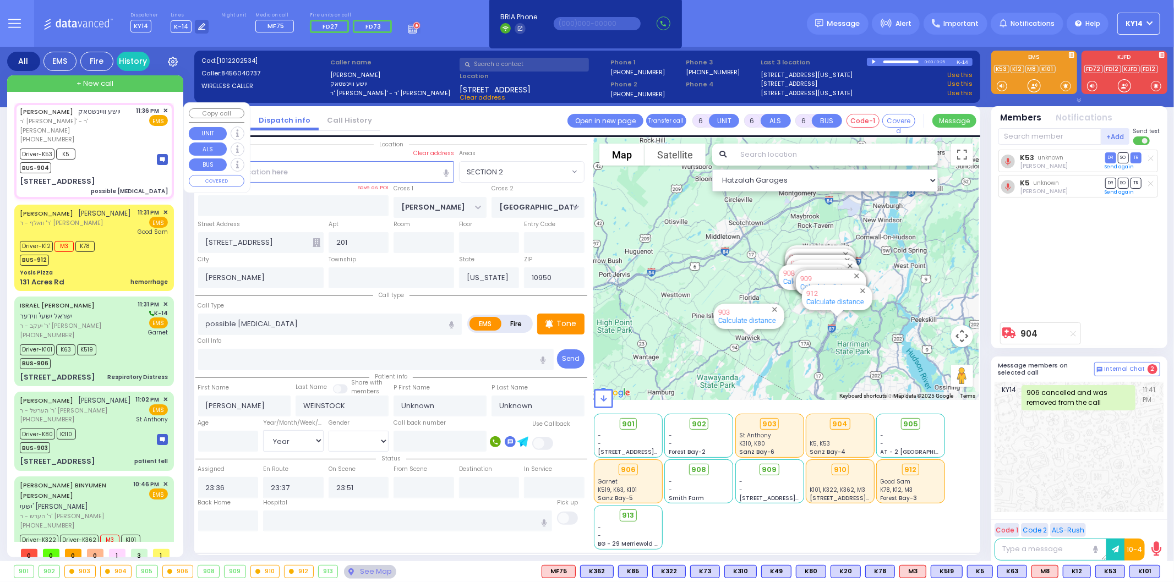
select select "SECTION 2"
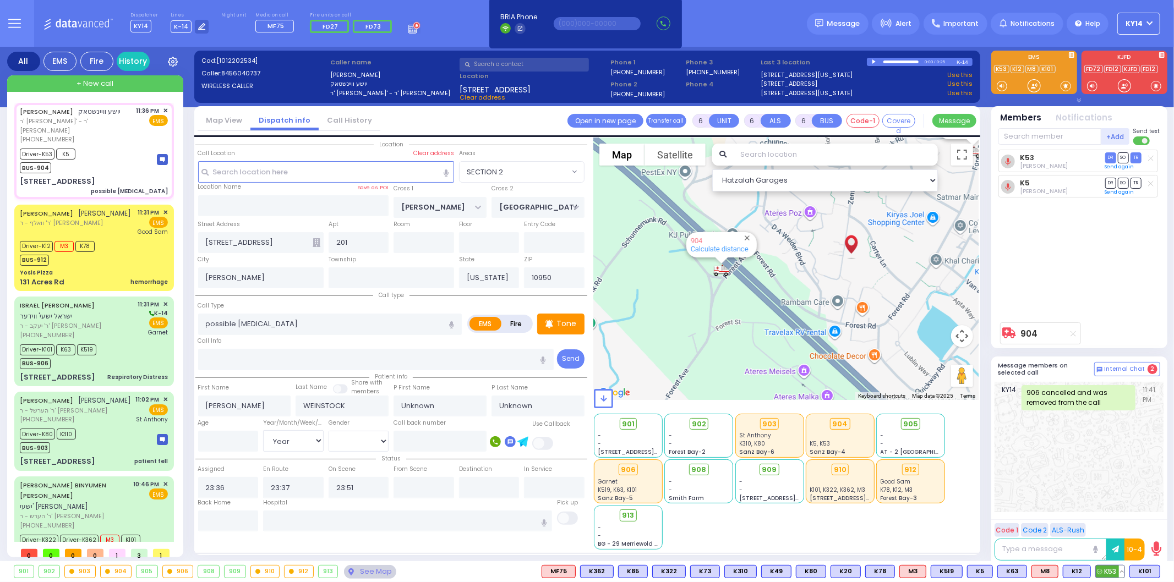
click at [1121, 573] on button at bounding box center [1122, 572] width 6 height 12
click at [1111, 525] on icon at bounding box center [1114, 523] width 12 height 12
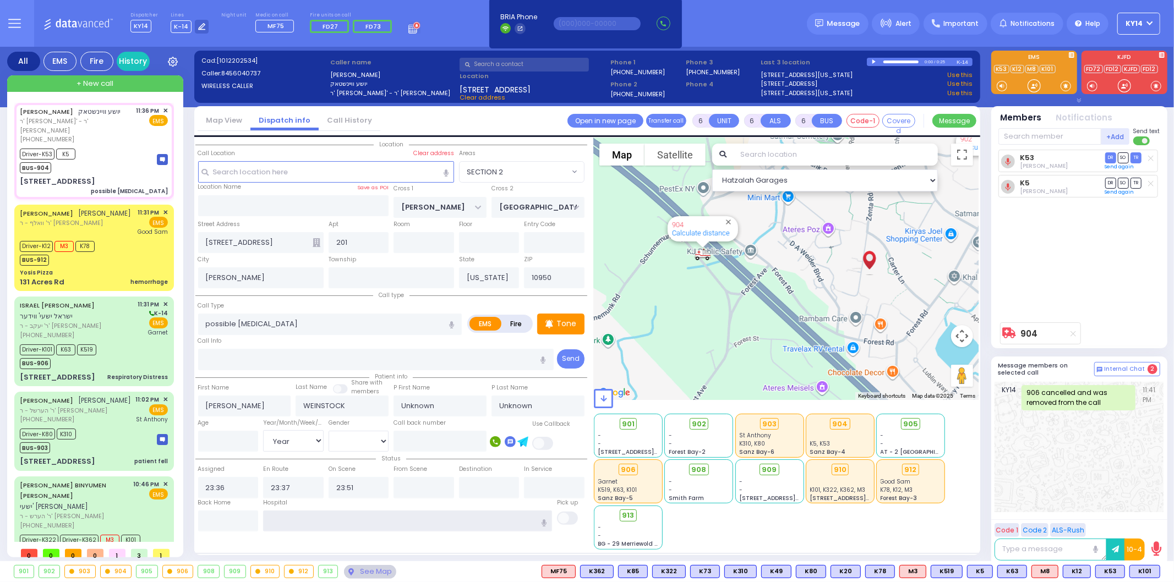
click at [311, 516] on input "text" at bounding box center [407, 521] width 289 height 21
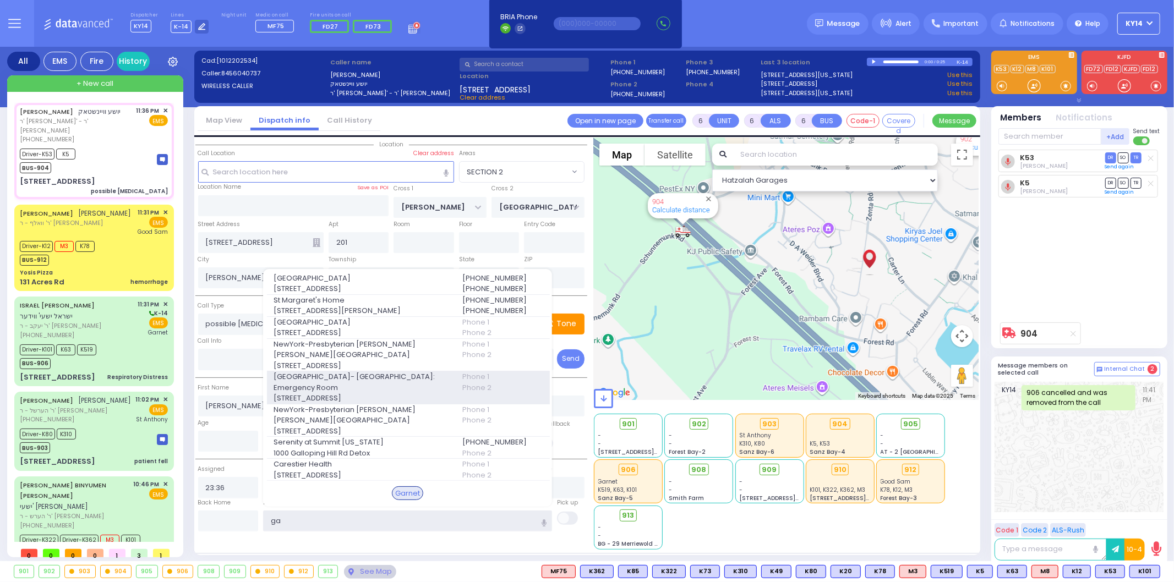
type input "ga"
click at [389, 394] on span "[STREET_ADDRESS]" at bounding box center [361, 398] width 175 height 11
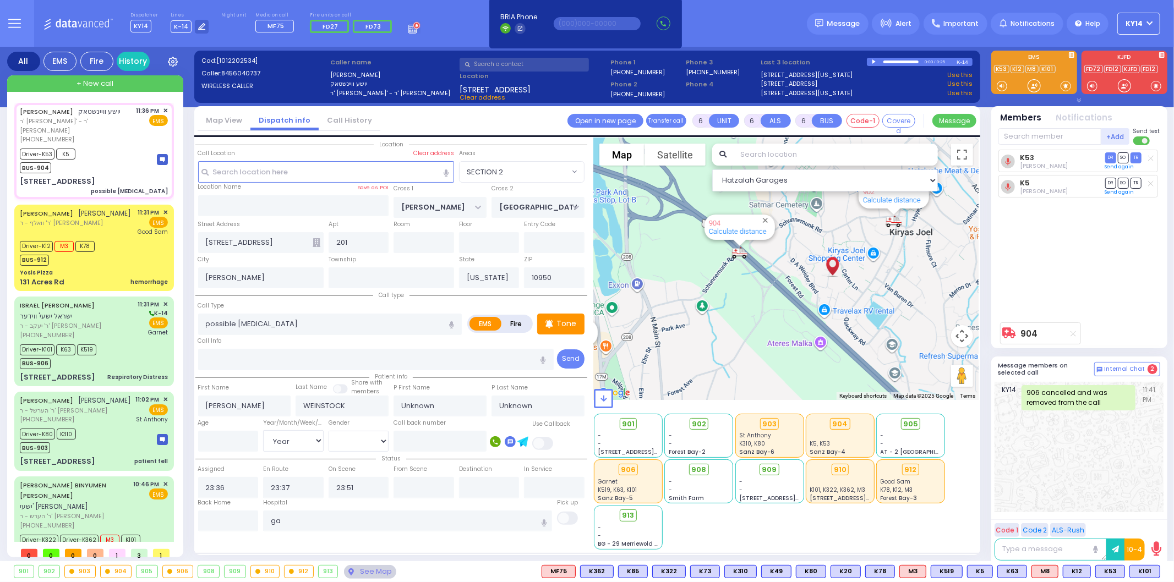
select select
radio input "true"
select select "Year"
type input "[GEOGRAPHIC_DATA]- [GEOGRAPHIC_DATA]: Emergency Room"
select select "Hatzalah Garages"
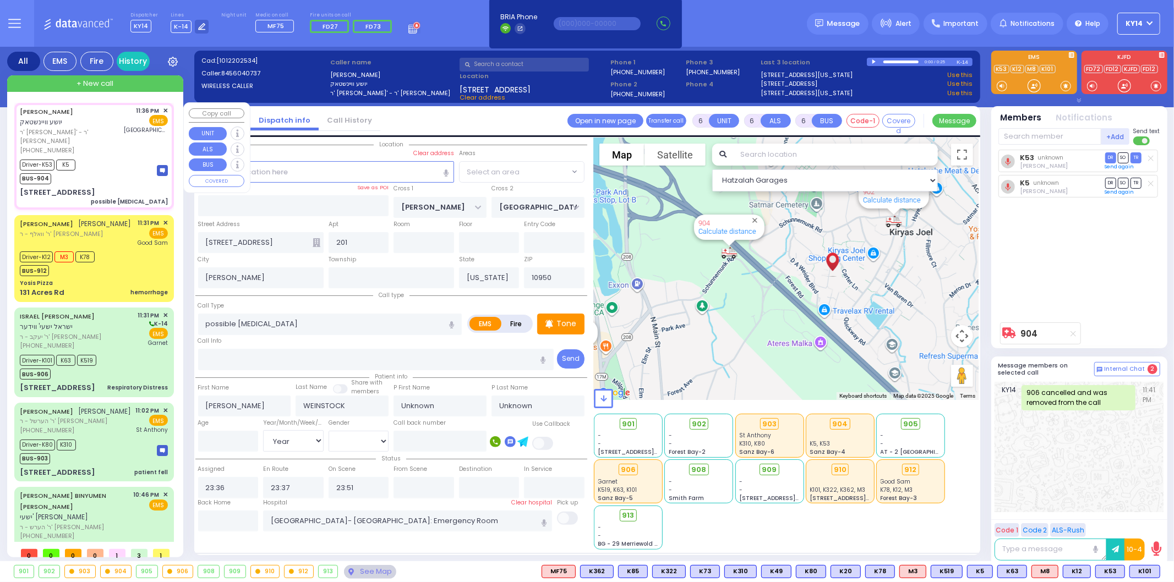
select select "SECTION 2"
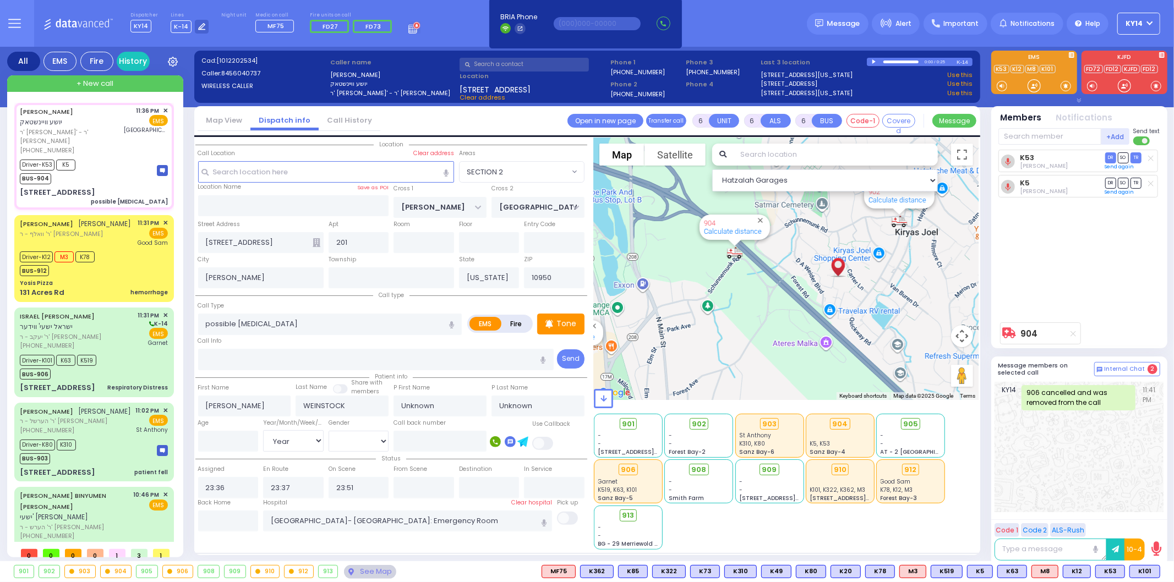
select select
radio input "true"
select select "Year"
select select "Hatzalah Garages"
click at [420, 485] on input "text" at bounding box center [424, 487] width 61 height 21
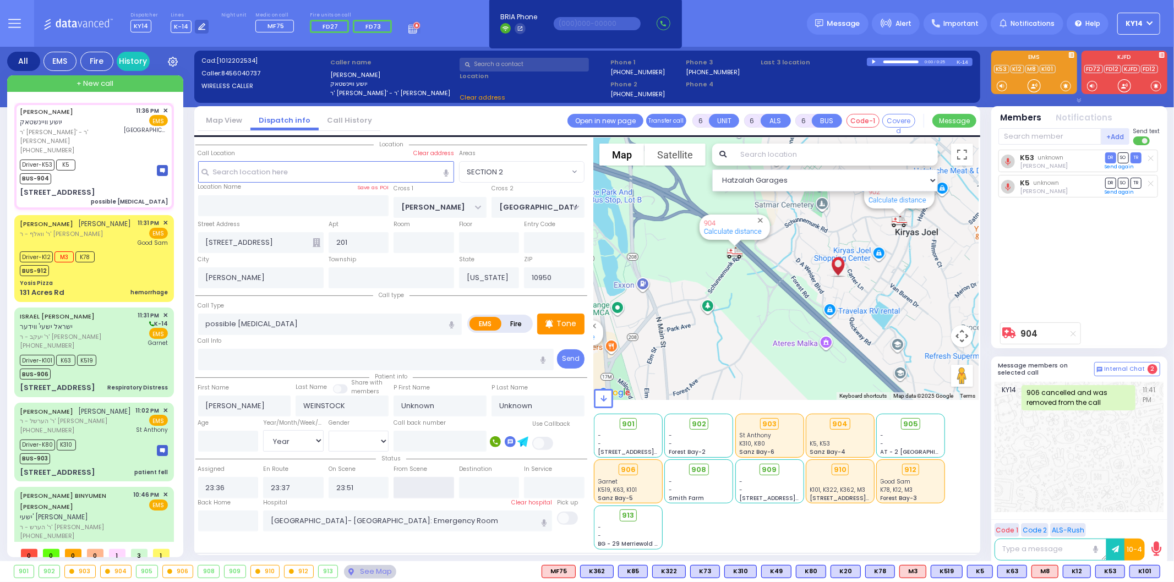
select select "SECTION 2"
click at [419, 484] on input "text" at bounding box center [424, 487] width 61 height 21
type input "23:53"
select select
radio input "true"
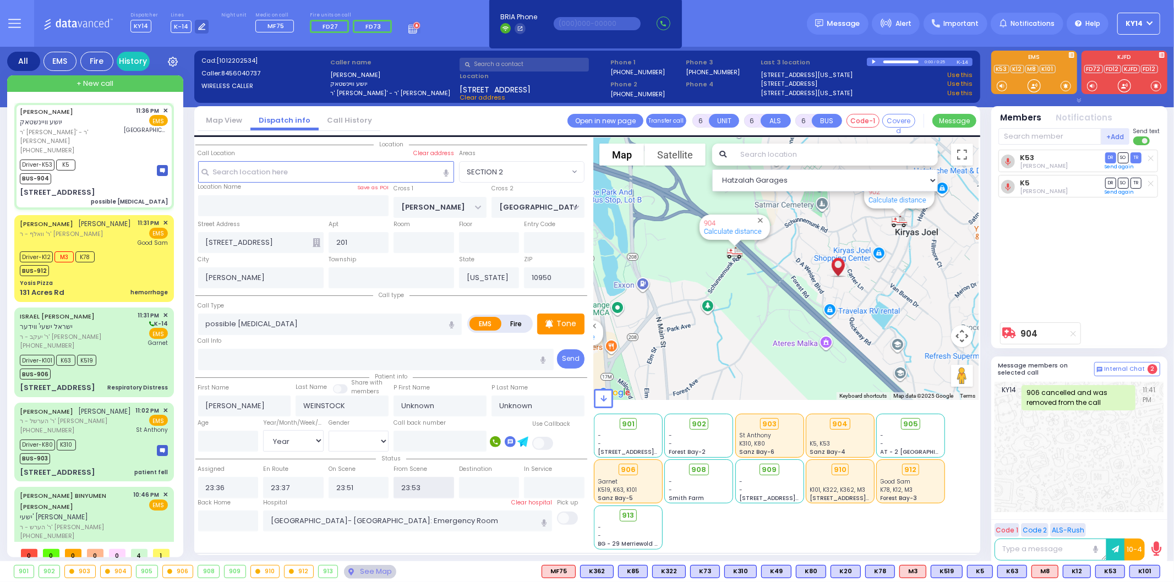
select select "Year"
select select "Hatzalah Garages"
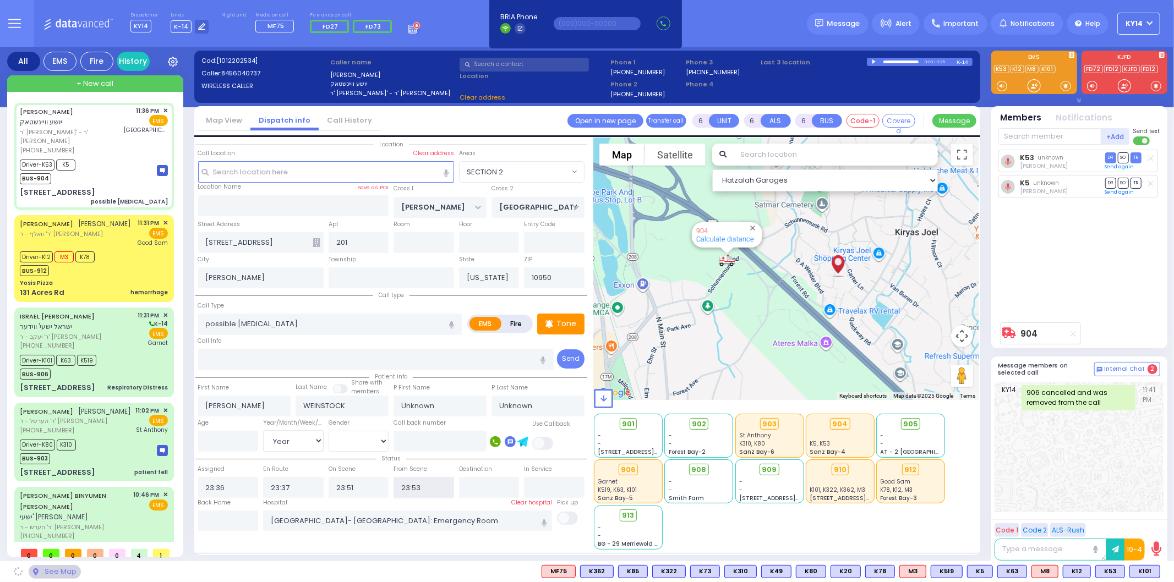
select select "SECTION 2"
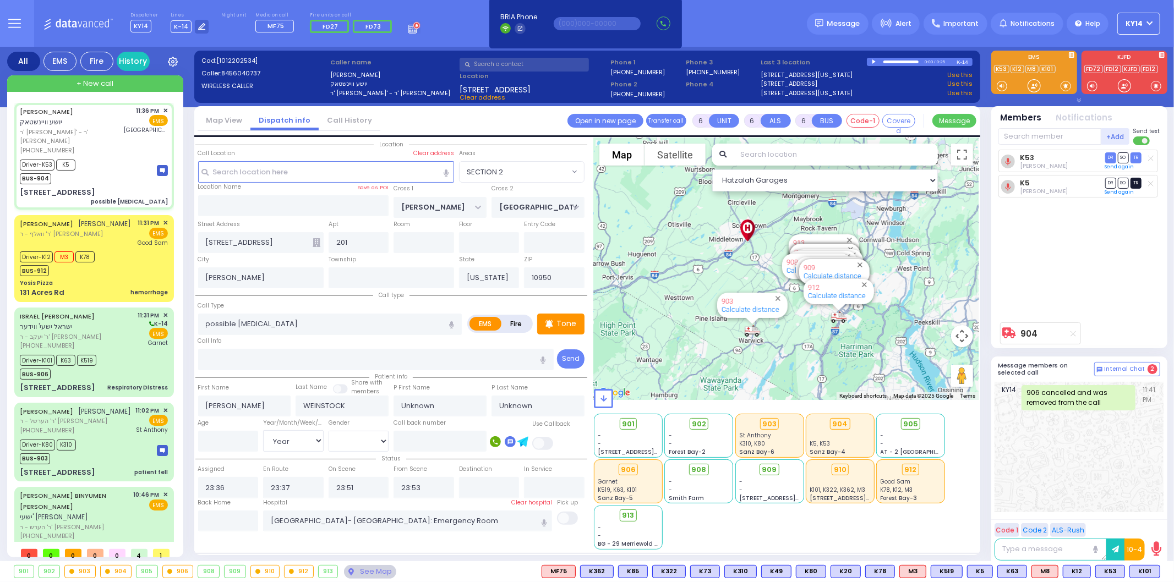
click at [1138, 182] on span "TR" at bounding box center [1136, 183] width 11 height 10
select select
radio input "true"
select select "Year"
select select "Hatzalah Garages"
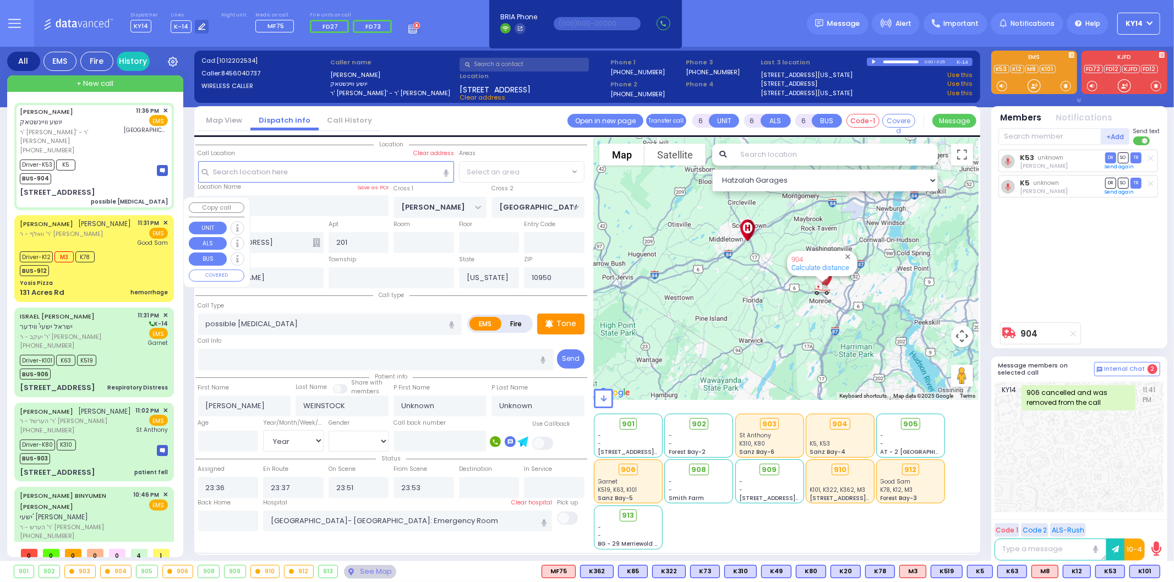
select select "SECTION 2"
click at [108, 279] on div "Yosis Pizza" at bounding box center [94, 283] width 148 height 8
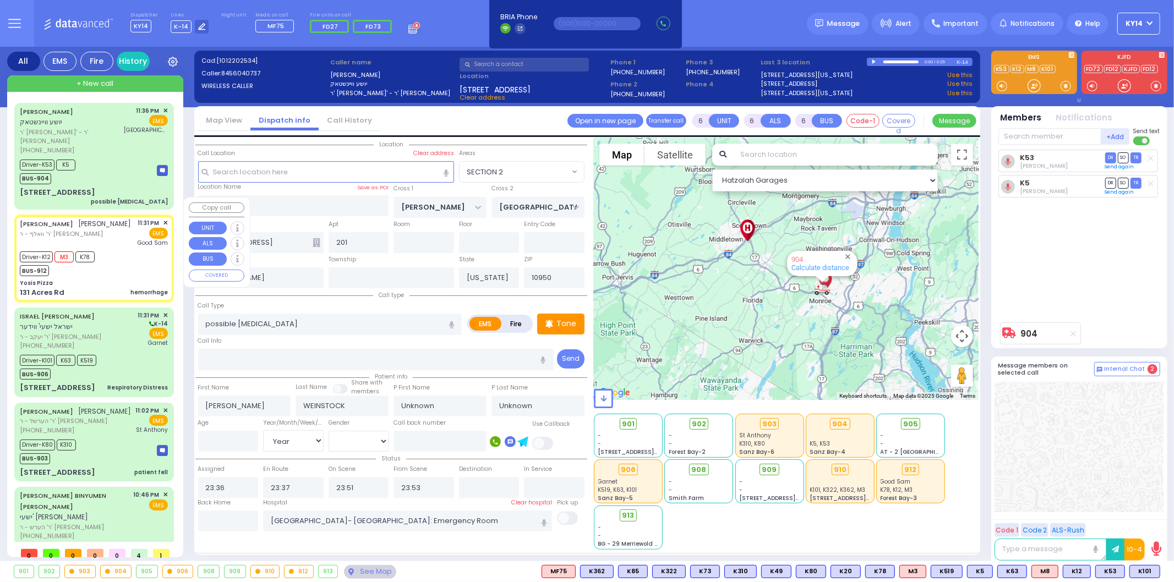
select select
type input "hemorrhage"
radio input "true"
type input "[PERSON_NAME]"
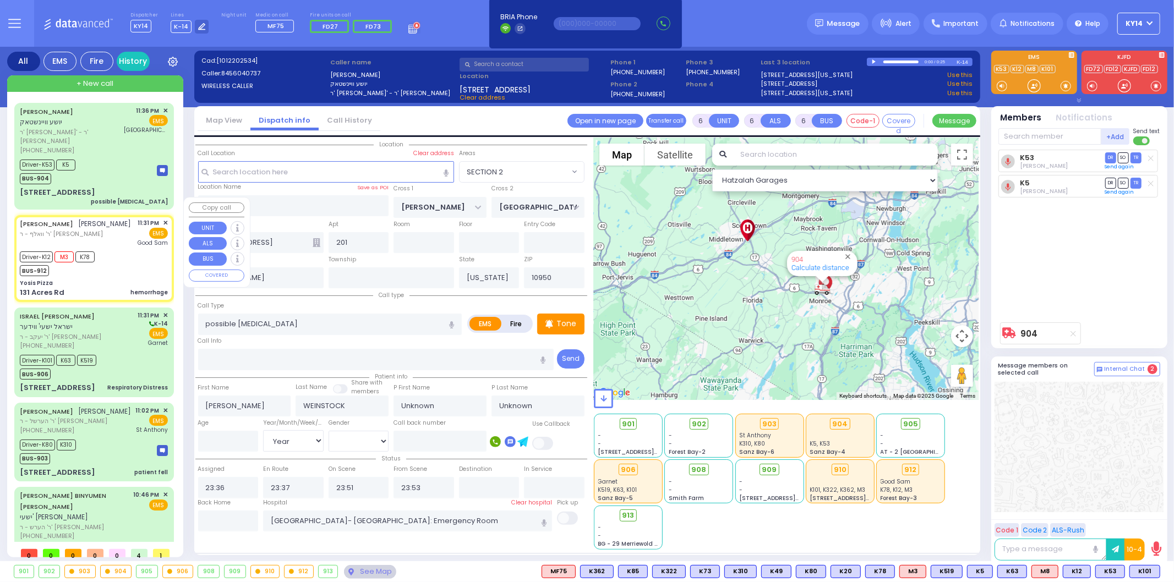
type input "Masha"
type input "[PERSON_NAME]"
type input "40"
select select "Year"
select select "[DEMOGRAPHIC_DATA]"
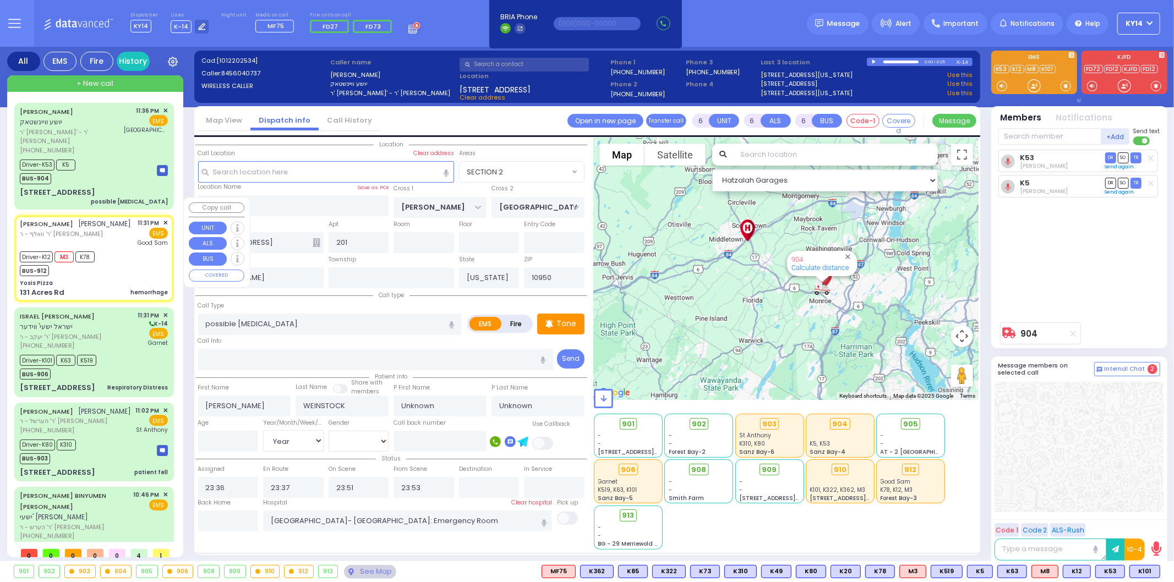
type input "23:31"
type input "23:35"
type input "23:38"
type input "23:46"
type input "[GEOGRAPHIC_DATA]"
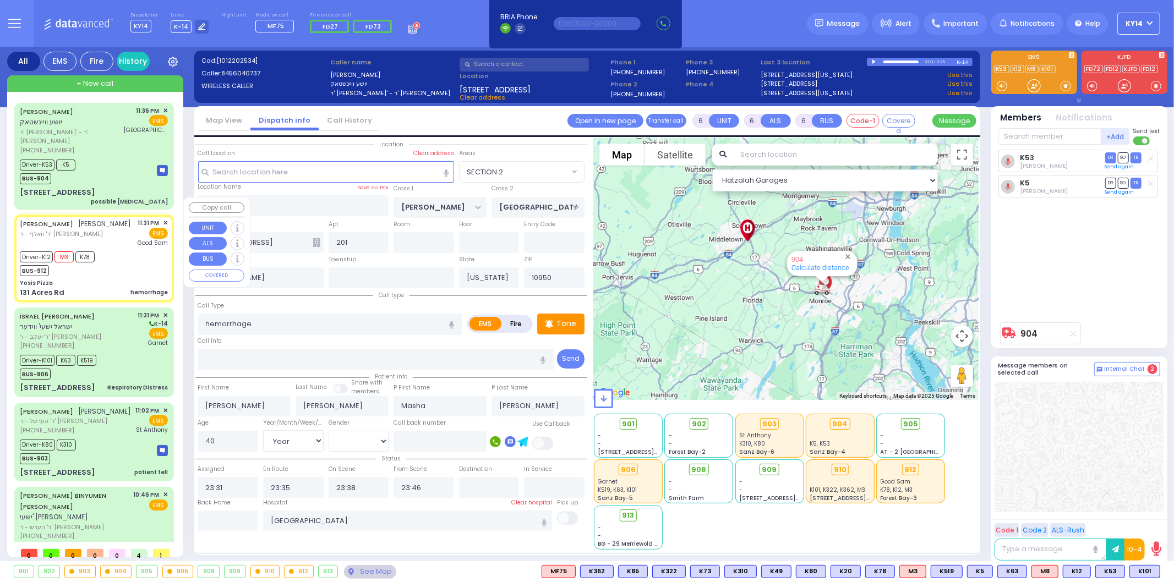
select select "Hatzalah Garages"
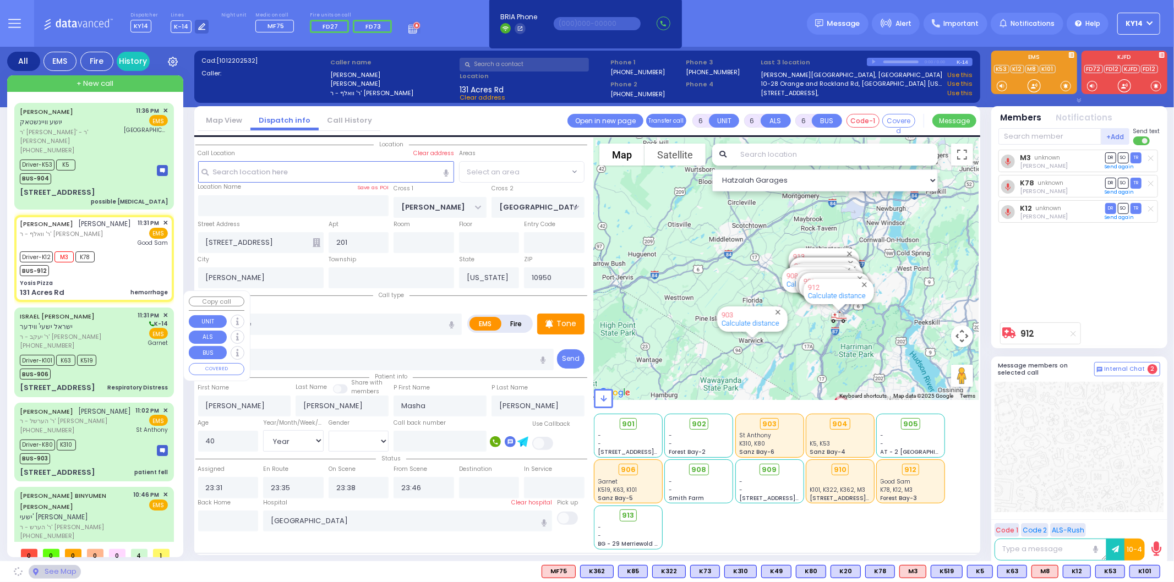
type input "Yosis Pizza"
type input "[PERSON_NAME] DR"
type input "AMSTERDAM WAY"
type input "131 Acres Rd"
select select "SECTION 4"
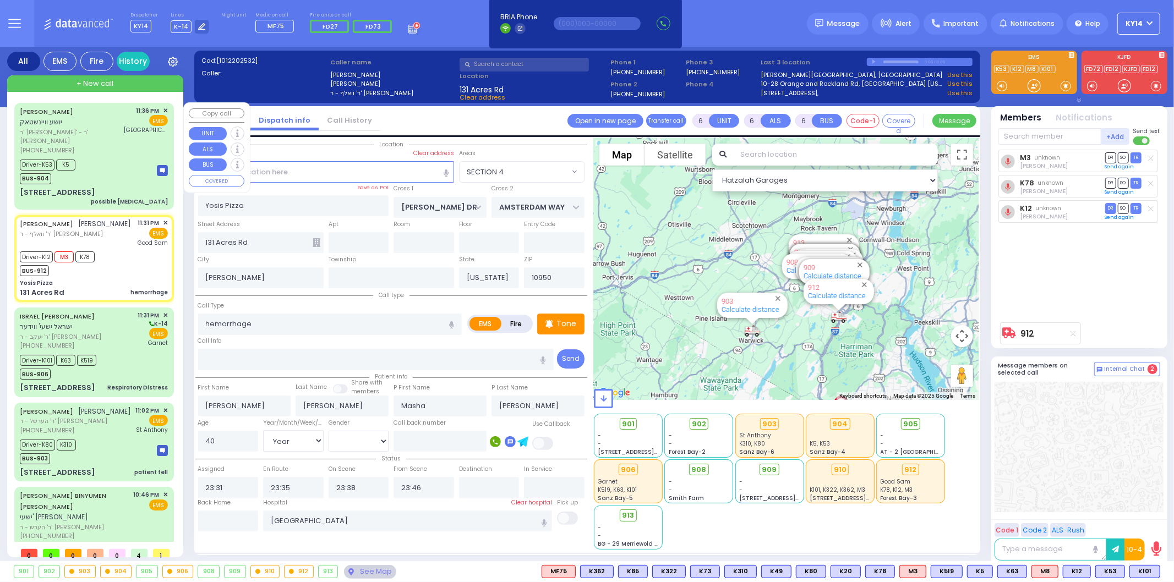
click at [142, 145] on div "JOSHUA WEINSTOCK יושע וויינשטאק ר' פנחס ישעי' - ר' חיים קארנבלי (845) 604-0737 …" at bounding box center [94, 156] width 155 height 103
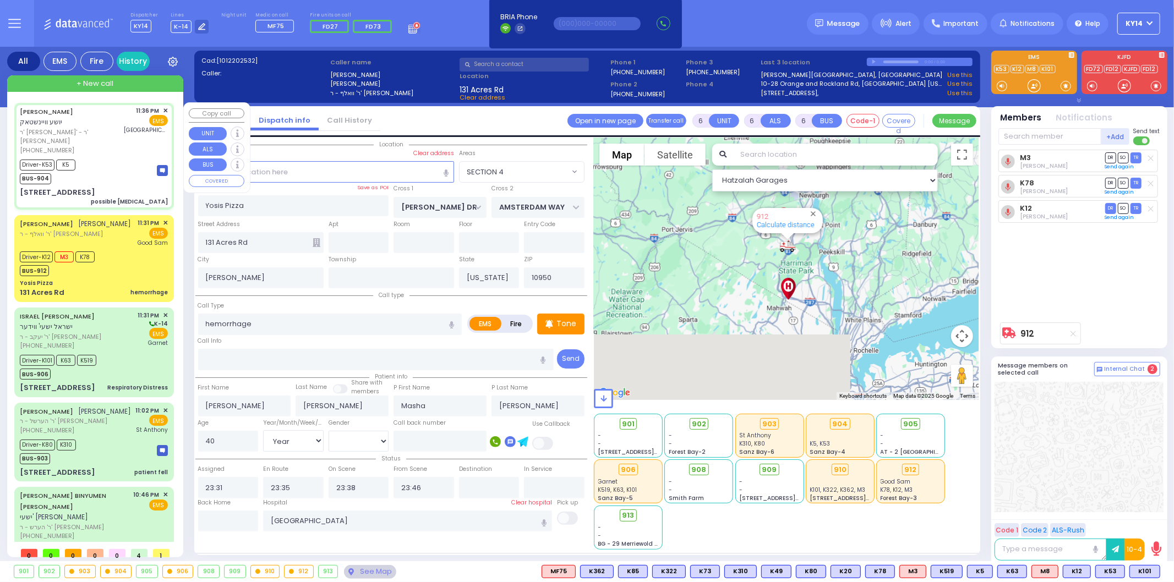
select select
type input "possible [MEDICAL_DATA]"
radio input "true"
type input "[PERSON_NAME]"
type input "WEINSTOCK"
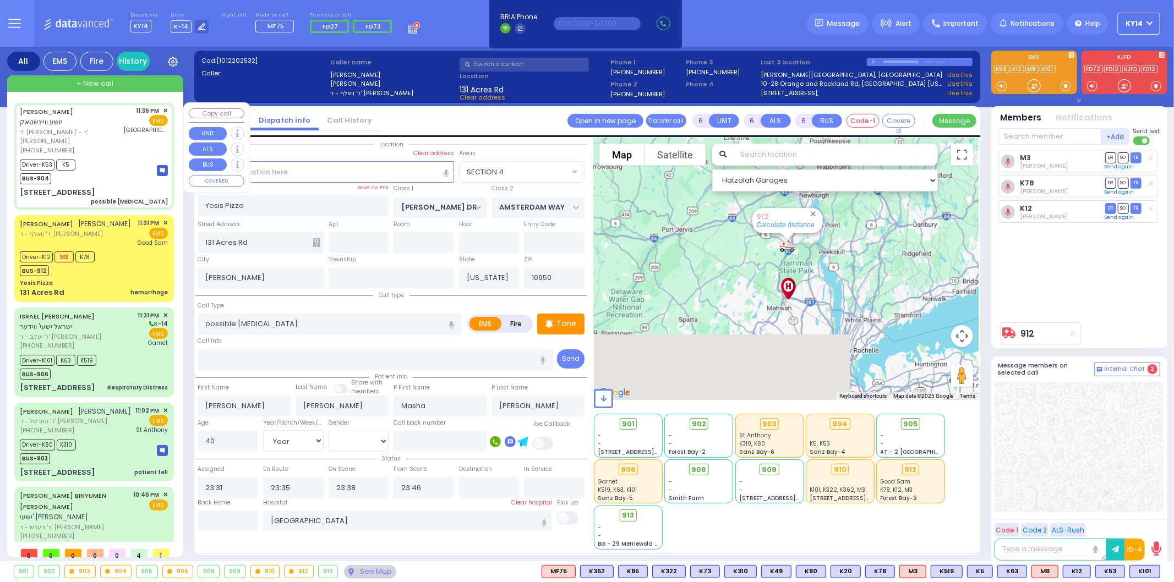
type input "Unknown"
select select "Year"
select select
type input "23:36"
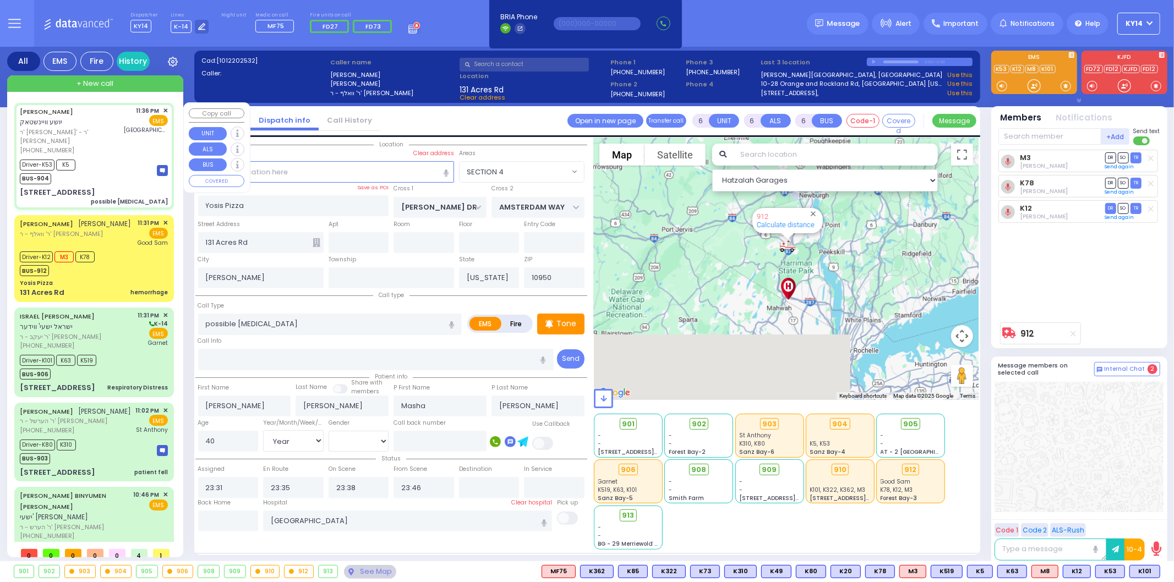
type input "23:37"
type input "23:51"
type input "23:53"
type input "[GEOGRAPHIC_DATA]- [GEOGRAPHIC_DATA]: Emergency Room"
select select "Hatzalah Garages"
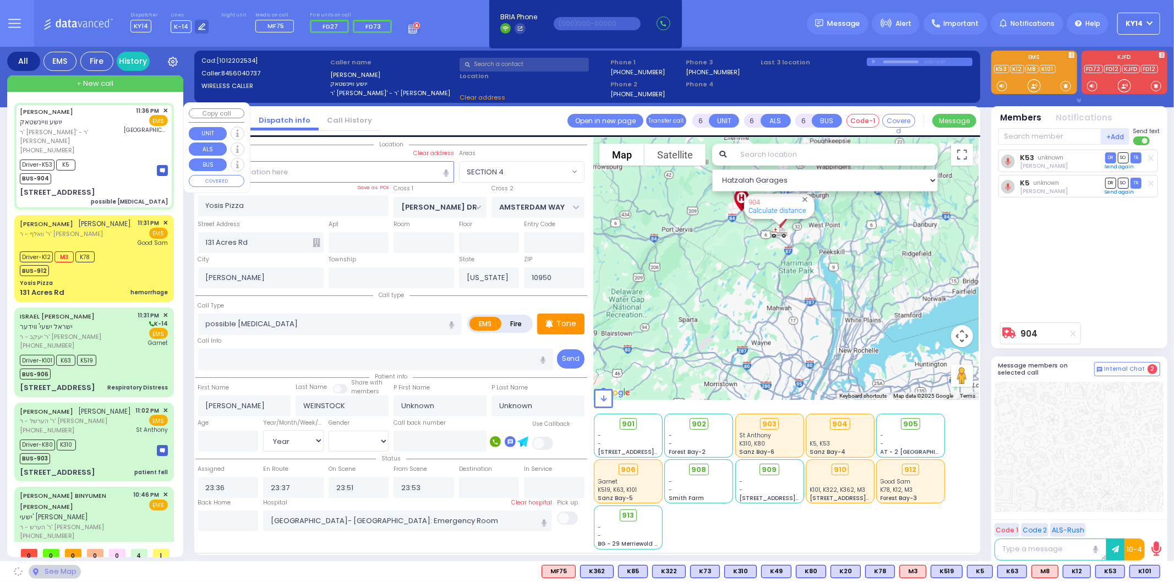
type input "CARTER LN"
type input "[GEOGRAPHIC_DATA]"
type input "[STREET_ADDRESS]"
type input "201"
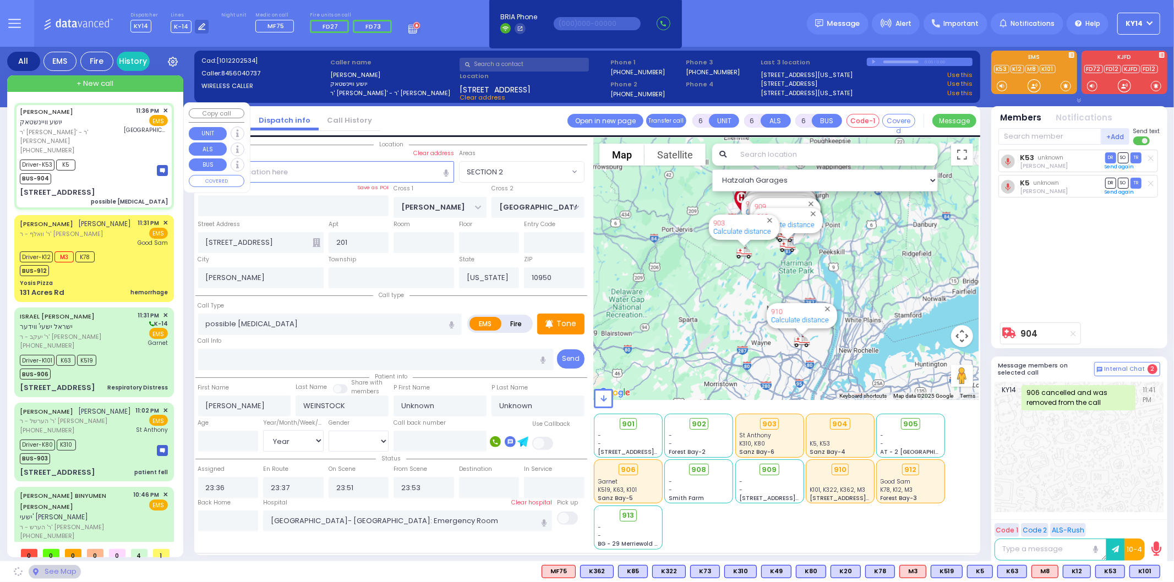
select select "SECTION 2"
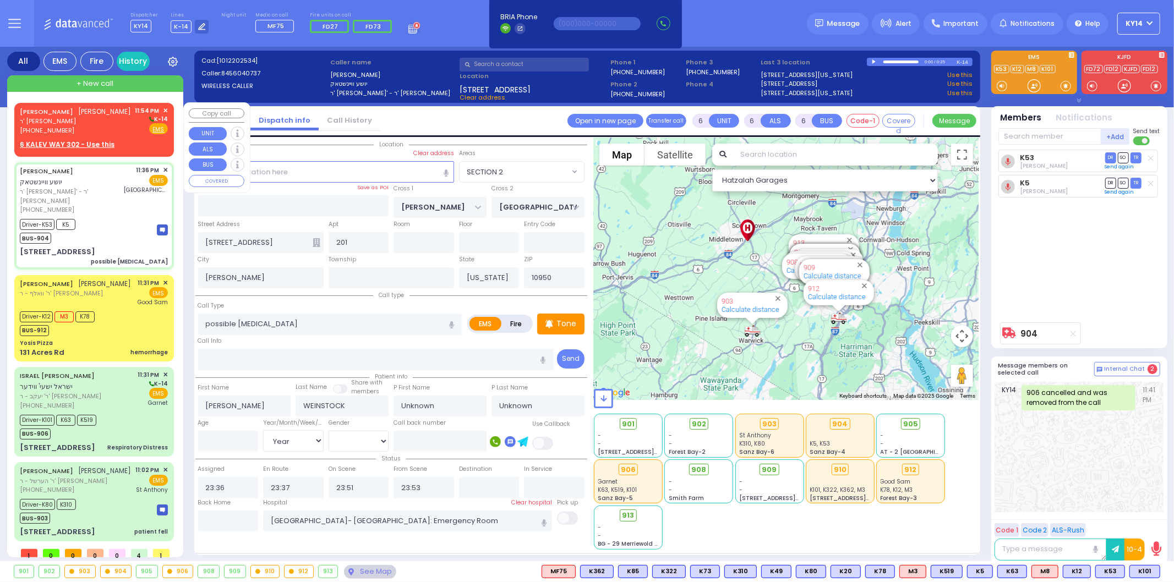
select select
radio input "true"
type input "[PERSON_NAME]"
type input "Weinstock"
click at [101, 127] on div "MORDCHE WINKLER מרדכי ווינקלער ר' אלימלך וואלף - ר' גבריאל ווייס (917) 902-8149" at bounding box center [76, 120] width 112 height 29
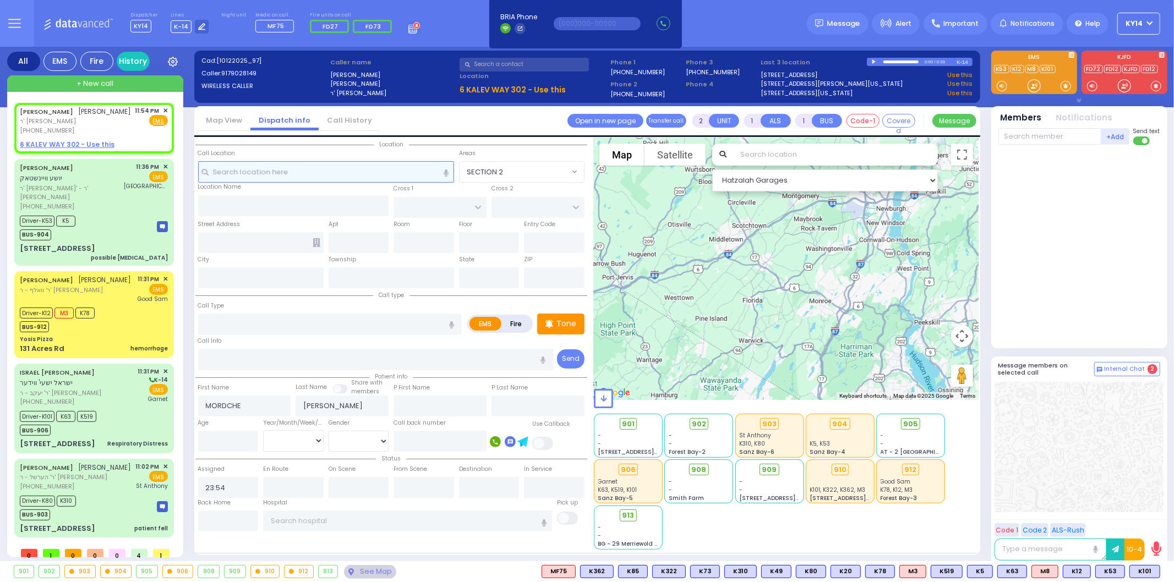
click at [334, 173] on input "text" at bounding box center [326, 171] width 256 height 21
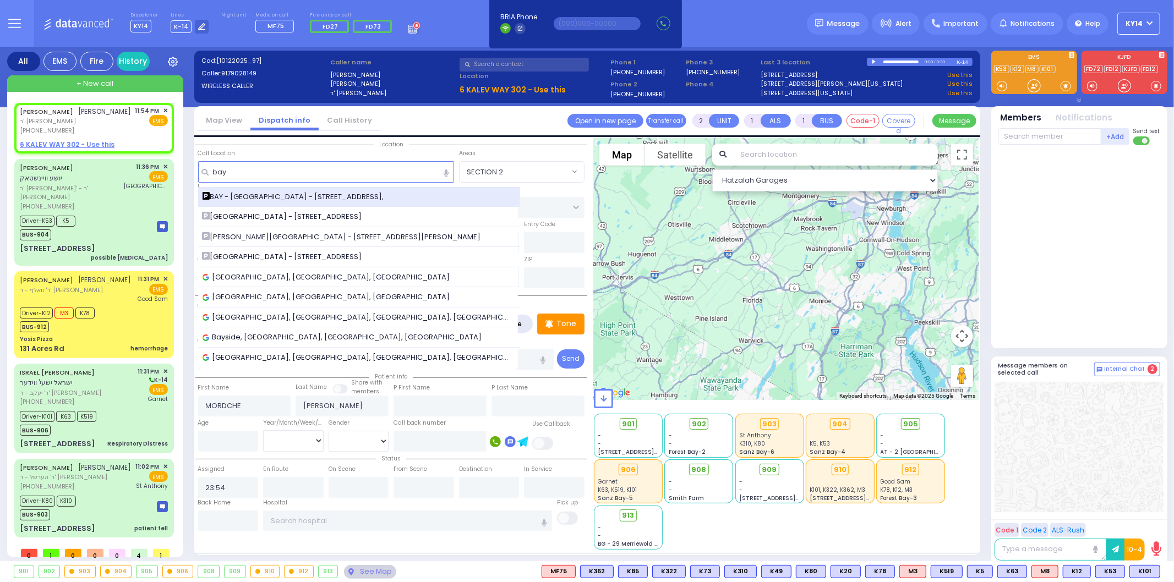
click at [257, 201] on span "BAY - [GEOGRAPHIC_DATA] - [STREET_ADDRESS]," at bounding box center [295, 197] width 185 height 11
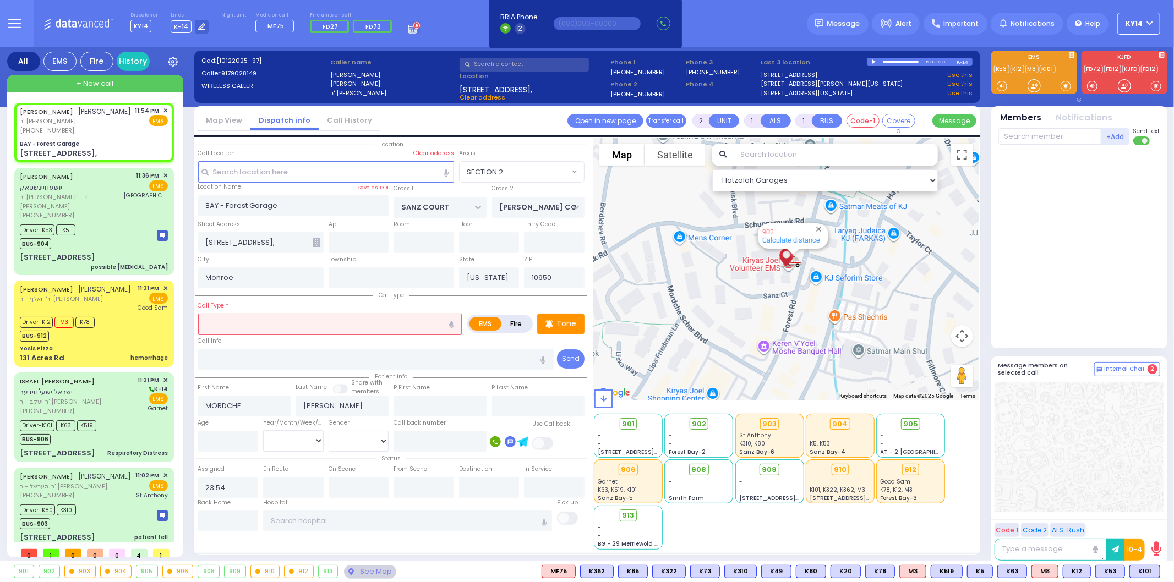
click at [259, 320] on input "text" at bounding box center [330, 324] width 264 height 21
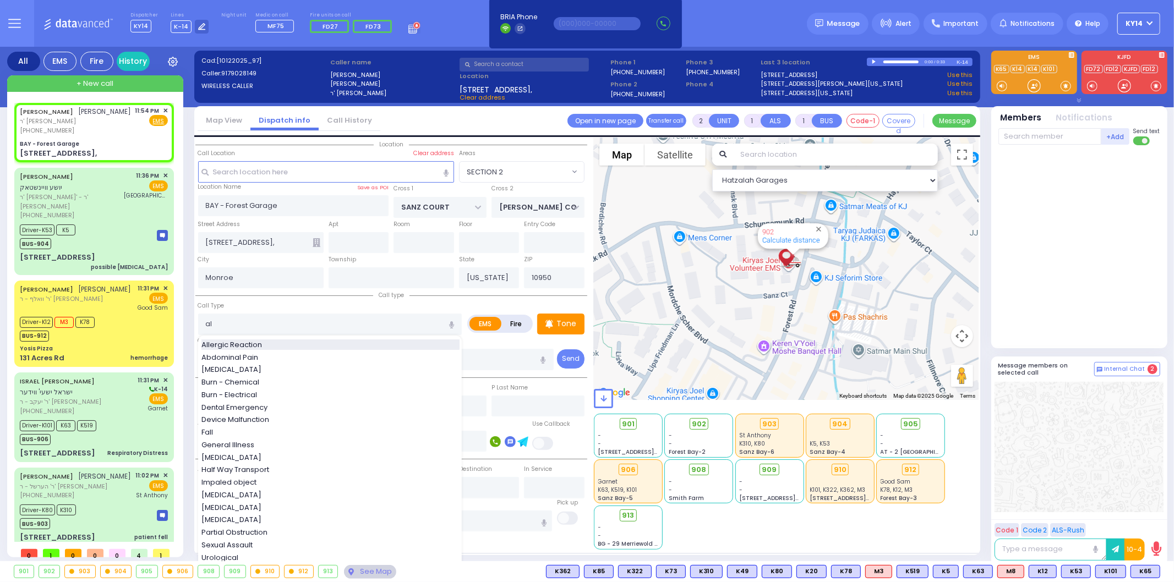
click at [263, 343] on span "Allergic Reaction" at bounding box center [233, 345] width 64 height 11
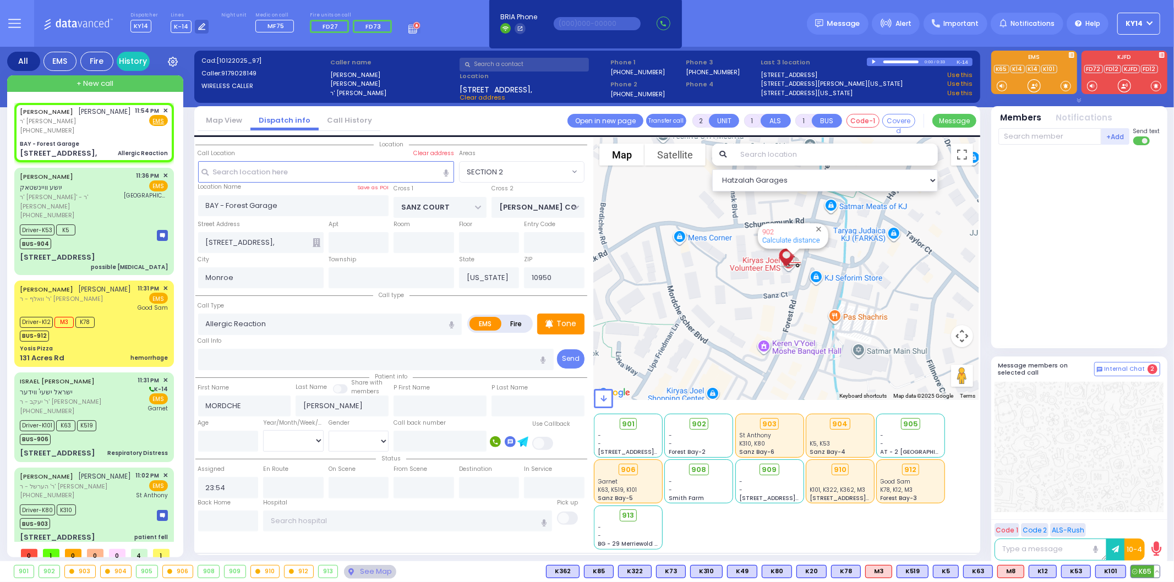
click at [1141, 569] on span "K65" at bounding box center [1145, 572] width 29 height 12
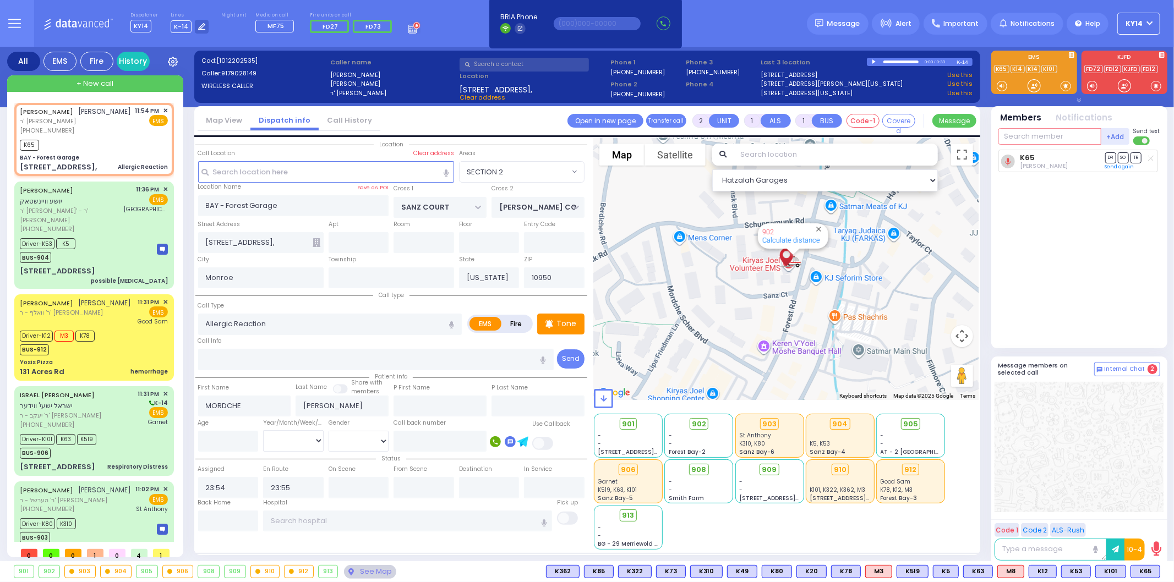
click at [1038, 133] on input "text" at bounding box center [1049, 136] width 103 height 17
click at [1038, 157] on div "KY102" at bounding box center [1035, 159] width 55 height 11
click at [1147, 574] on span "K63" at bounding box center [1145, 572] width 29 height 12
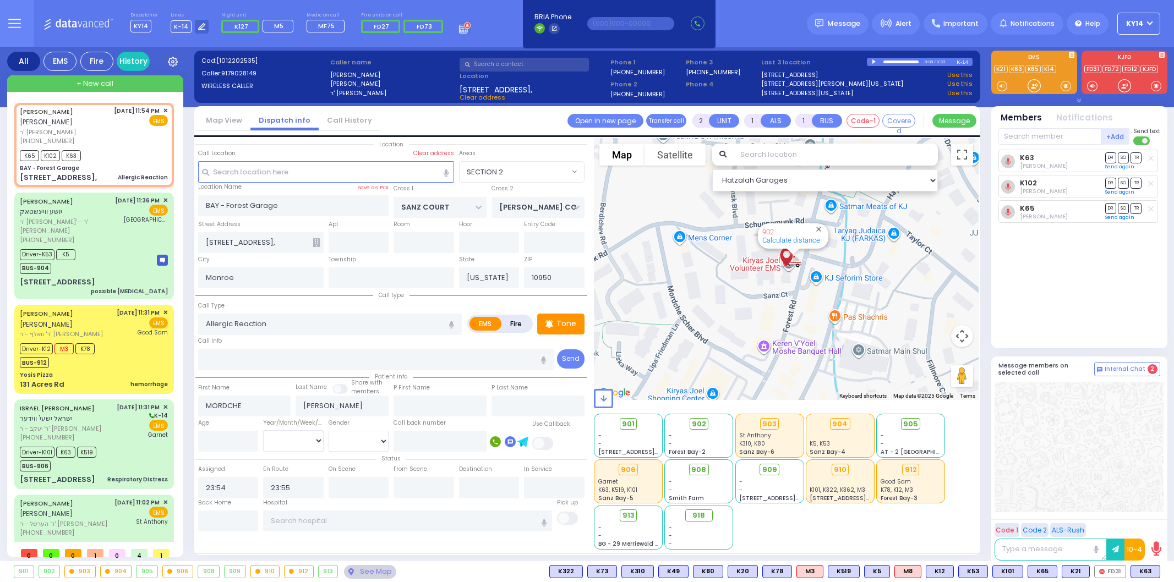
select select "SECTION 2"
select select
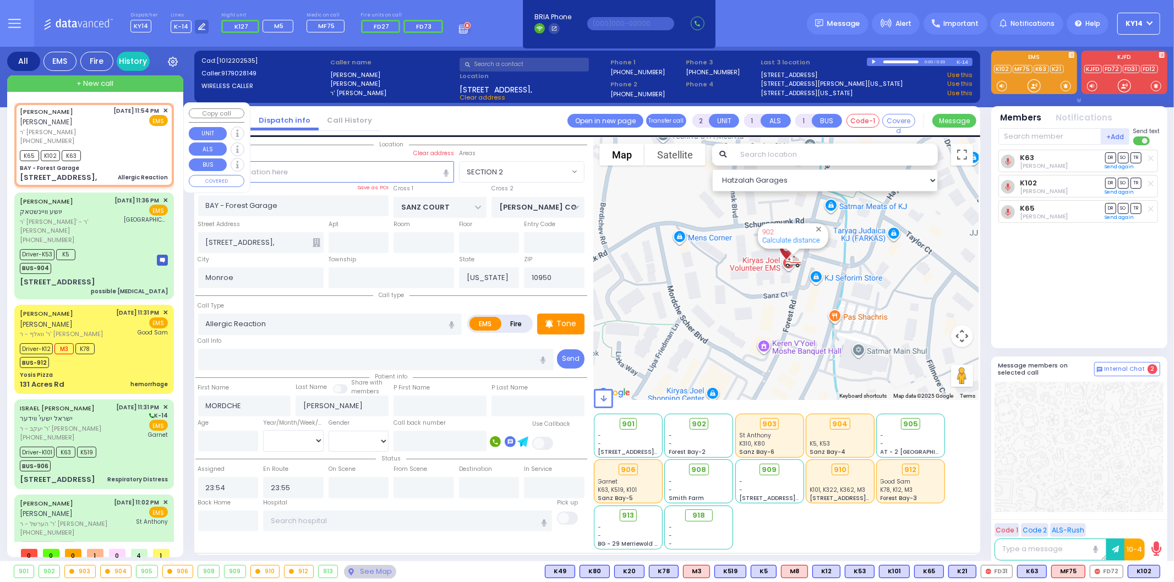
click at [121, 135] on div "[DATE] 11:54 PM ✕ EMS" at bounding box center [141, 126] width 54 height 40
select select
radio input "true"
select select
select select "Hatzalah Garages"
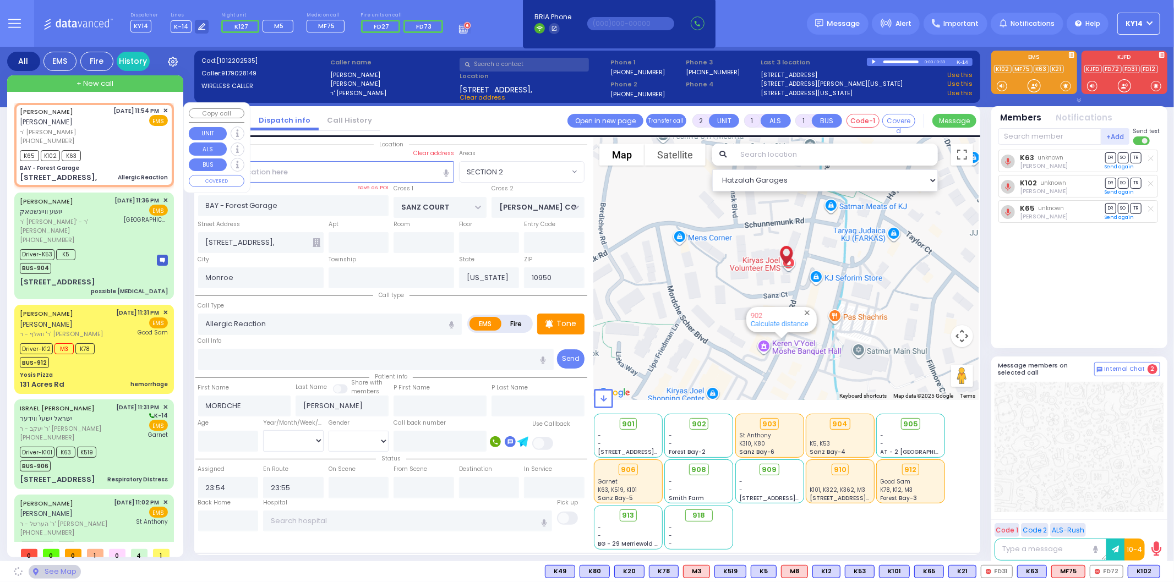
select select "SECTION 2"
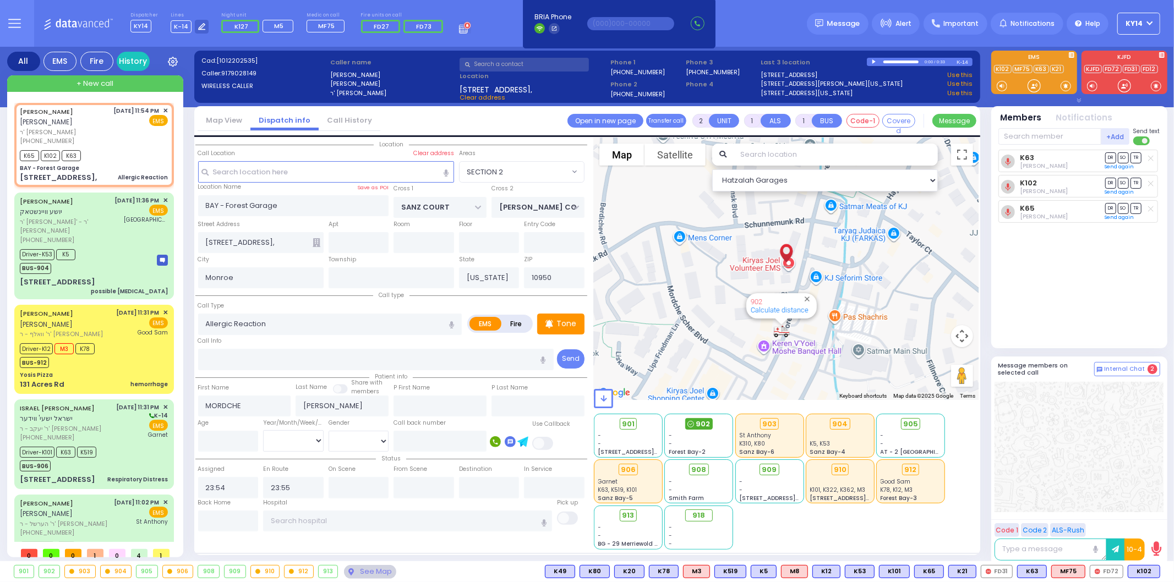
click at [703, 421] on span "902" at bounding box center [703, 424] width 14 height 11
select select
radio input "true"
select select
select select "Hatzalah Garages"
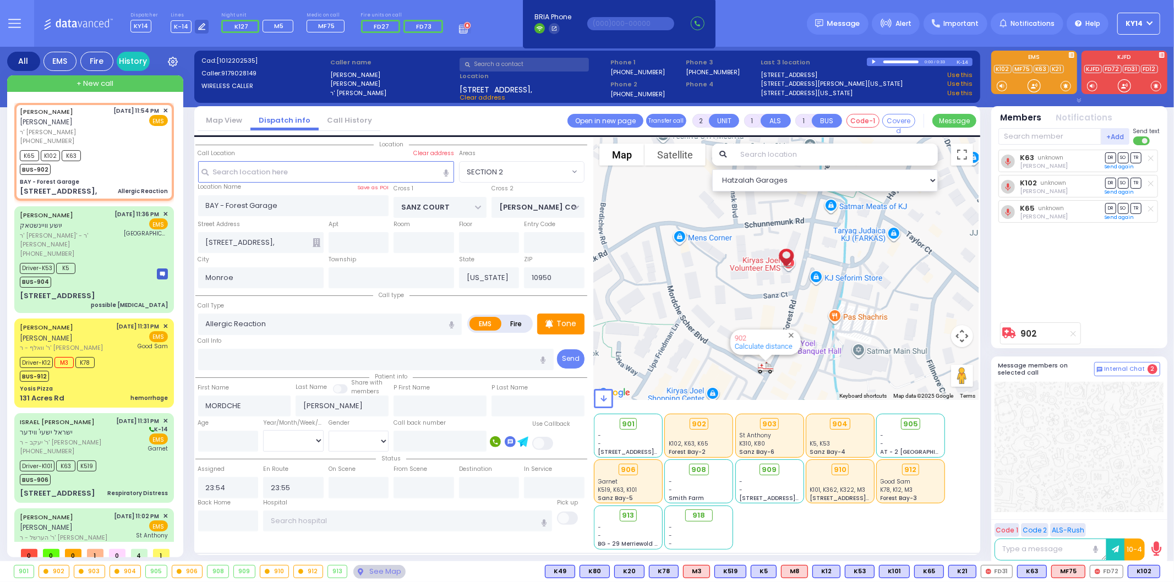
select select "SECTION 2"
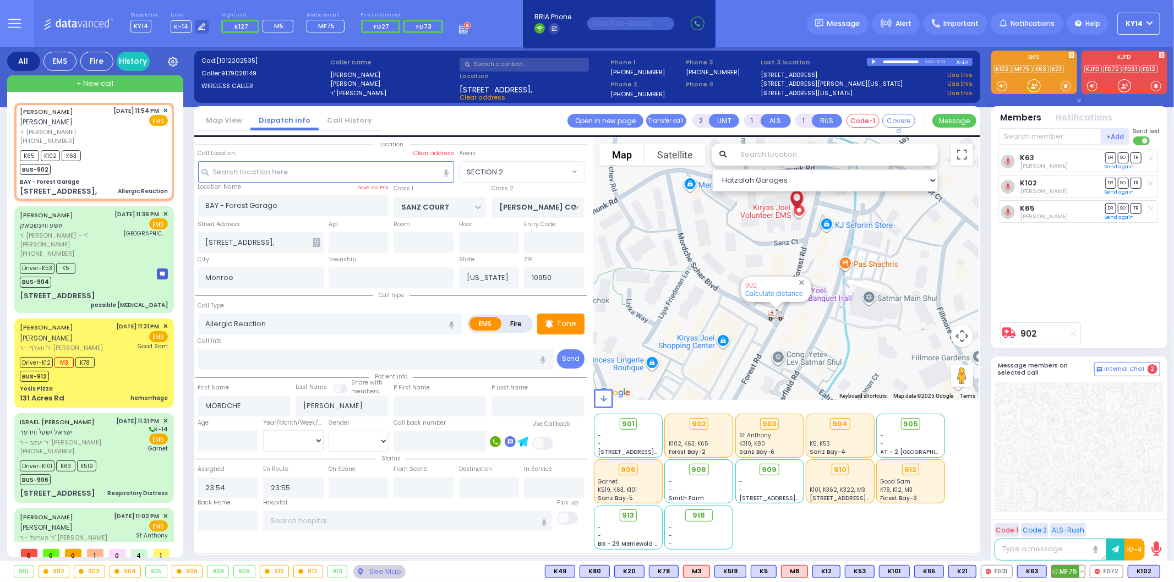
click at [1077, 573] on span "MF75" at bounding box center [1068, 572] width 33 height 12
select select
radio input "true"
select select
select select "Hatzalah Garages"
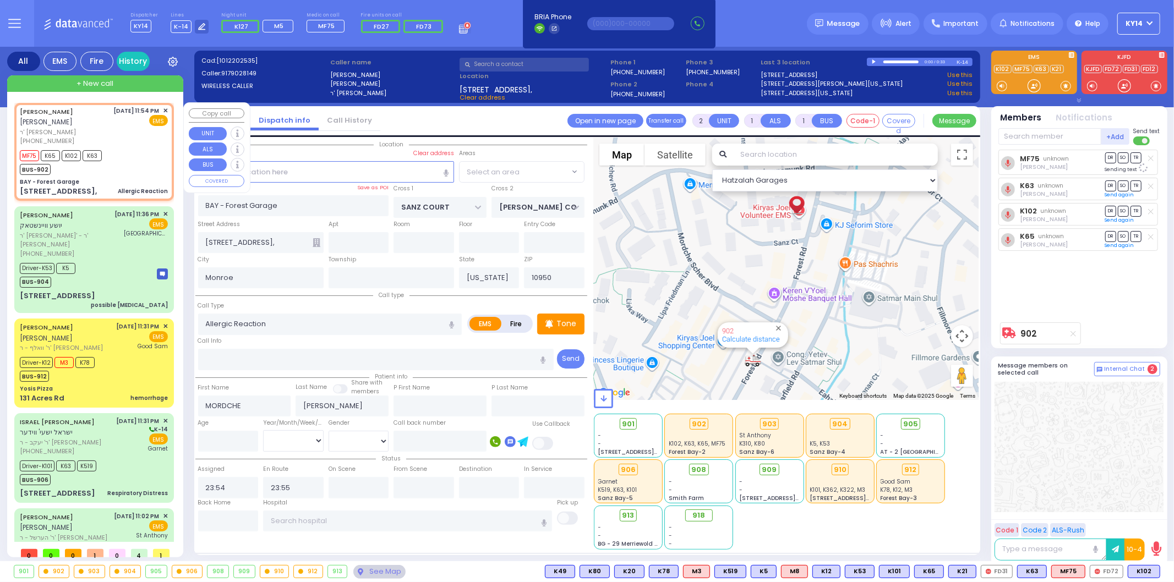
select select "SECTION 2"
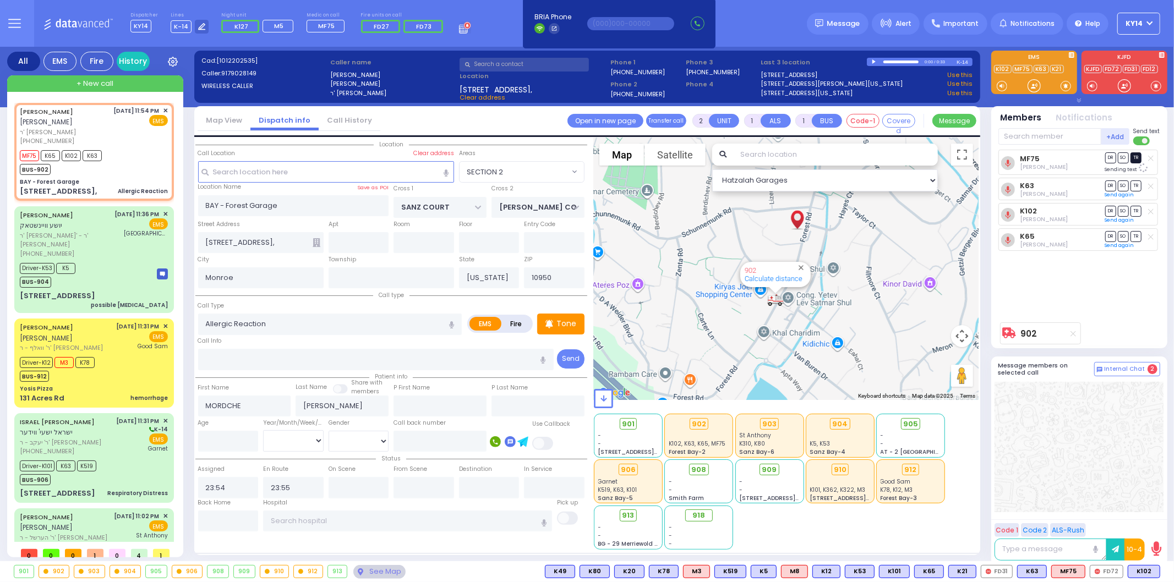
click at [1137, 161] on span "TR" at bounding box center [1136, 157] width 11 height 10
select select
radio input "true"
select select
type input "00:12"
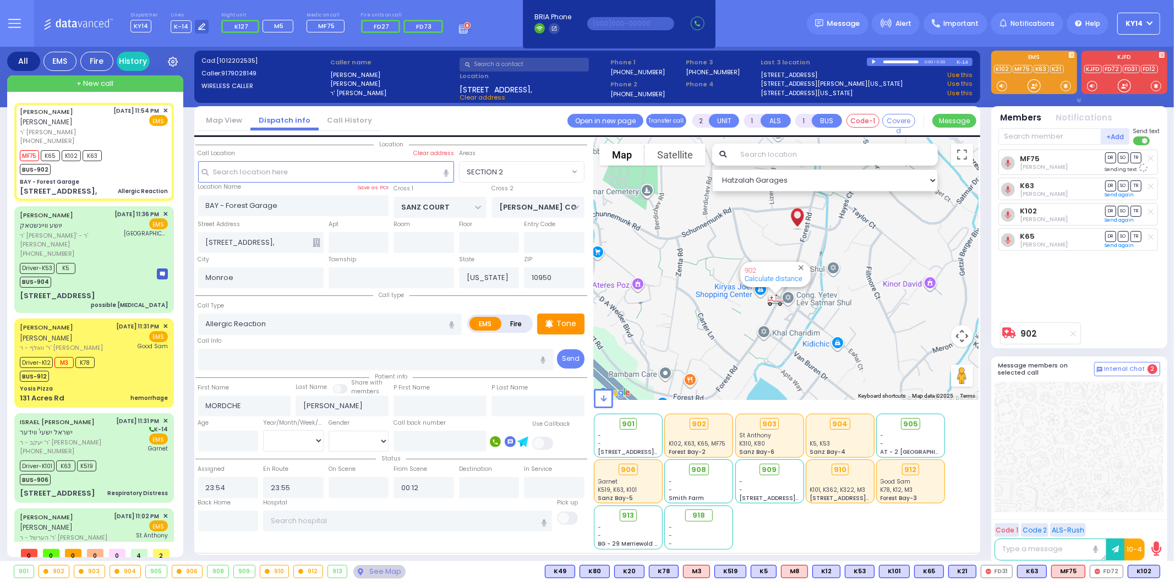
select select "Hatzalah Garages"
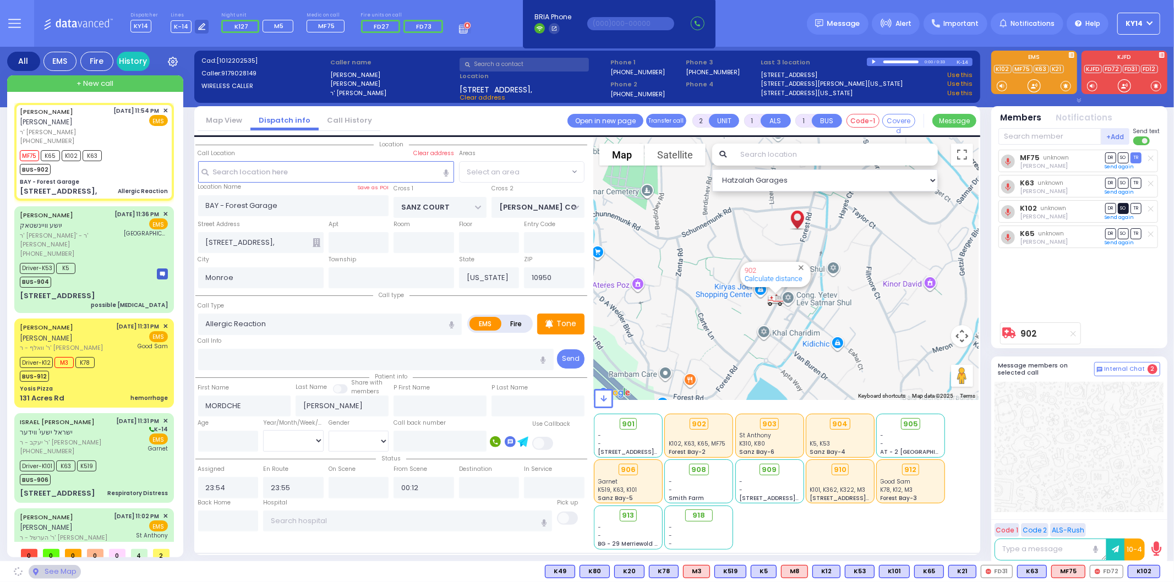
select select "SECTION 2"
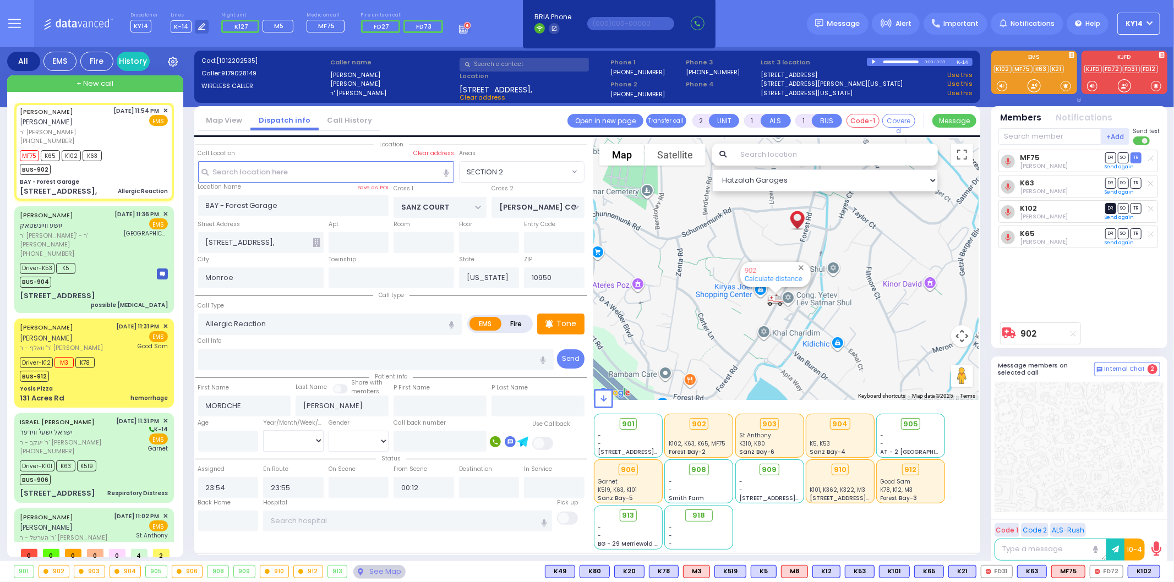
click at [1107, 211] on span "DR" at bounding box center [1110, 208] width 11 height 10
select select
radio input "true"
select select
select select "Hatzalah Garages"
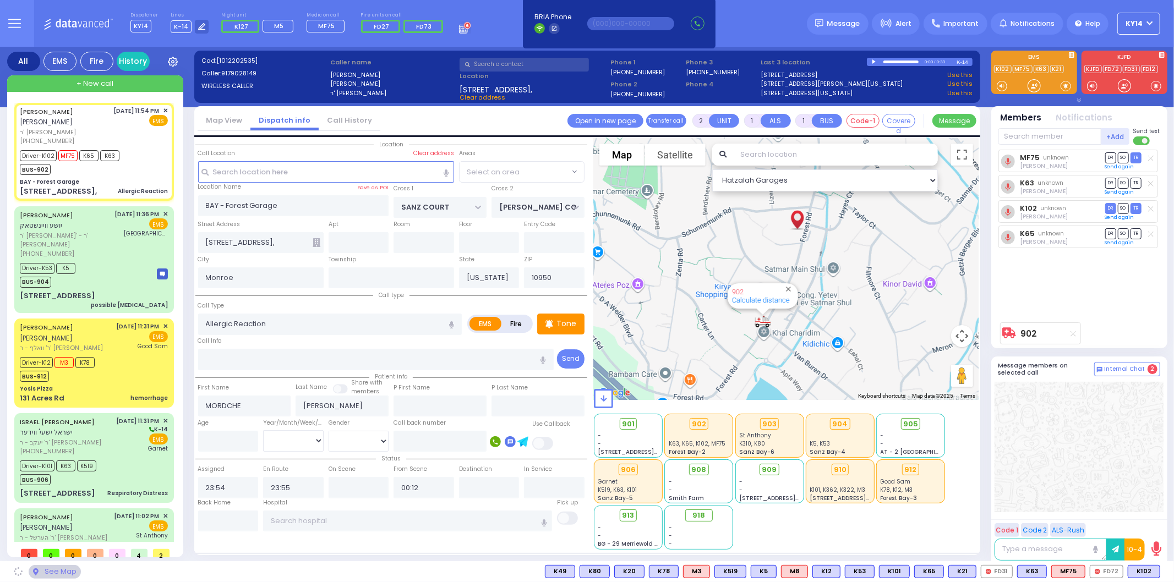
select select "SECTION 2"
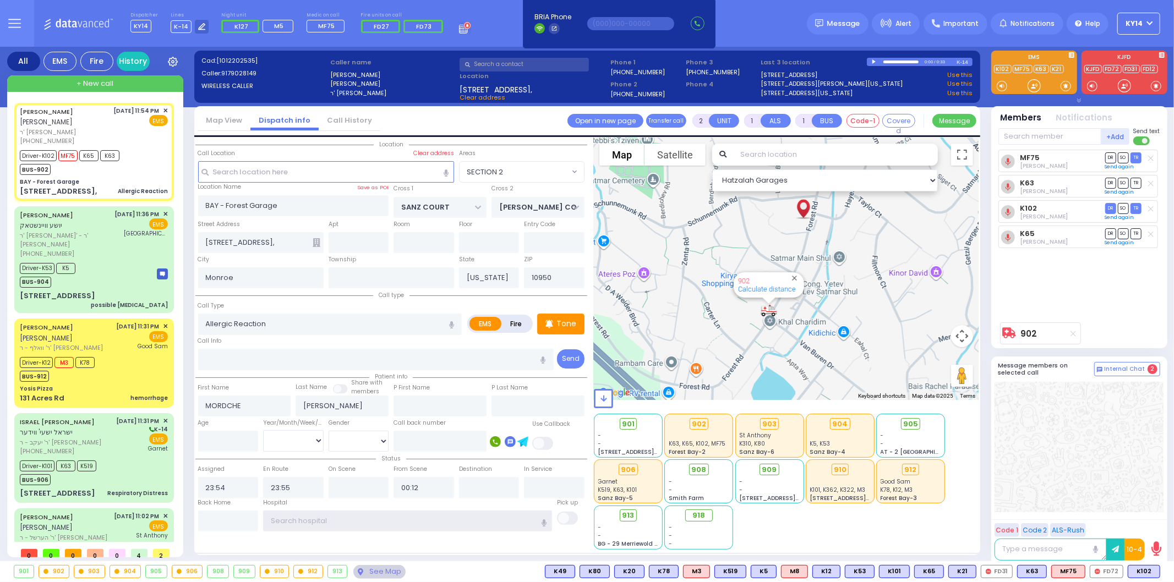
click at [321, 518] on input "text" at bounding box center [407, 521] width 289 height 21
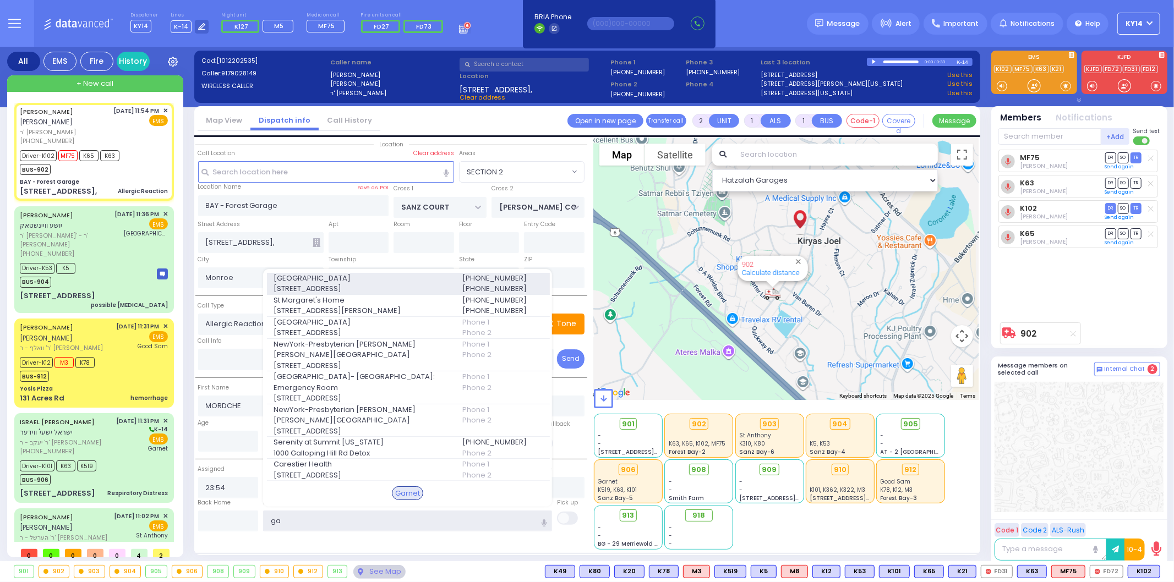
type input "ga"
click at [380, 284] on span "[STREET_ADDRESS]" at bounding box center [361, 288] width 175 height 11
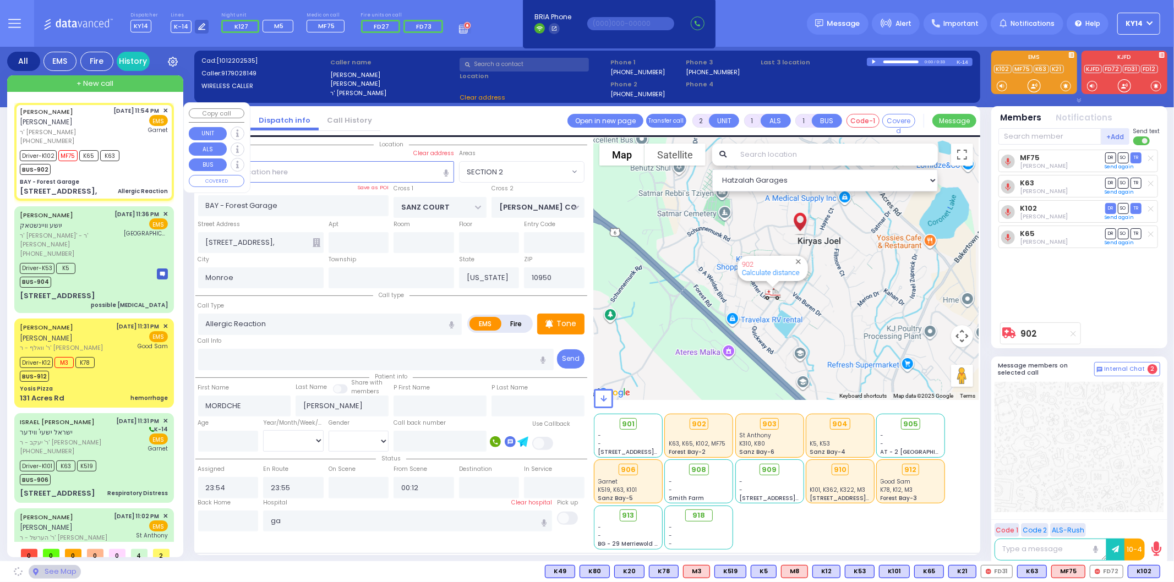
select select
radio input "true"
select select
type input "[GEOGRAPHIC_DATA]"
select select "Hatzalah Garages"
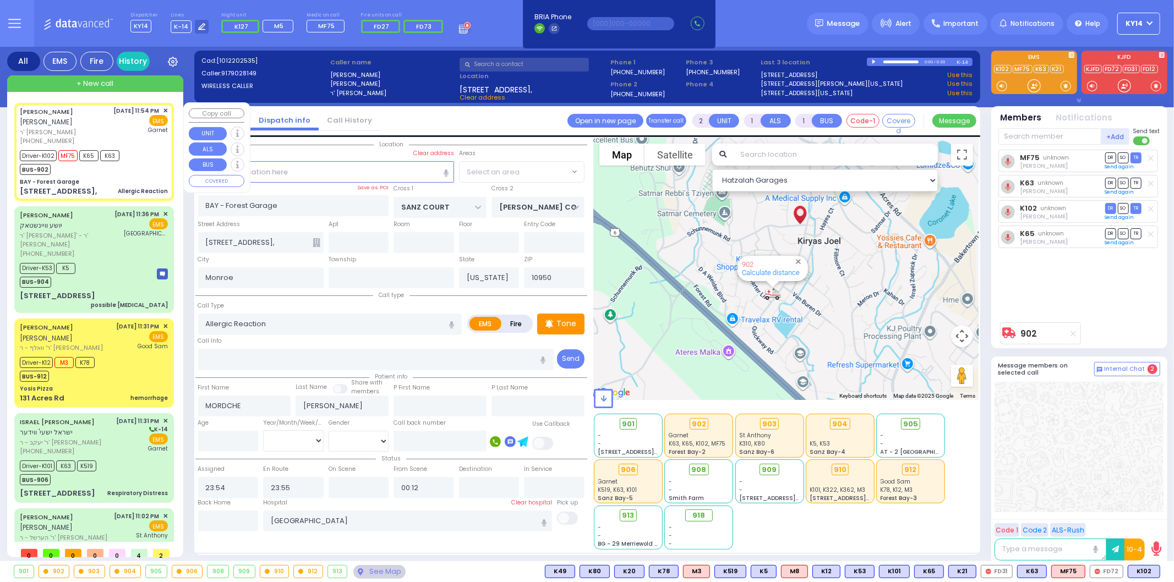
select select "SECTION 2"
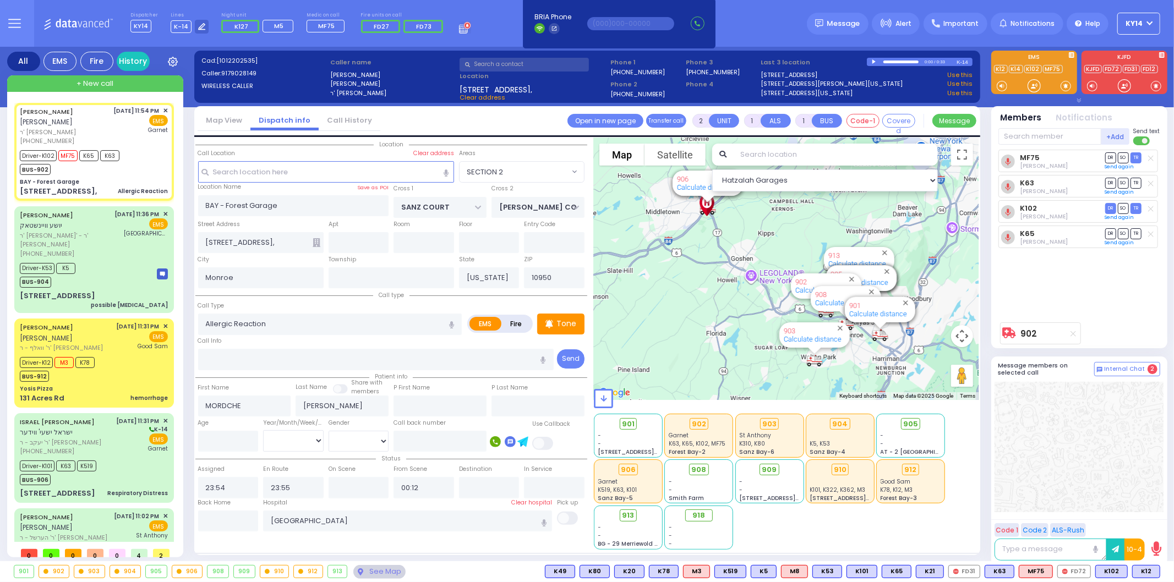
type input "6"
select select
radio input "true"
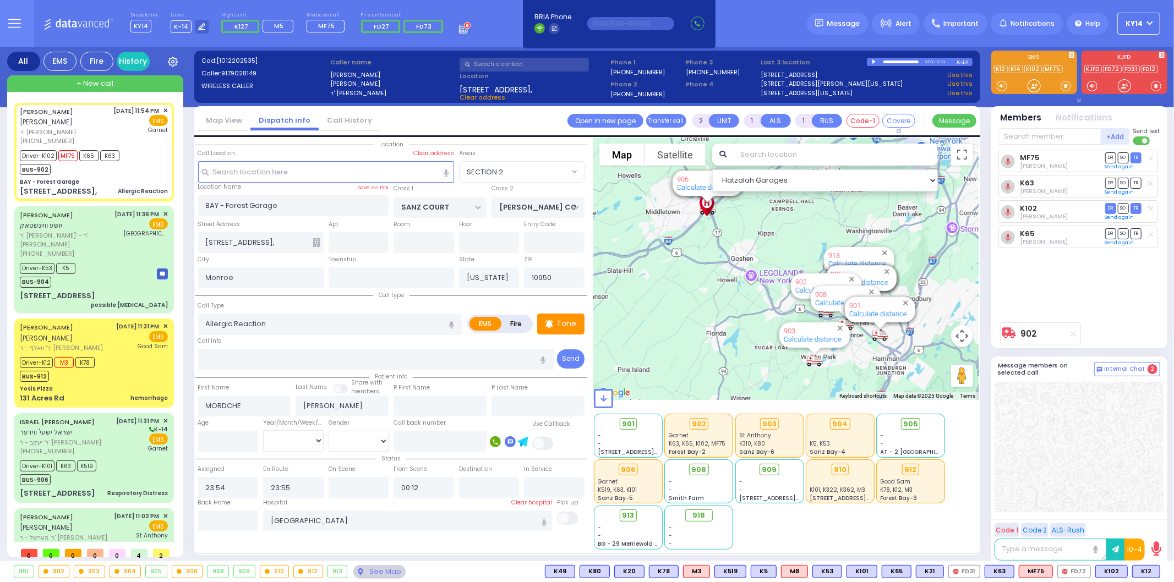
type input "Unknown"
select select "Year"
select select "Hatzalah Garages"
select select "SECTION 2"
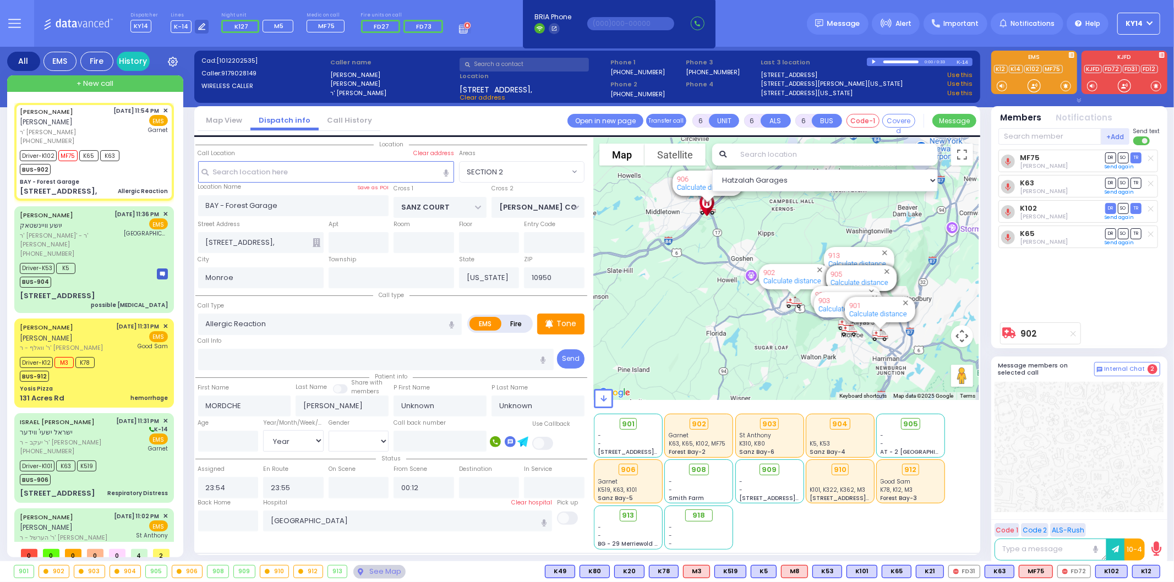
select select
radio input "true"
select select "Year"
type input "23:56"
select select "Hatzalah Garages"
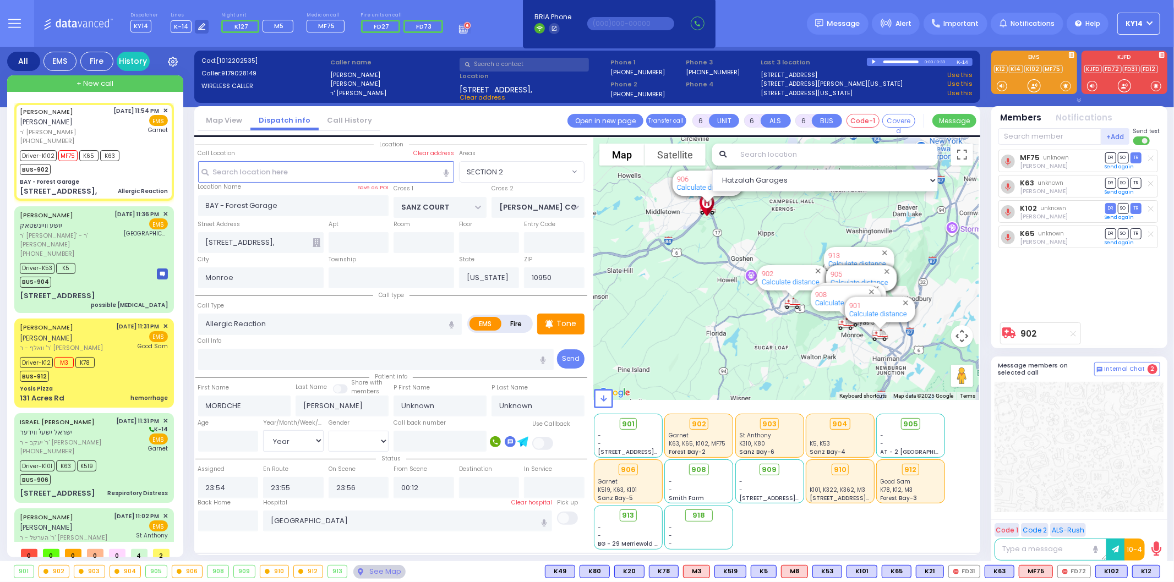
select select "SECTION 2"
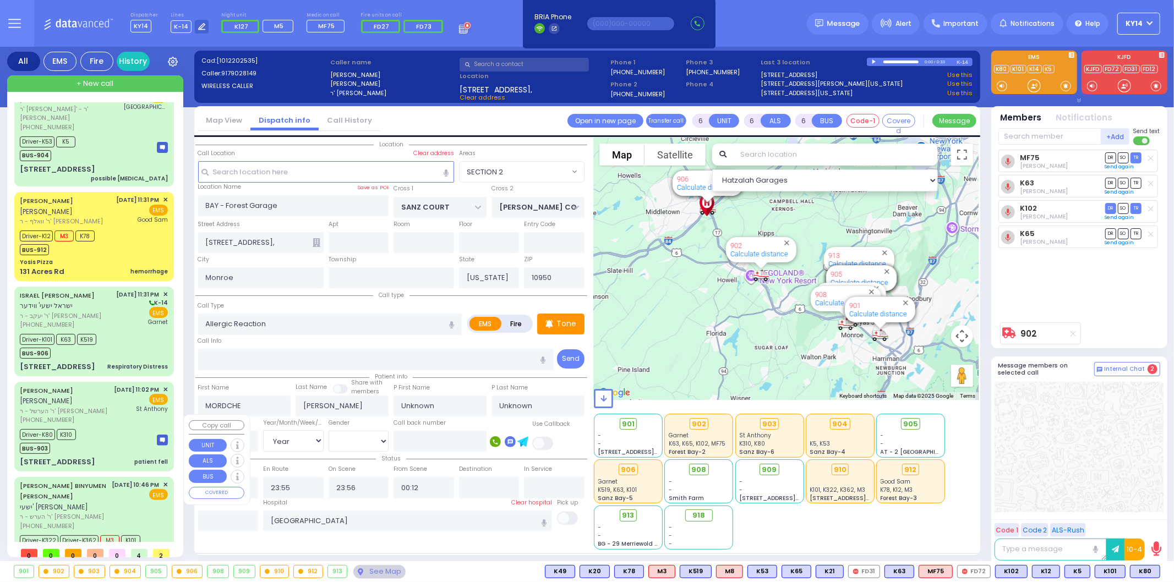
scroll to position [145, 0]
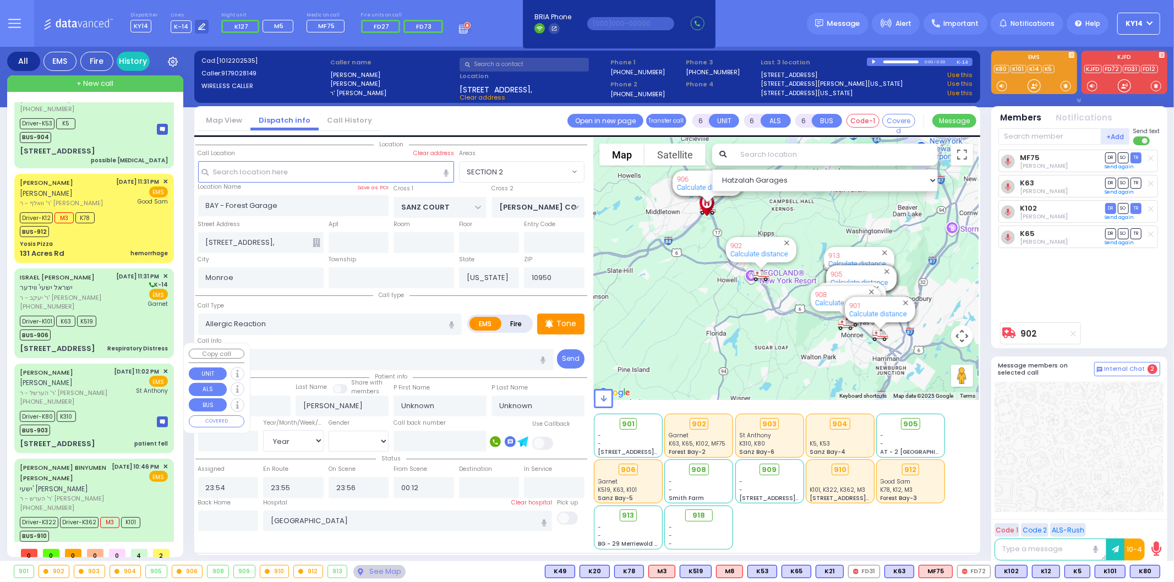
click at [87, 389] on span "ר' הערשל - ר' [PERSON_NAME]" at bounding box center [65, 393] width 91 height 9
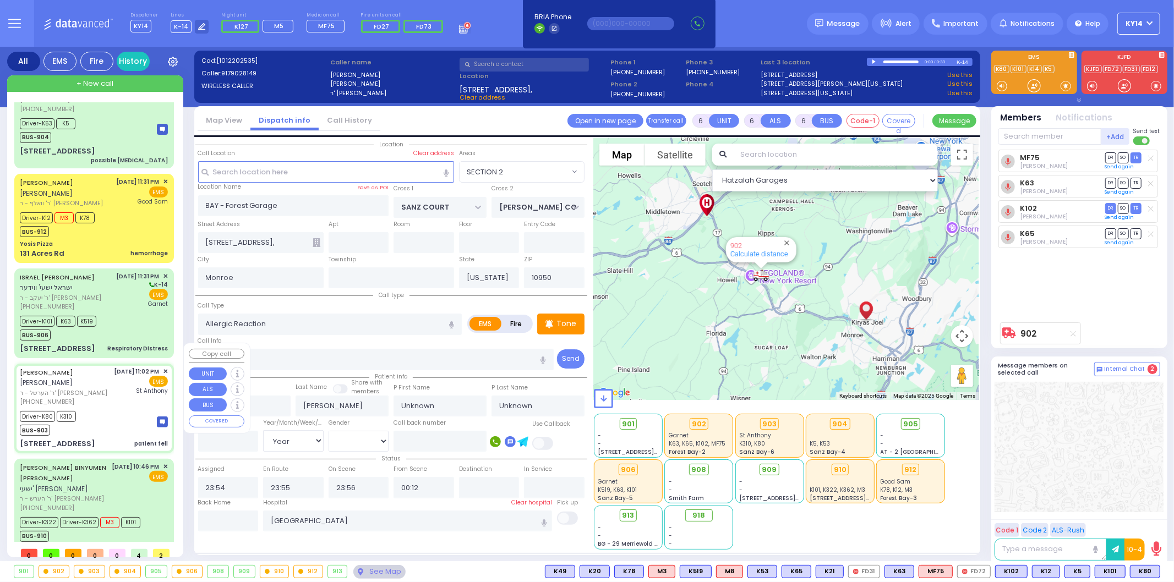
select select
type input "patient fell"
radio input "true"
type input "[PERSON_NAME]"
type input "YOZEF"
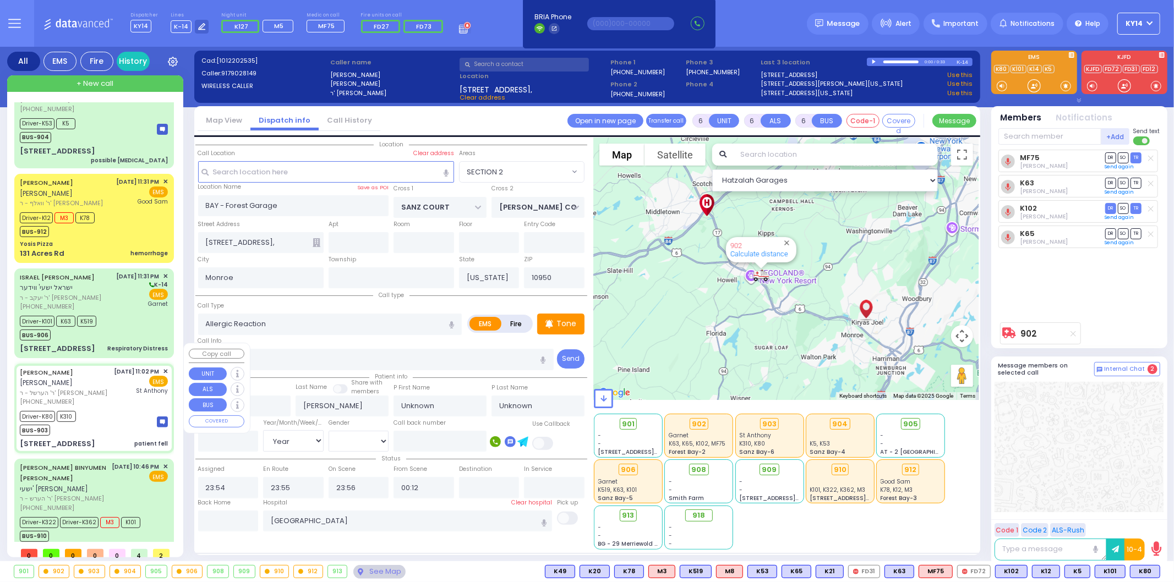
type input "[PERSON_NAME]"
type input "28"
select select "Year"
select select "[DEMOGRAPHIC_DATA]"
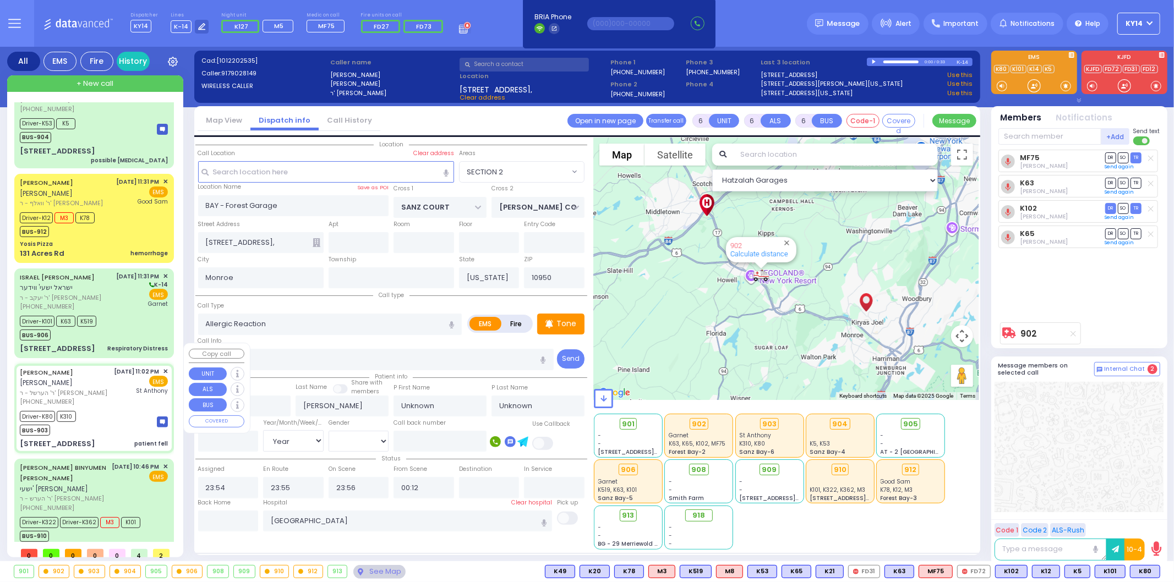
type input "23:02"
type input "23:04"
type input "23:06"
type input "23:29"
type input "23:46"
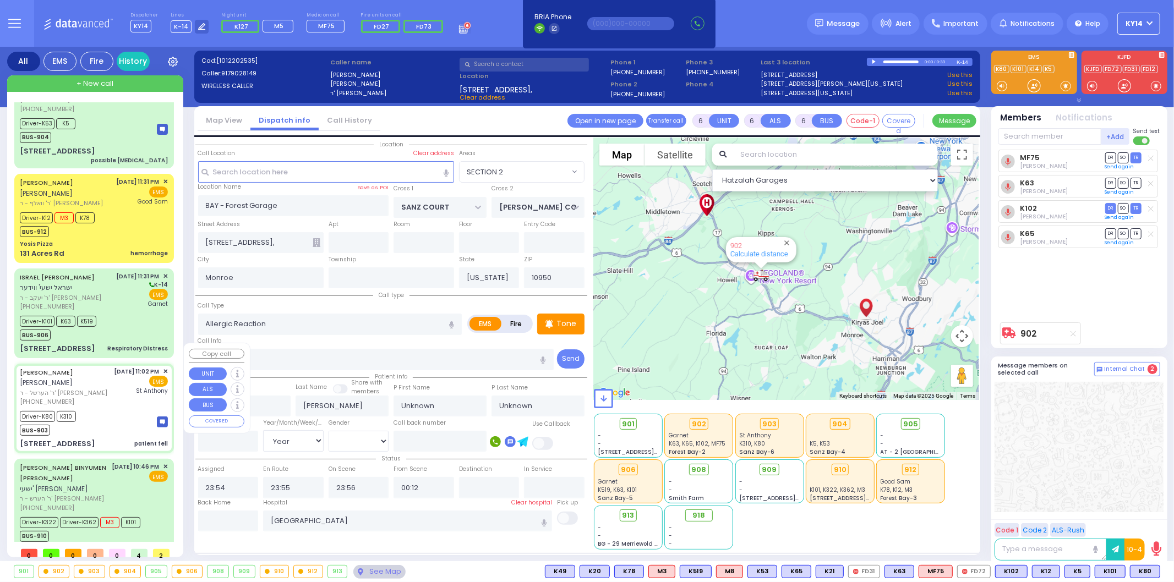
type input "23:57"
type input "[GEOGRAPHIC_DATA]"
select select "Hatzalah Garages"
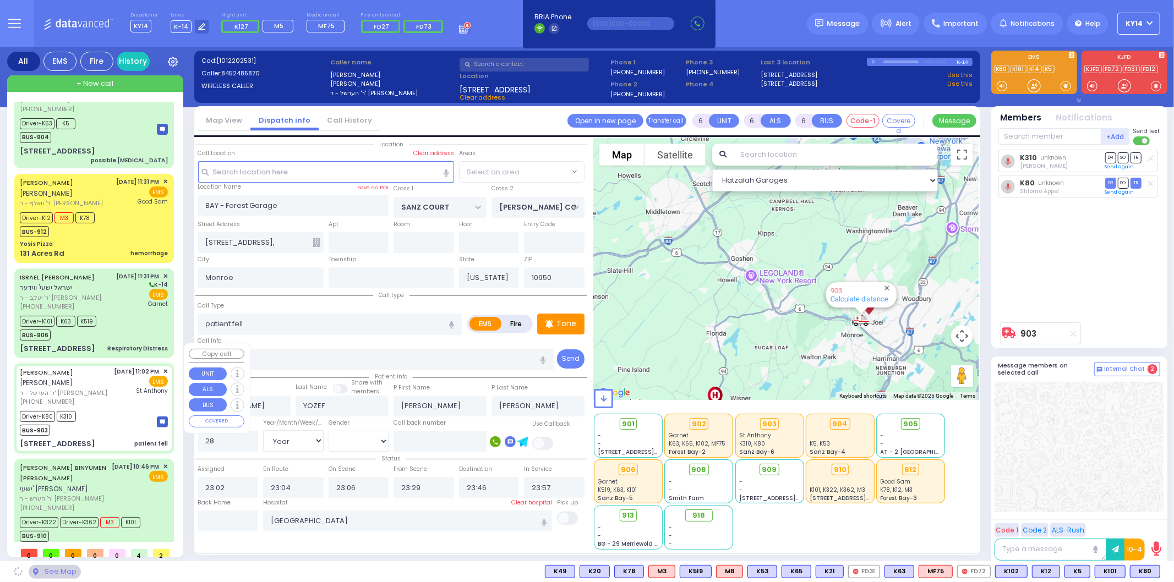
type input "KALEV WAY"
type input "TARNOPOL WAY"
type input "[STREET_ADDRESS]"
type input "403"
select select "SECTION 3"
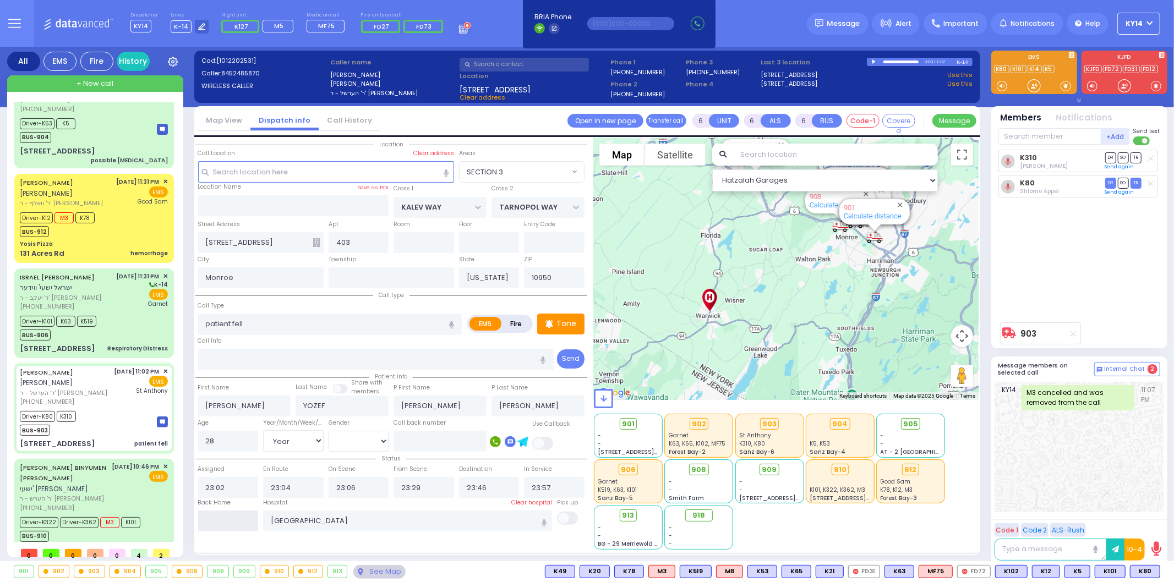
click at [228, 520] on input "text" at bounding box center [228, 521] width 61 height 21
click at [228, 519] on input "text" at bounding box center [228, 521] width 61 height 21
type input "00:22"
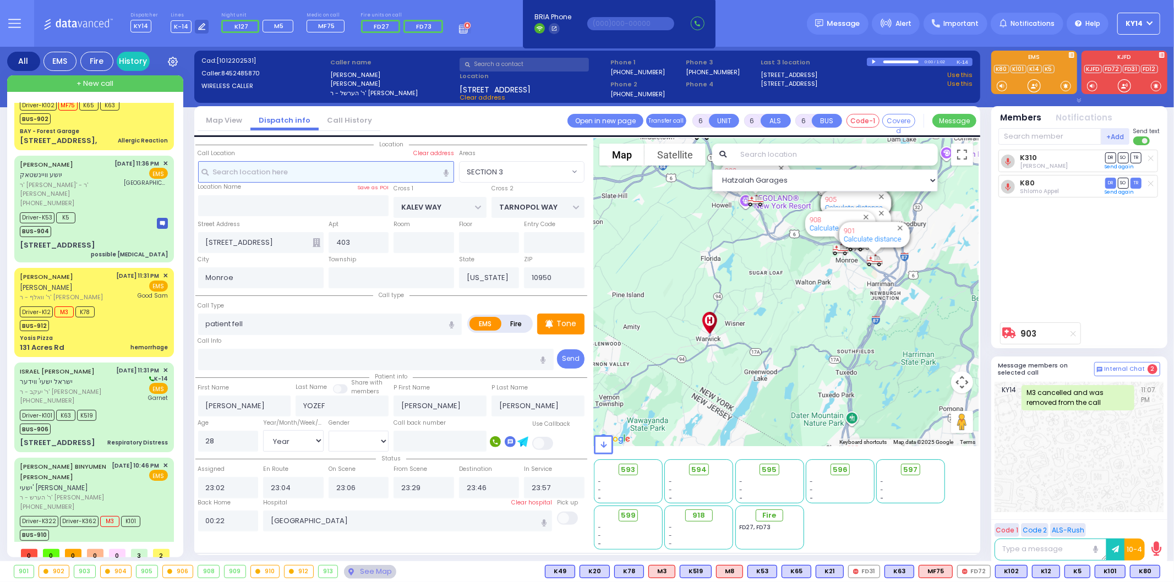
select select
radio input "true"
select select
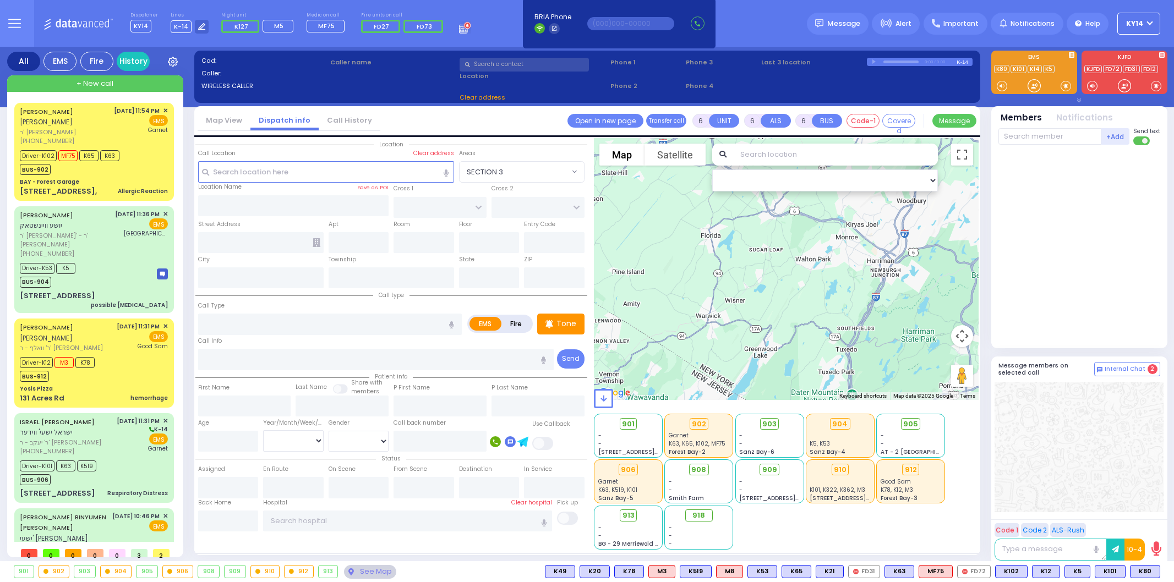
select select
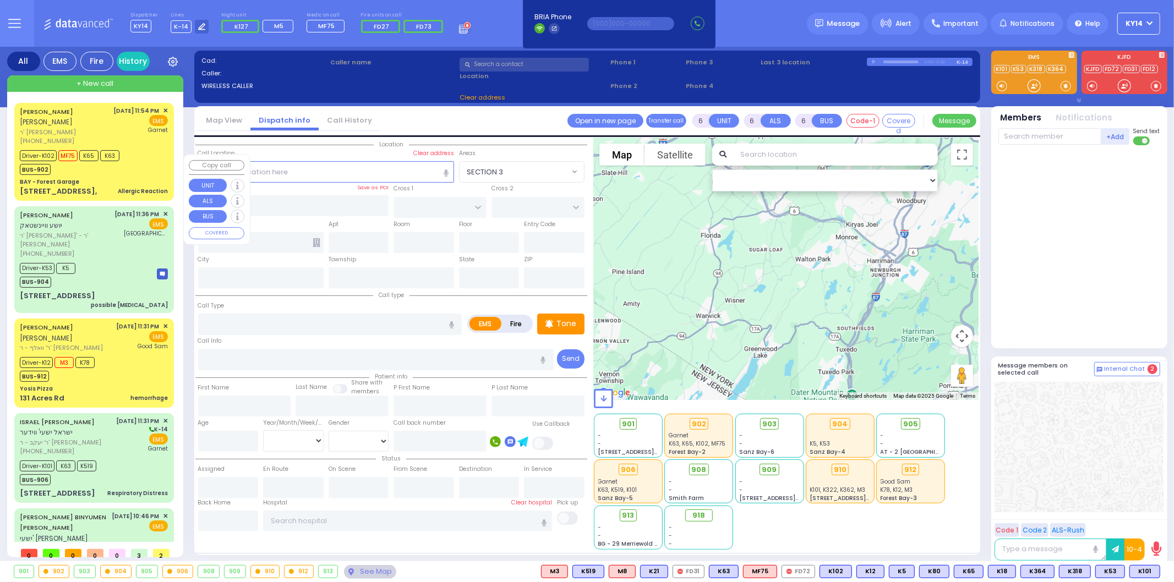
click at [80, 260] on div "Driver-K53 K5 BUS-904" at bounding box center [51, 274] width 63 height 28
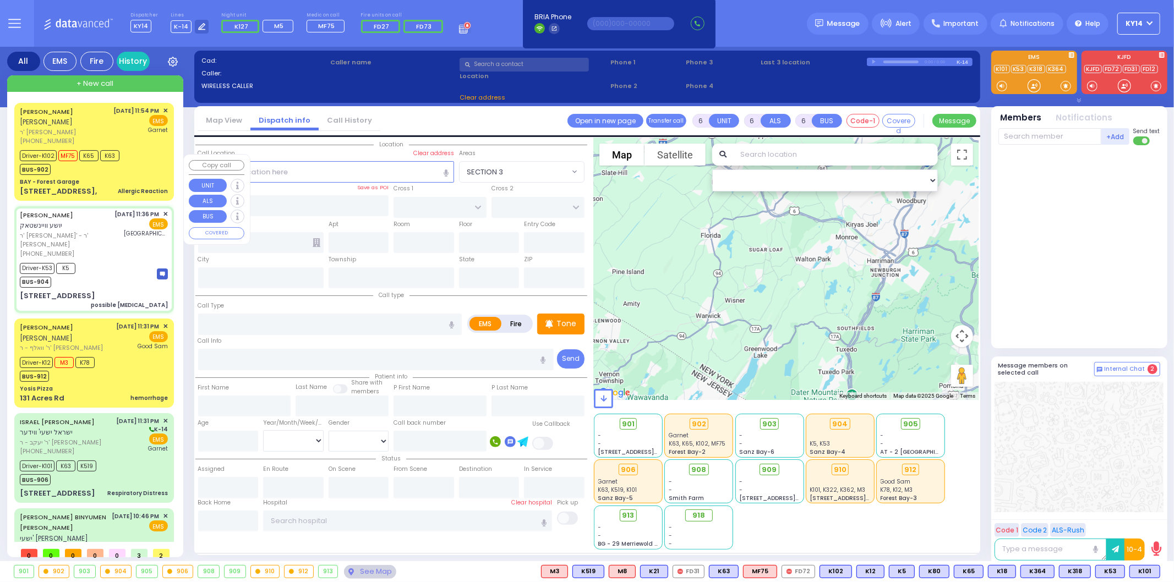
select select
type input "possible [MEDICAL_DATA]"
radio input "true"
type input "[PERSON_NAME]"
type input "WEINSTOCK"
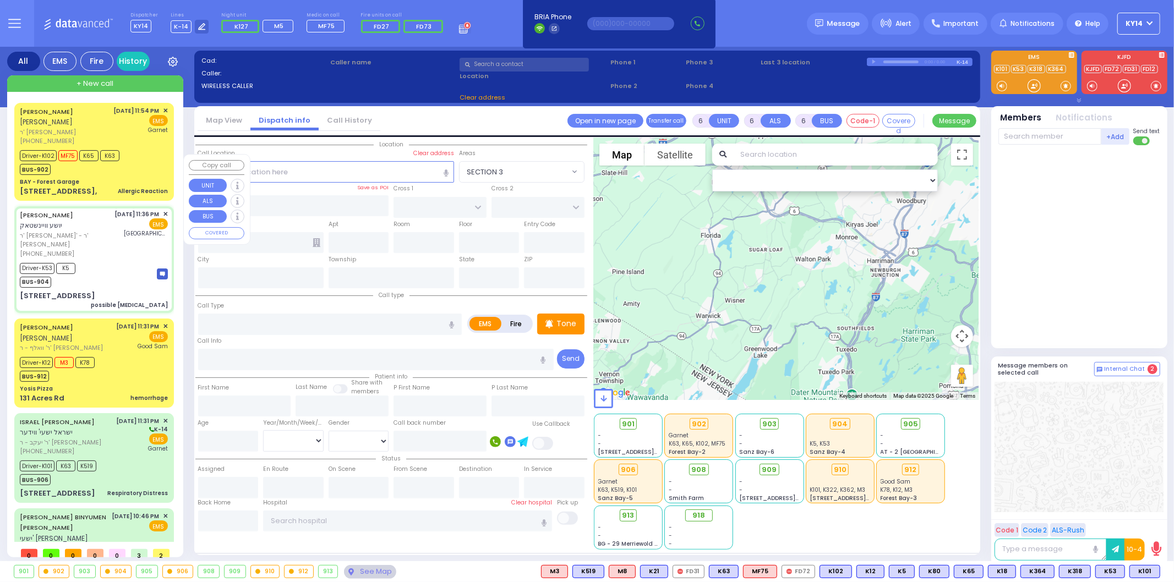
type input "[PERSON_NAME]"
type input "Weinstock"
type input "26"
select select "Year"
select select "[DEMOGRAPHIC_DATA]"
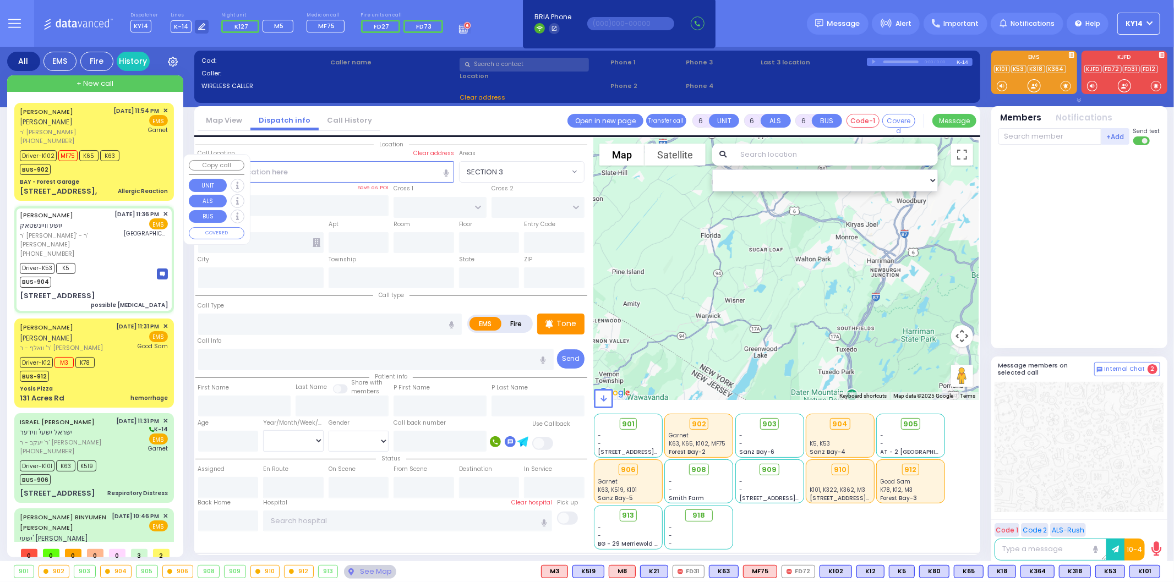
type input "23:36"
type input "23:37"
type input "23:51"
type input "23:53"
type input "00:05"
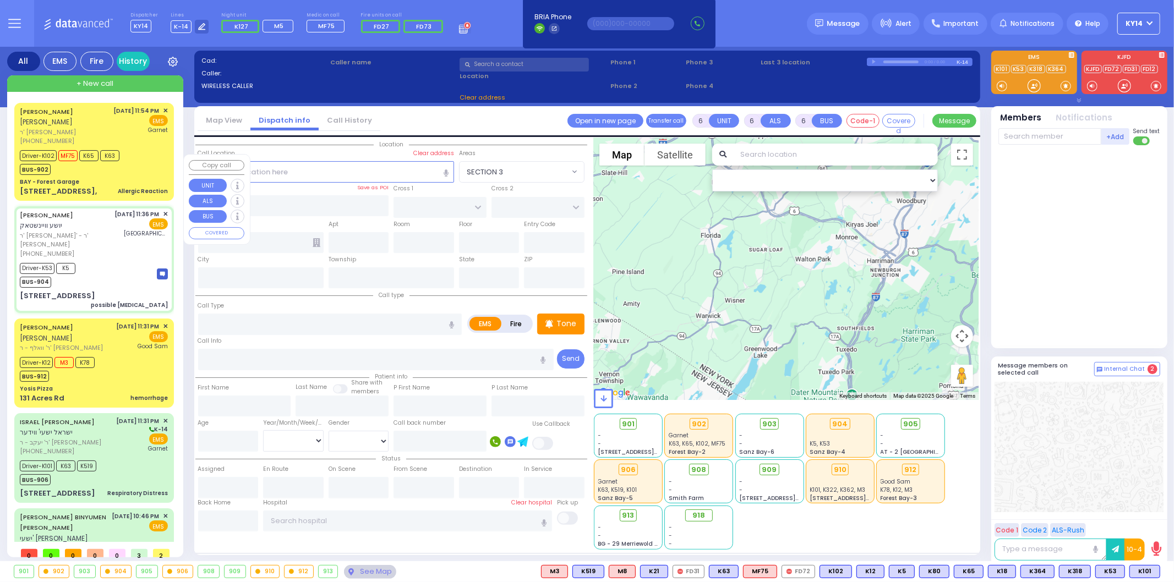
type input "00:05"
type input "[GEOGRAPHIC_DATA]- [GEOGRAPHIC_DATA]: Emergency Room"
select select "Hatzalah Garages"
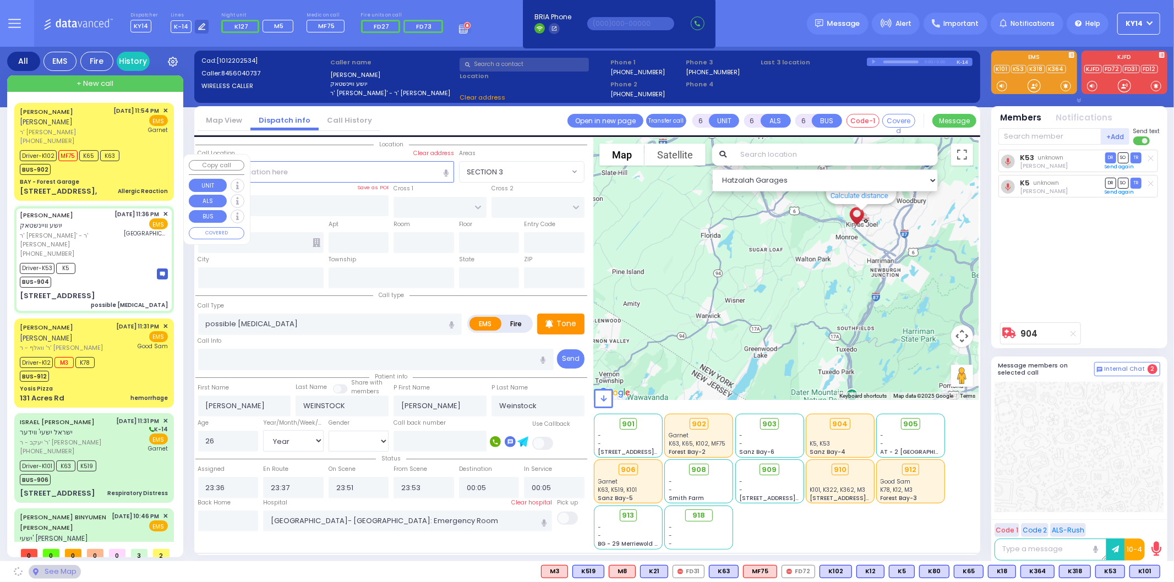
type input "CARTER LN"
type input "[GEOGRAPHIC_DATA]"
type input "[STREET_ADDRESS]"
type input "201"
type input "[PERSON_NAME]"
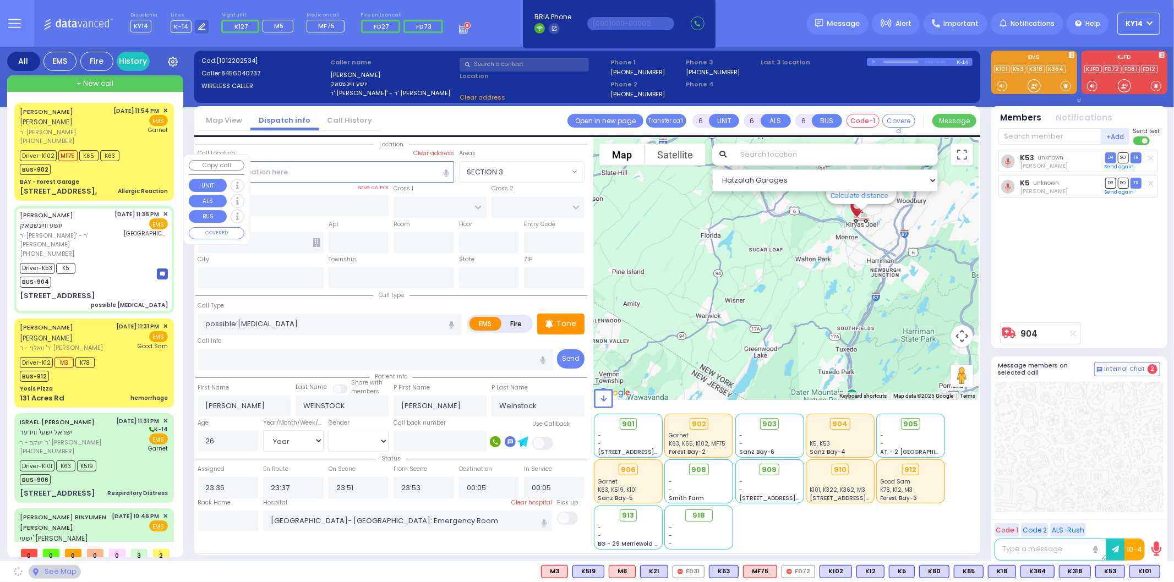
type input "[US_STATE]"
type input "10950"
select select "SECTION 2"
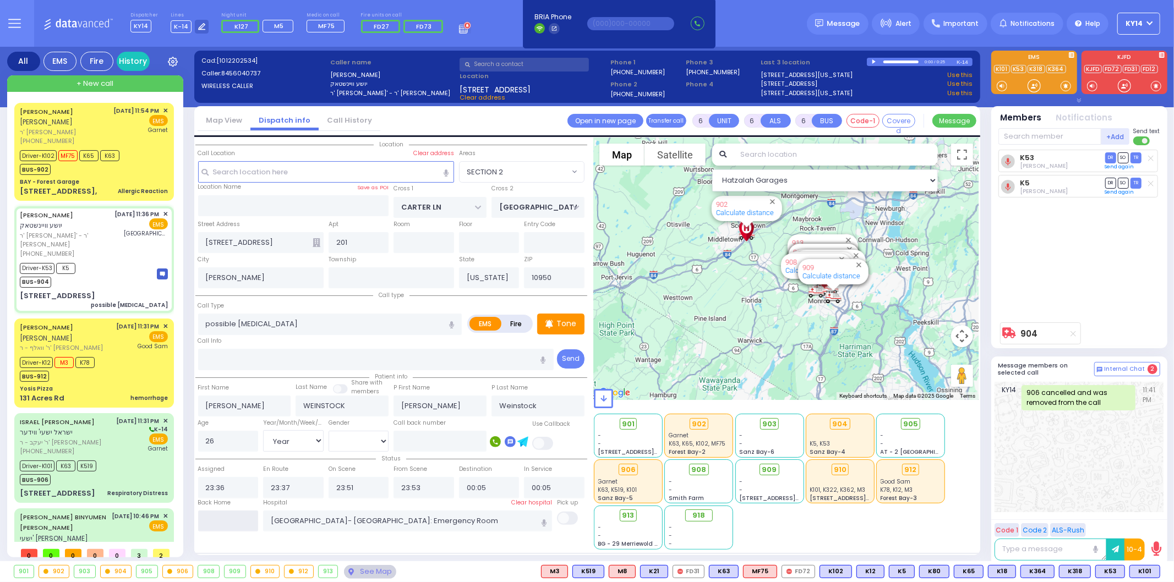
click at [234, 521] on input "text" at bounding box center [228, 521] width 61 height 21
type input "00:46"
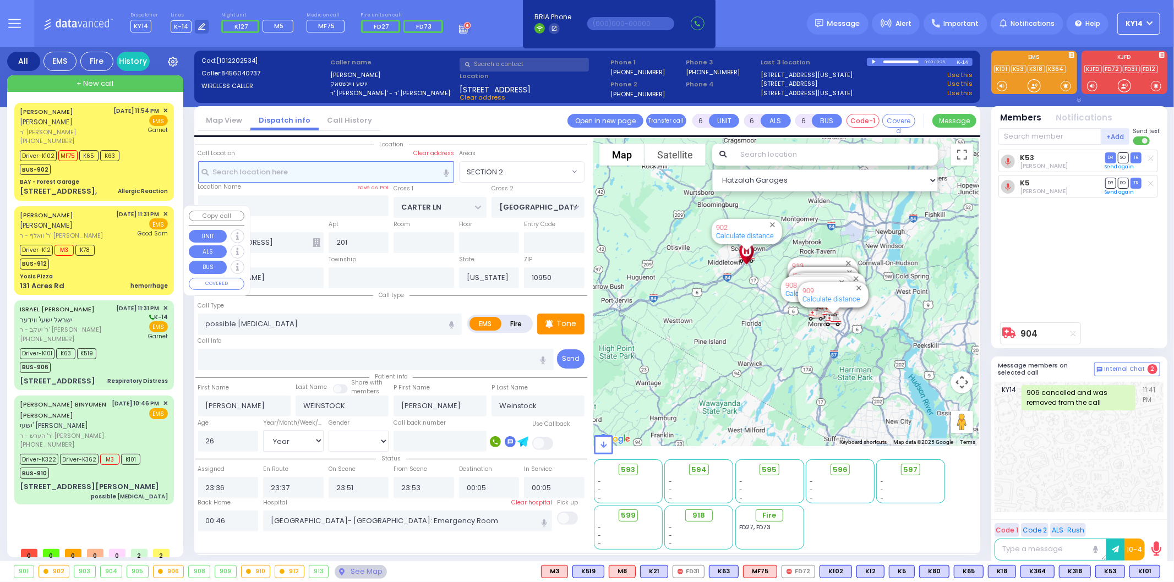
select select
radio input "true"
select select
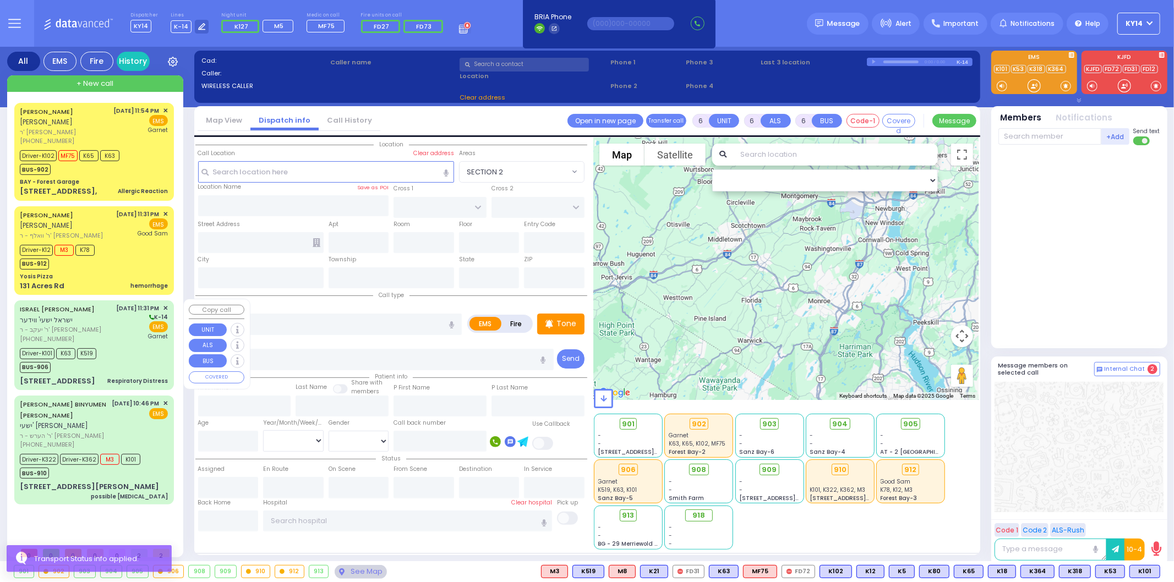
click at [119, 347] on div "Driver-K101 K63 K519 BUS-906" at bounding box center [94, 360] width 148 height 28
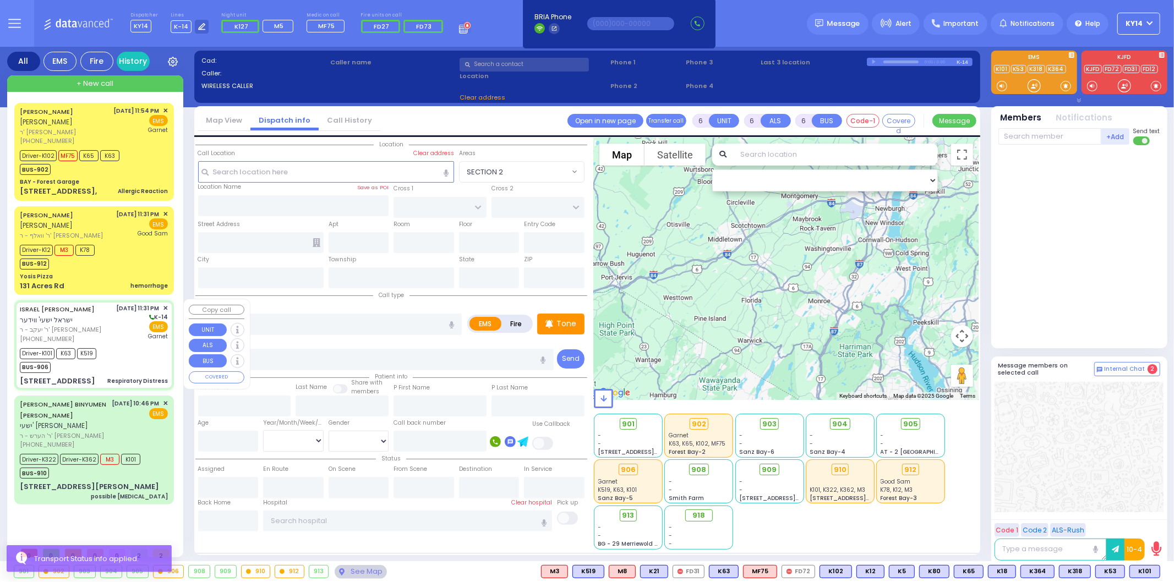
select select
type input "Respiratory Distress"
radio input "true"
type input "ISRAEL YESHAYA"
type input "WIEDER"
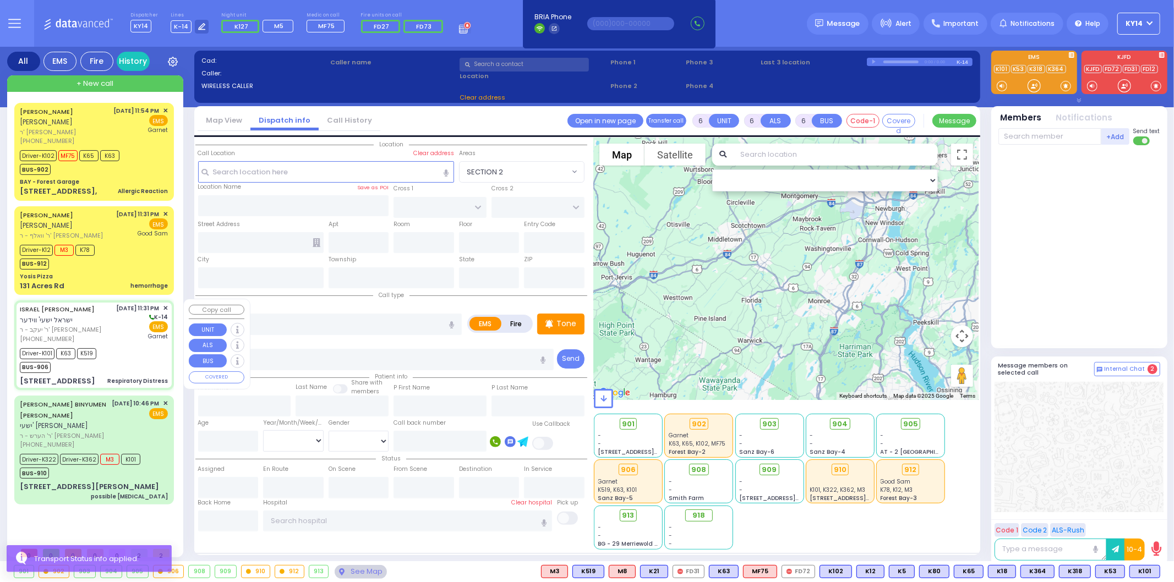
type input "Perl"
type input "Wieder"
type input "5"
select select "Year"
select select "[DEMOGRAPHIC_DATA]"
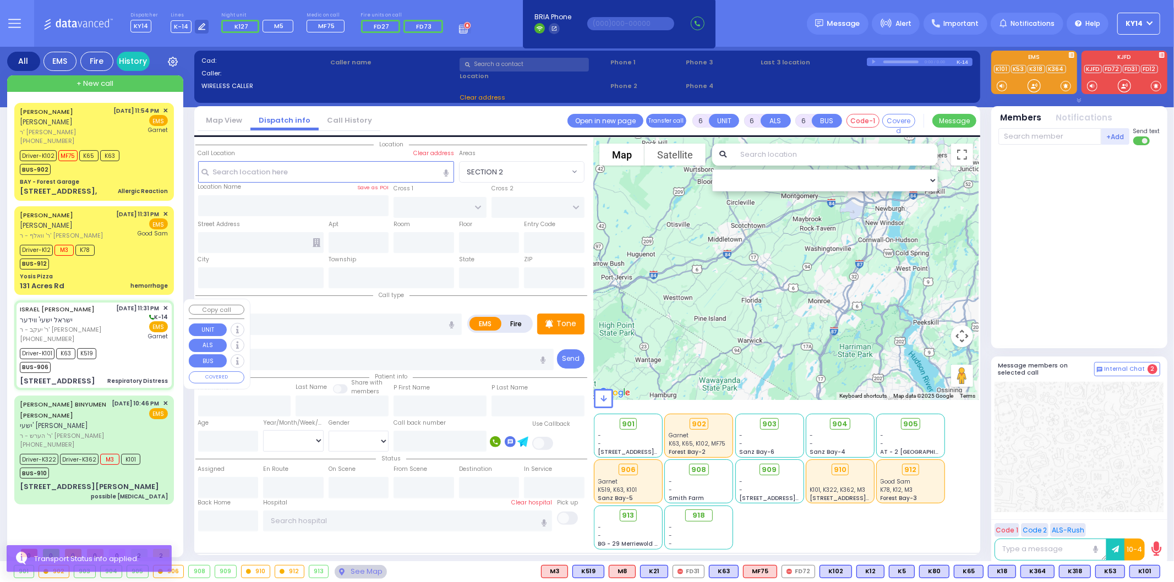
type input "23:31"
type input "23:36"
type input "23:37"
type input "23:52"
type input "[GEOGRAPHIC_DATA]"
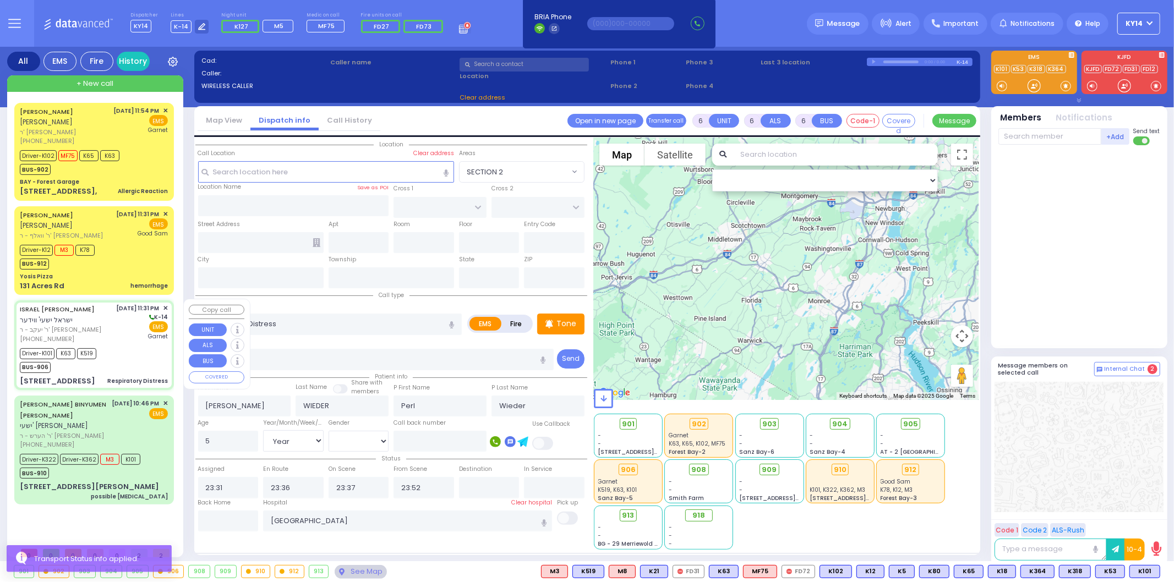
select select "Hatzalah Garages"
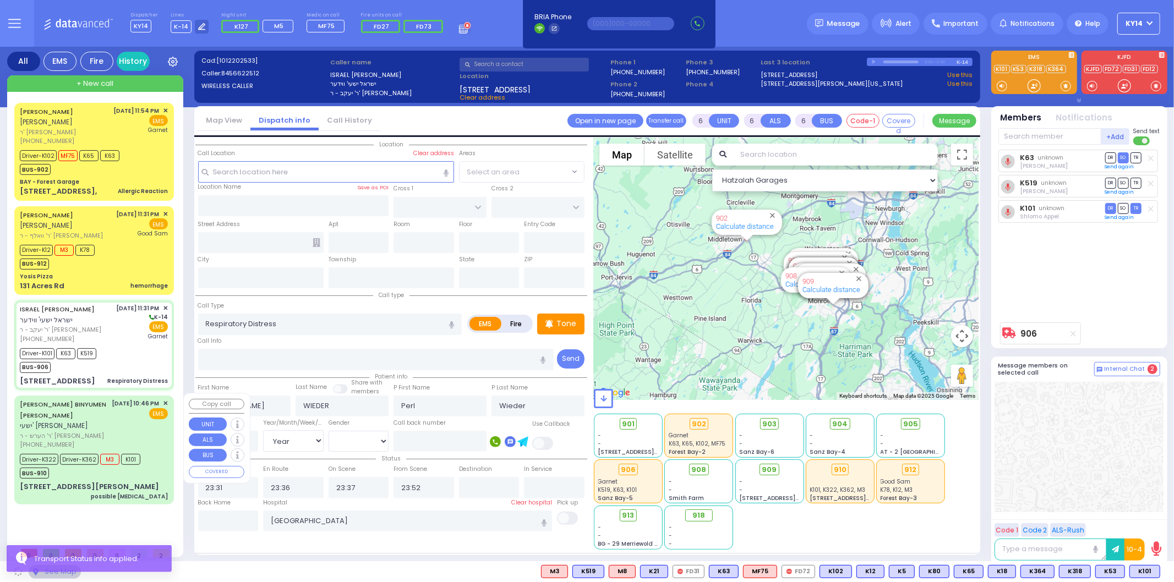
type input "S.M. ROSMER RD"
type input "BEER SHAVA ST"
type input "1 BEER SHAVA ST"
type input "204"
type input "[PERSON_NAME]"
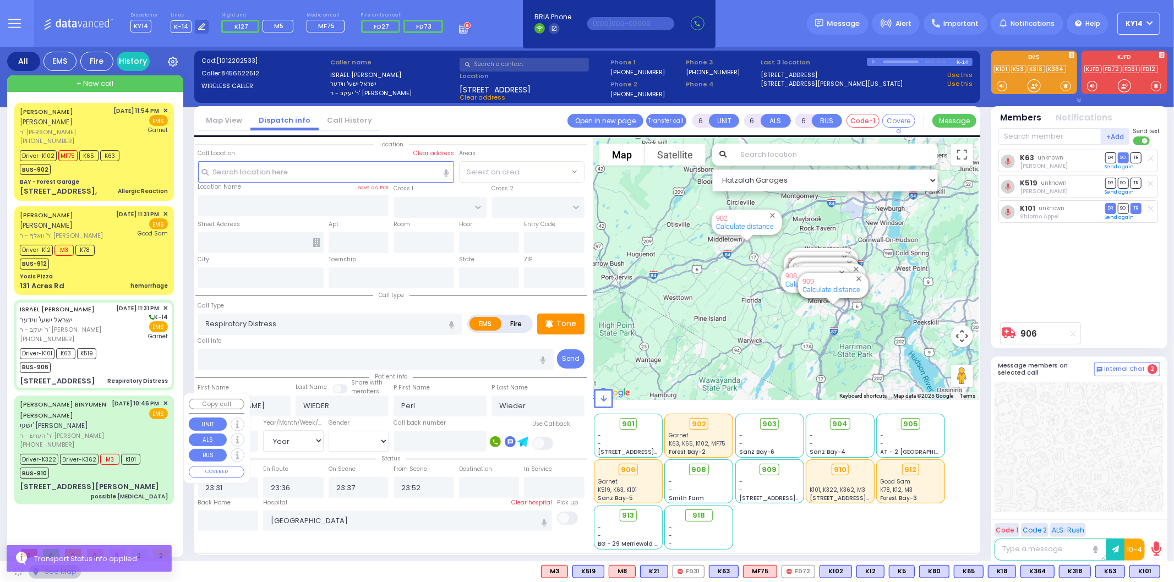
type input "[US_STATE]"
type input "10950"
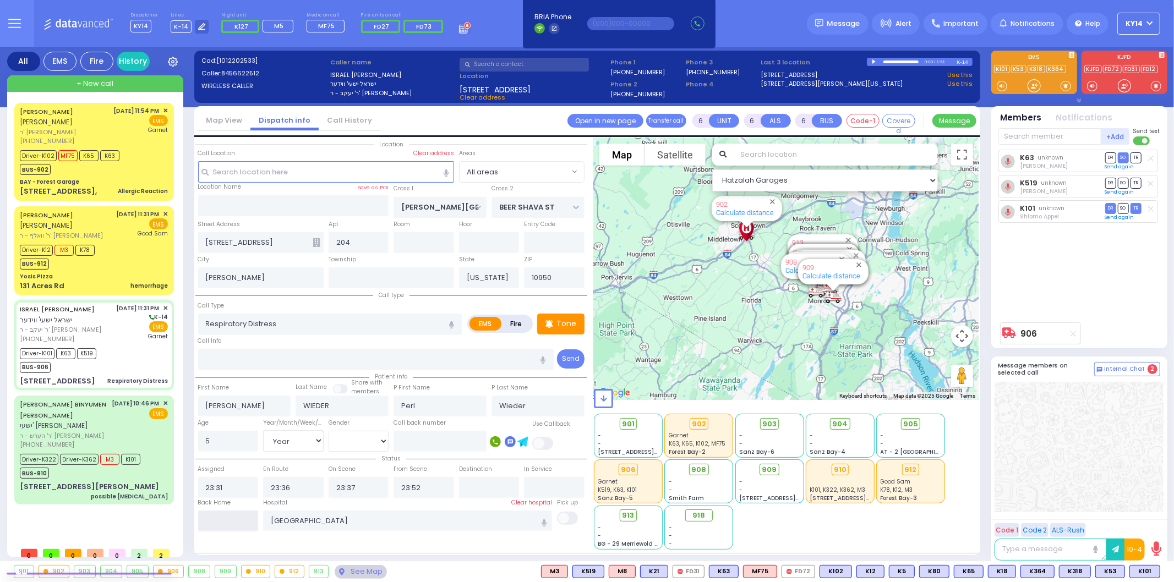
click at [245, 523] on input "text" at bounding box center [228, 521] width 61 height 21
type input "00:46"
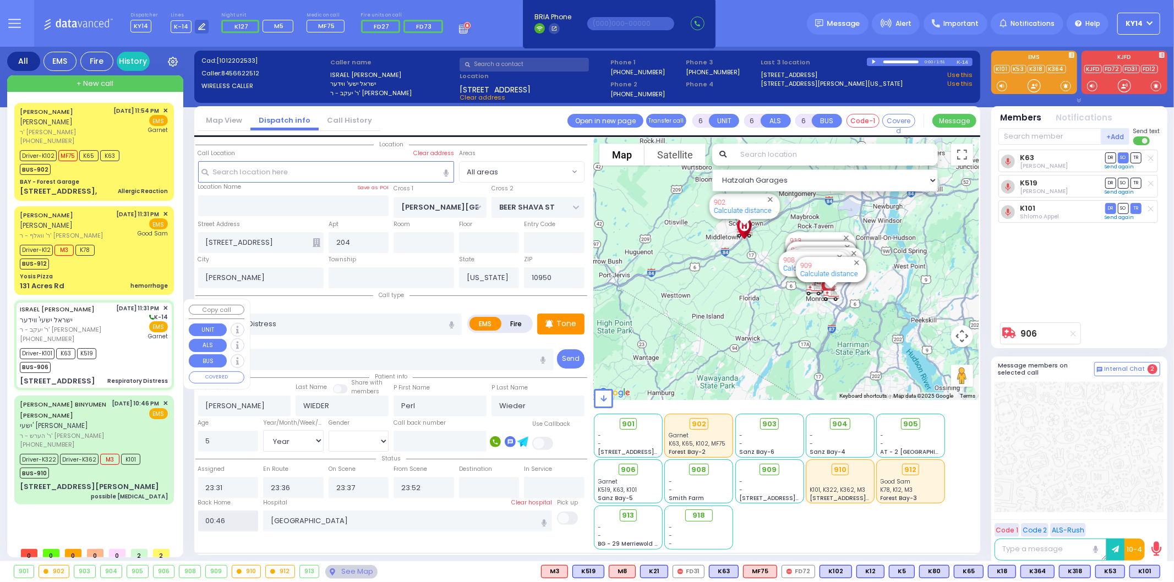
select select
radio input "true"
select select
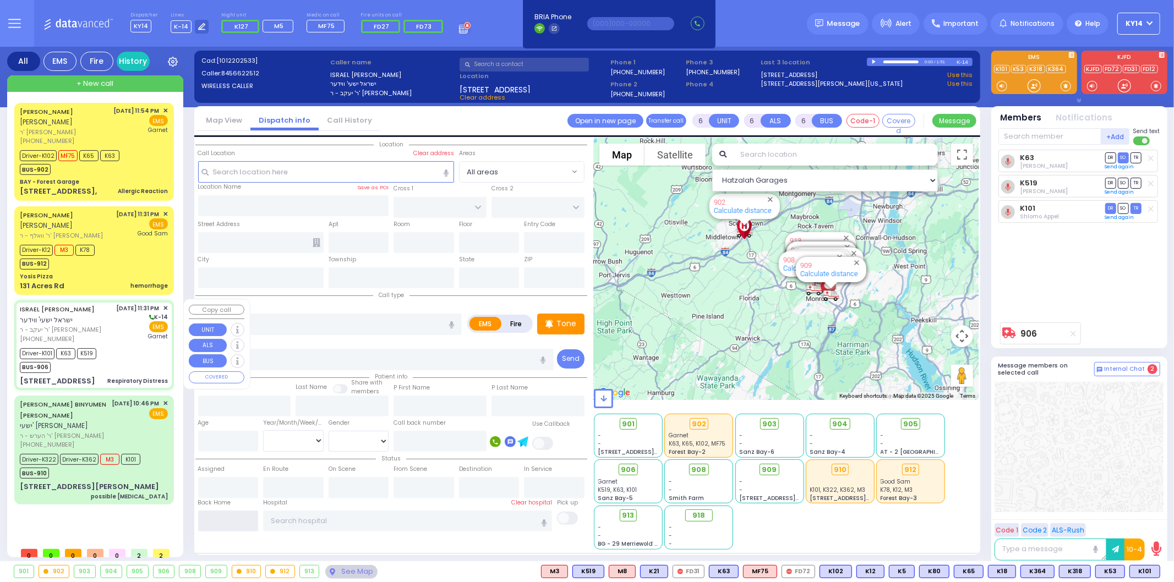
select select
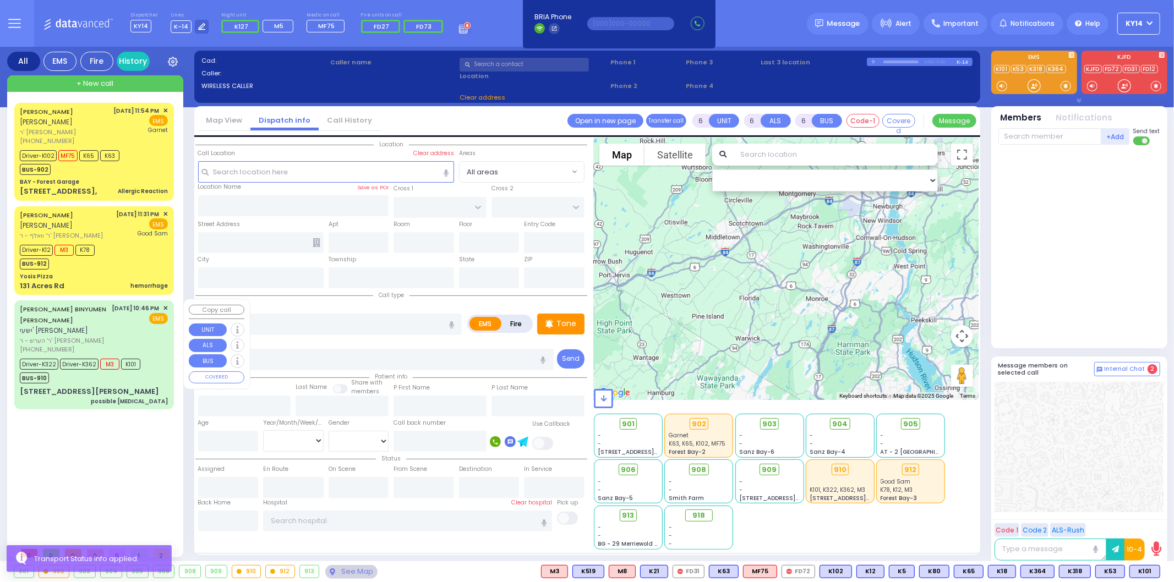
click at [134, 343] on div "[DATE] 10:46 PM ✕ EMS" at bounding box center [140, 329] width 56 height 51
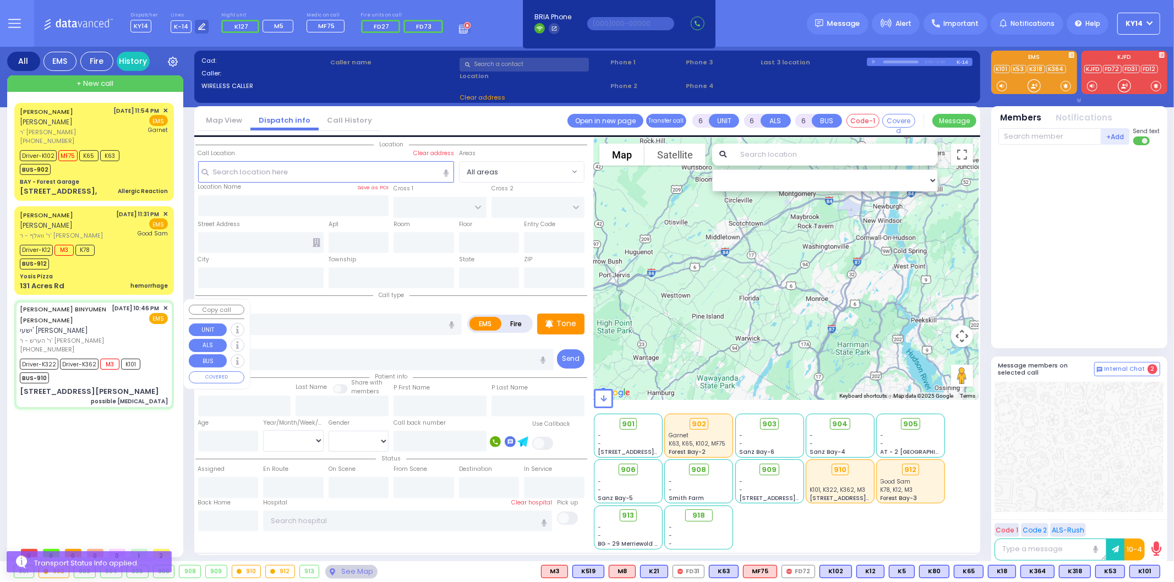
select select
type input "possible [MEDICAL_DATA]"
radio input "true"
type input "[PERSON_NAME]"
type input "SPILLMAN"
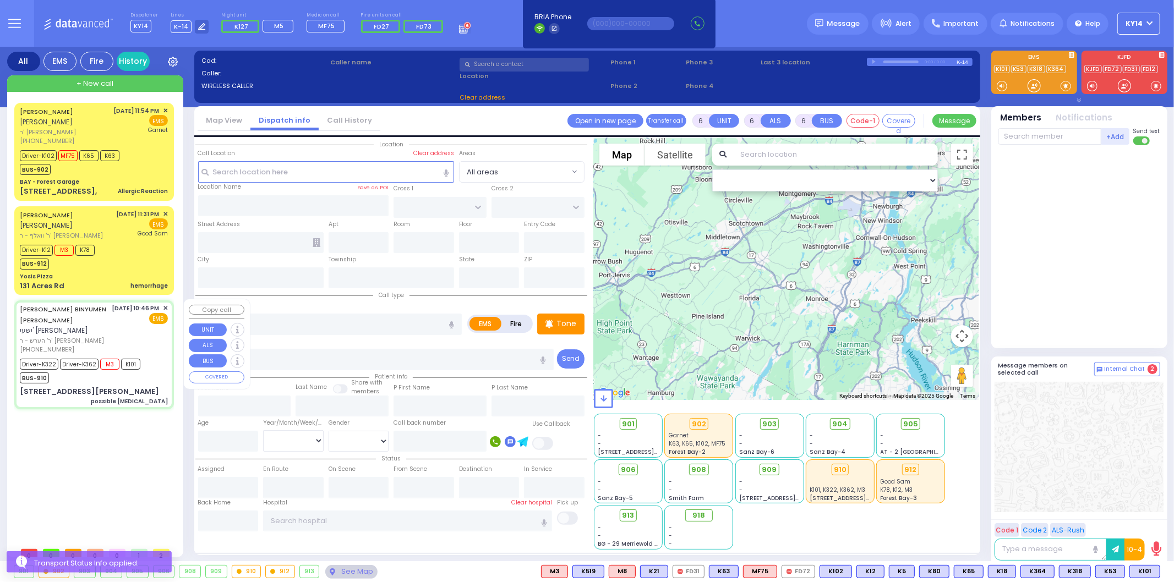
type input "[PERSON_NAME]"
type input "78"
select select "Year"
select select "[DEMOGRAPHIC_DATA]"
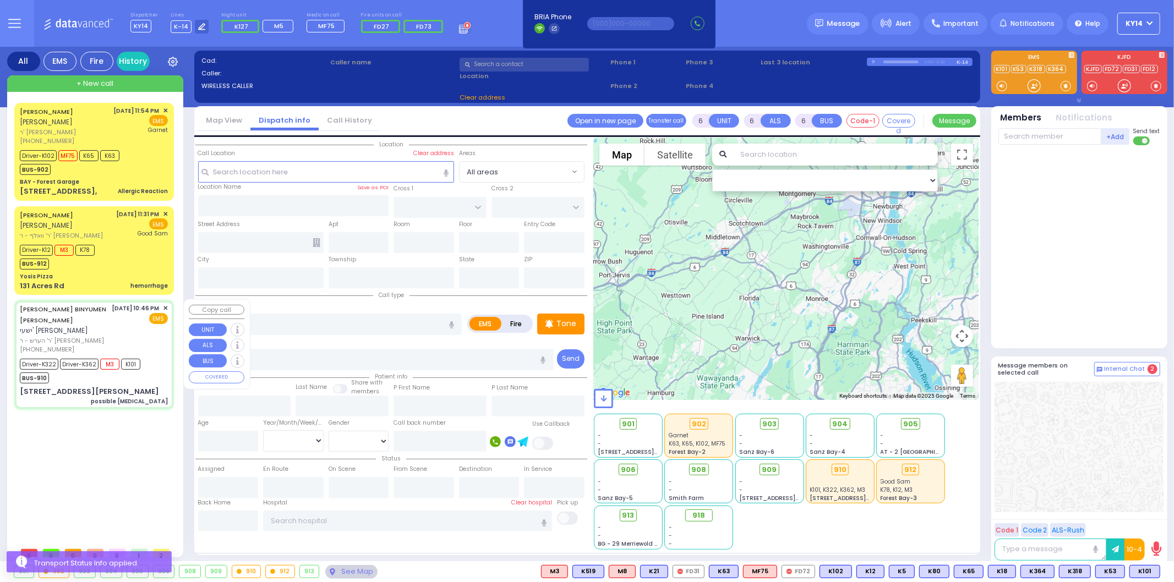
type input "22:46"
type input "22:48"
type input "22:49"
type input "22:55"
type input "[GEOGRAPHIC_DATA] ([GEOGRAPHIC_DATA]) [STREET_ADDRESS][US_STATE]"
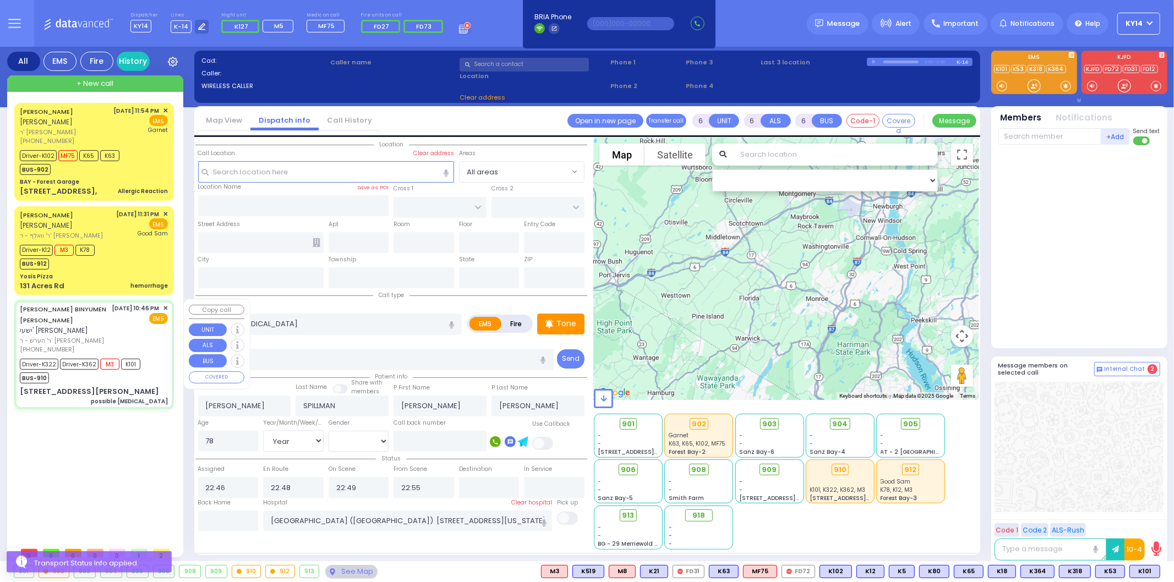
type input "PRAG BLVD"
type input "[STREET_ADDRESS][PERSON_NAME]"
type input "202"
type input "Monroe"
type input "[US_STATE]"
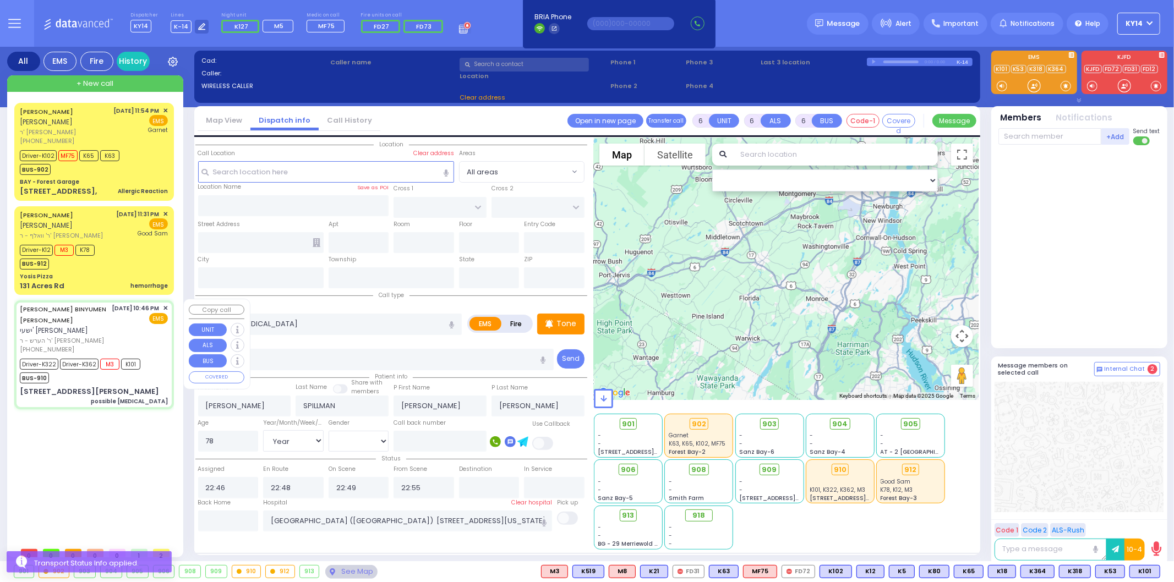
type input "10950"
select select "Hatzalah Garages"
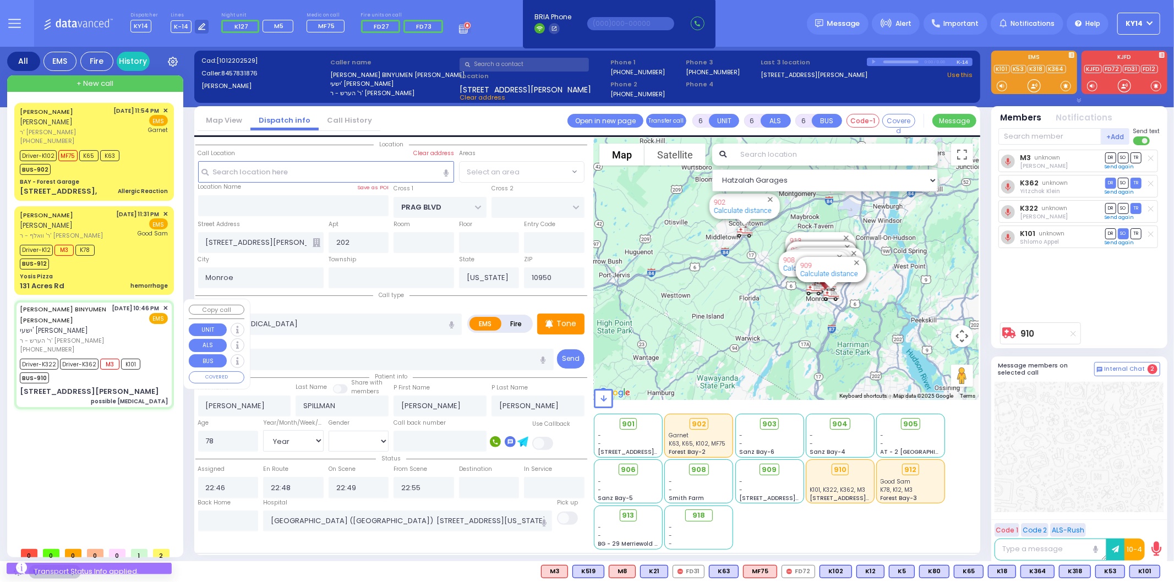
select select "SECTION 6"
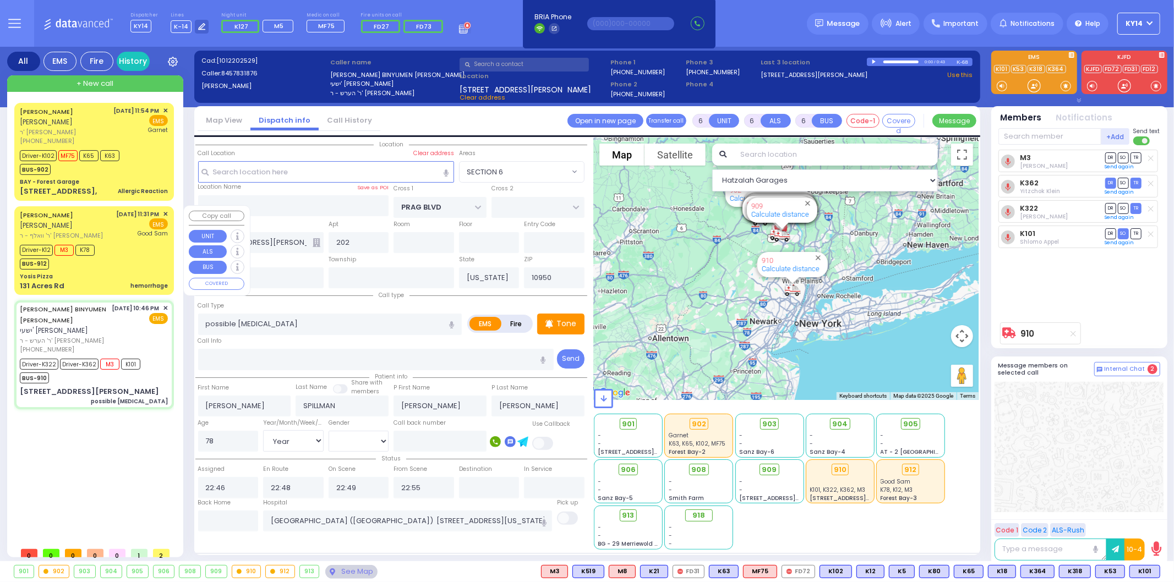
click at [123, 252] on div "Driver-K12 M3 K78 BUS-912" at bounding box center [94, 256] width 148 height 28
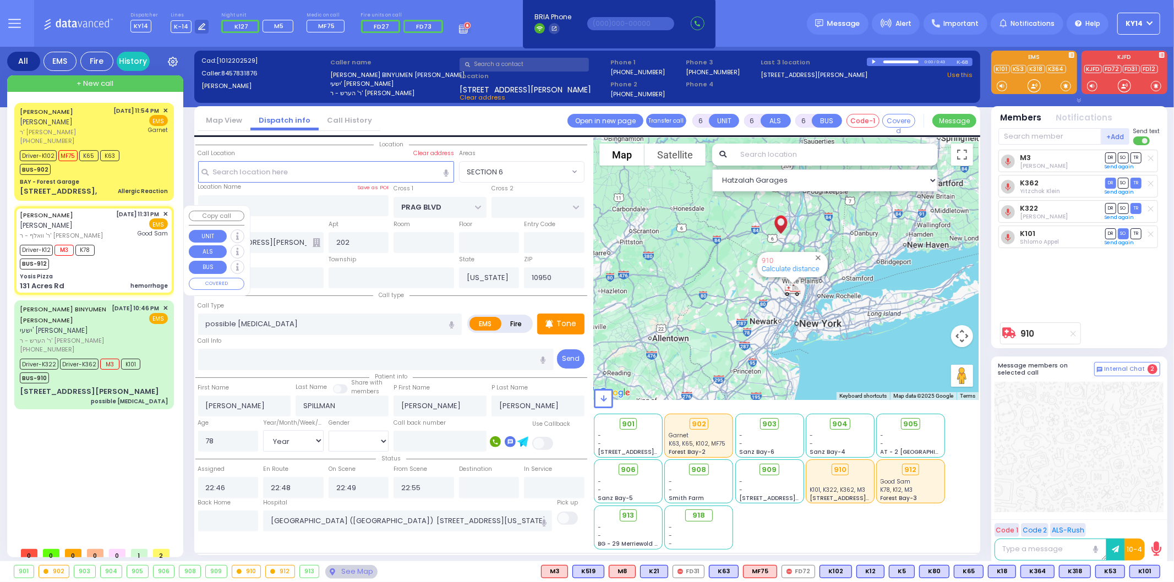
select select
type input "hemorrhage"
radio input "true"
type input "[PERSON_NAME]"
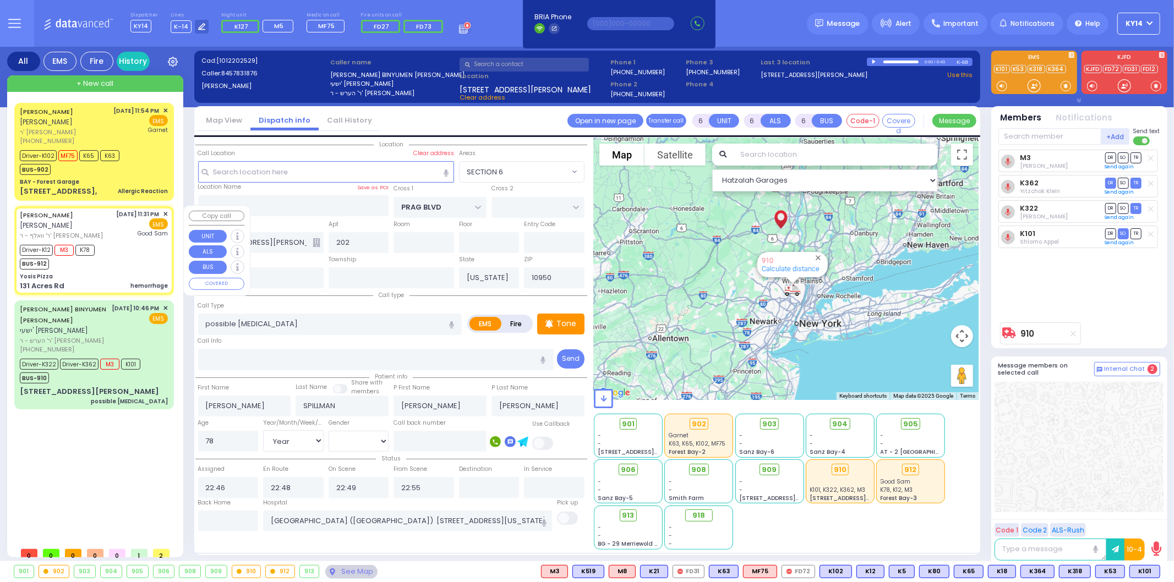
type input "Masha"
type input "[PERSON_NAME]"
type input "40"
select select "Year"
select select "[DEMOGRAPHIC_DATA]"
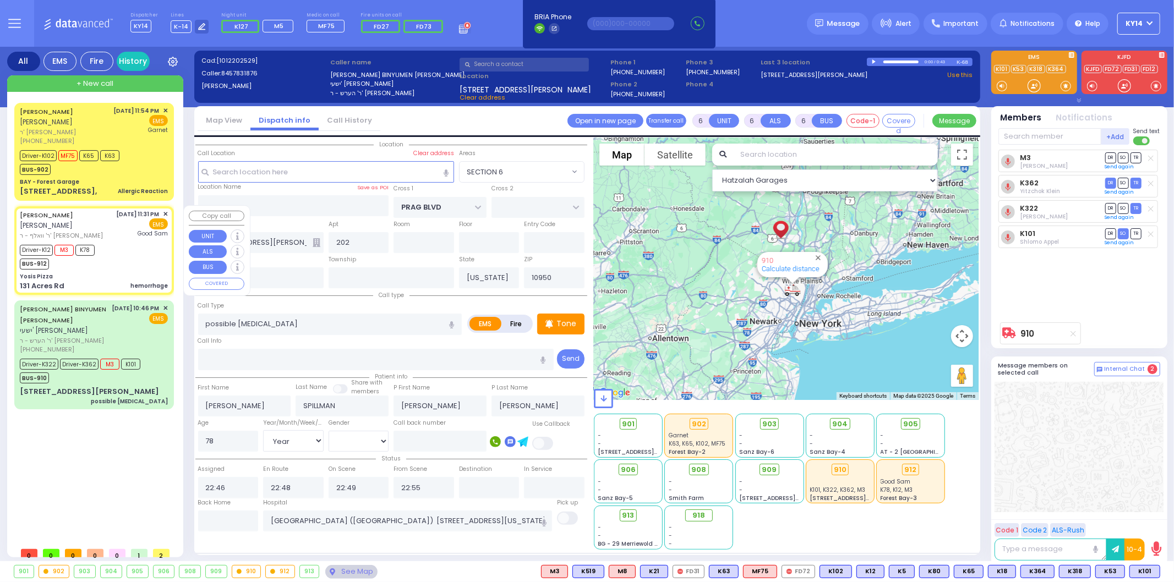
type input "23:31"
type input "23:35"
type input "23:38"
type input "23:46"
type input "[GEOGRAPHIC_DATA]"
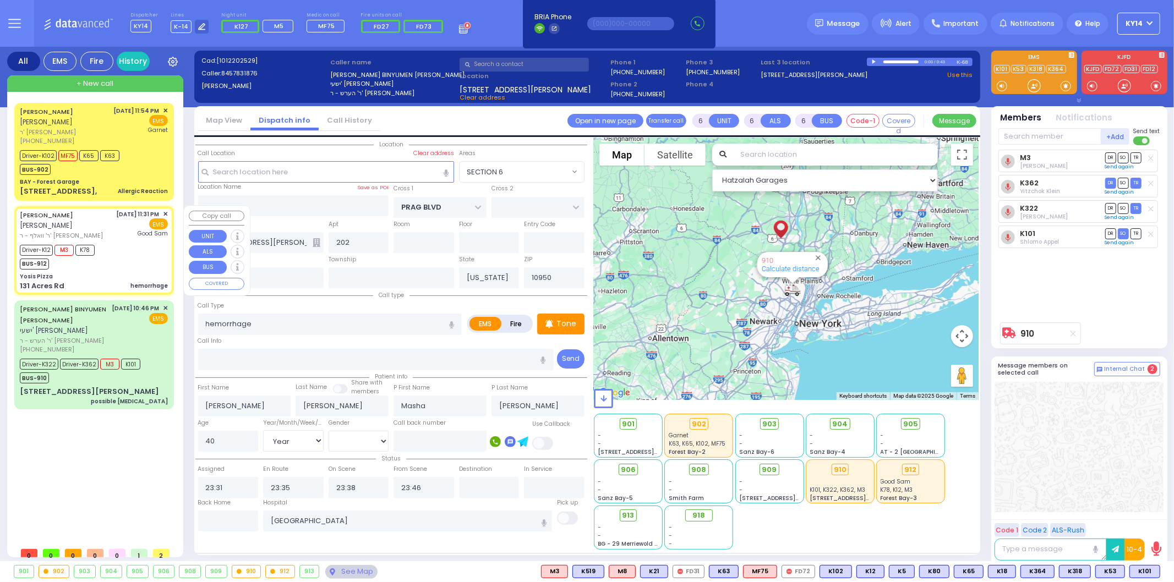
select select "Hatzalah Garages"
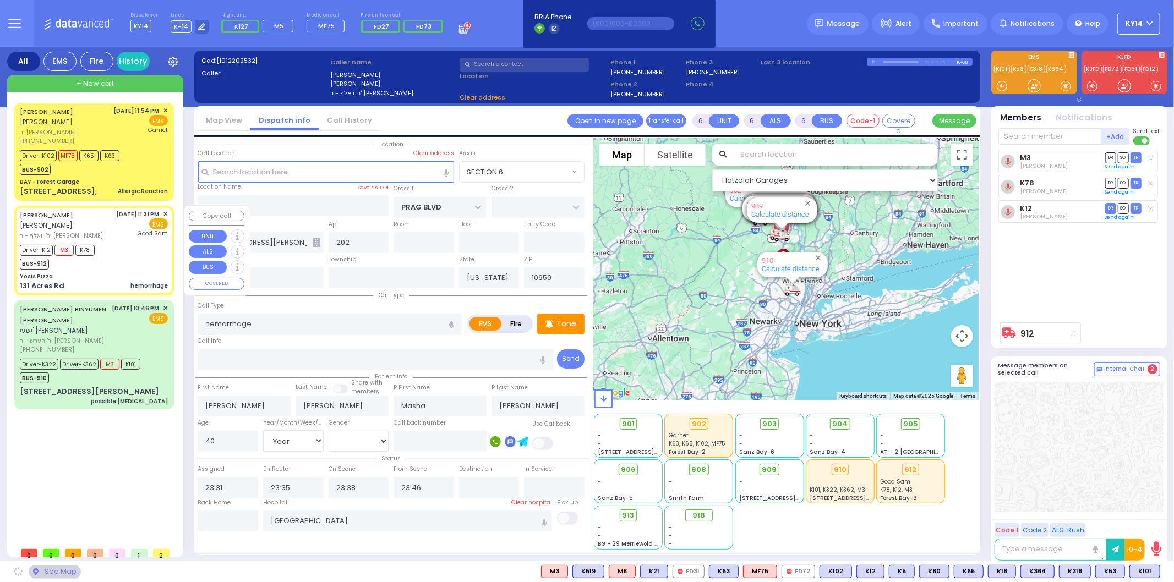
type input "Yosis Pizza"
type input "[PERSON_NAME] DR"
type input "AMSTERDAM WAY"
type input "131 Acres Rd"
type input "[PERSON_NAME]"
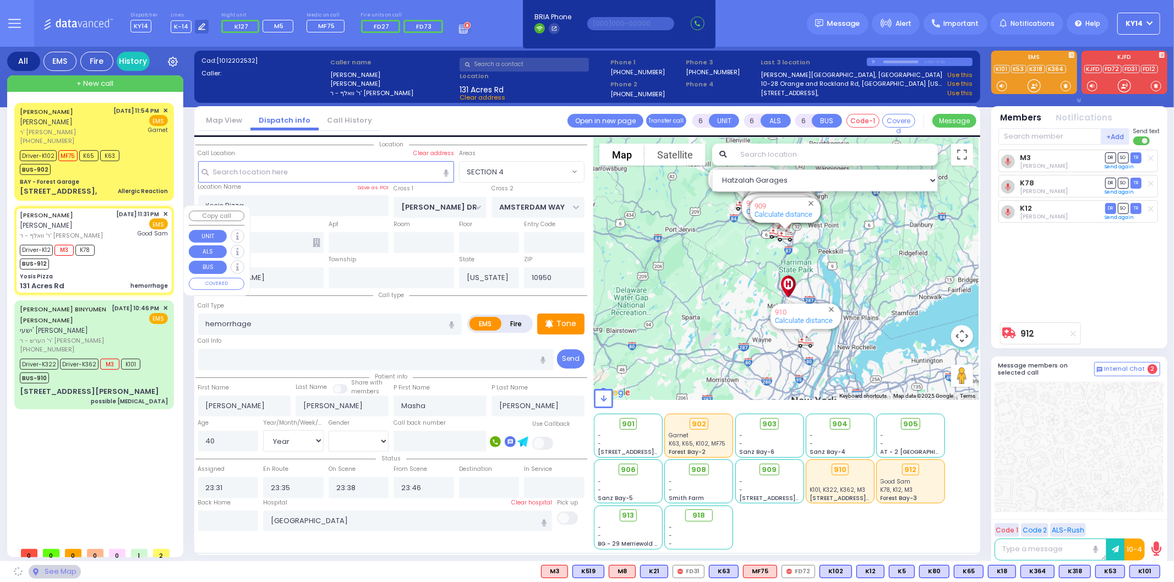
select select "SECTION 4"
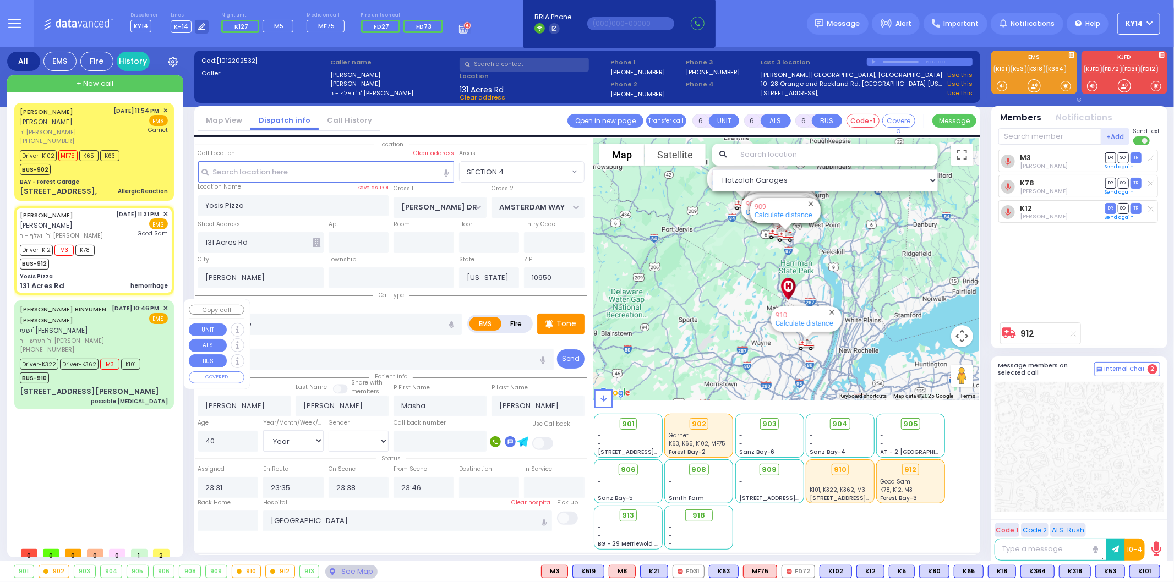
click at [145, 344] on div "[DATE] 10:46 PM ✕ EMS" at bounding box center [140, 329] width 56 height 51
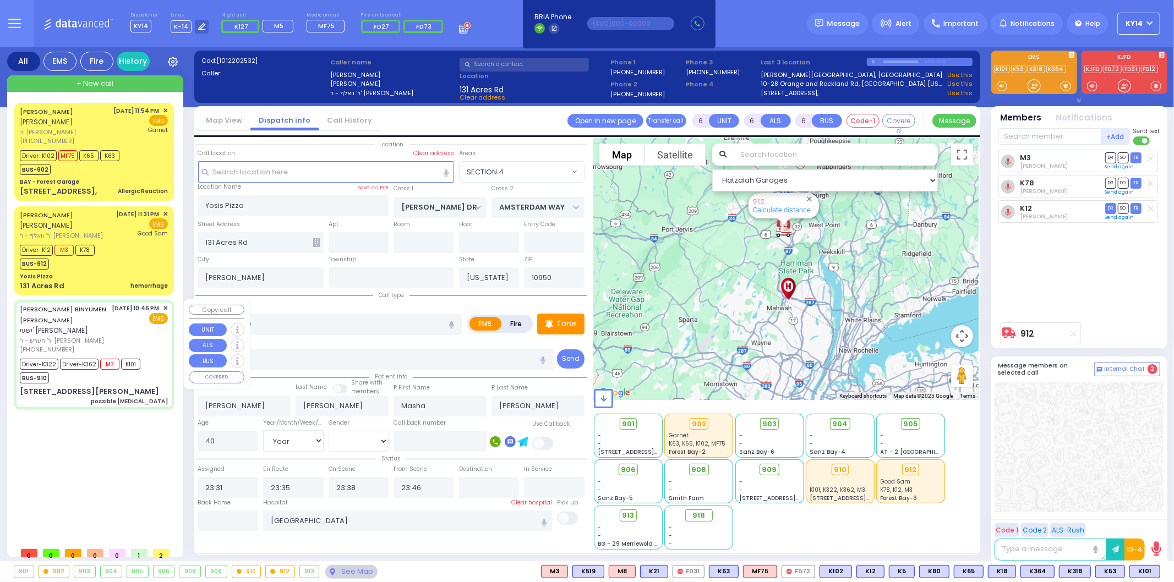
select select
type input "possible [MEDICAL_DATA]"
radio input "true"
type input "[PERSON_NAME]"
type input "SPILLMAN"
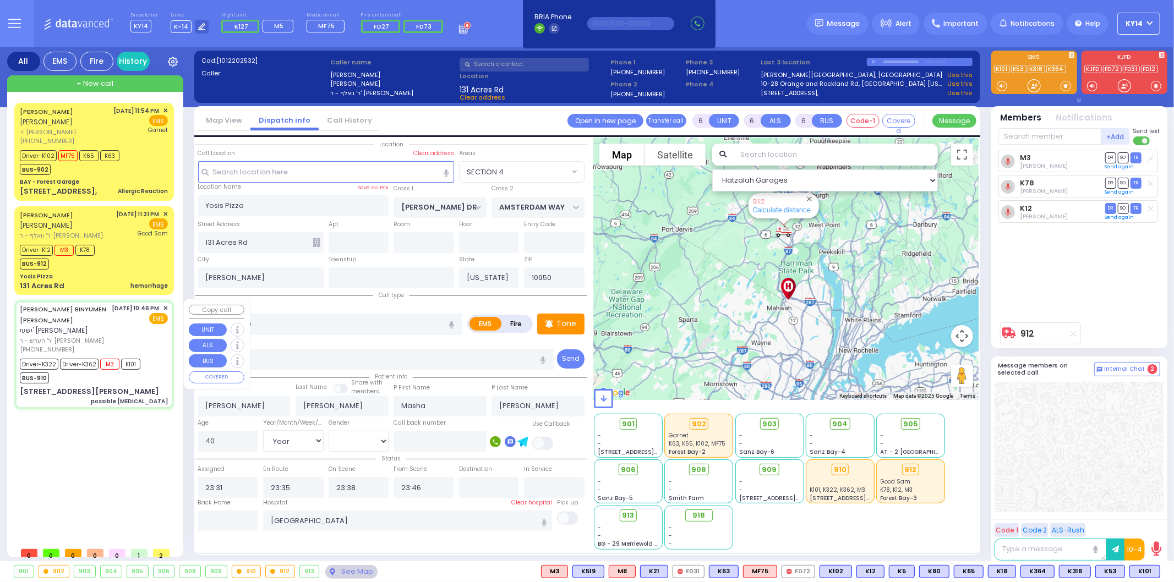
type input "[PERSON_NAME]"
type input "78"
select select "Year"
select select "[DEMOGRAPHIC_DATA]"
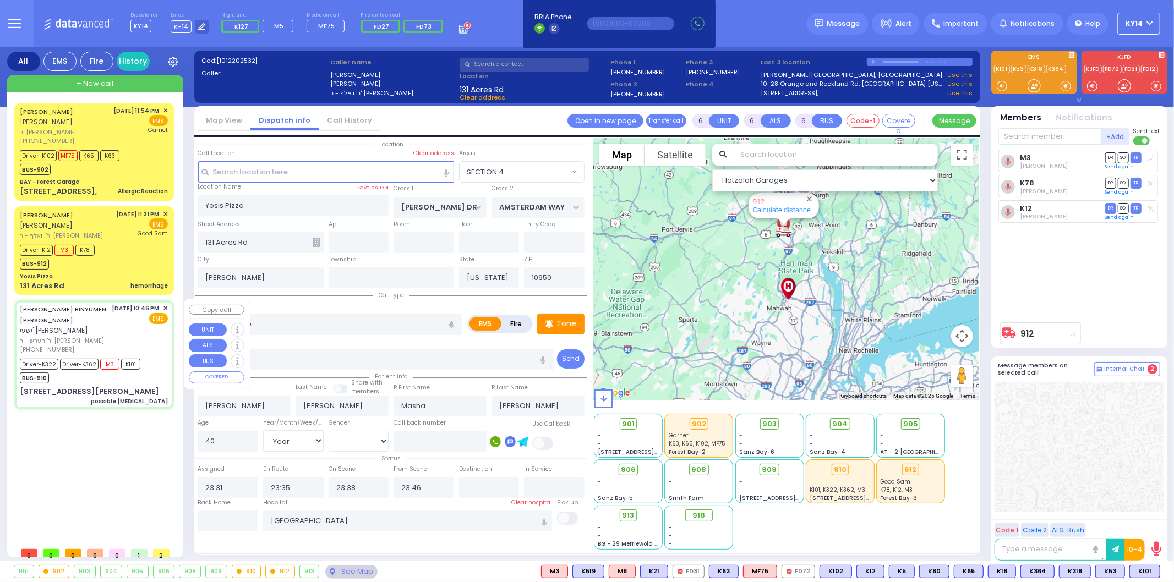
type input "22:46"
type input "22:48"
type input "22:49"
type input "22:55"
type input "[GEOGRAPHIC_DATA] ([GEOGRAPHIC_DATA]) [STREET_ADDRESS][US_STATE]"
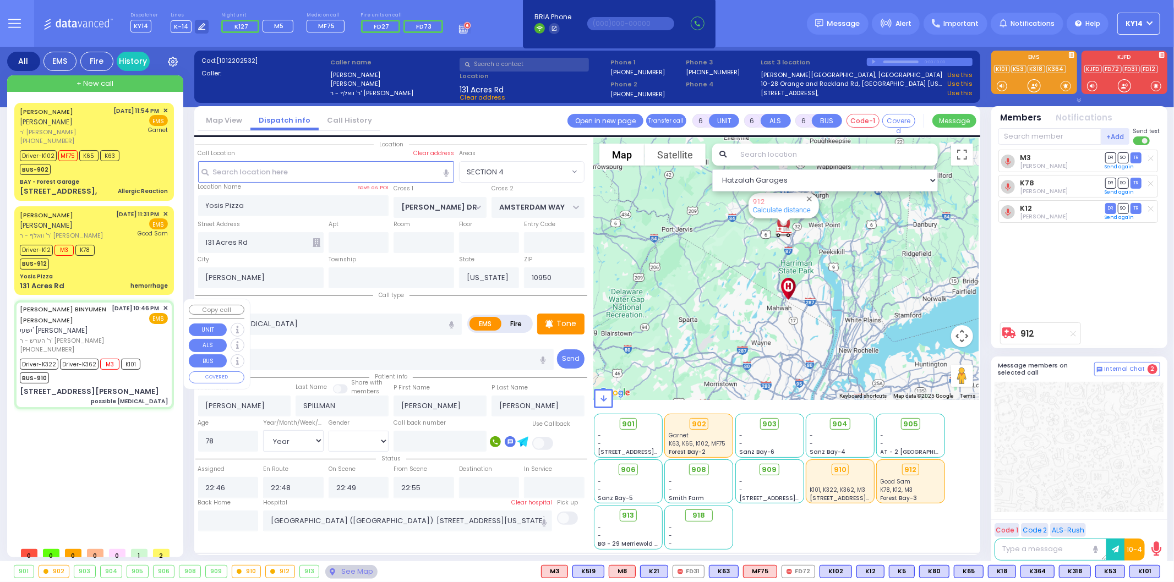
type input "PRAG BLVD"
type input "[STREET_ADDRESS][PERSON_NAME]"
type input "202"
type input "Monroe"
select select "Hatzalah Garages"
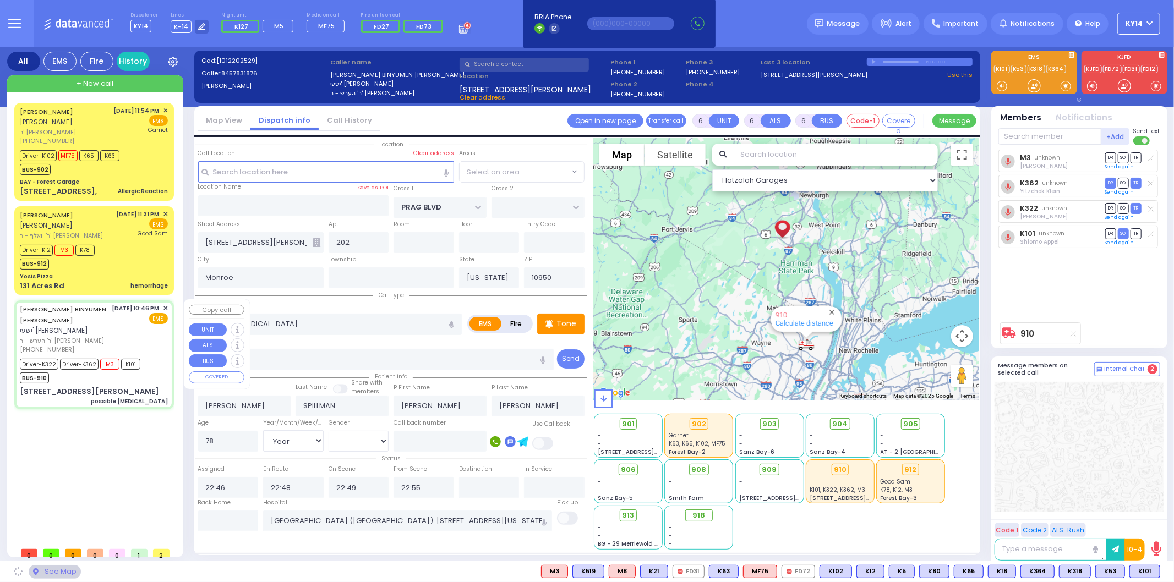
select select "SECTION 6"
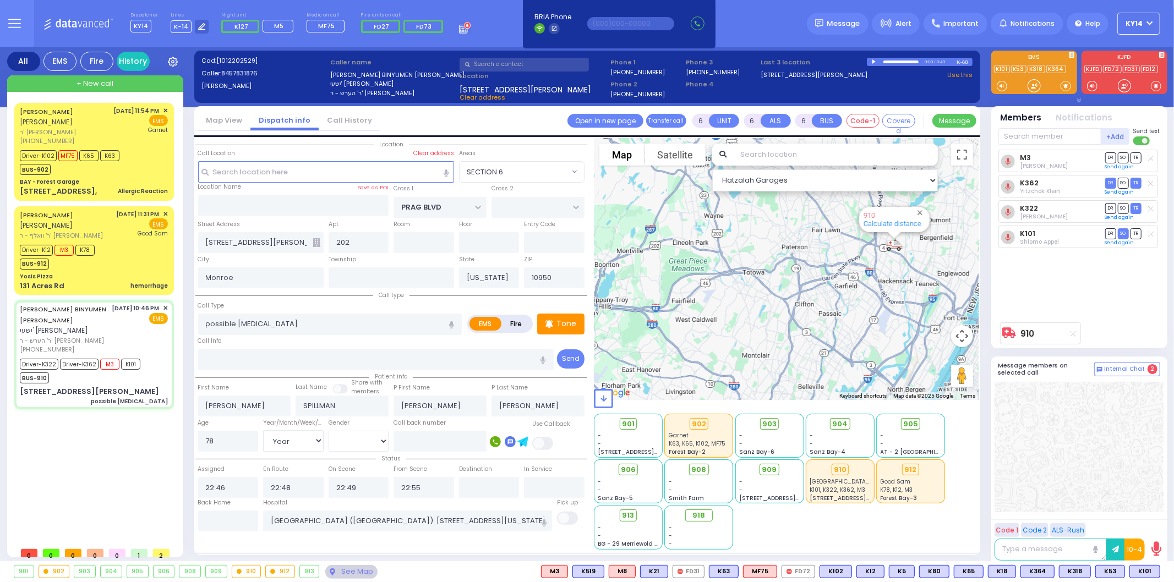
drag, startPoint x: 813, startPoint y: 261, endPoint x: 812, endPoint y: 342, distance: 81.5
click at [811, 342] on div "910 Calculate distance 594 Calculate distance 595 Calculate distance 596 Calcul…" at bounding box center [786, 269] width 385 height 262
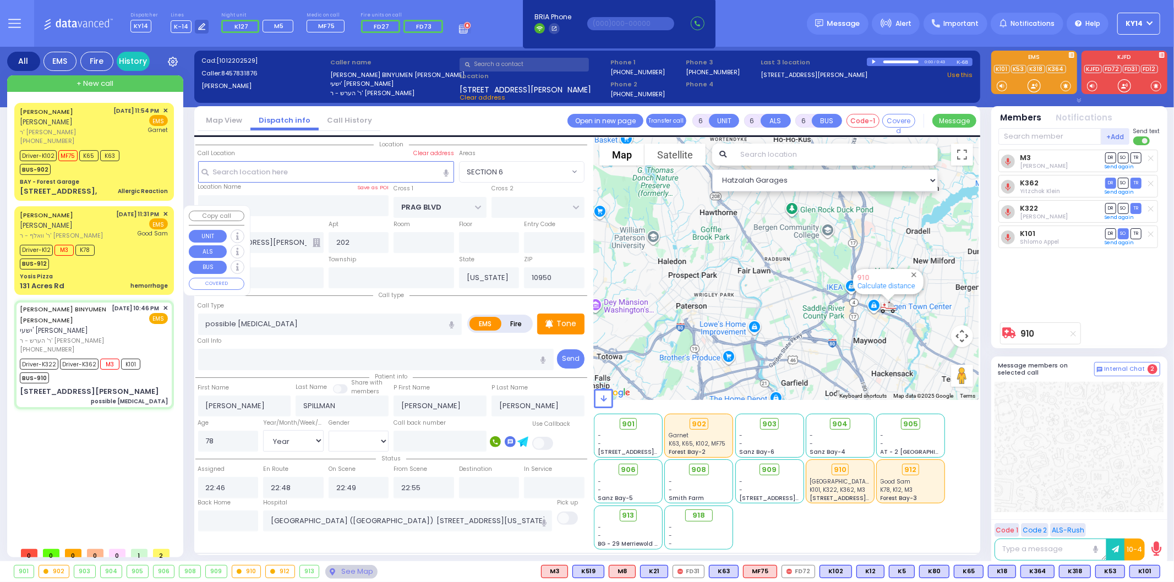
click at [134, 242] on div "Driver-K12 M3 K78 BUS-912" at bounding box center [94, 256] width 148 height 28
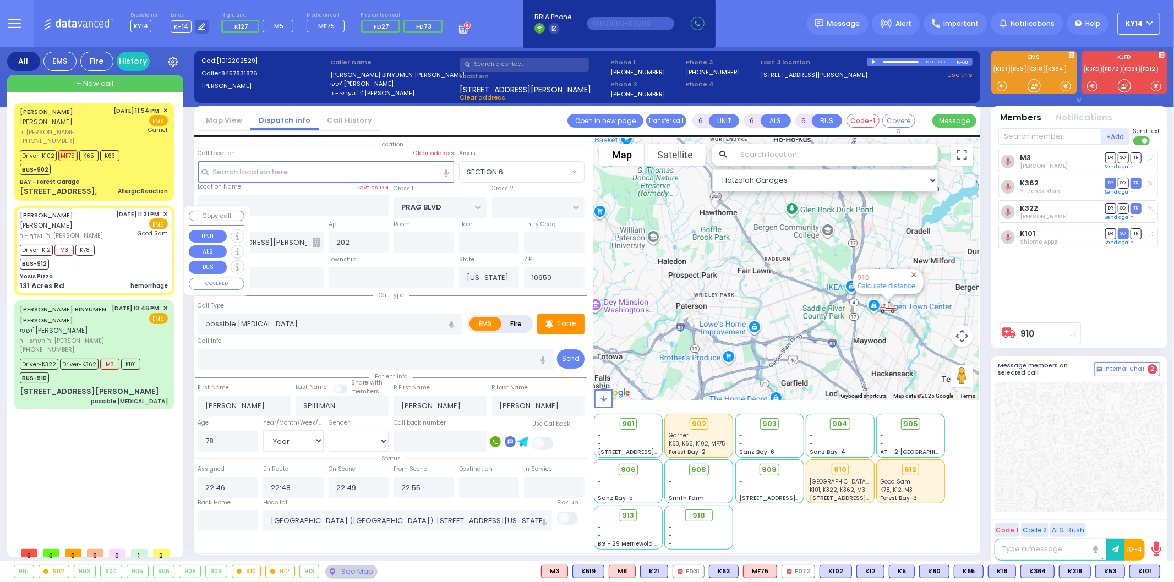
select select
type input "hemorrhage"
radio input "true"
type input "[PERSON_NAME]"
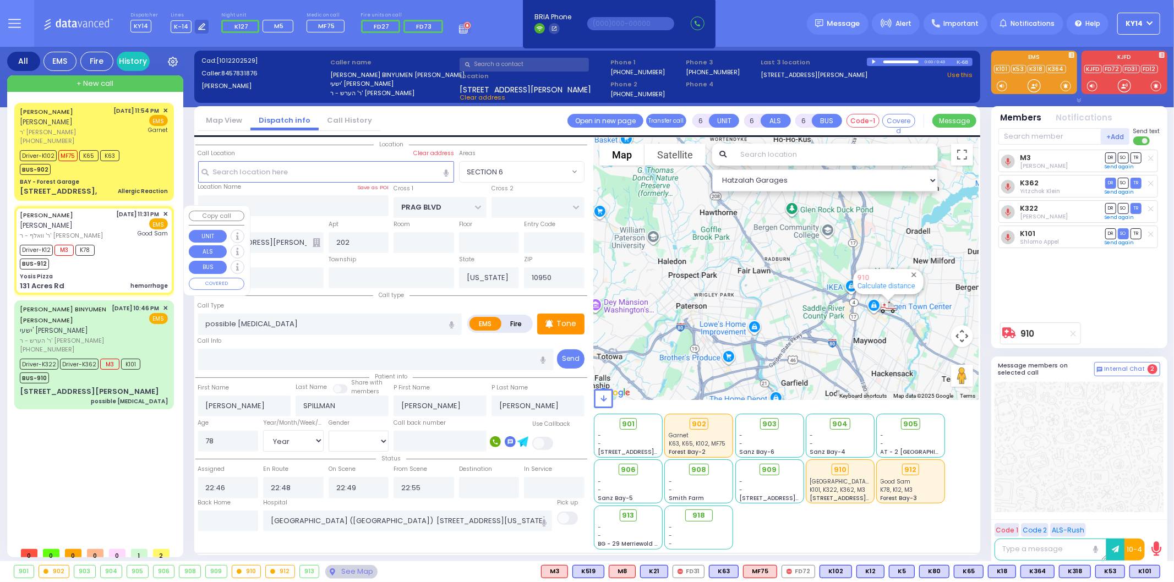
type input "Masha"
type input "[PERSON_NAME]"
type input "40"
select select "Year"
select select "[DEMOGRAPHIC_DATA]"
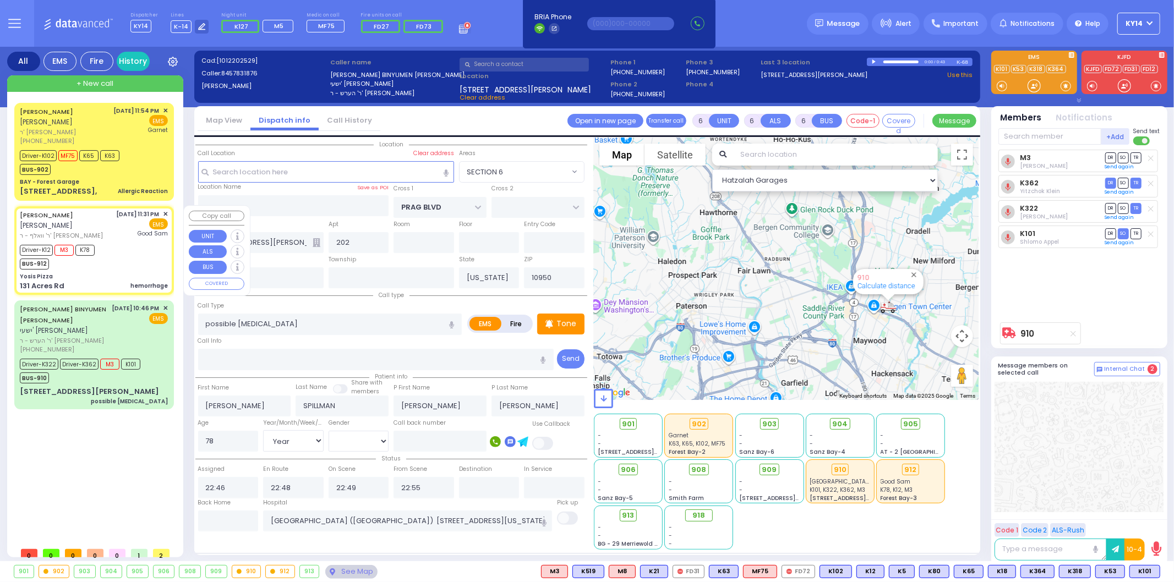
type input "23:31"
type input "23:35"
type input "23:38"
type input "23:46"
type input "[GEOGRAPHIC_DATA]"
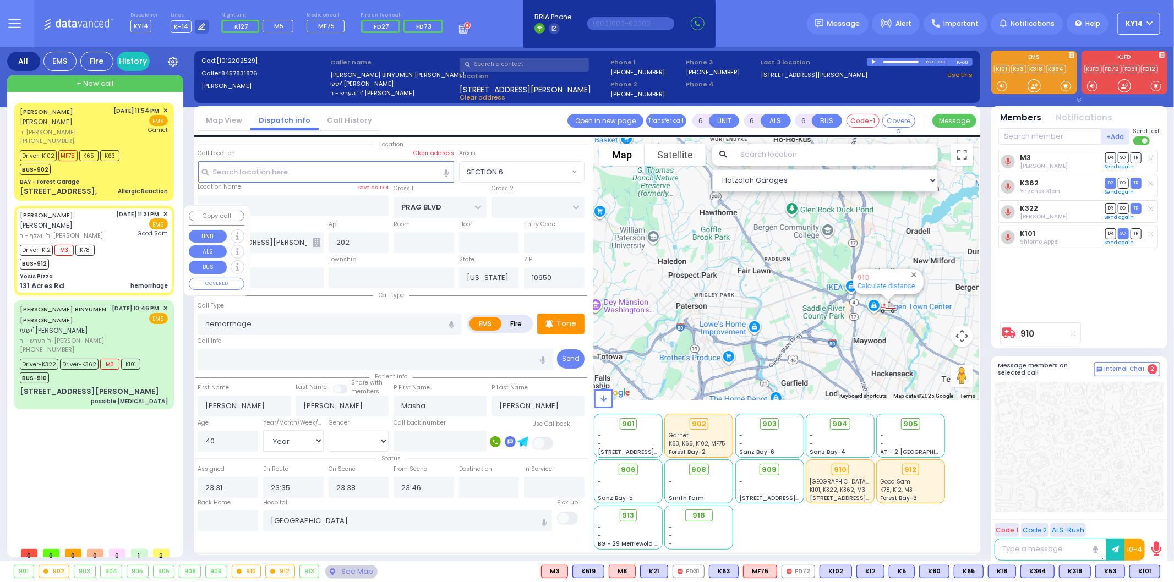
select select "Hatzalah Garages"
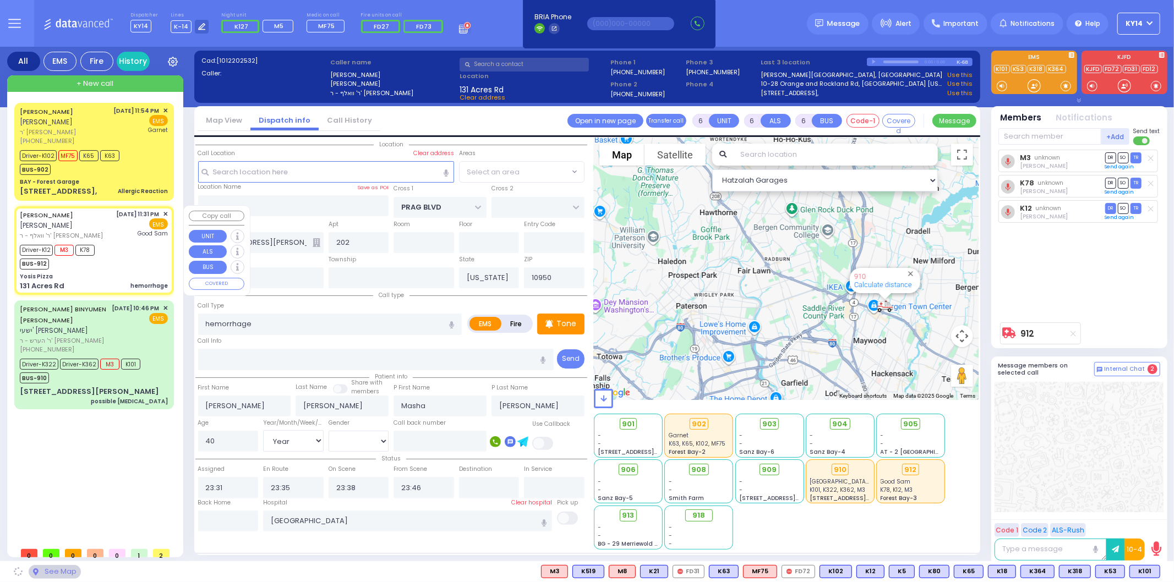
type input "Yosis Pizza"
type input "[PERSON_NAME] DR"
type input "AMSTERDAM WAY"
type input "131 Acres Rd"
type input "[PERSON_NAME]"
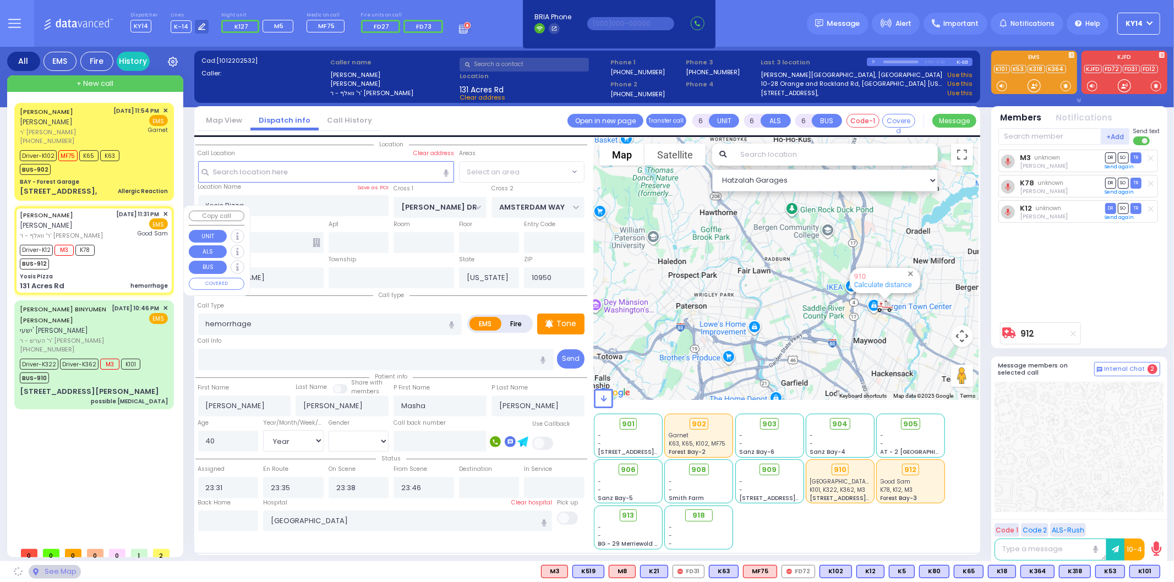
select select "SECTION 4"
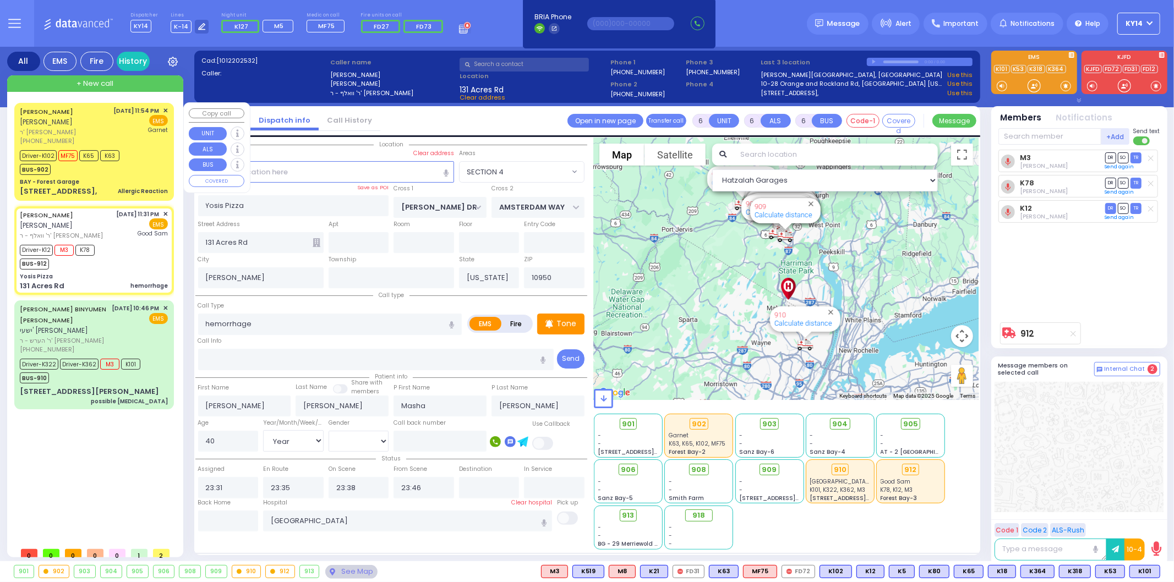
click at [98, 130] on span "ר' [PERSON_NAME]" at bounding box center [65, 132] width 90 height 9
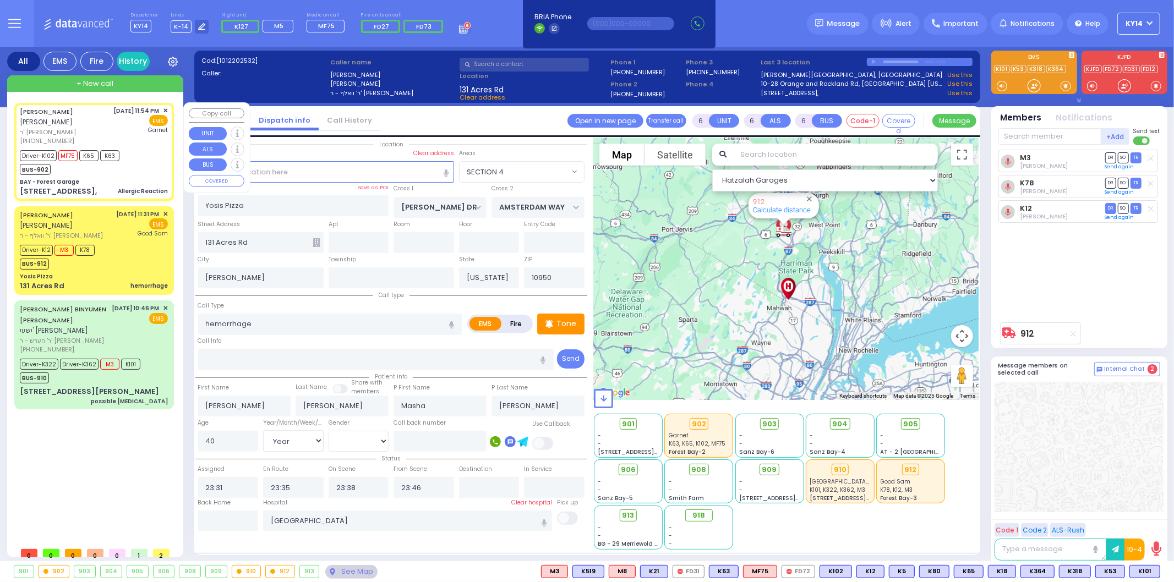
select select
type input "Allergic Reaction"
radio input "true"
type input "MORDCHE"
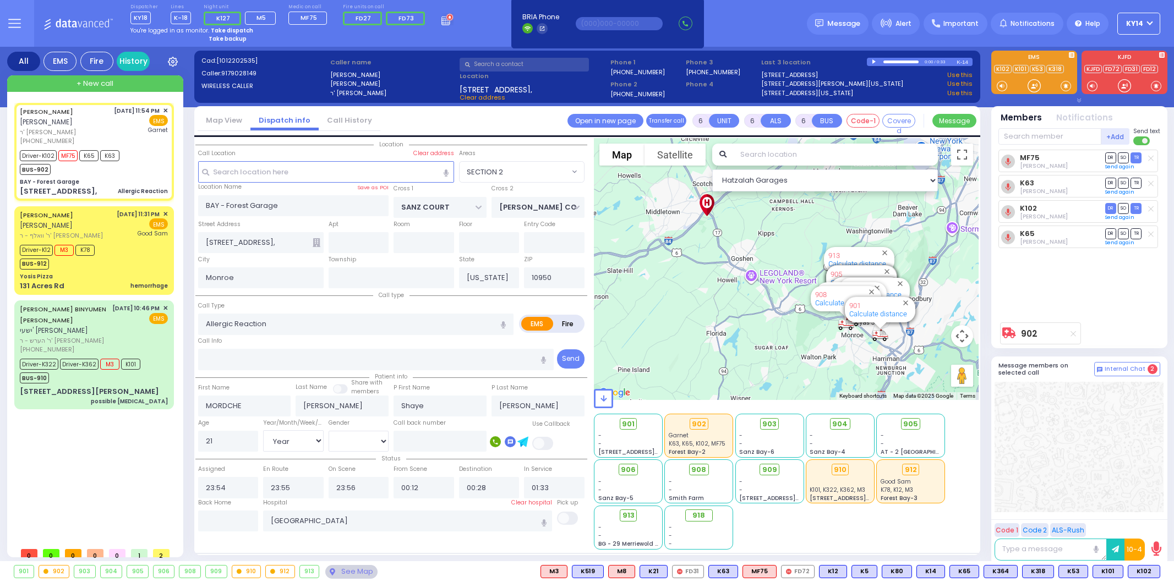
select select "SECTION 2"
select select "Year"
select select "[DEMOGRAPHIC_DATA]"
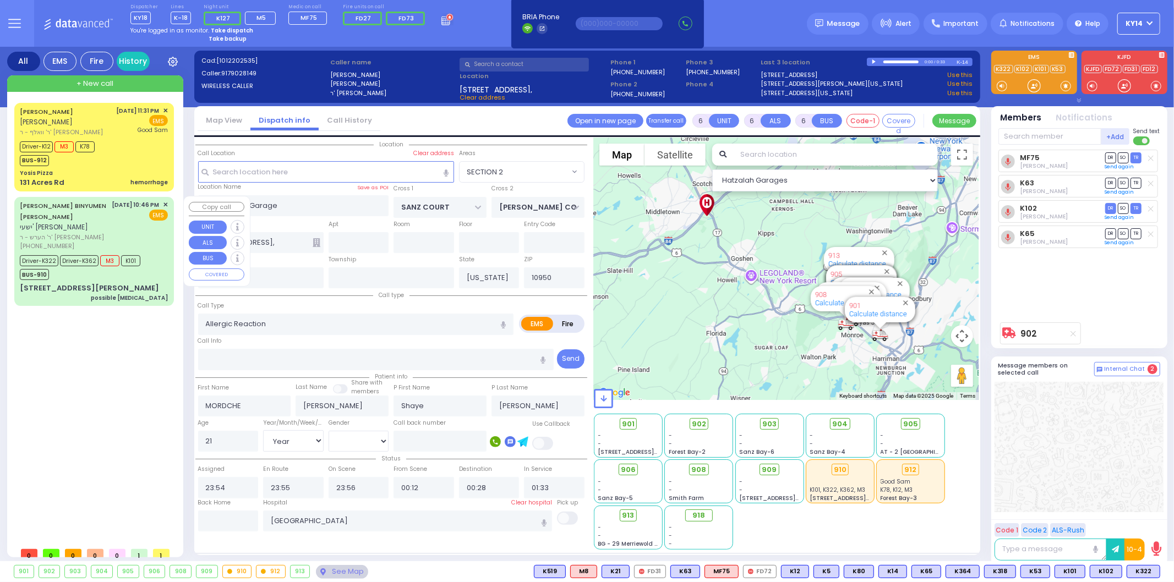
click at [138, 238] on div "[DATE] 10:46 PM ✕ EMS" at bounding box center [140, 225] width 56 height 51
select select
type input "possible [MEDICAL_DATA]"
radio input "true"
type input "[PERSON_NAME]"
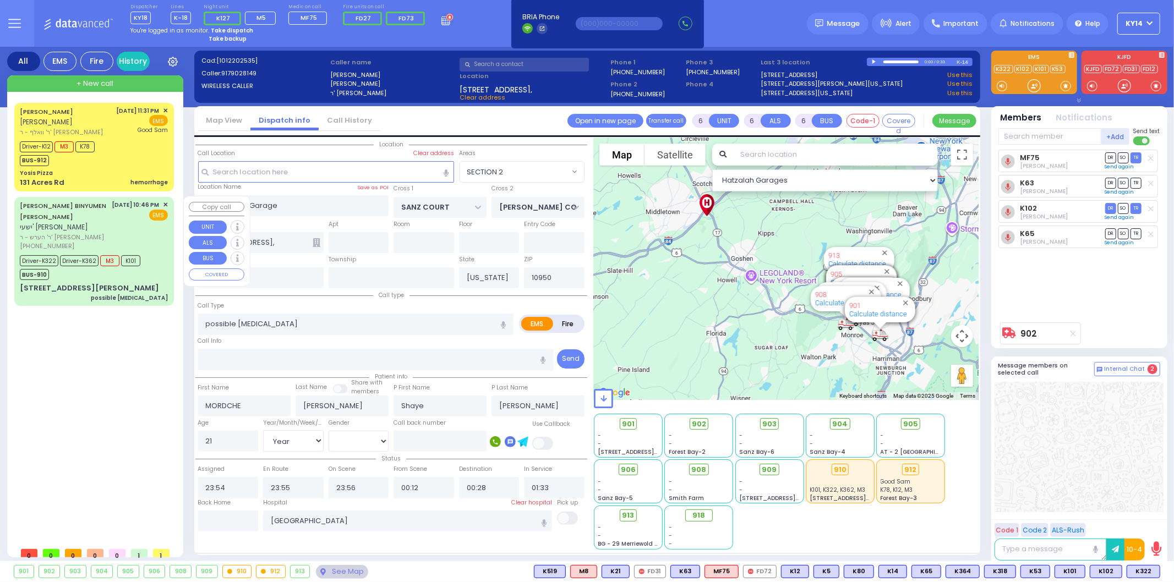
type input "SPILLMAN"
type input "[PERSON_NAME]"
type input "78"
select select "Year"
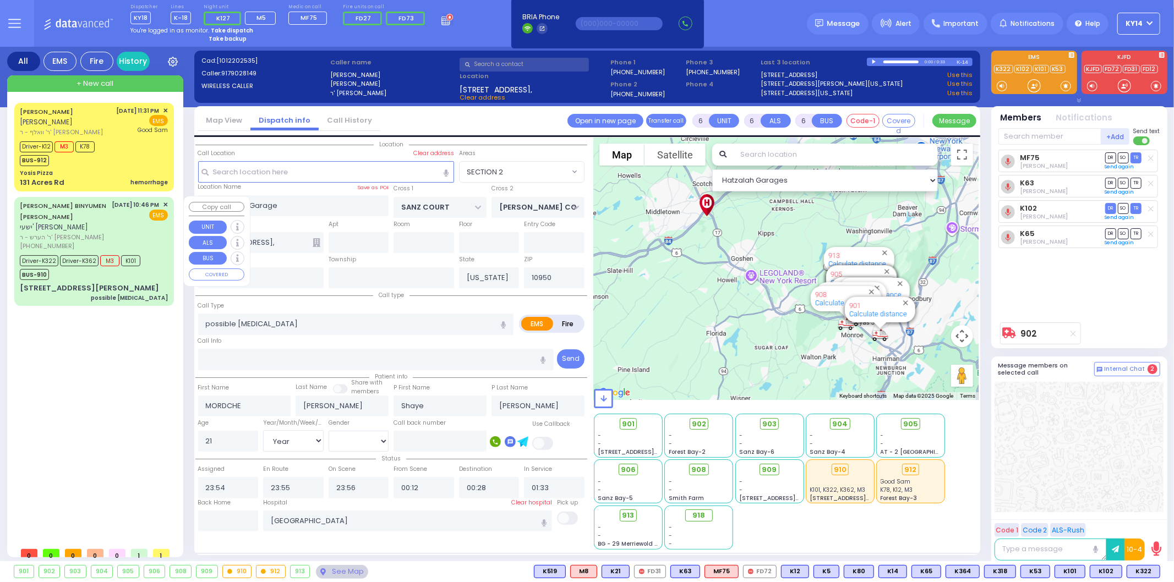
select select "[DEMOGRAPHIC_DATA]"
type input "22:46"
type input "22:48"
type input "22:49"
type input "22:55"
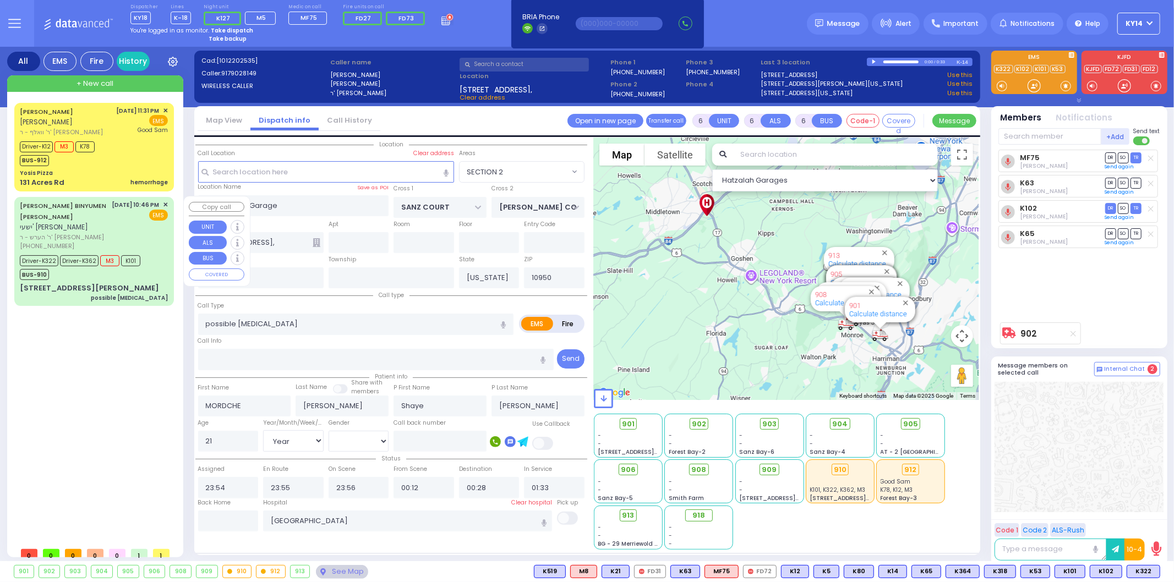
type input "[GEOGRAPHIC_DATA] ([GEOGRAPHIC_DATA]) [STREET_ADDRESS][US_STATE]"
select select "Hatzalah Garages"
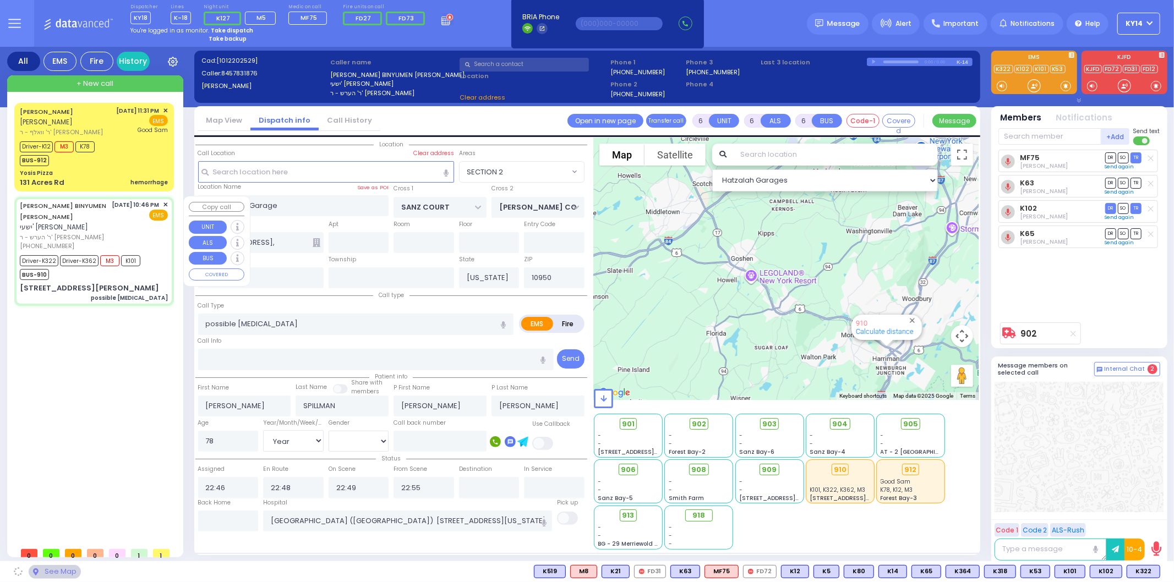
type input "PRAG BLVD"
type input "[STREET_ADDRESS][PERSON_NAME]"
type input "202"
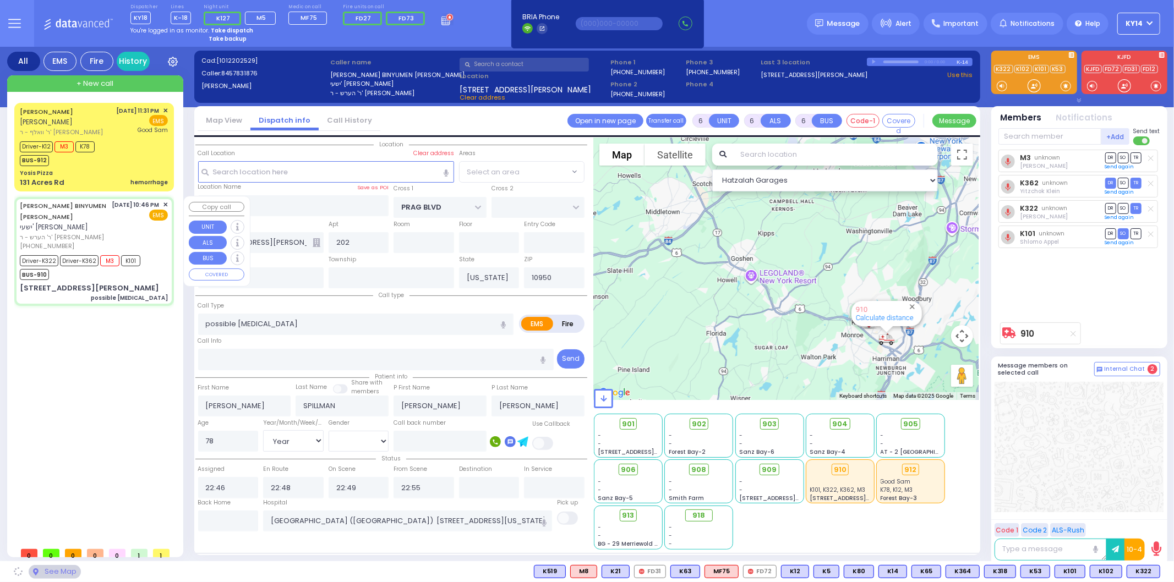
select select "SECTION 6"
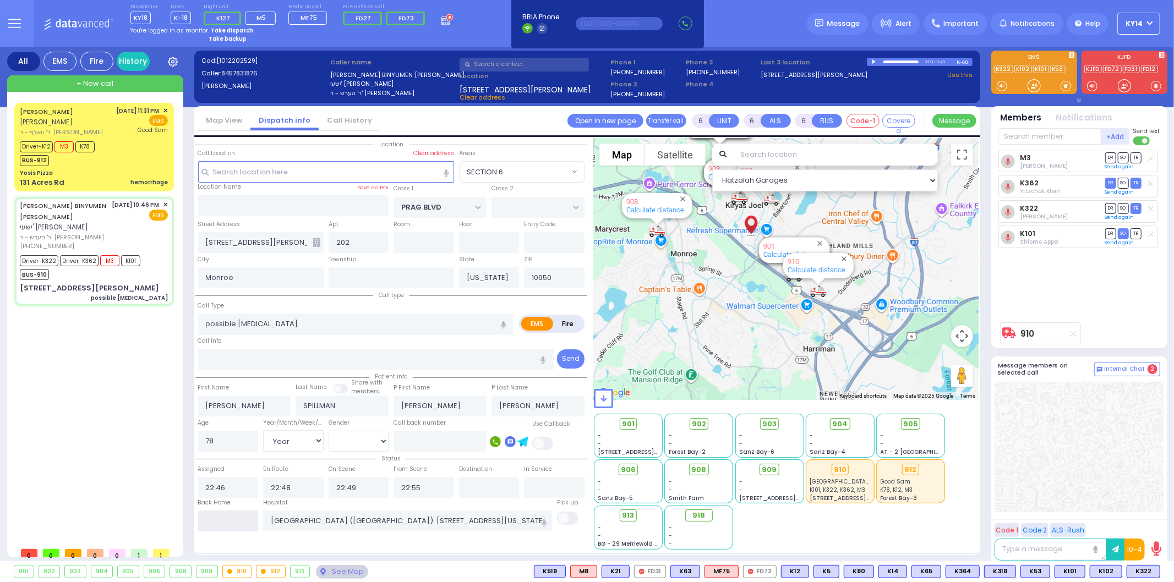
click at [229, 521] on input "text" at bounding box center [228, 521] width 61 height 21
type input "01:17"
select select
radio input "true"
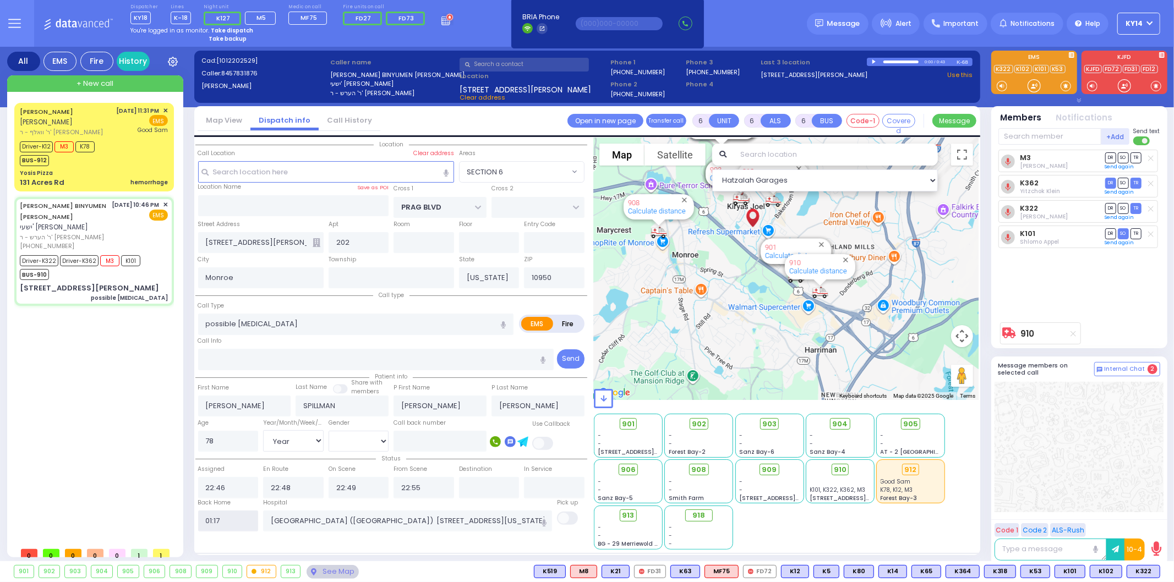
select select
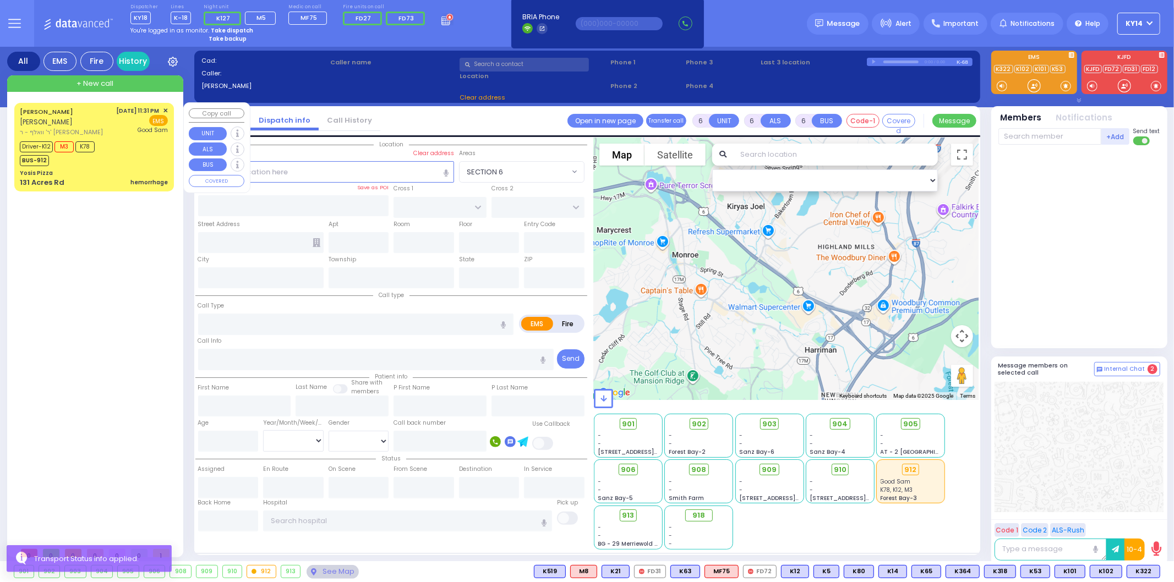
click at [106, 141] on div "Driver-K12 M3 K78 BUS-912" at bounding box center [94, 153] width 148 height 28
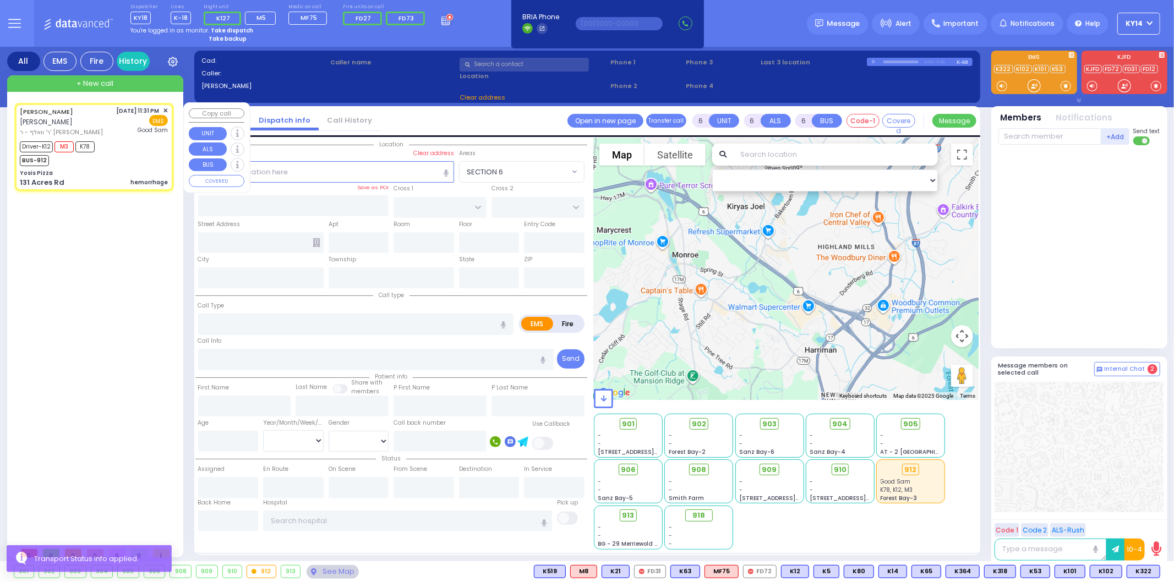
select select
type input "hemorrhage"
radio input "true"
type input "[PERSON_NAME]"
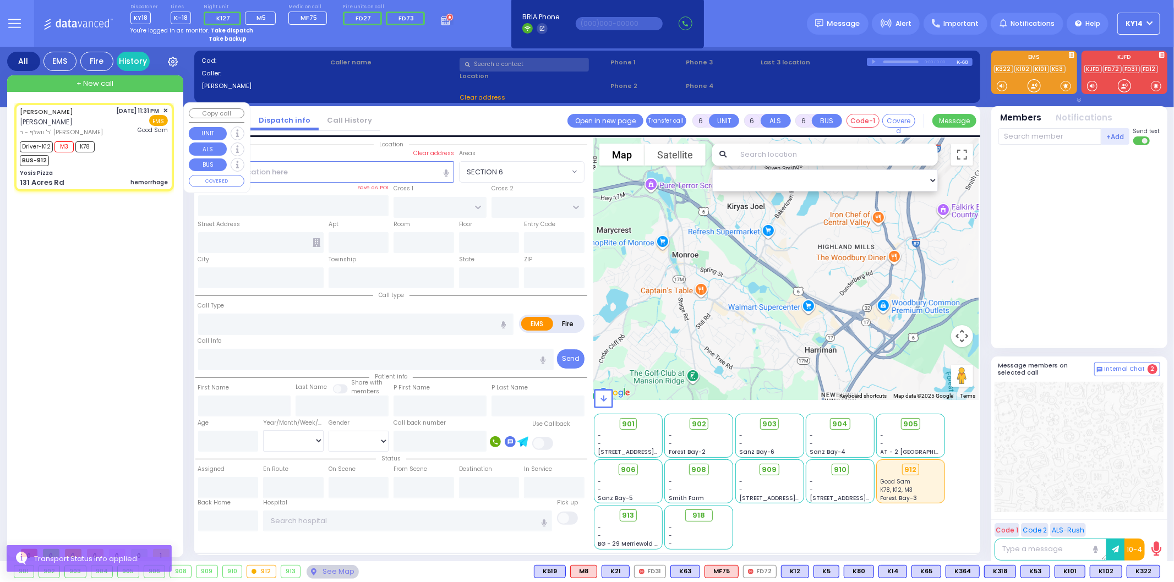
type input "Masha"
type input "[PERSON_NAME]"
type input "40"
select select "Year"
select select "[DEMOGRAPHIC_DATA]"
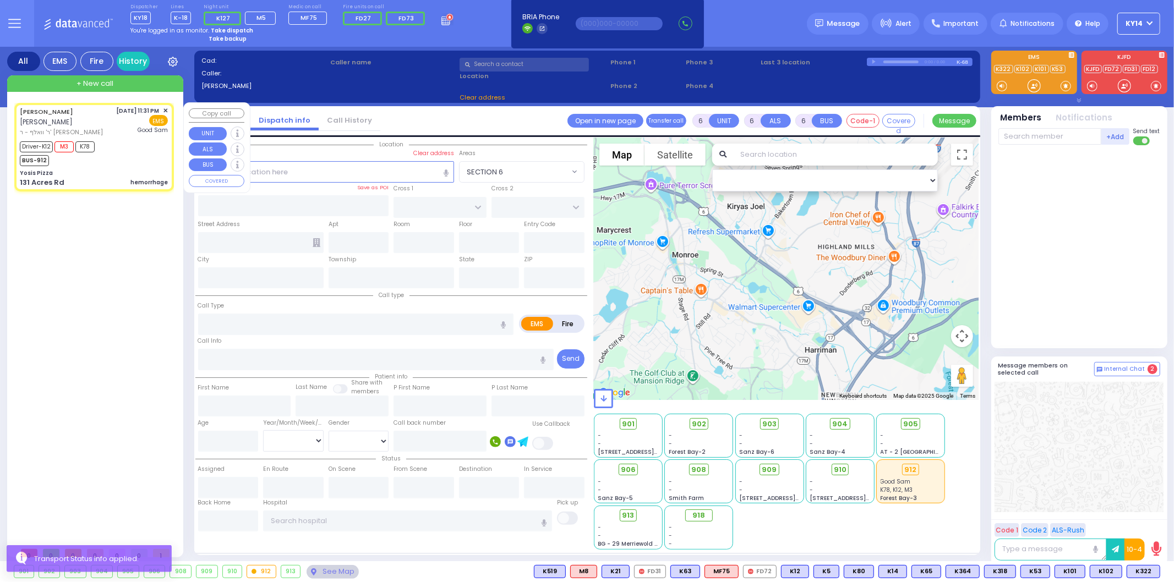
type input "23:31"
type input "23:35"
type input "23:38"
type input "23:46"
type input "[GEOGRAPHIC_DATA]"
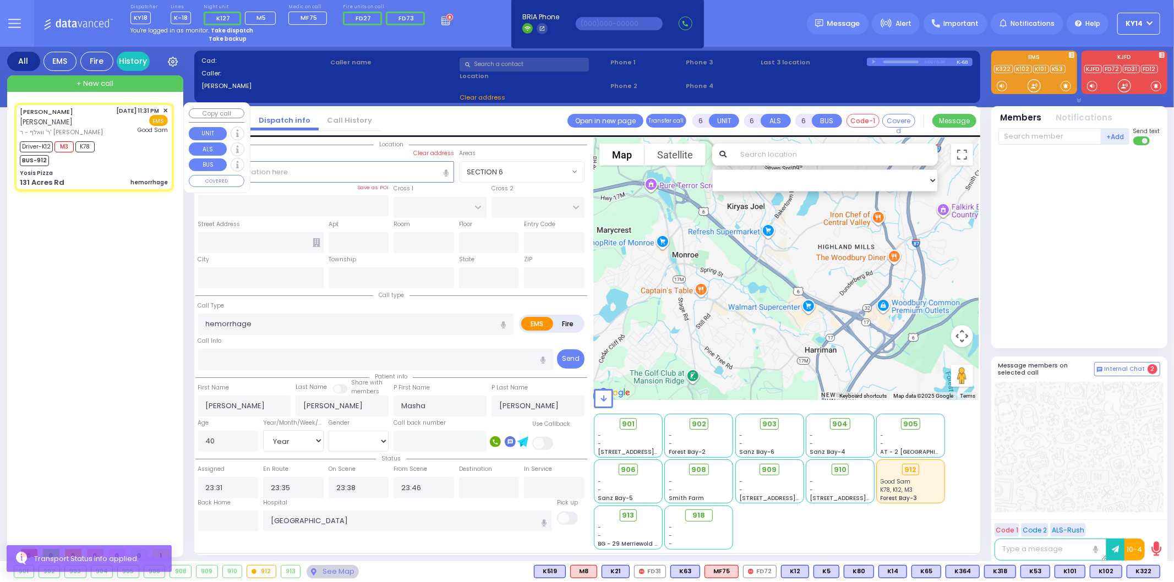
select select "Hatzalah Garages"
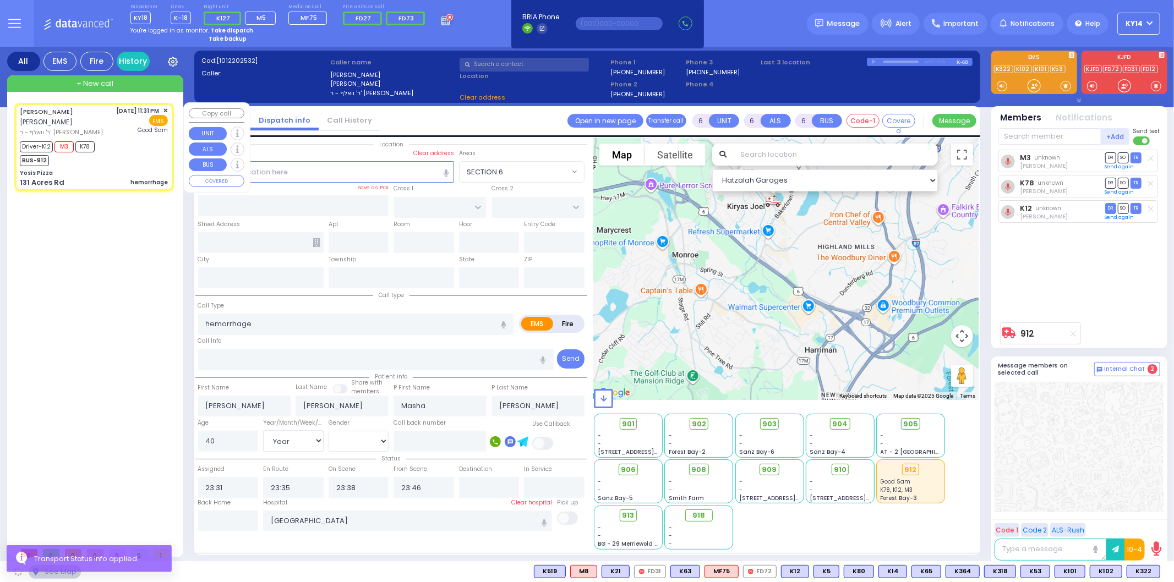
type input "Yosis Pizza"
type input "[PERSON_NAME] DR"
type input "AMSTERDAM WAY"
type input "131 Acres Rd"
type input "[PERSON_NAME]"
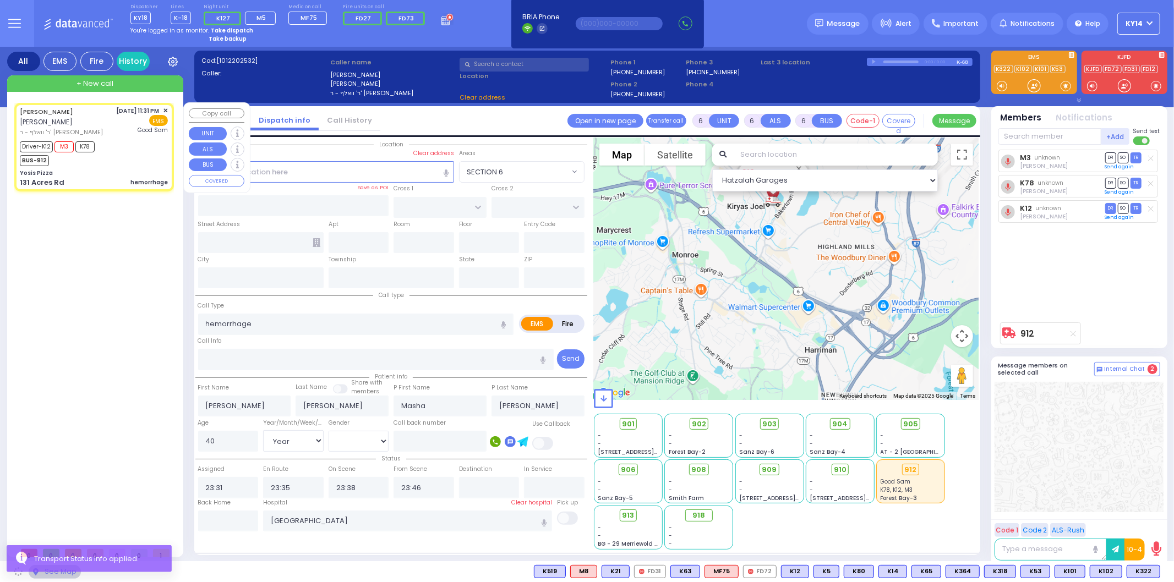
type input "[US_STATE]"
type input "10950"
select select "SECTION 4"
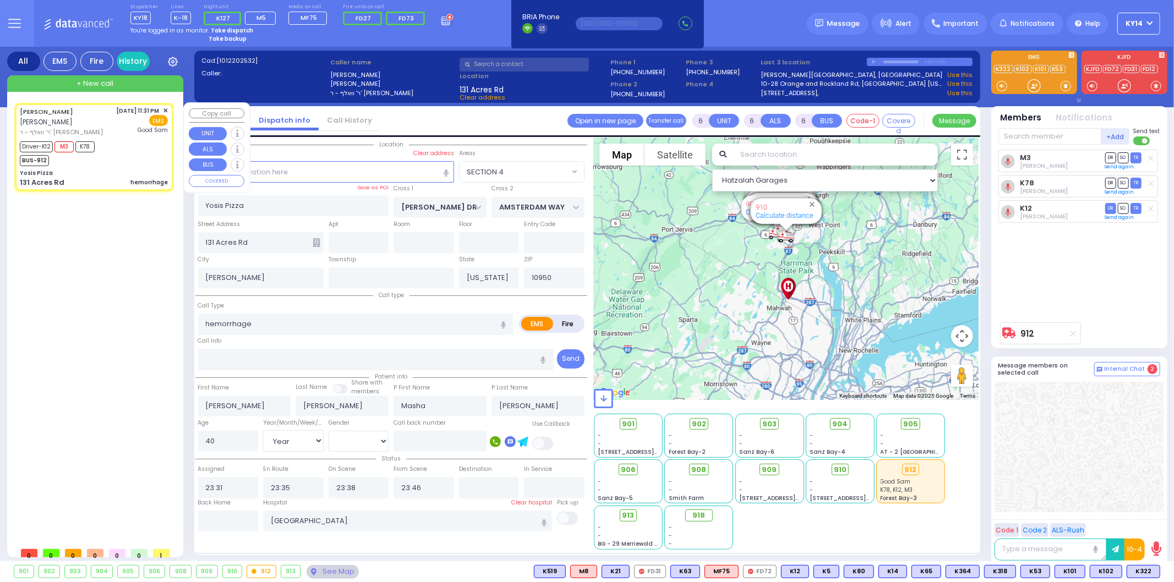
drag, startPoint x: 106, startPoint y: 141, endPoint x: 142, endPoint y: 145, distance: 36.0
click at [109, 143] on div "Driver-K12 M3 K78 BUS-912" at bounding box center [94, 153] width 148 height 28
select select
radio input "true"
select select "Year"
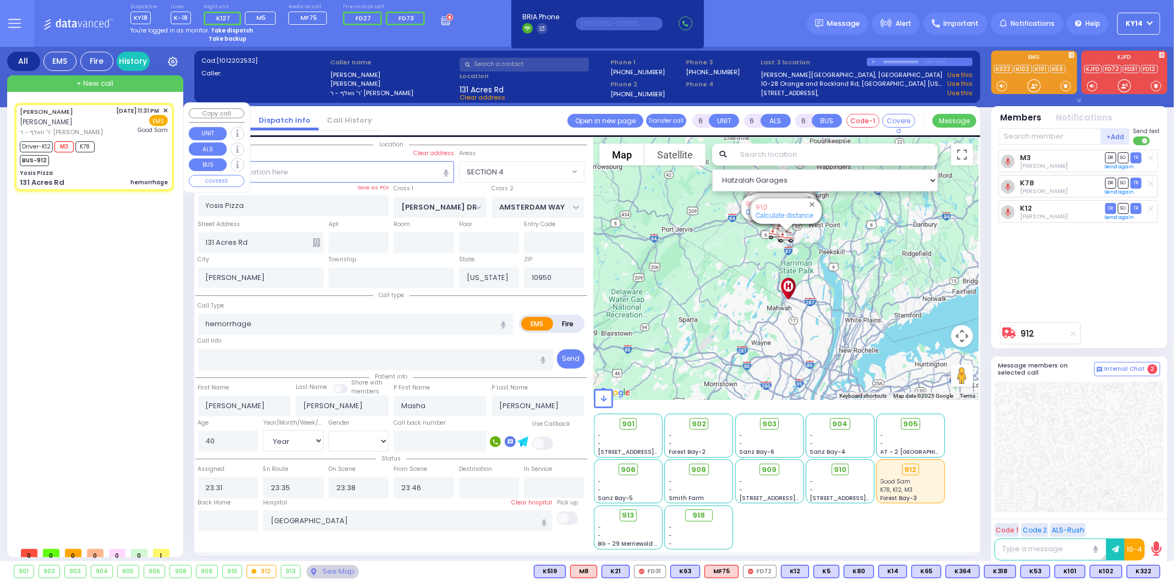
select select "[DEMOGRAPHIC_DATA]"
select select "Hatzalah Garages"
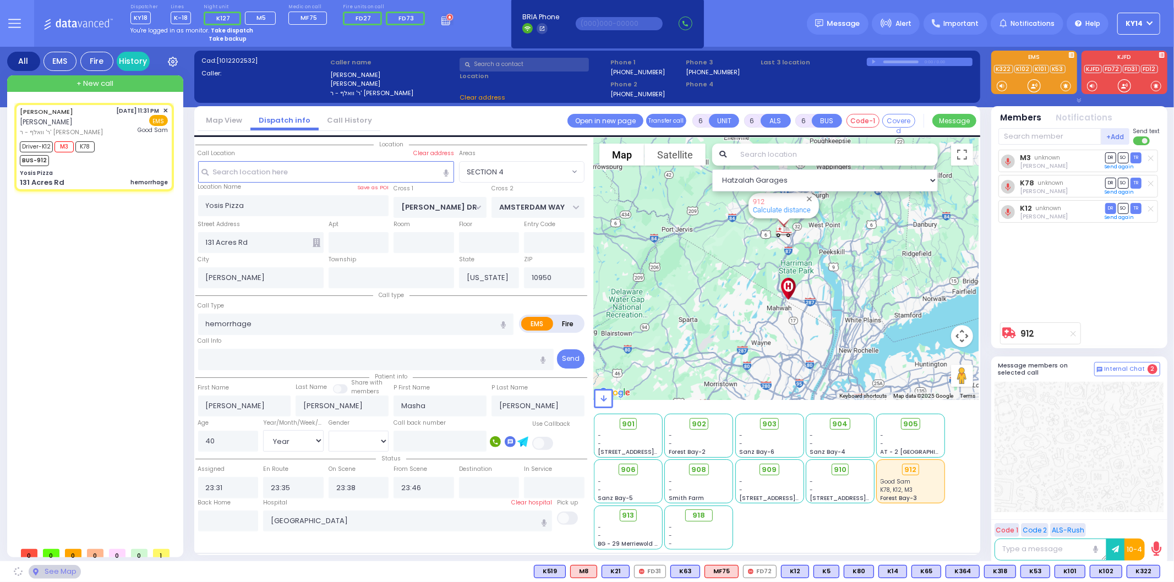
select select "SECTION 4"
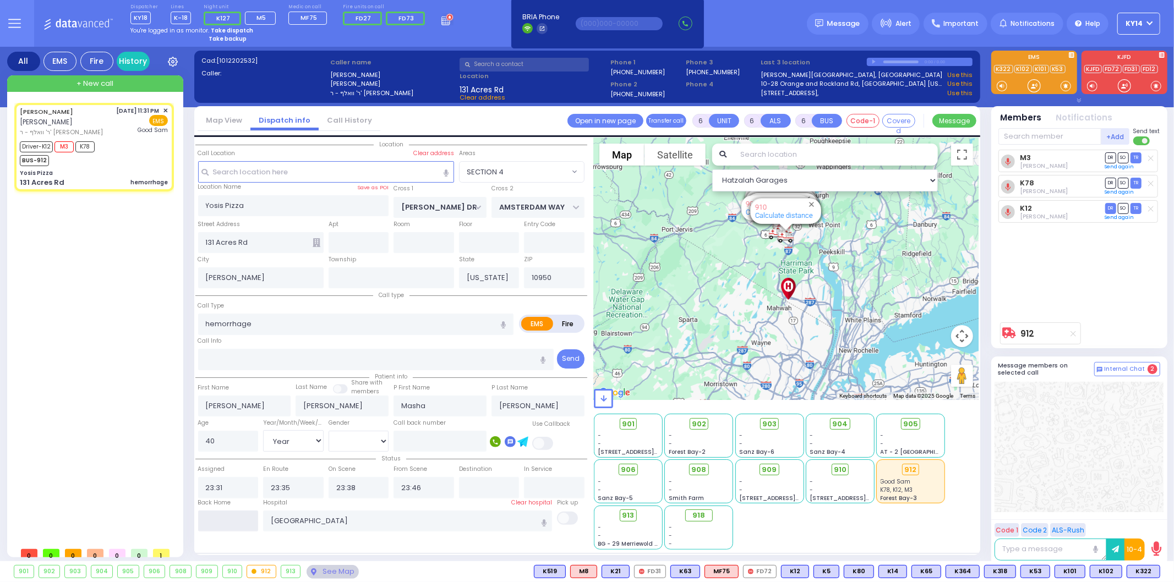
click at [237, 523] on input "text" at bounding box center [228, 521] width 61 height 21
type input "01:17"
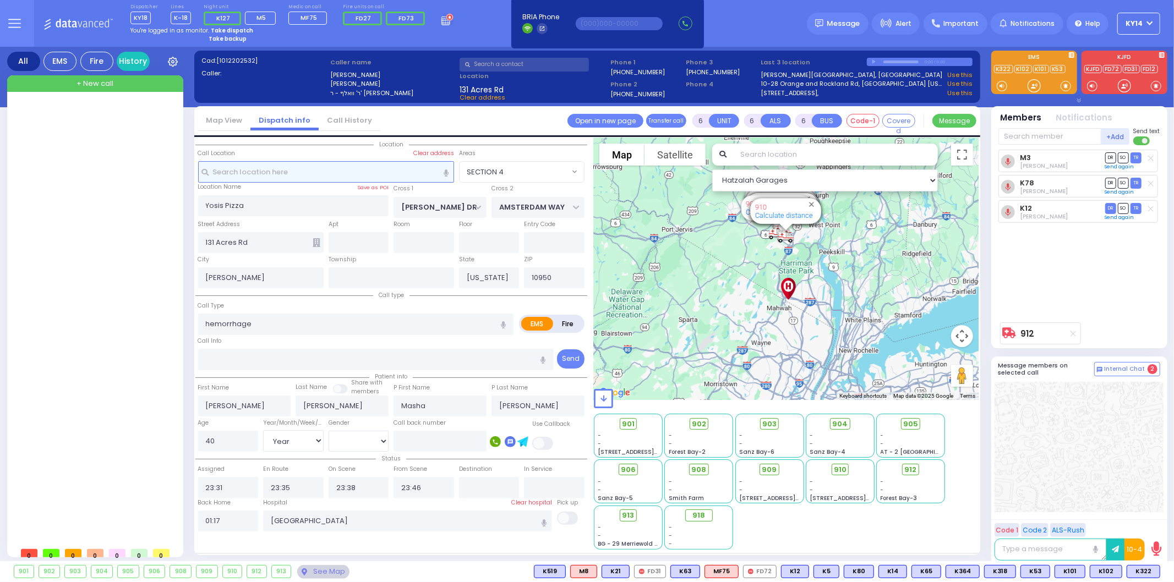
select select
radio input "true"
select select
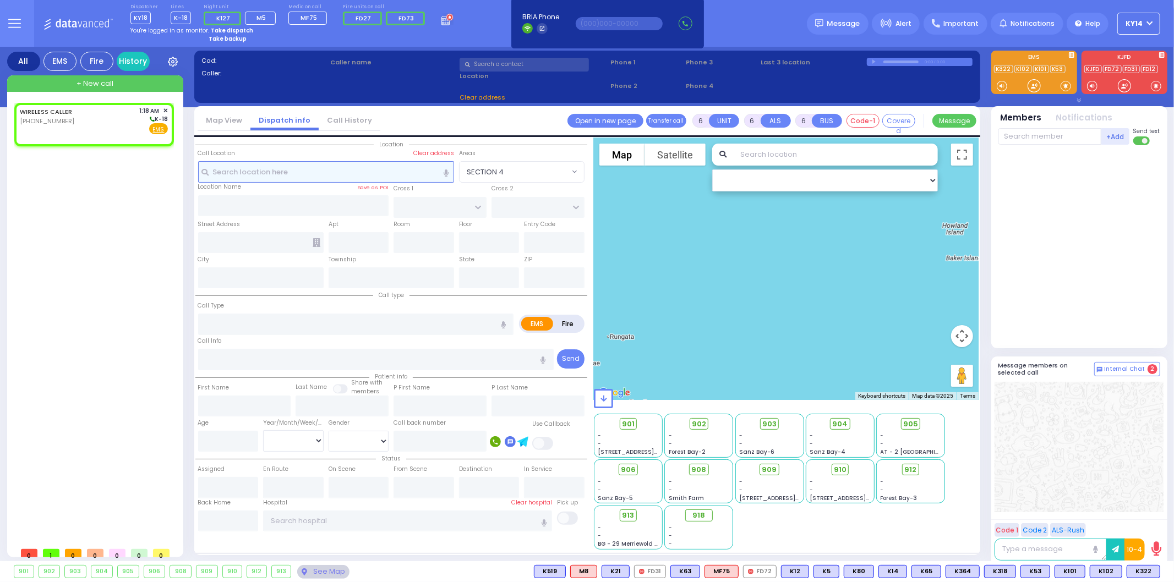
type input "2"
type input "1"
select select
radio input "true"
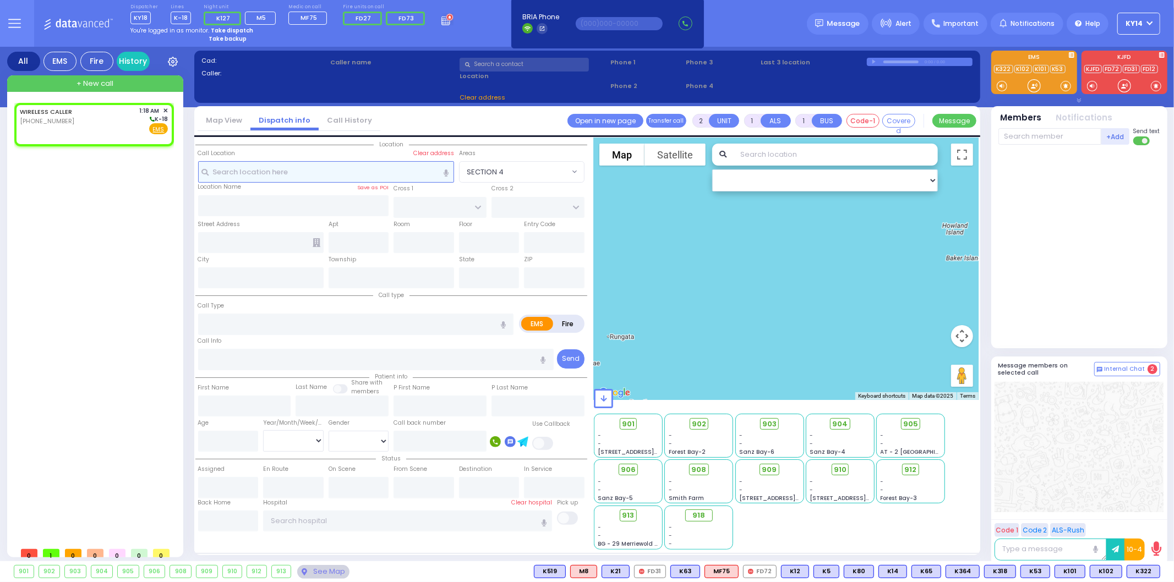
select select
type input "01:18"
select select "Hatzalah Garages"
select select
radio input "true"
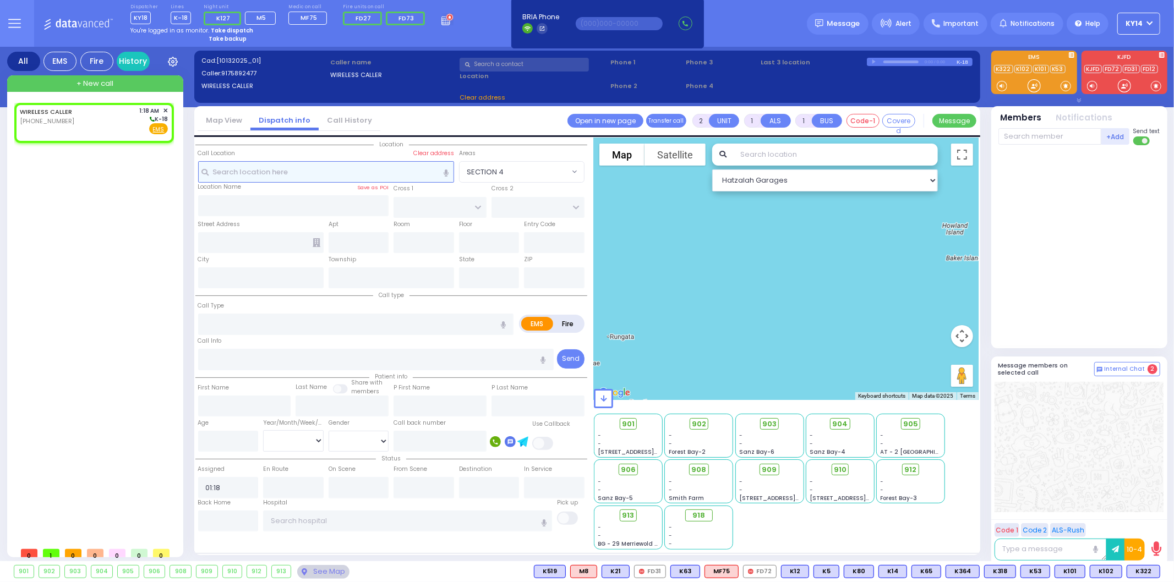
select select
select select "Hatzalah Garages"
select select
radio input "true"
select select
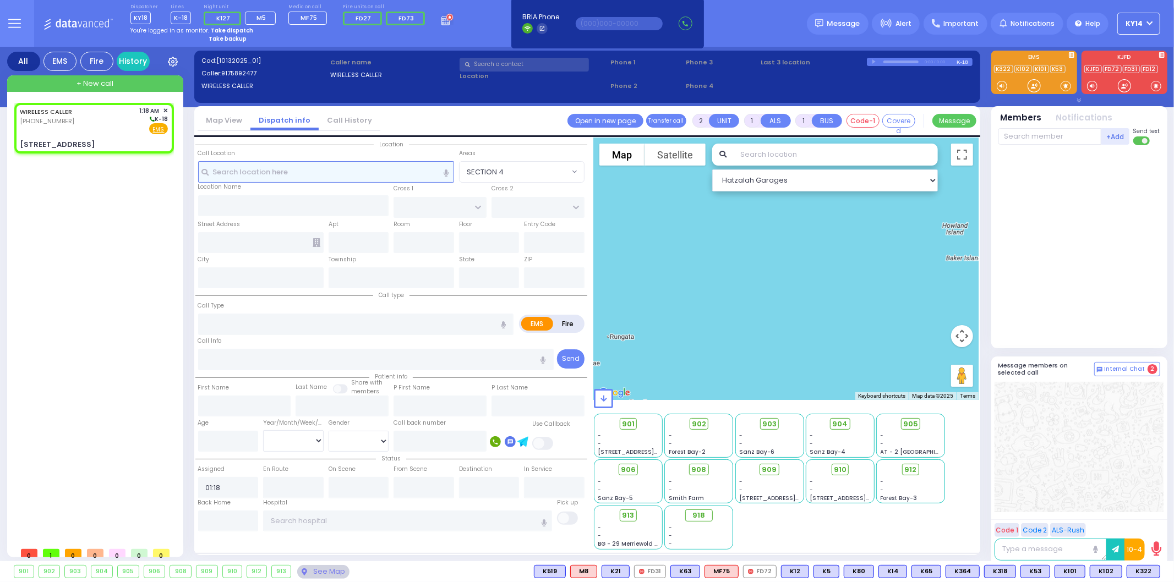
select select "Hatzalah Garages"
type input "ZENTA RD"
type input "[PERSON_NAME] BLVD"
type input "[STREET_ADDRESS]"
type input "[PERSON_NAME]"
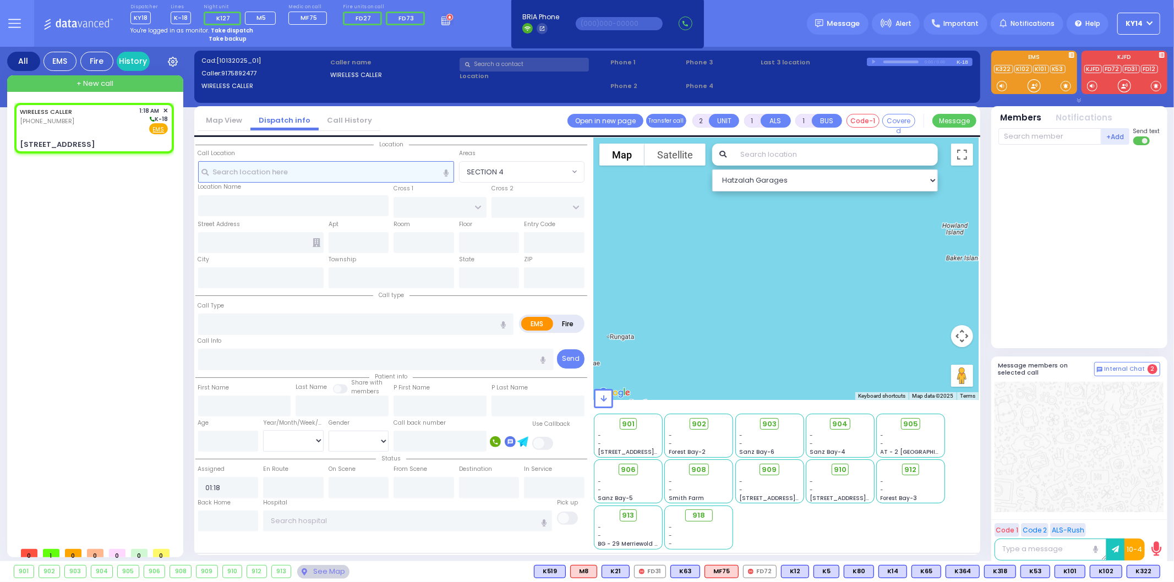
type input "[US_STATE]"
type input "10950"
select select "SECTION 2"
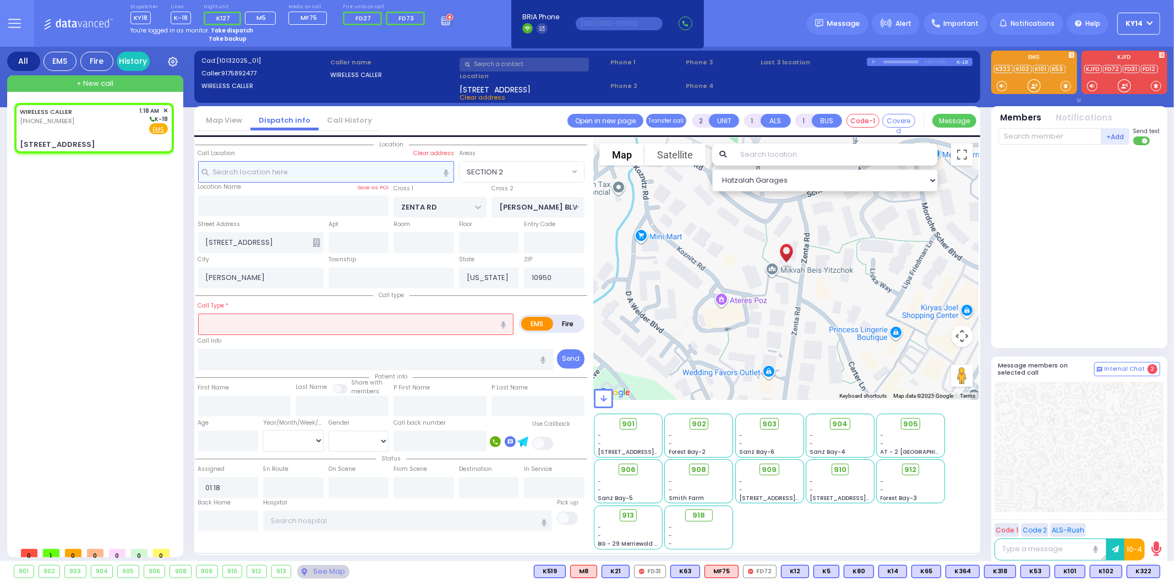
select select
radio input "true"
select select
select select "Hatzalah Garages"
type input "202"
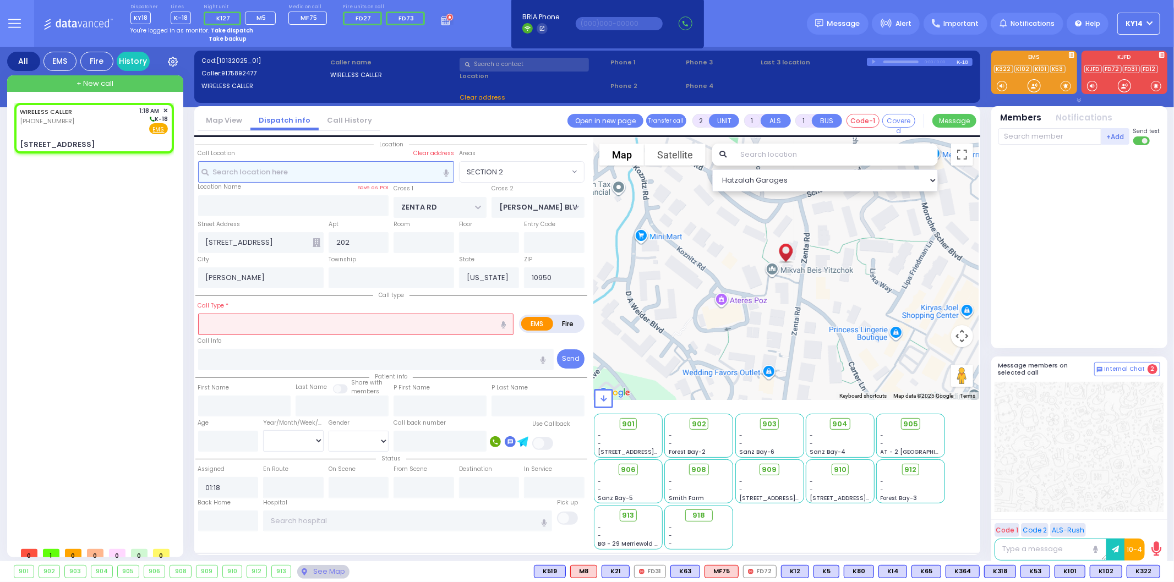
select select "SECTION 2"
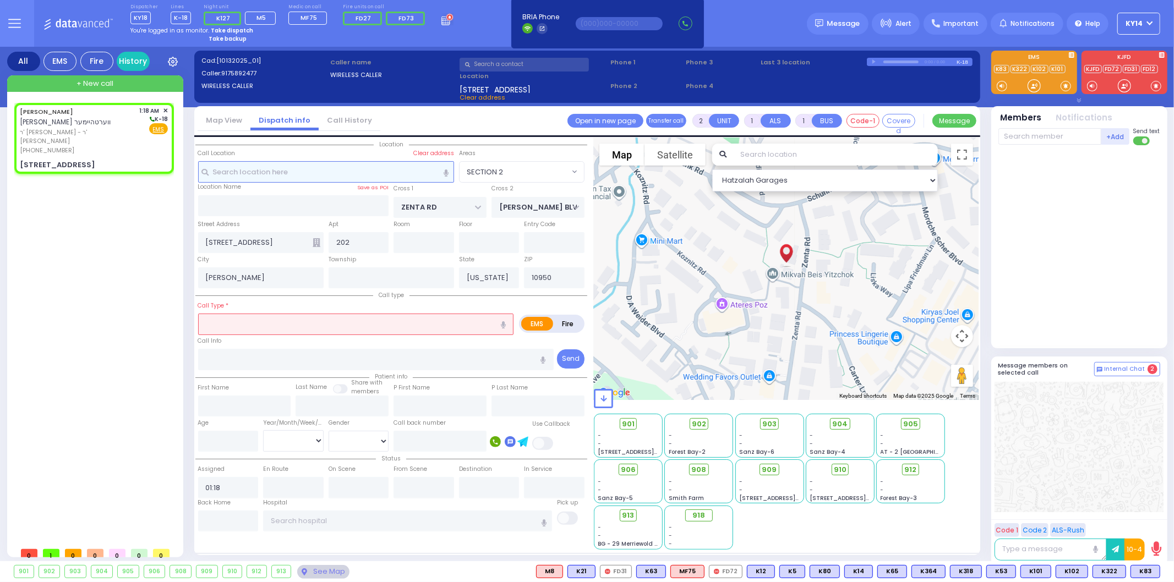
select select
radio input "true"
type input "[PERSON_NAME]"
select select
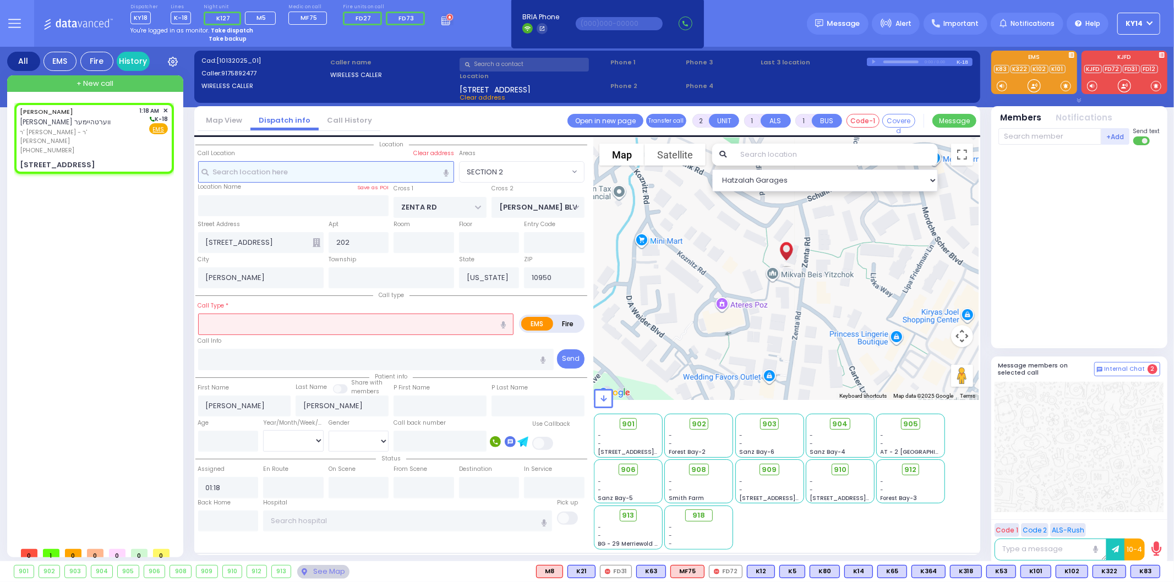
select select "Hatzalah Garages"
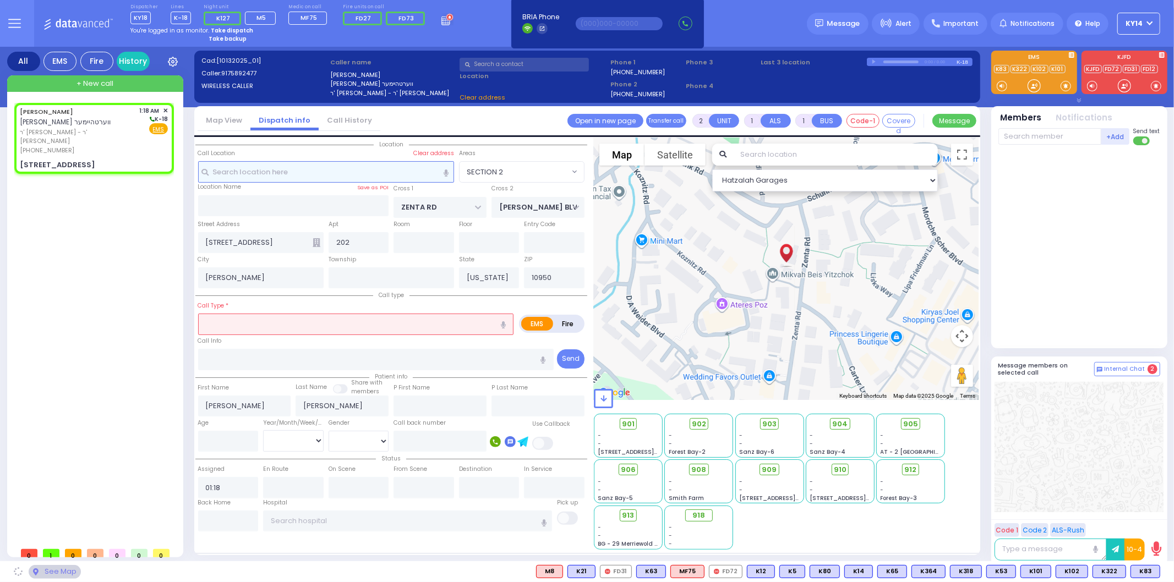
select select
radio input "true"
select select
select select "Hatzalah Garages"
type input "[STREET_ADDRESS]"
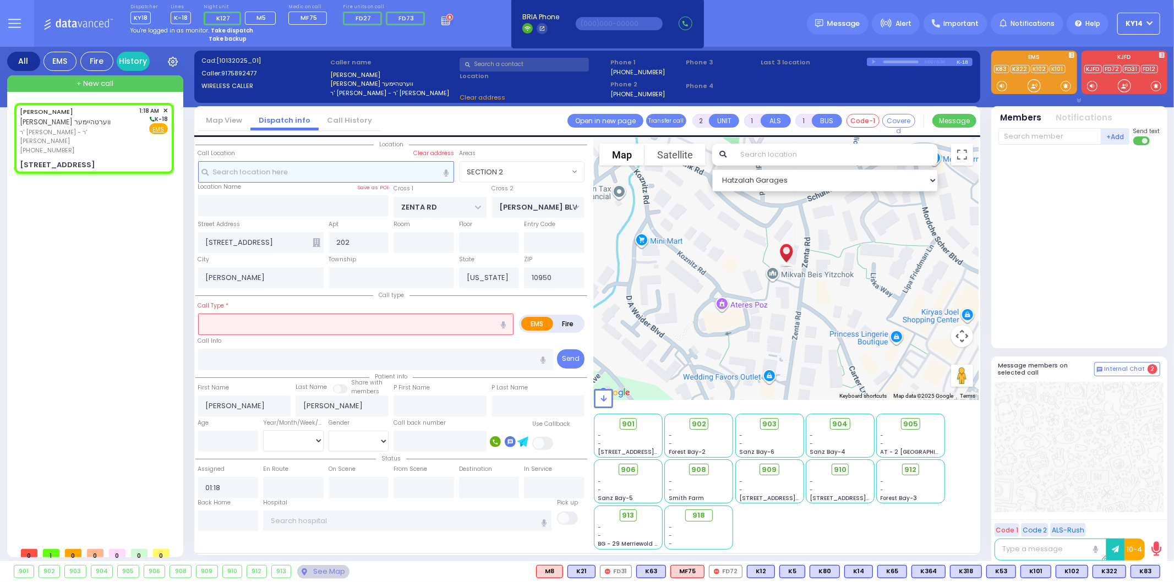
type input "Monroe"
select select "SECTION 2"
type input "0"
select select
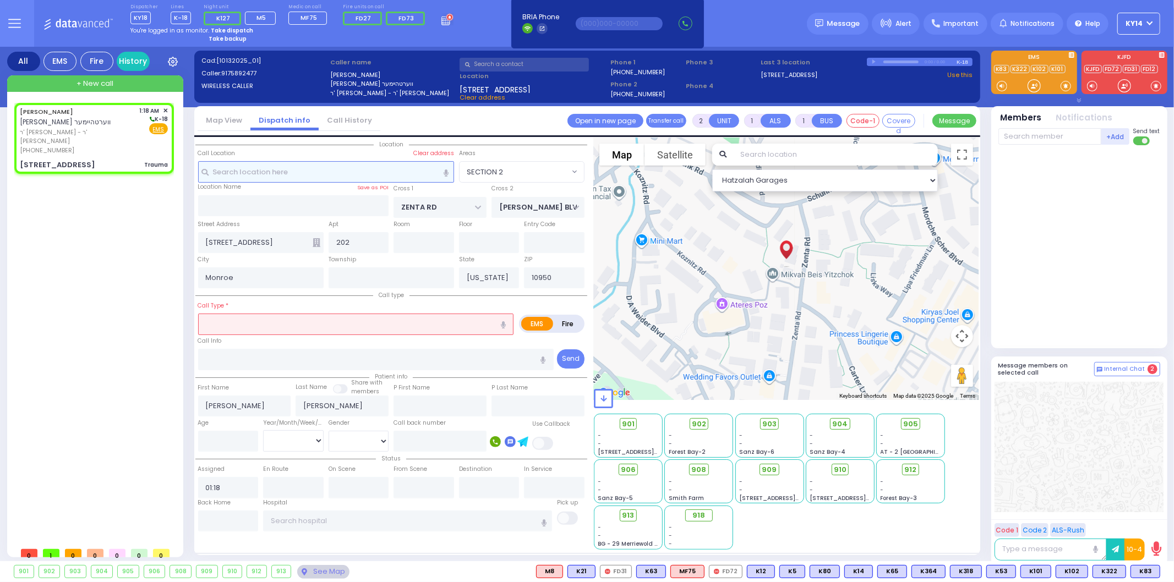
type input "Trauma"
radio input "true"
select select
select select "Hatzalah Garages"
select select "SECTION 2"
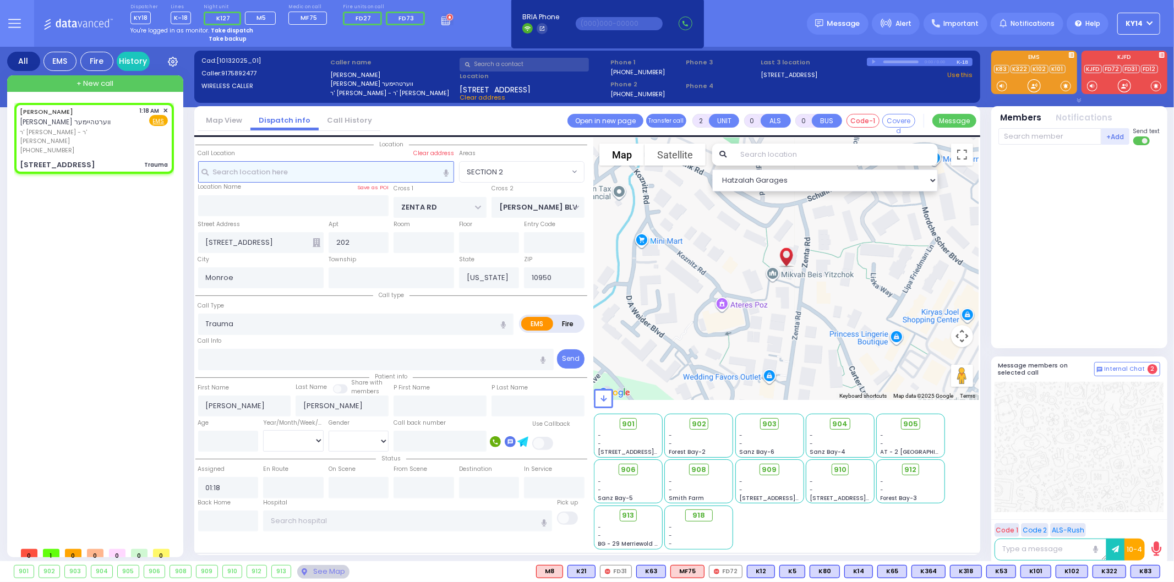
select select
radio input "true"
select select
select select "Hatzalah Garages"
select select "SECTION 2"
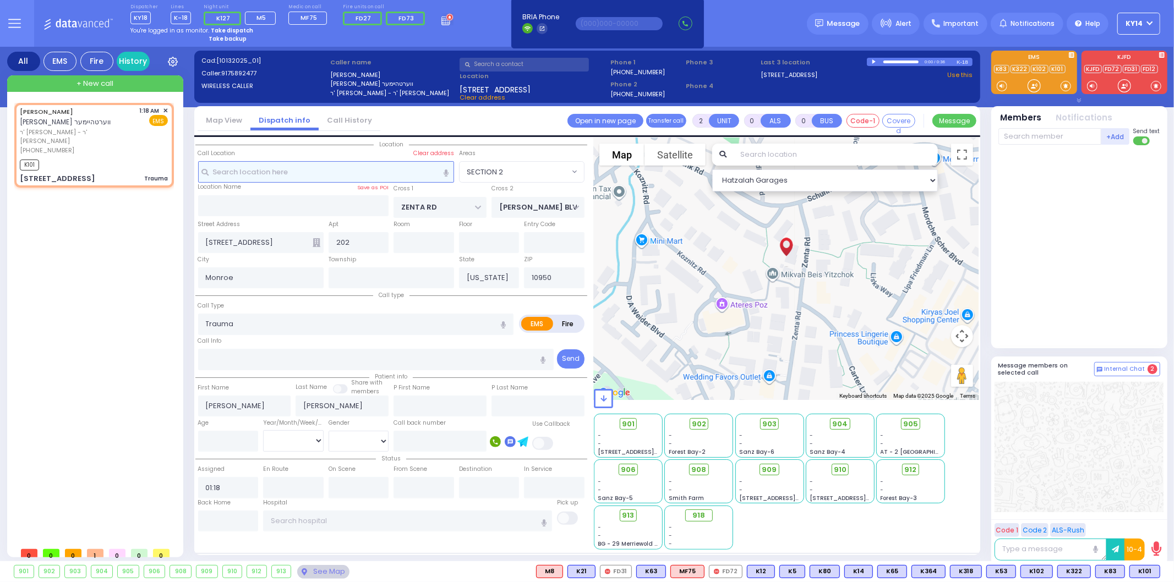
select select
radio input "true"
select select
type input "01:19"
select select "Hatzalah Garages"
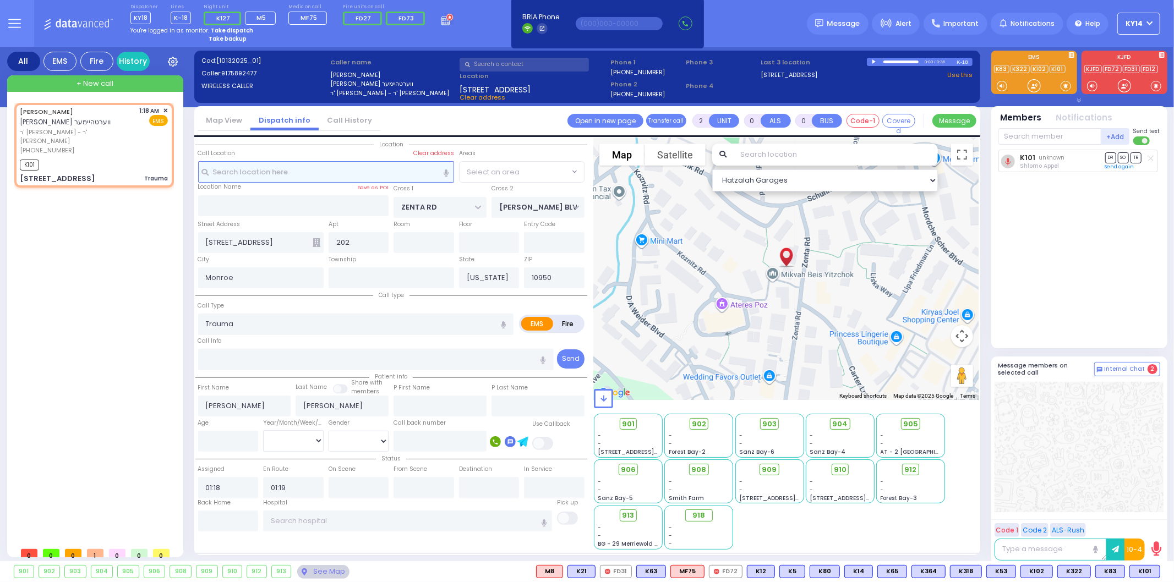
select select "SECTION 2"
select select
radio input "true"
select select
select select "Hatzalah Garages"
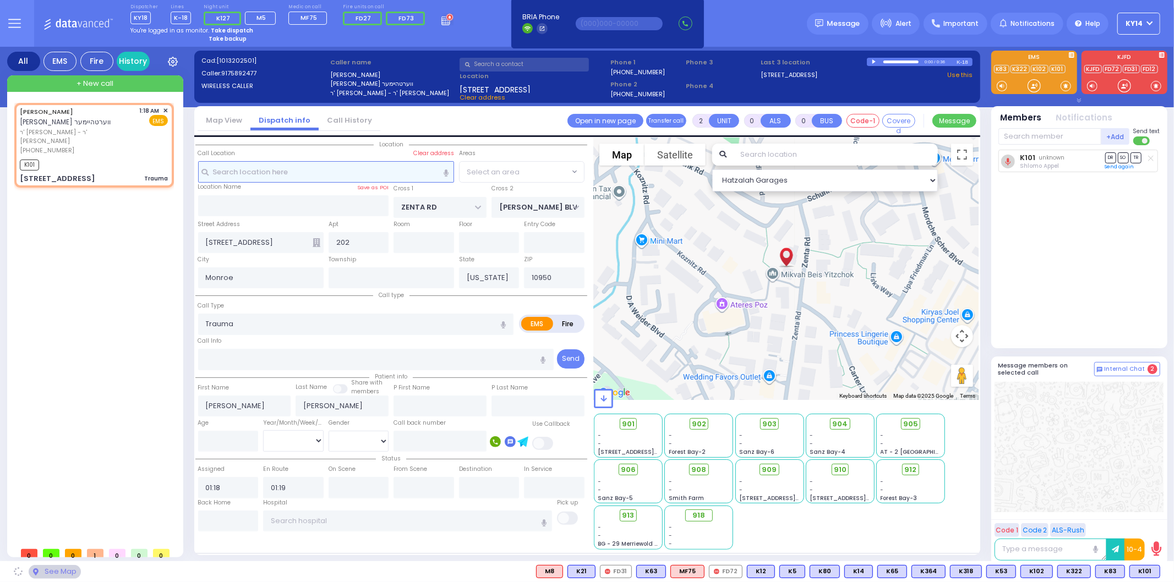
select select "SECTION 2"
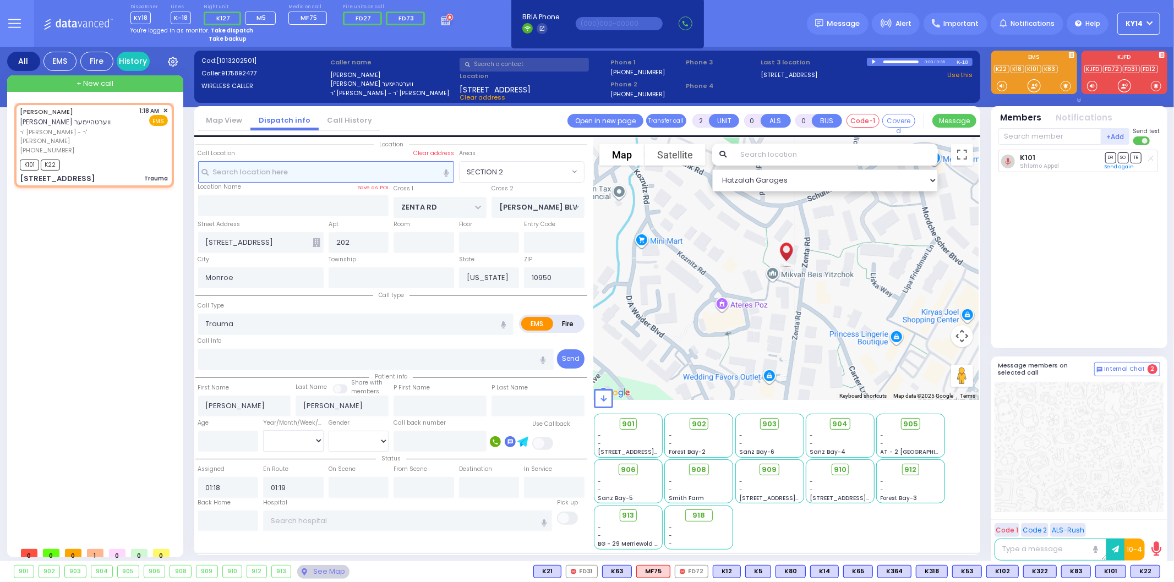
select select
radio input "true"
select select
select select "Hatzalah Garages"
select select "SECTION 2"
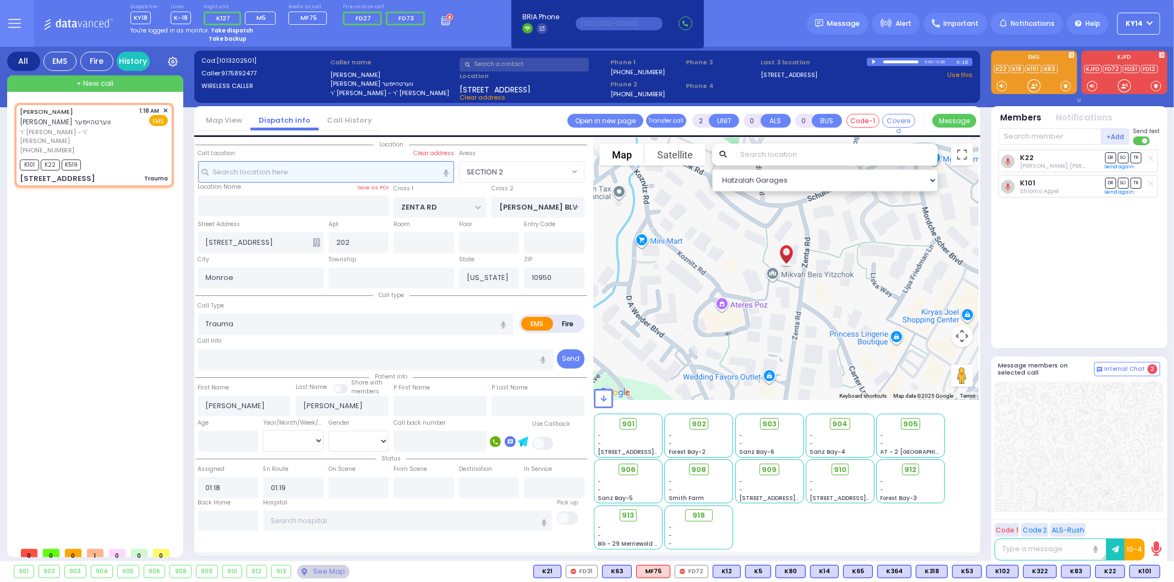
select select
radio input "true"
select select
select select "Hatzalah Garages"
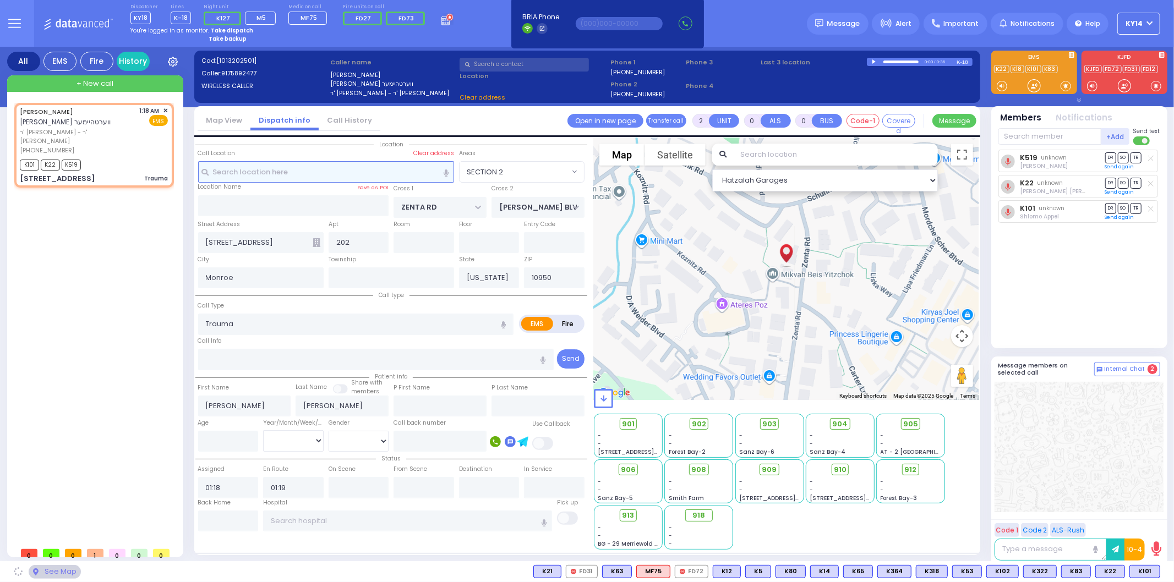
select select "SECTION 2"
